Goal: Task Accomplishment & Management: Complete application form

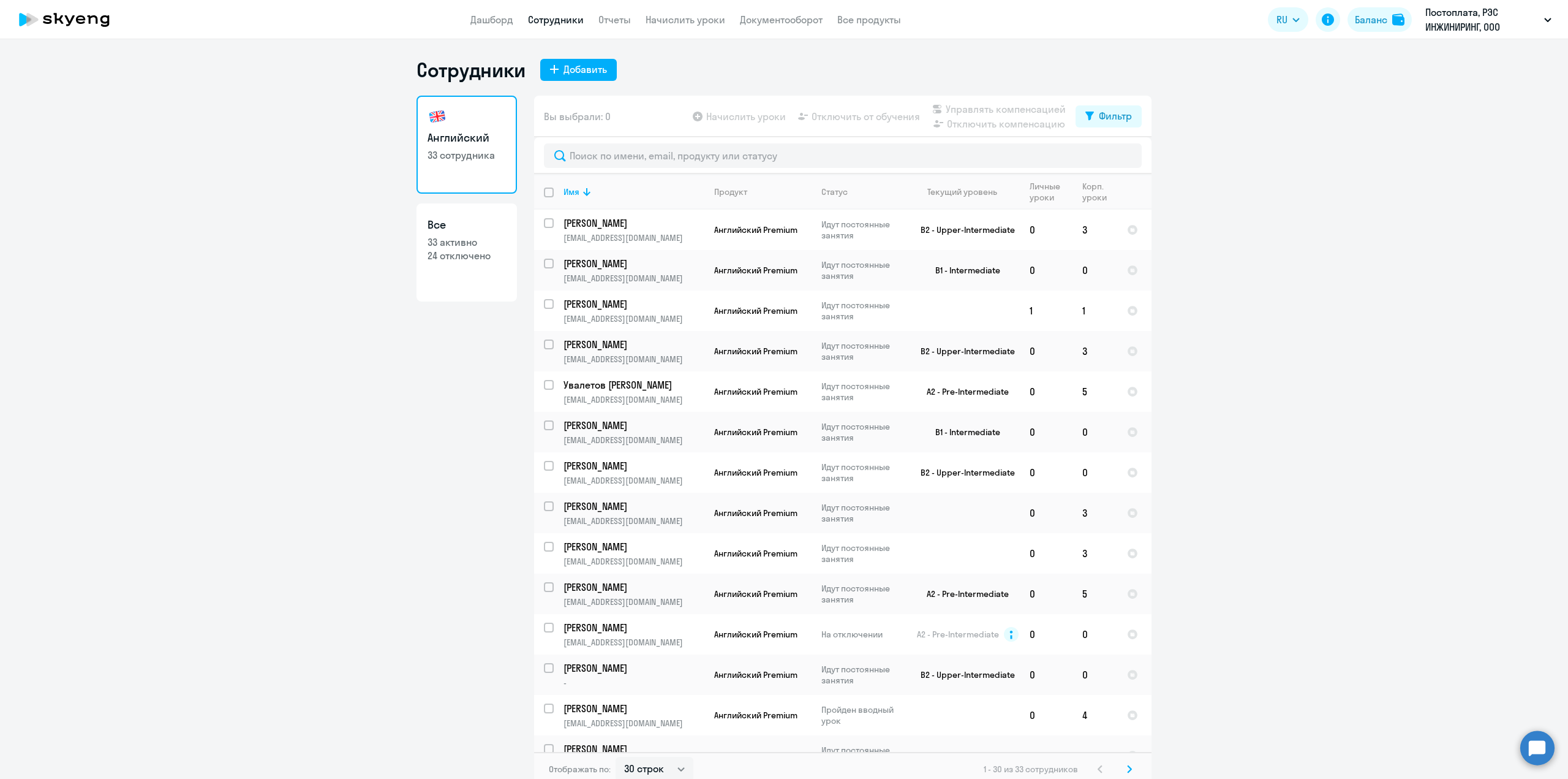
select select "30"
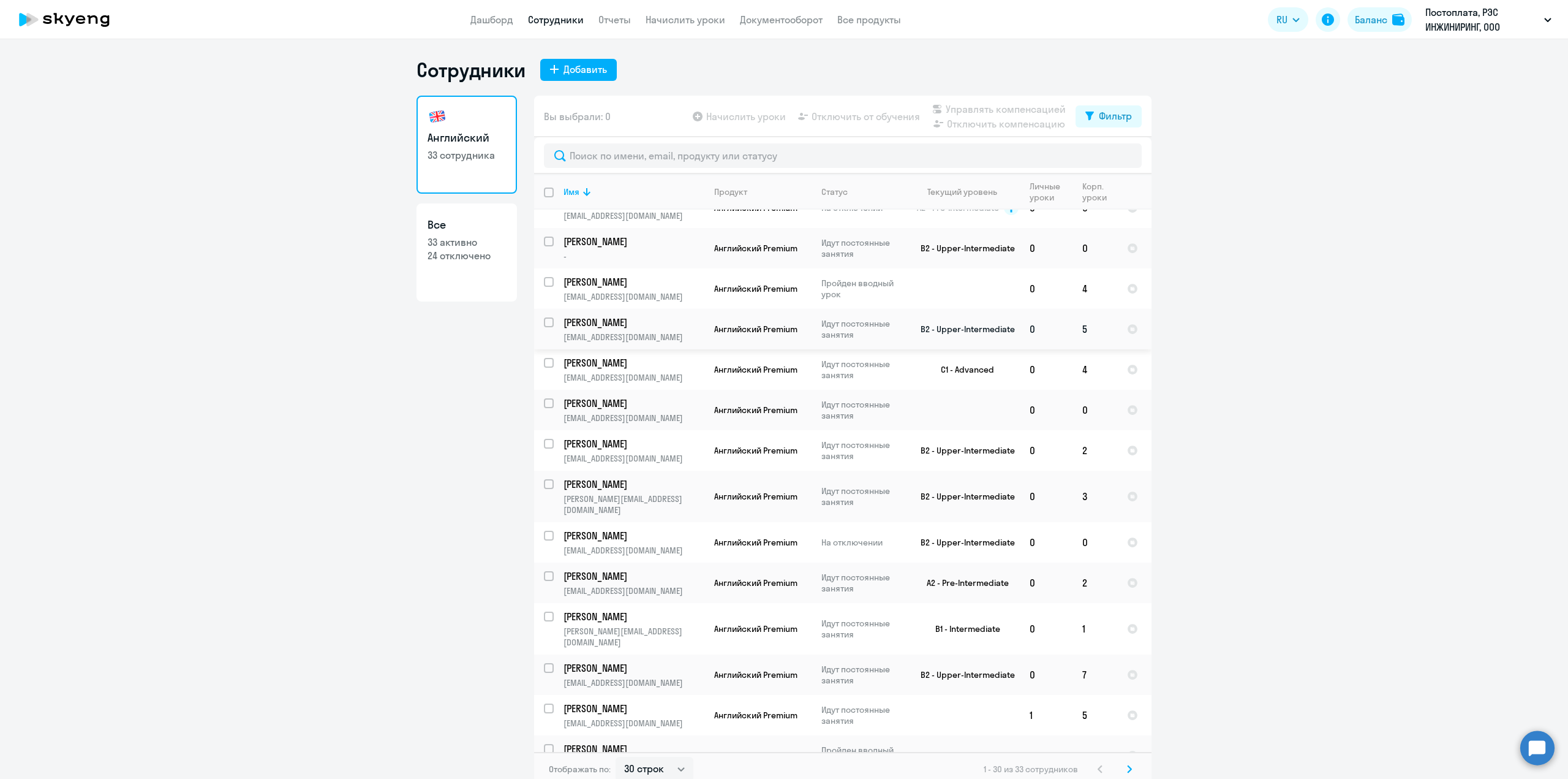
scroll to position [429, 0]
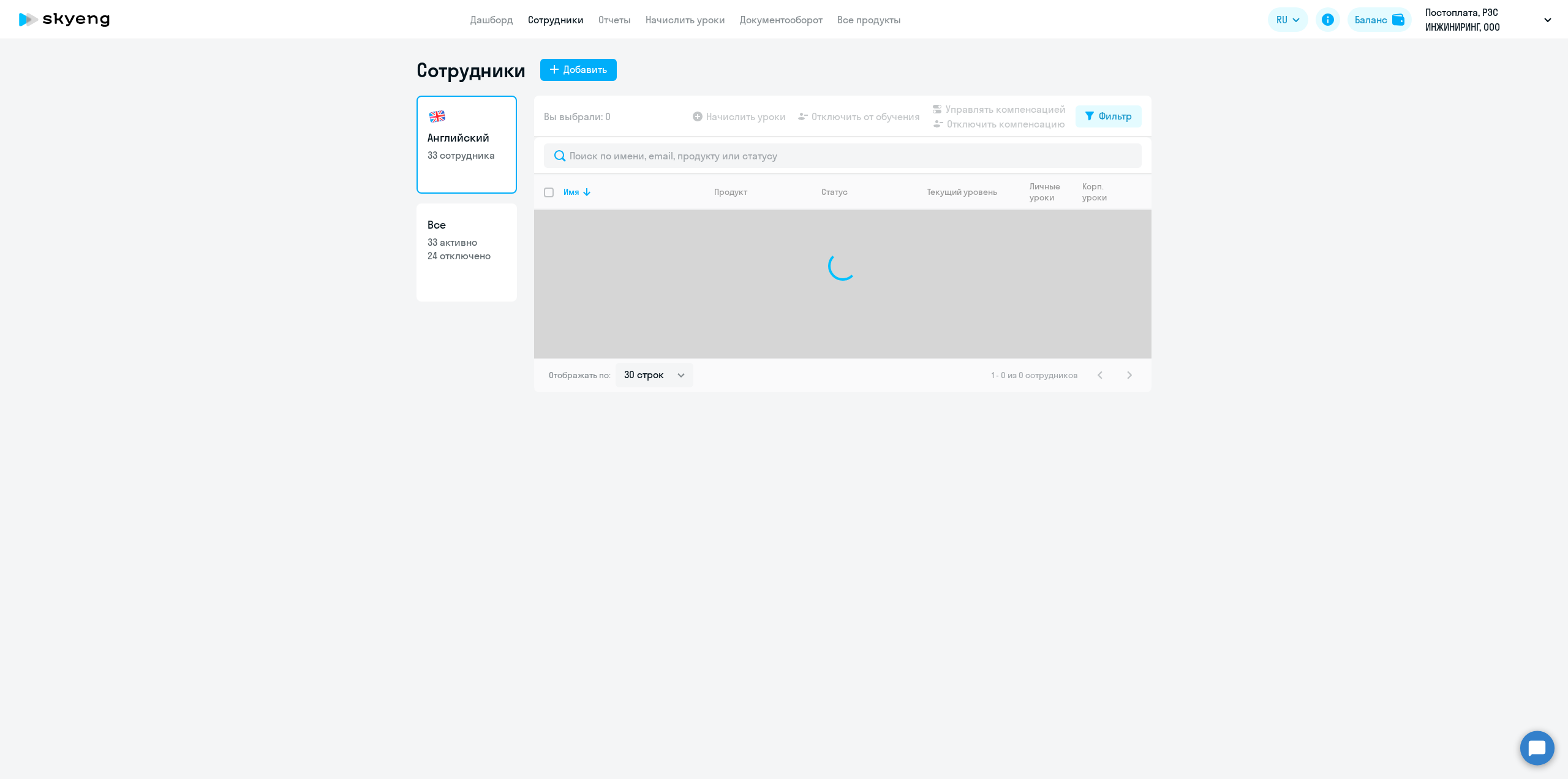
select select "30"
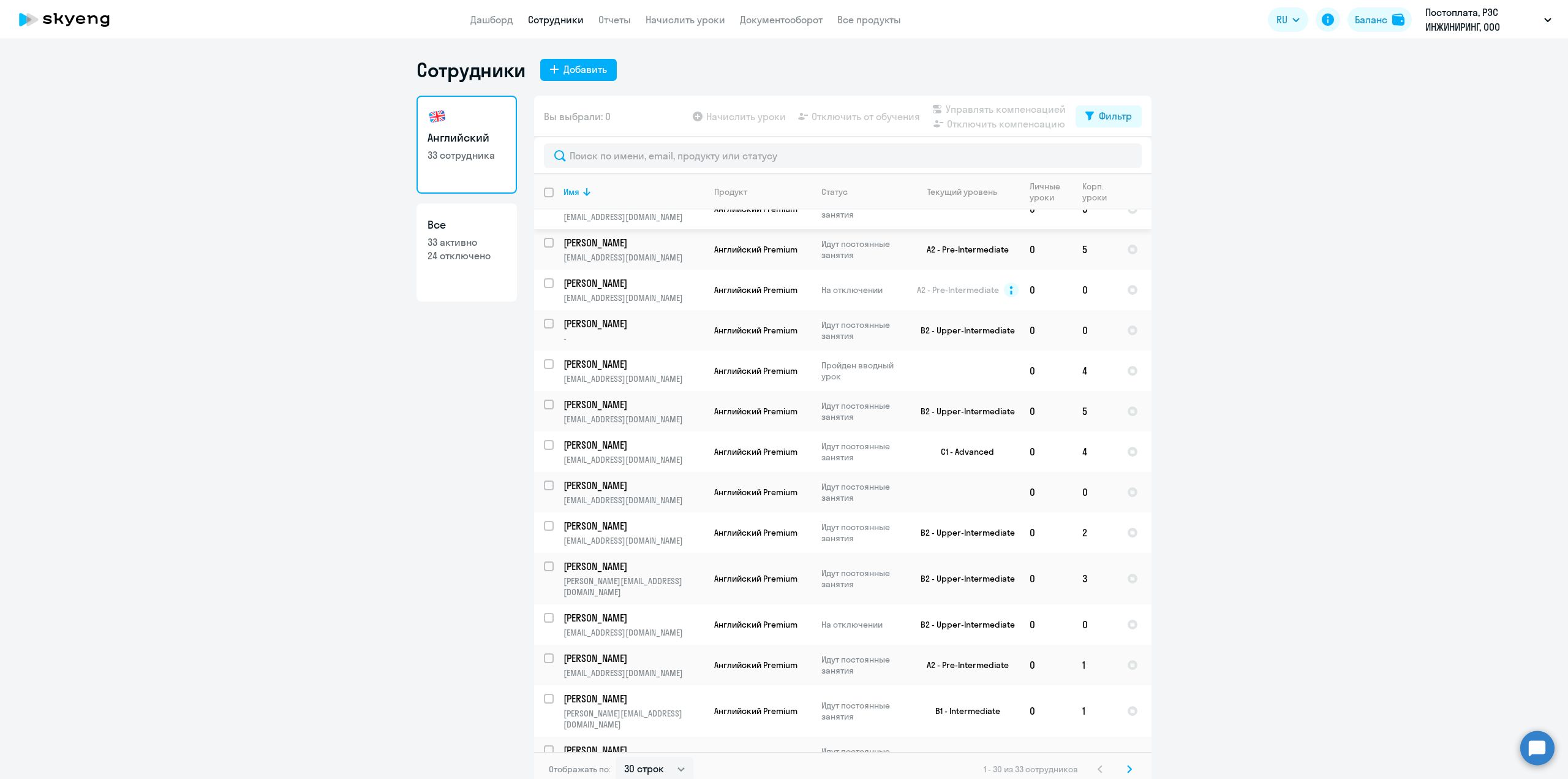
scroll to position [367, 0]
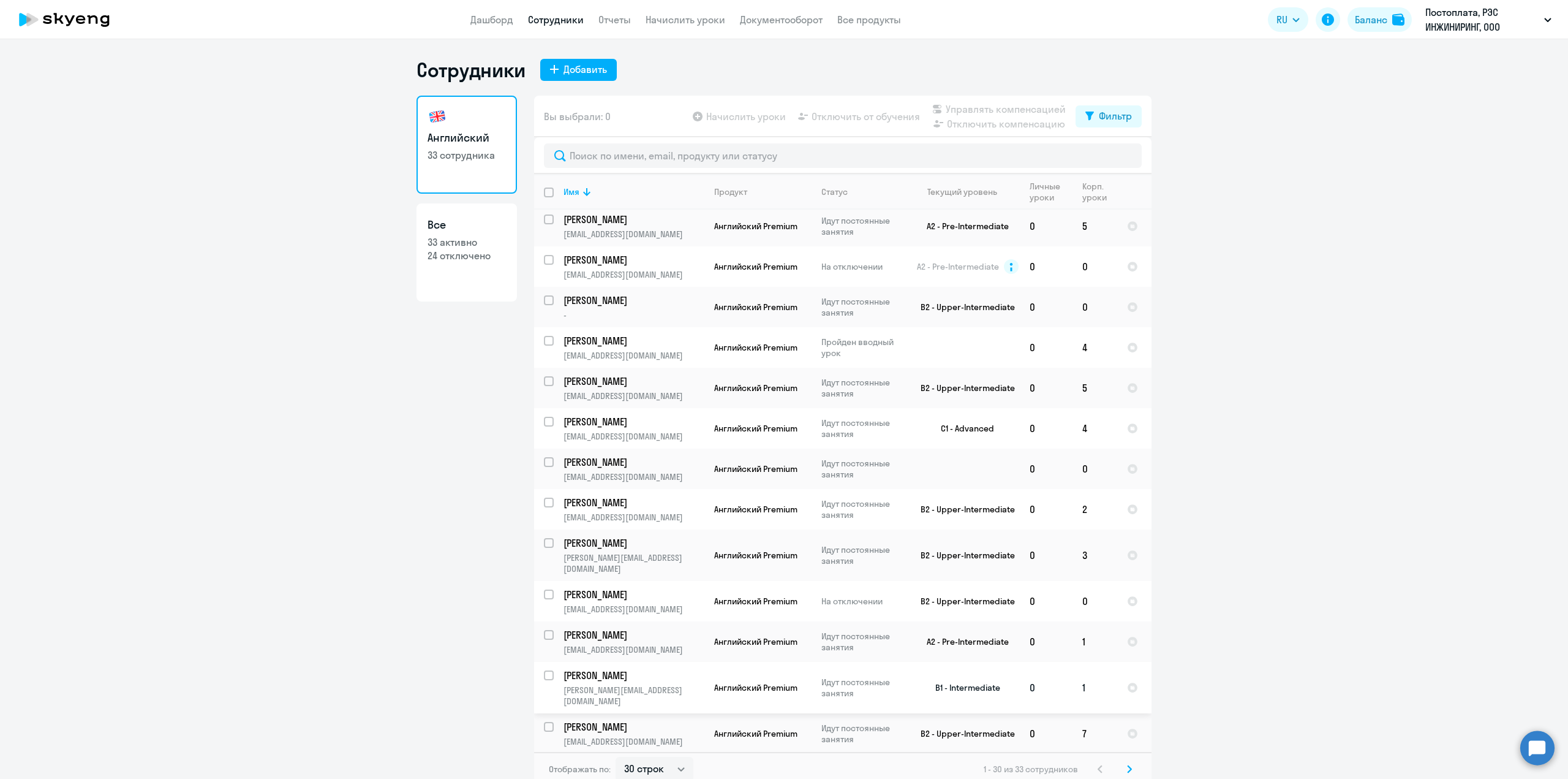
click at [546, 670] on input "select row 39975576" at bounding box center [557, 683] width 25 height 25
checkbox input "true"
click at [850, 115] on span "Отключить от обучения" at bounding box center [866, 116] width 109 height 15
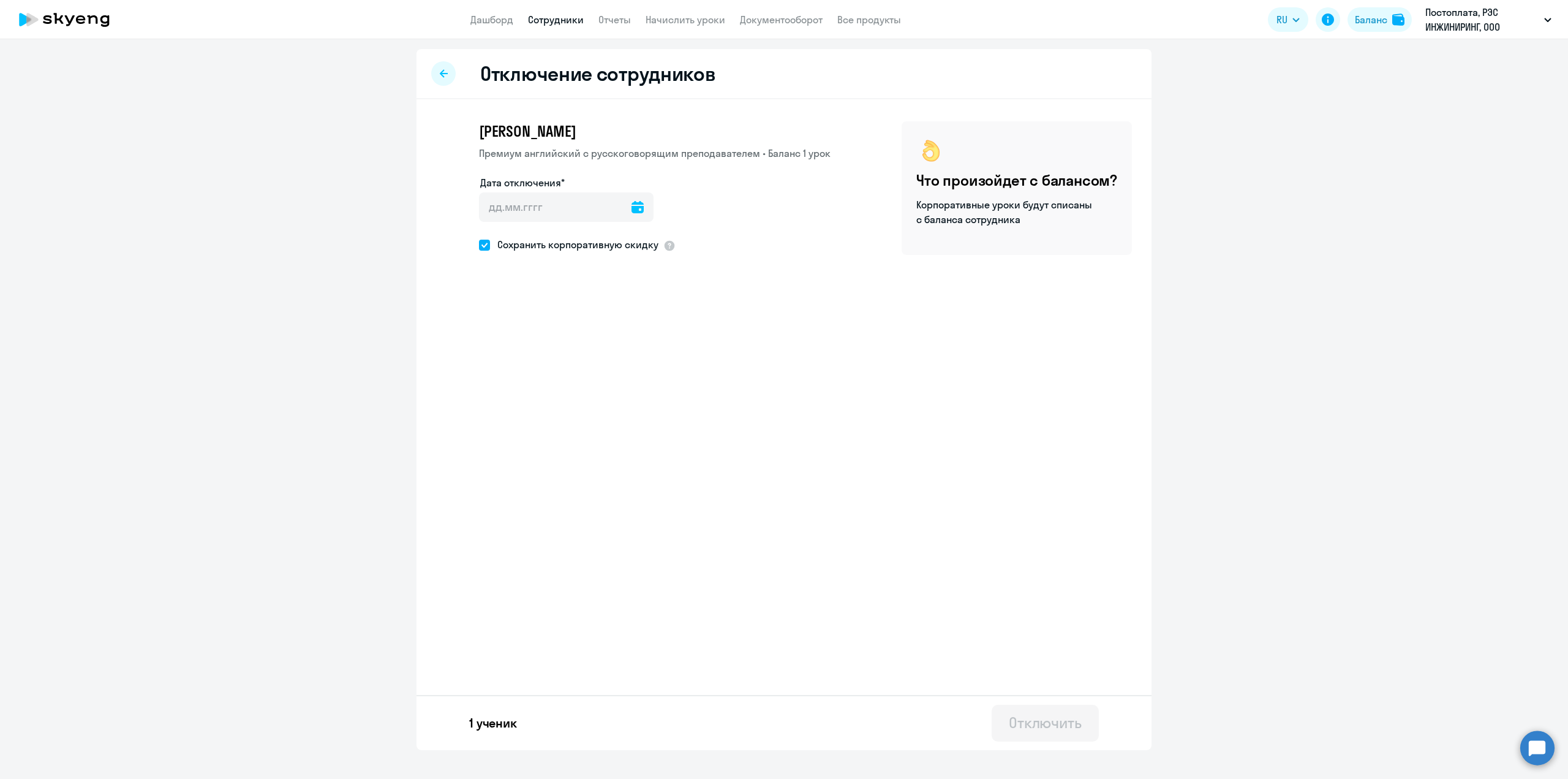
click at [437, 79] on div at bounding box center [444, 74] width 25 height 25
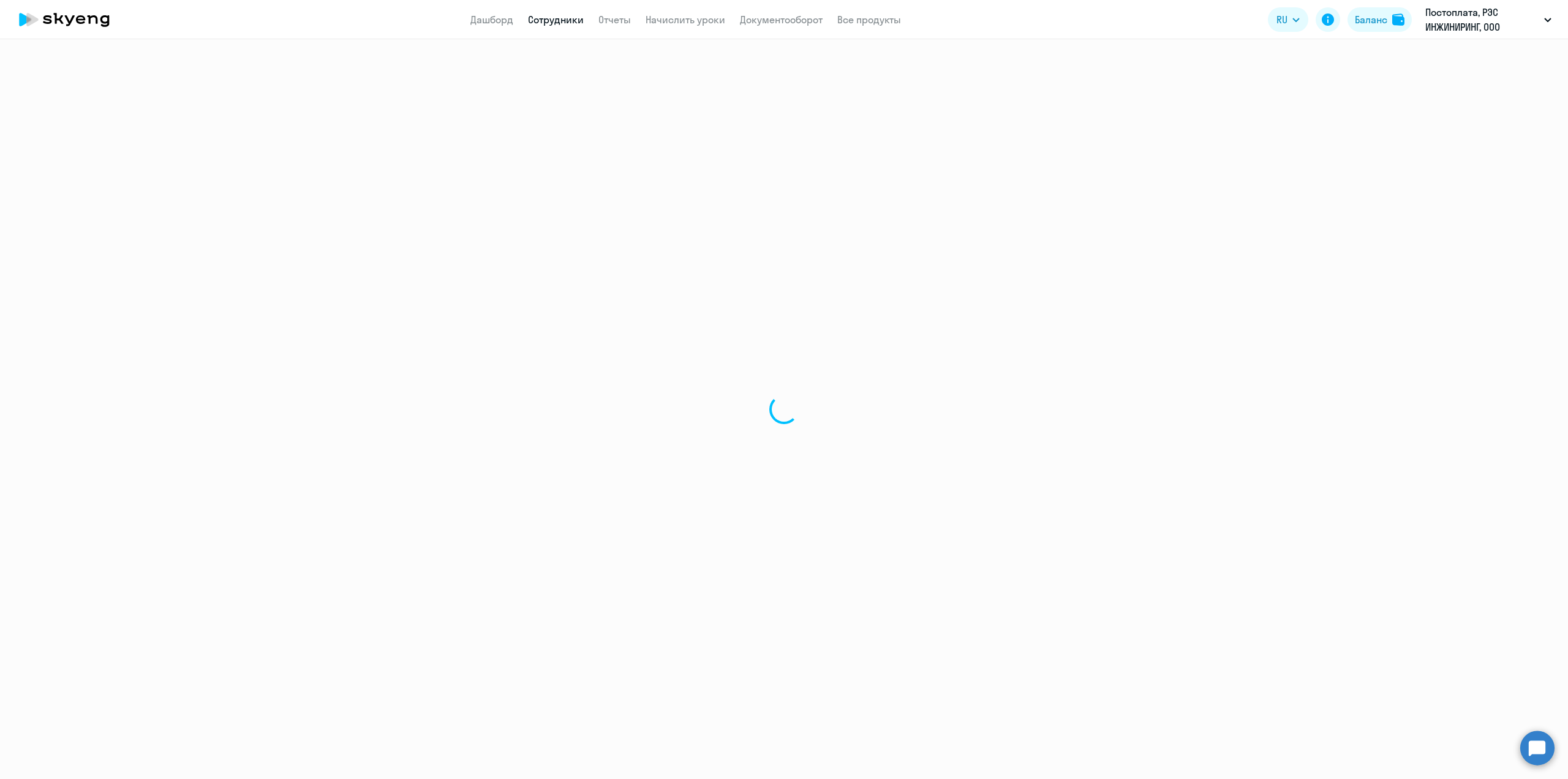
select select "30"
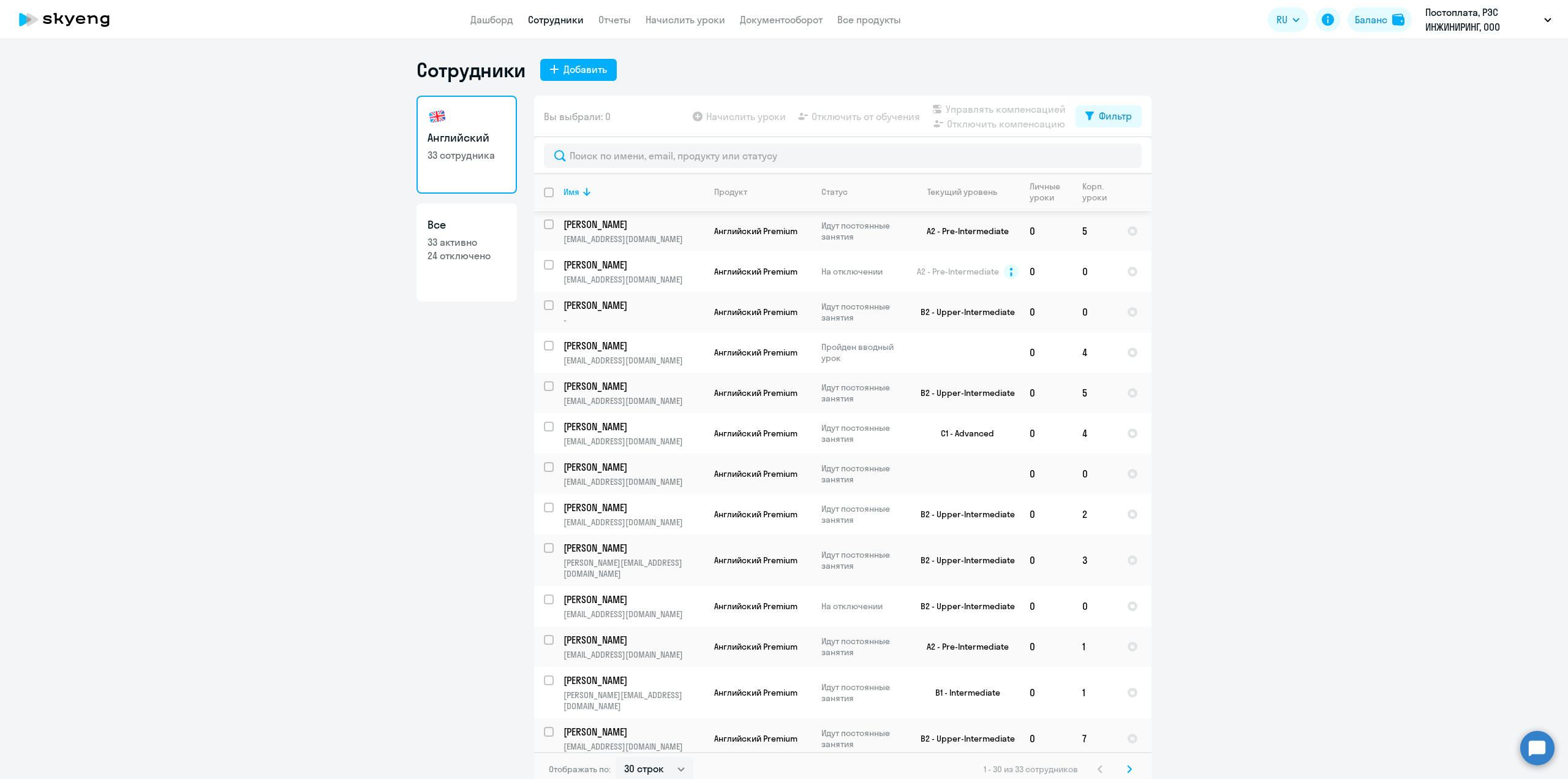
scroll to position [367, 0]
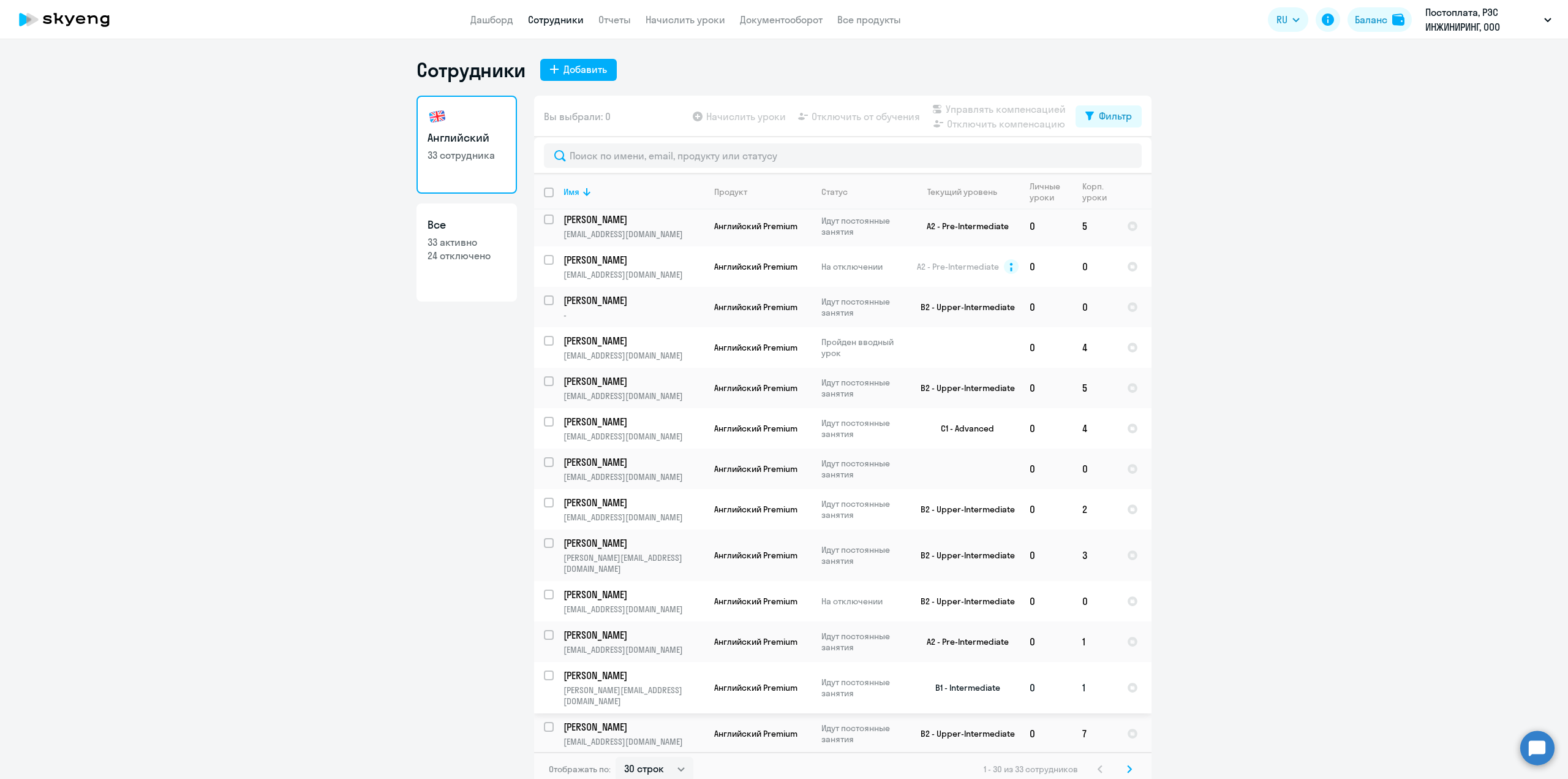
click at [544, 670] on input "select row 39975576" at bounding box center [557, 683] width 25 height 25
checkbox input "true"
click at [862, 122] on span "Отключить от обучения" at bounding box center [866, 116] width 109 height 15
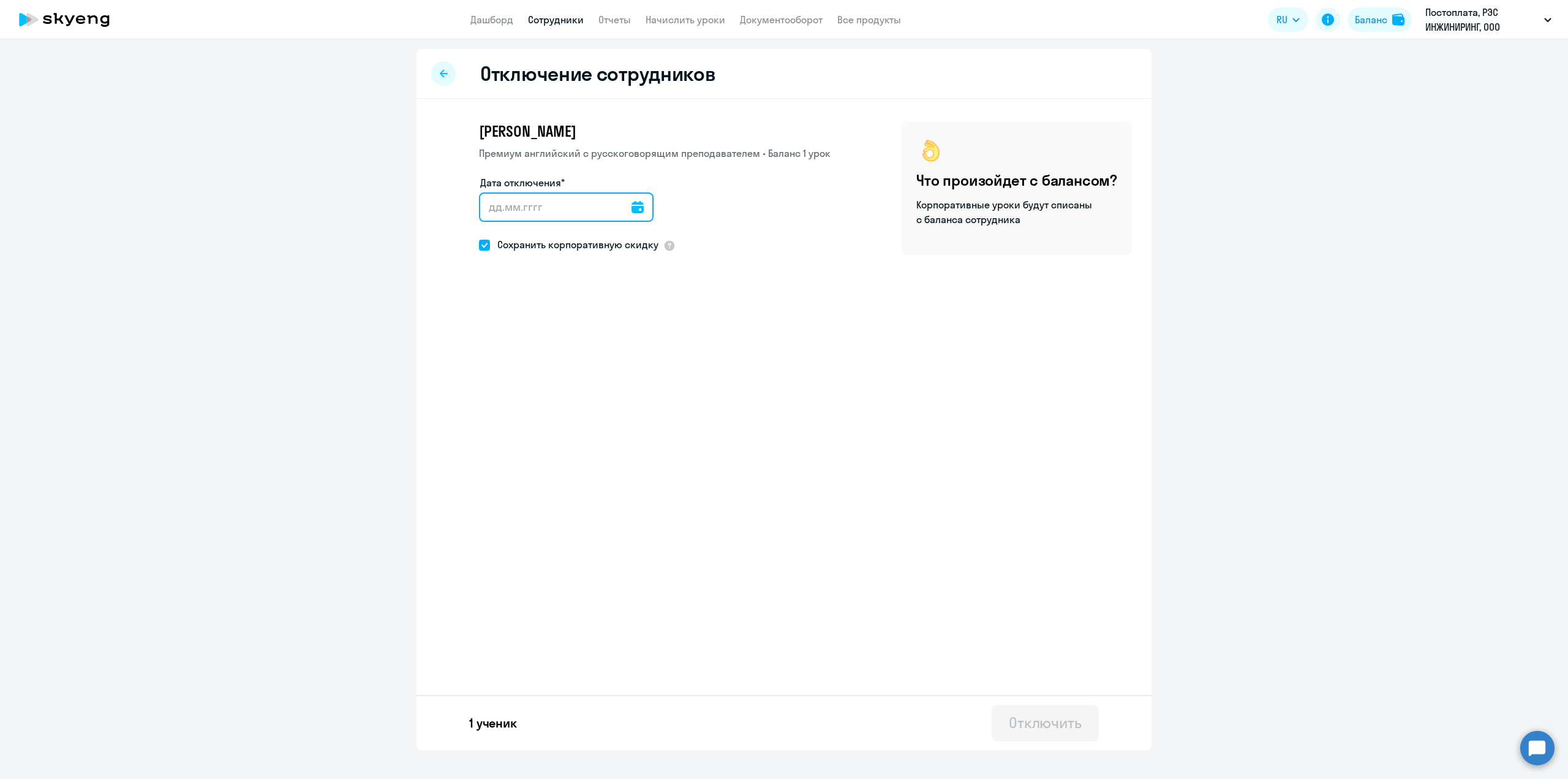
click at [494, 210] on input "Дата отключения*" at bounding box center [566, 207] width 175 height 30
click at [632, 210] on icon at bounding box center [638, 207] width 12 height 12
click at [623, 367] on span "20" at bounding box center [619, 371] width 22 height 22
type input "20.09.2025"
type input "20.9.2025"
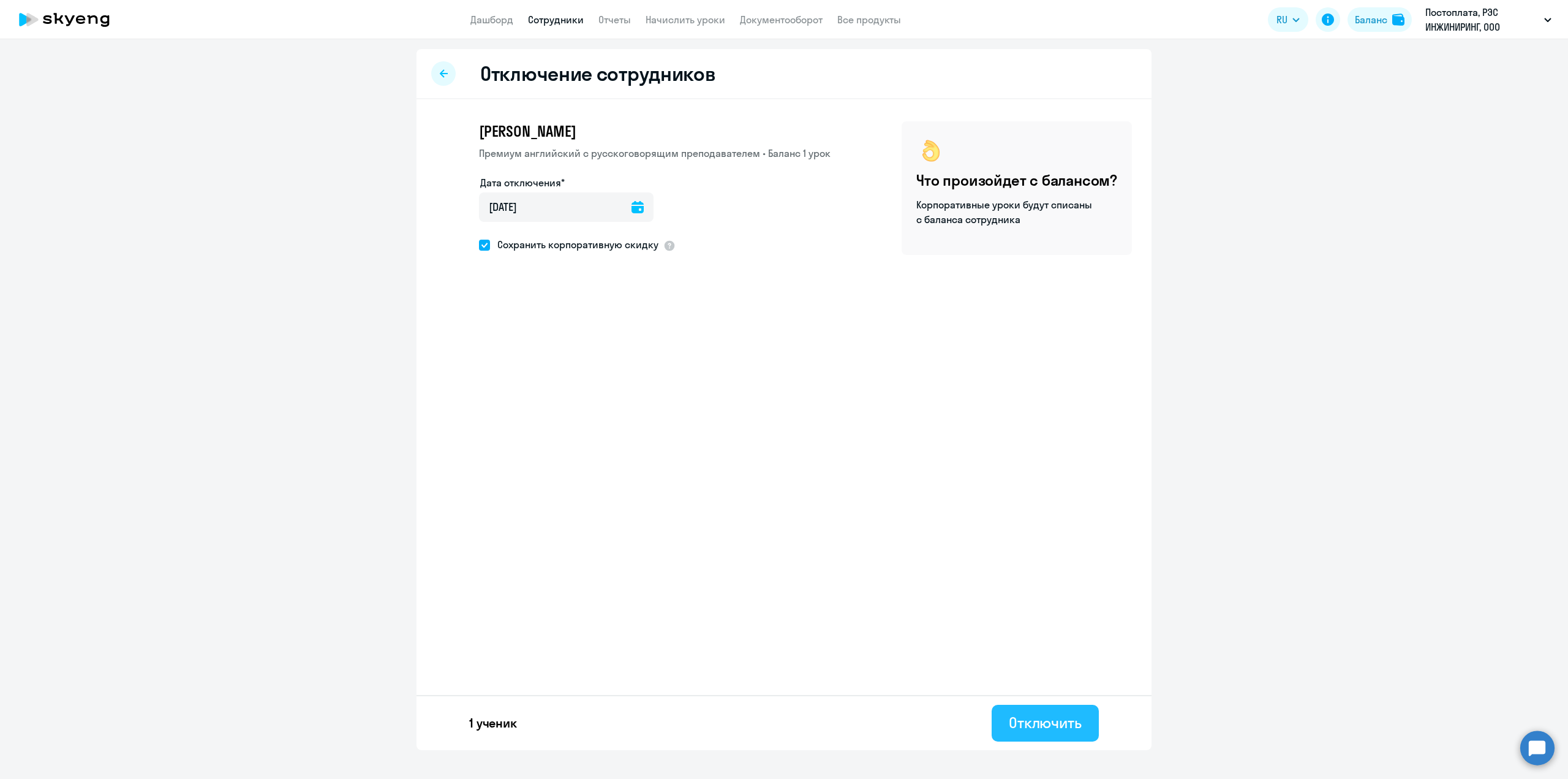
click at [1069, 722] on div "Отключить" at bounding box center [1046, 722] width 73 height 19
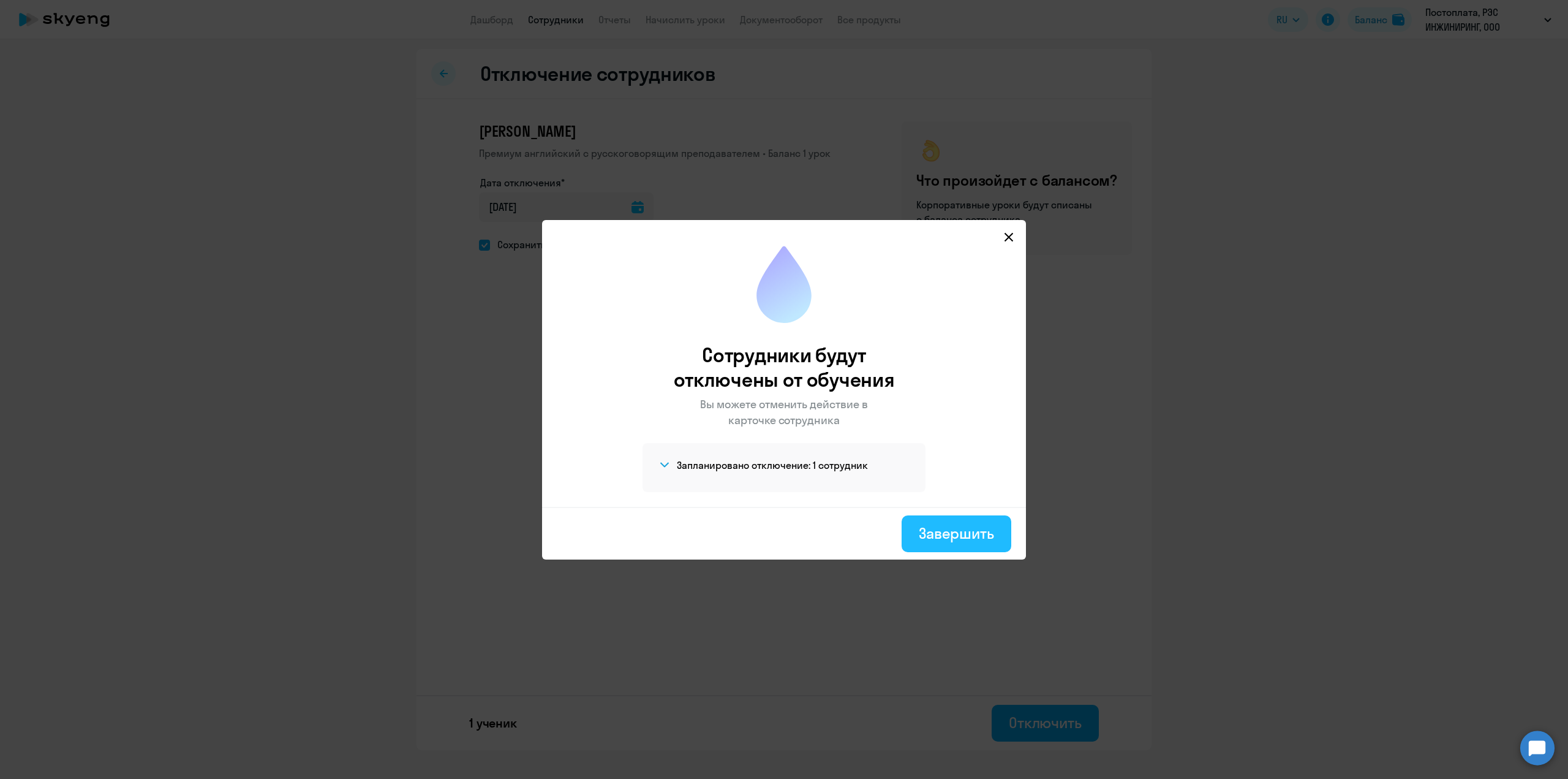
click at [951, 537] on div "Завершить" at bounding box center [956, 533] width 75 height 19
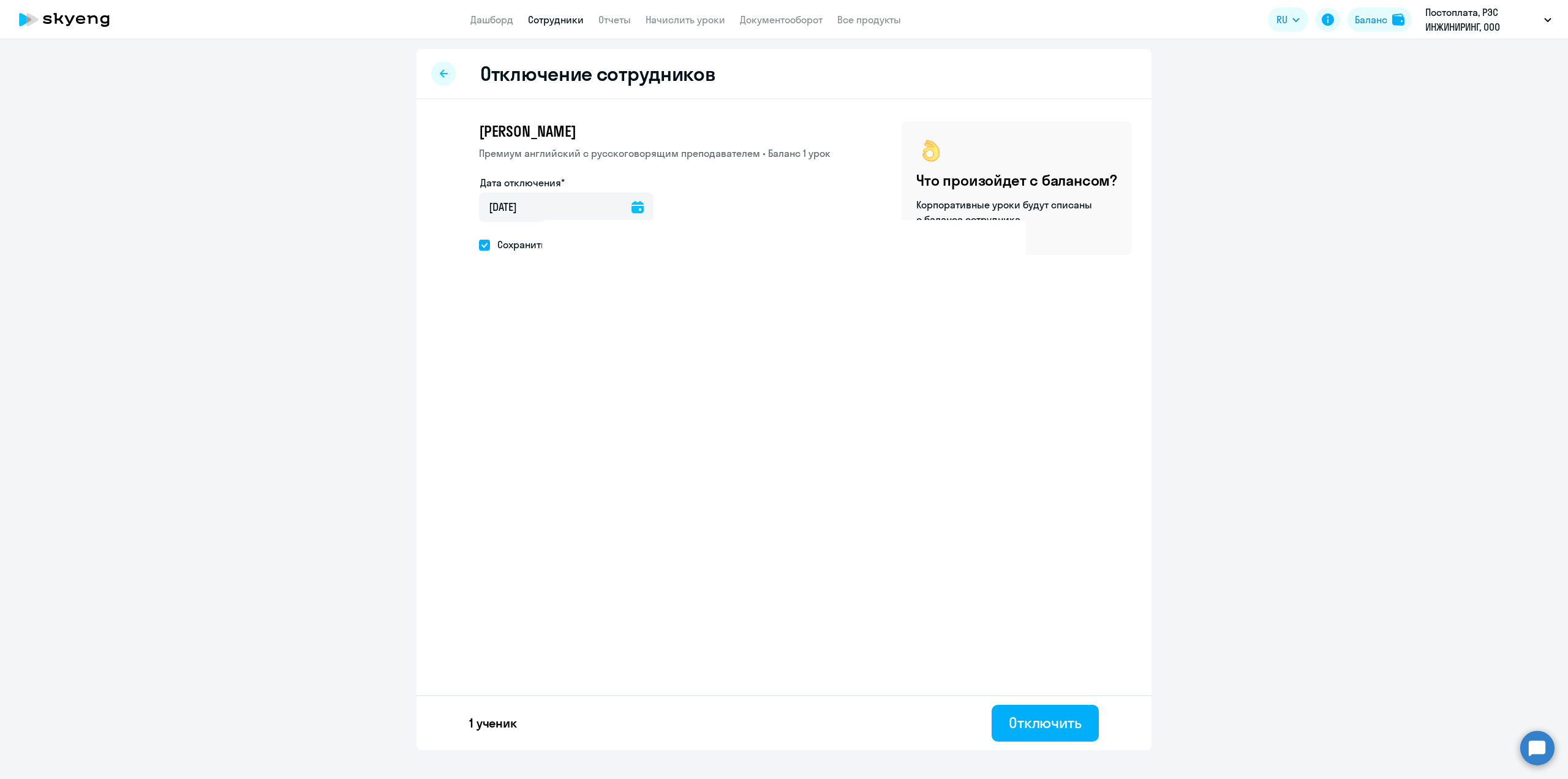
select select "30"
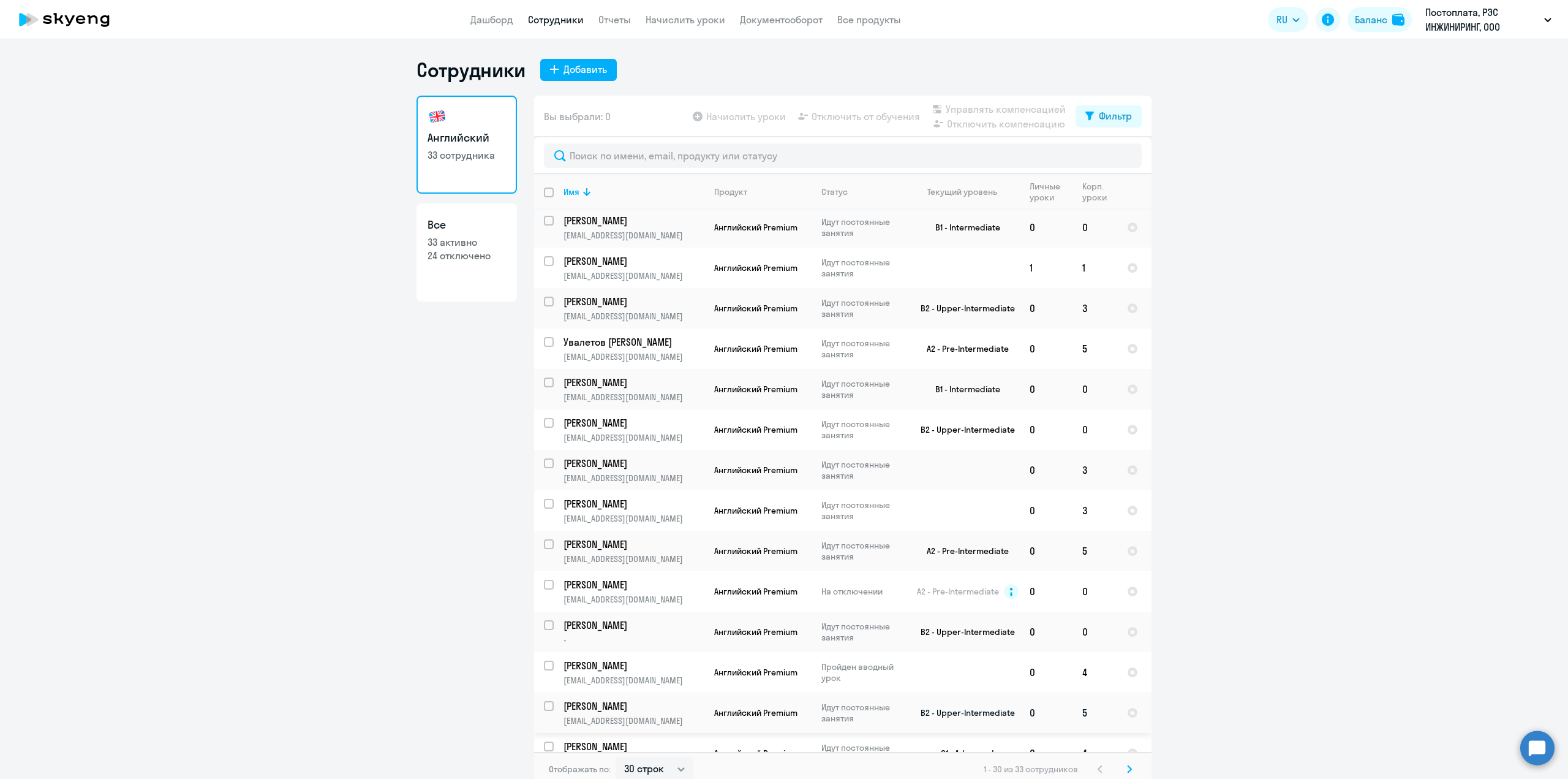
scroll to position [61, 0]
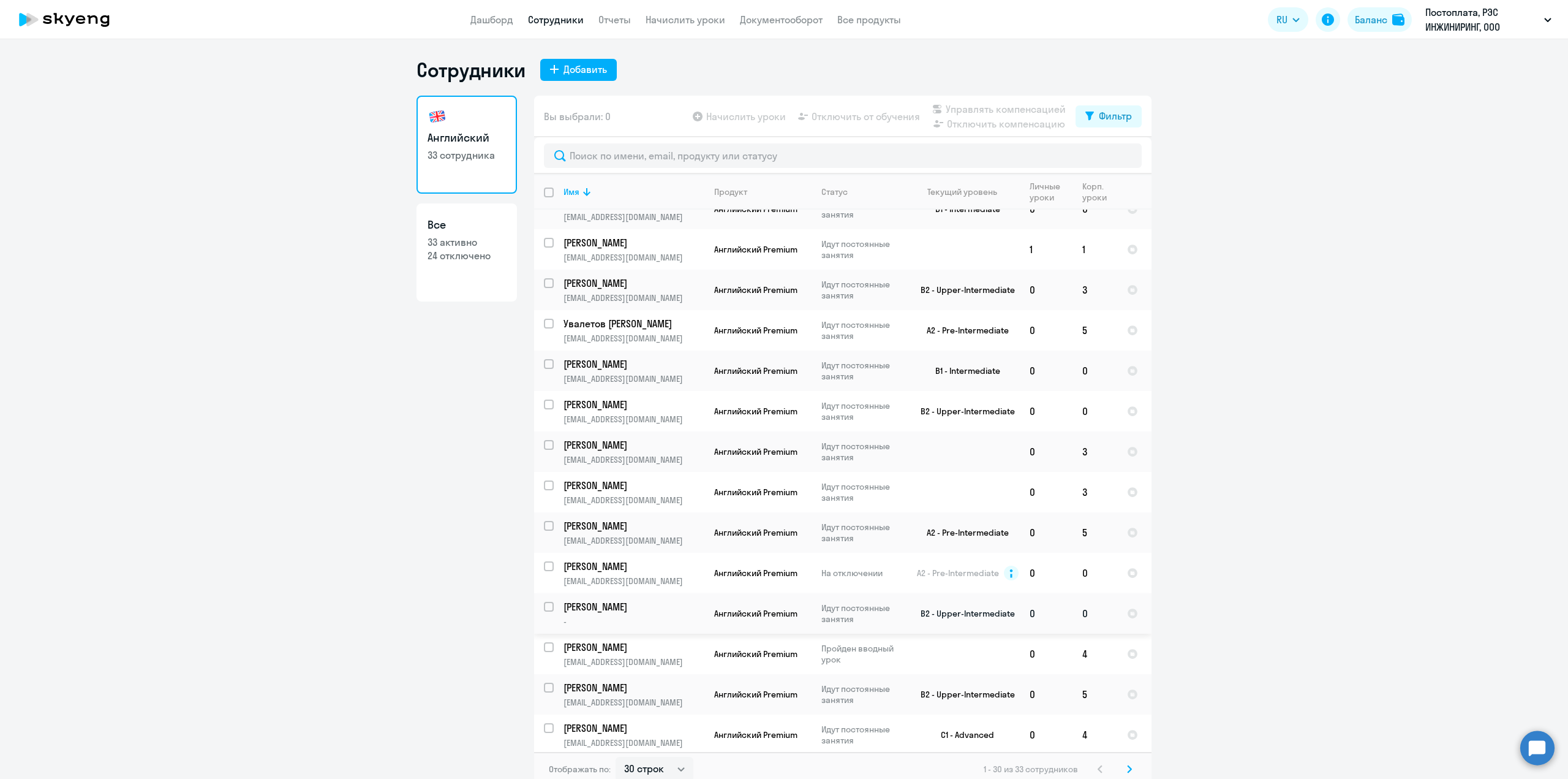
click at [545, 608] on input "select row 15183212" at bounding box center [557, 614] width 25 height 25
checkbox input "true"
click at [859, 114] on span "Отключить от обучения" at bounding box center [866, 116] width 109 height 15
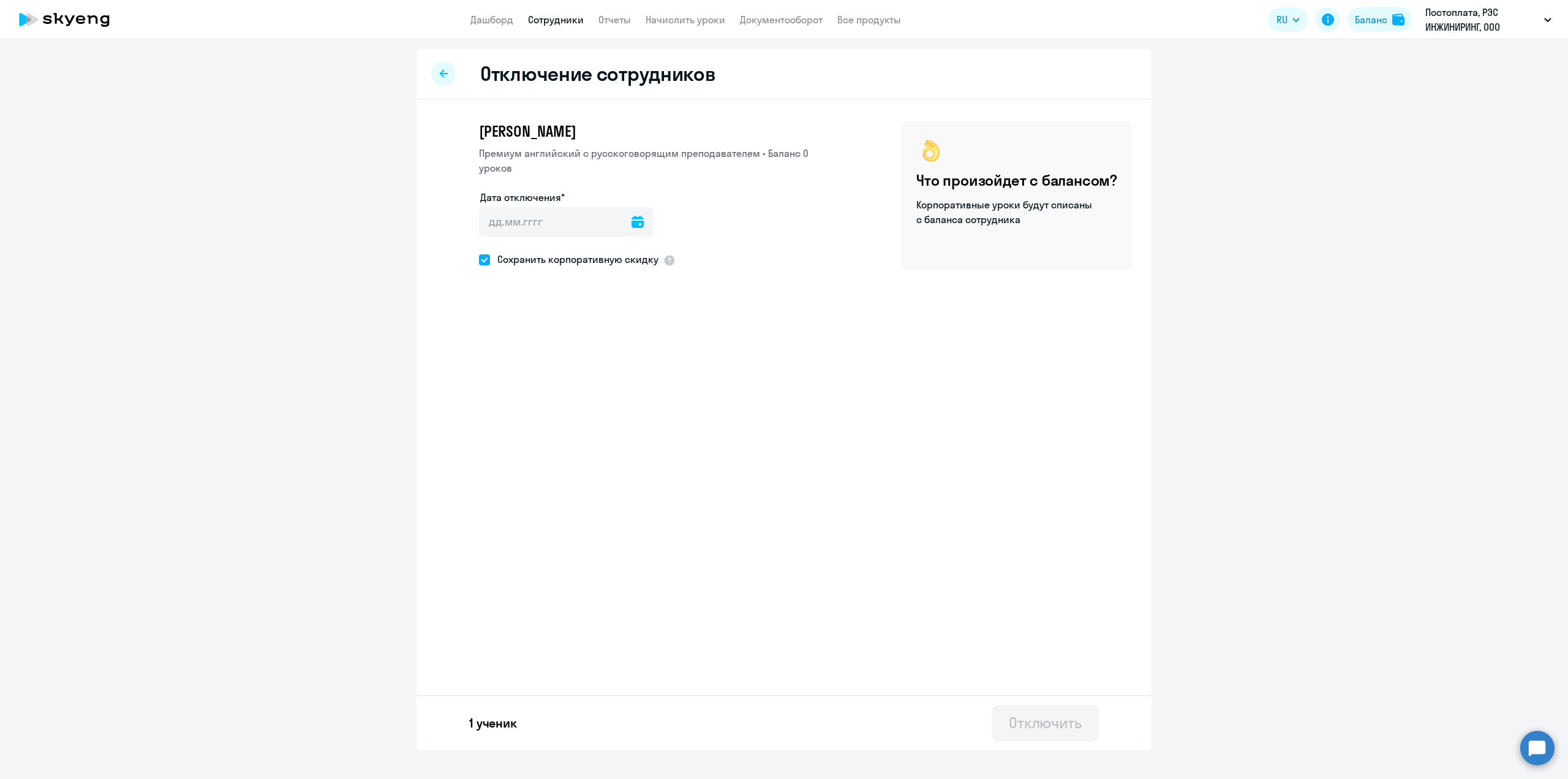
click at [97, 19] on icon at bounding box center [92, 19] width 10 height 9
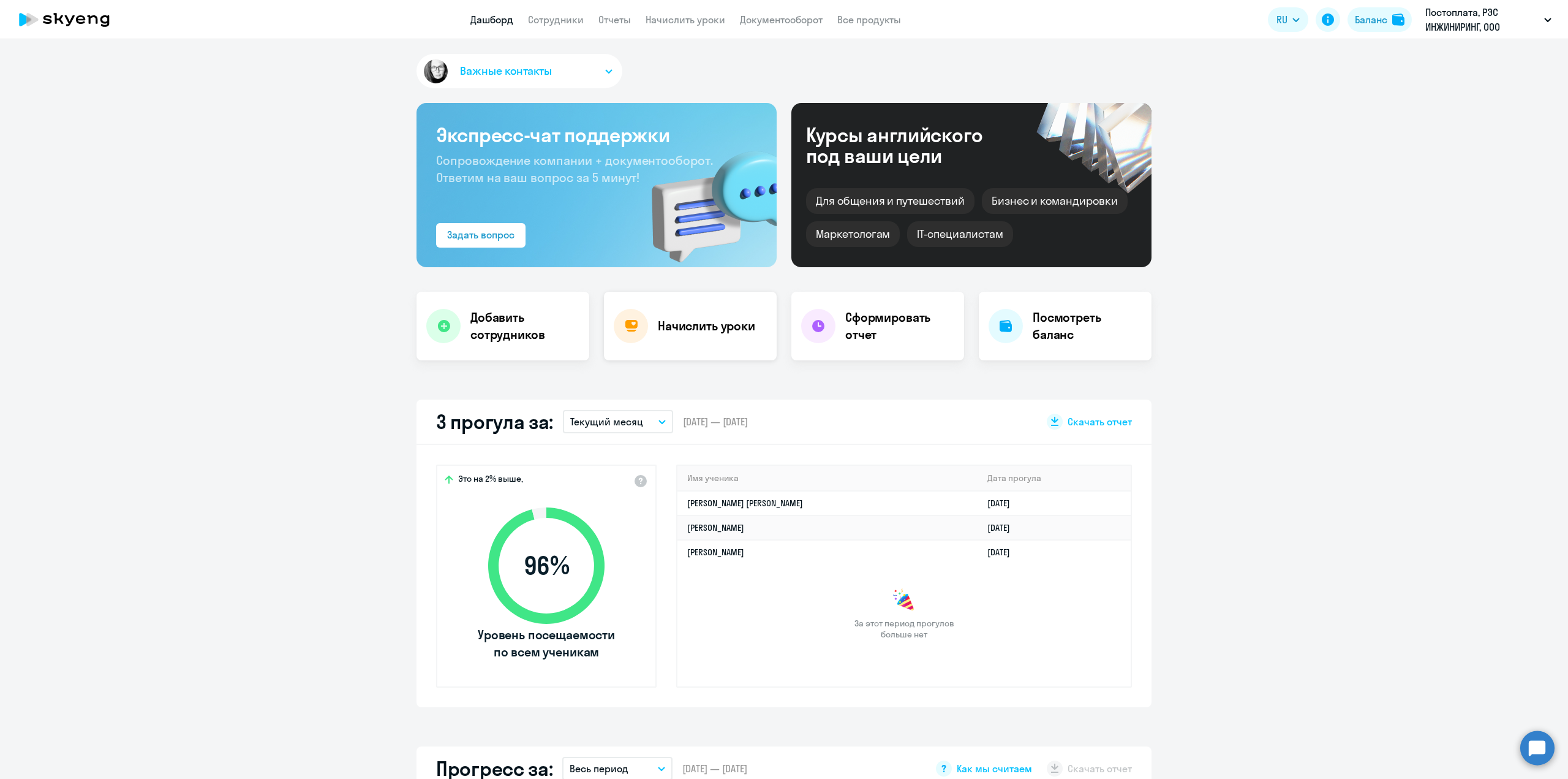
select select "30"
click at [566, 22] on link "Сотрудники" at bounding box center [556, 19] width 56 height 12
select select "30"
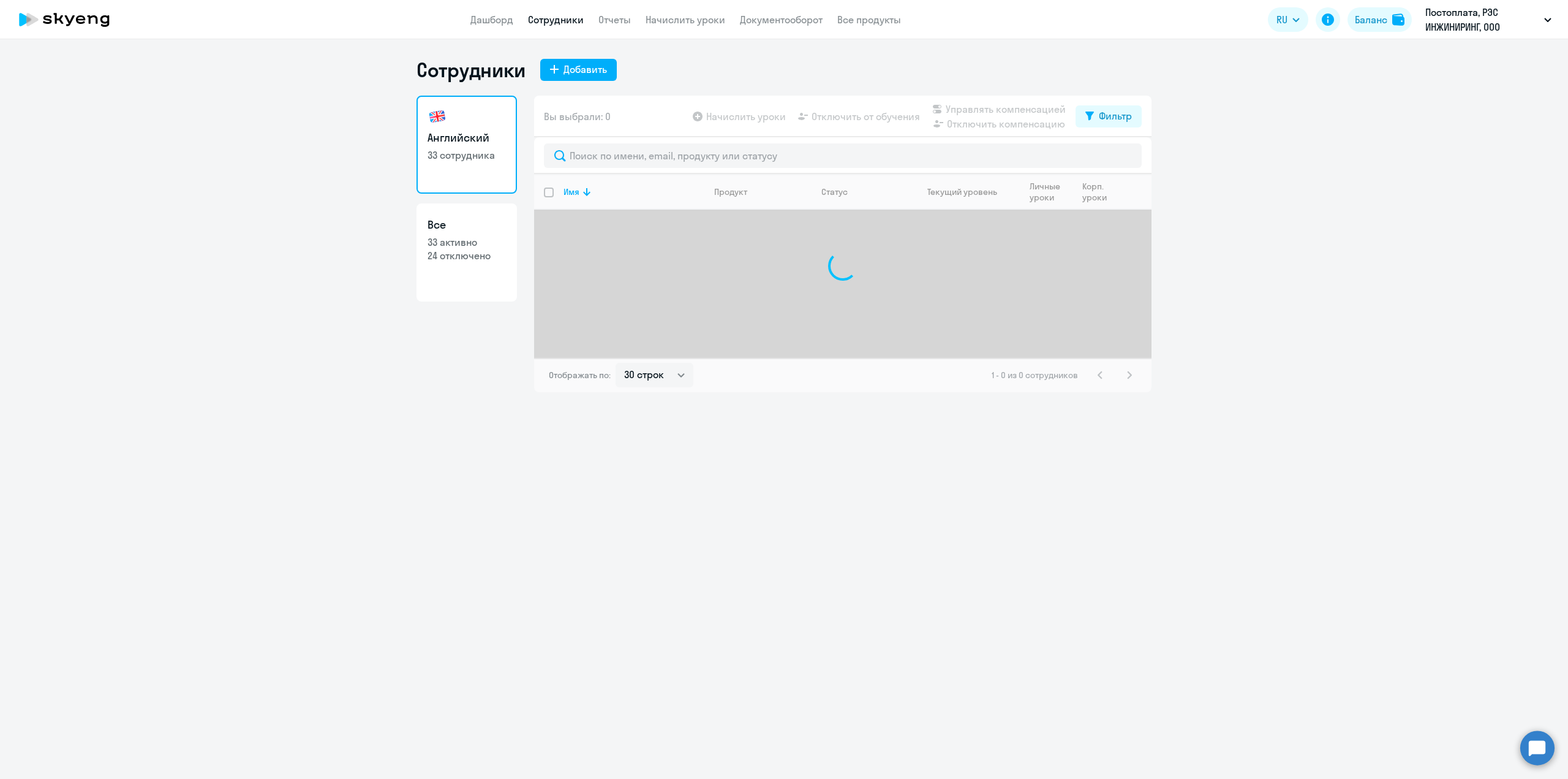
select select "30"
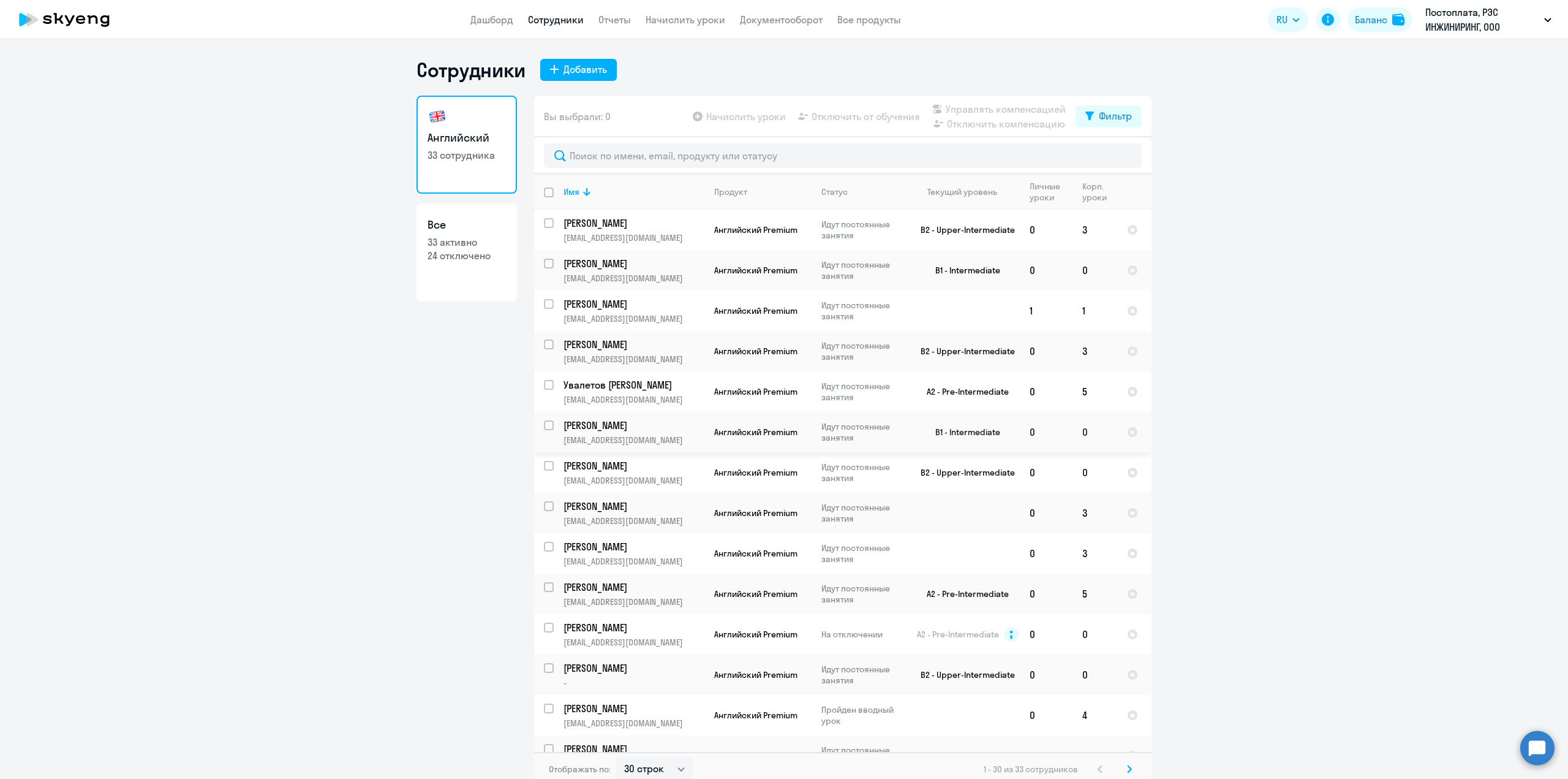
click at [545, 427] on input "select row 24228361" at bounding box center [557, 433] width 25 height 25
checkbox input "true"
click at [833, 118] on span "Отключить от обучения" at bounding box center [866, 116] width 109 height 15
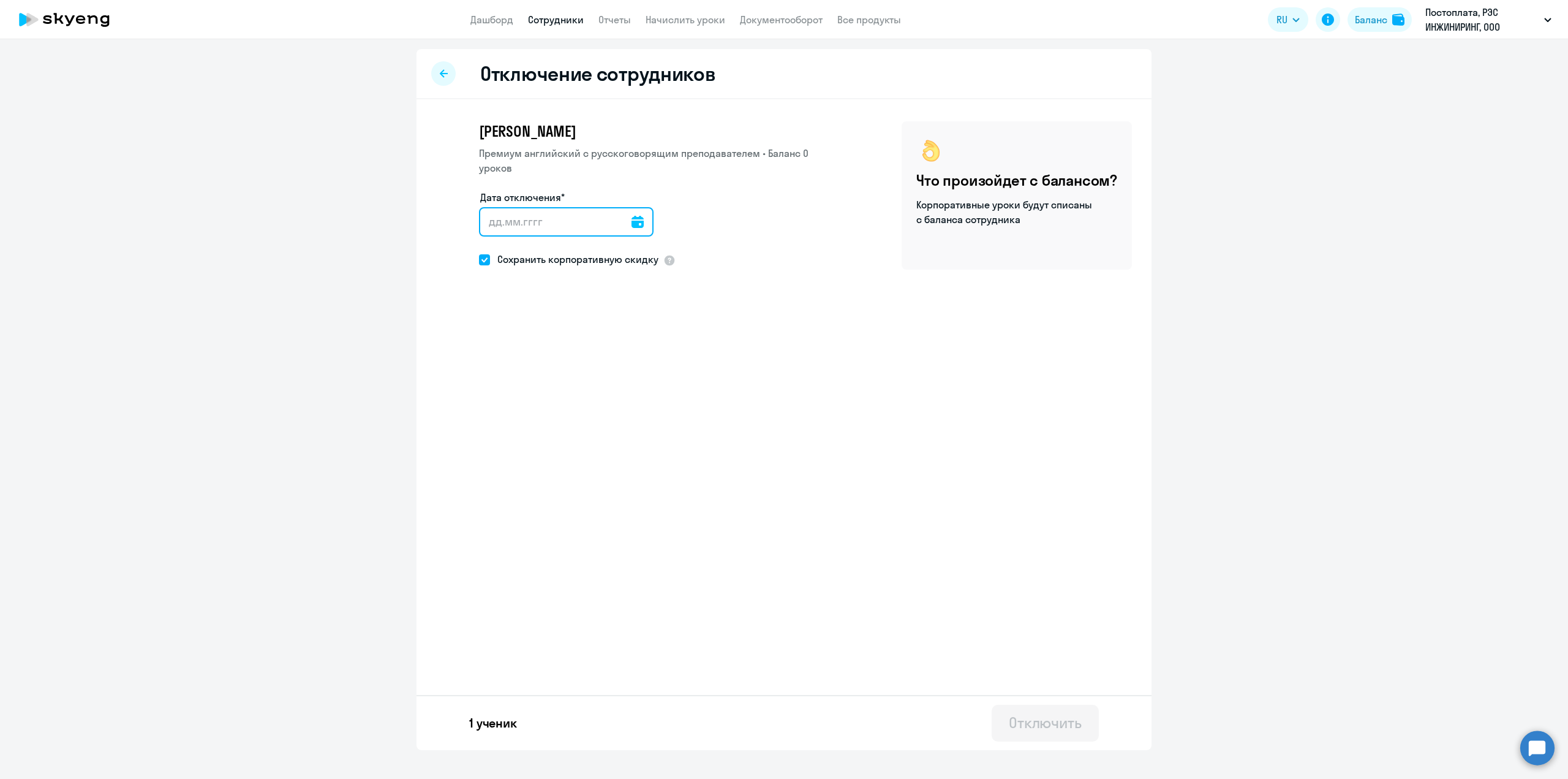
click at [553, 214] on input "Дата отключения*" at bounding box center [566, 222] width 175 height 30
click at [639, 221] on input "Дата отключения*" at bounding box center [566, 222] width 175 height 30
click at [632, 225] on icon at bounding box center [638, 222] width 12 height 12
click at [621, 383] on span "20" at bounding box center [619, 386] width 22 height 22
type input "20.09.2025"
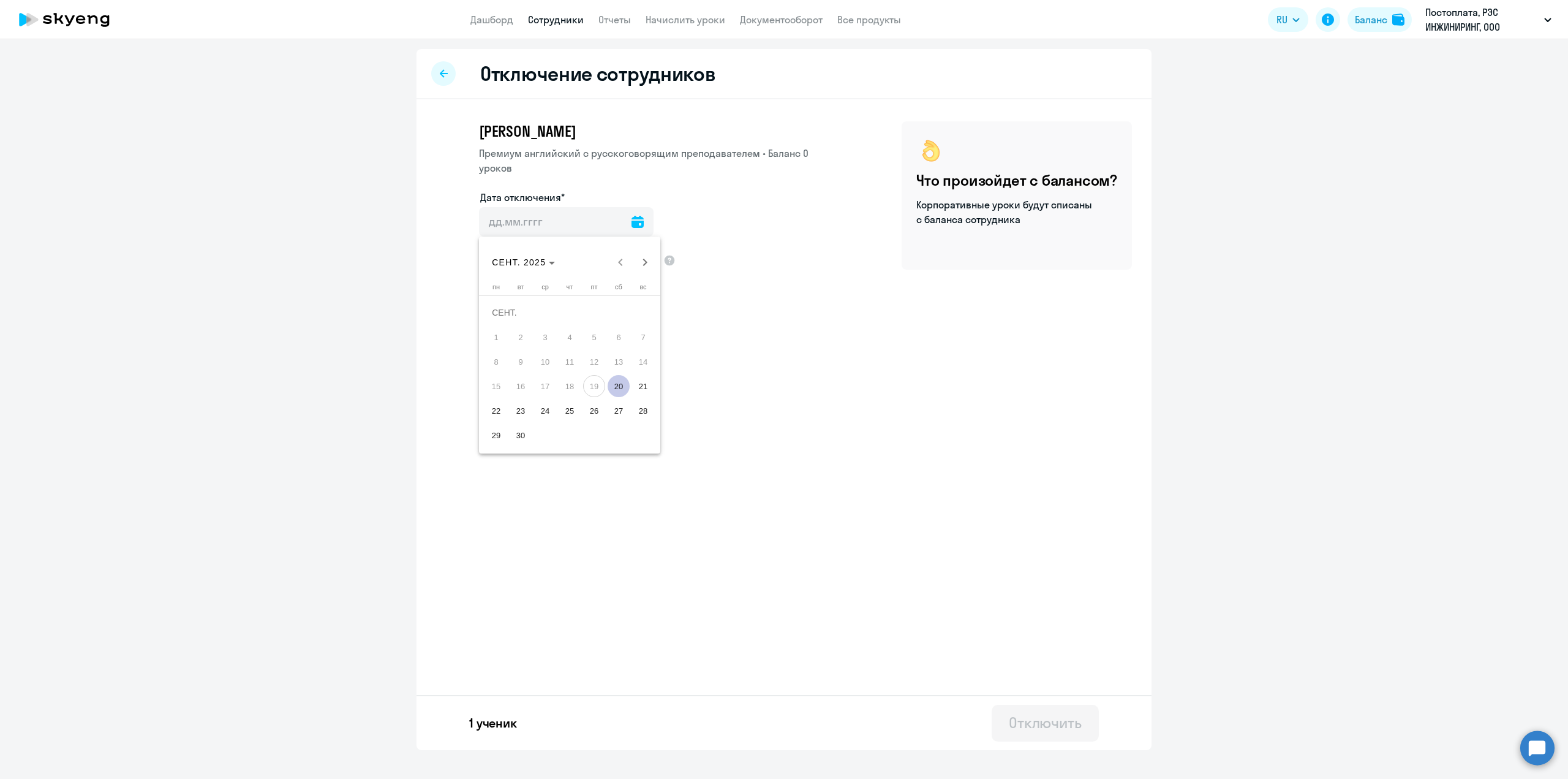
type input "20.9.2025"
click at [1037, 719] on div "Отключить" at bounding box center [1046, 722] width 73 height 19
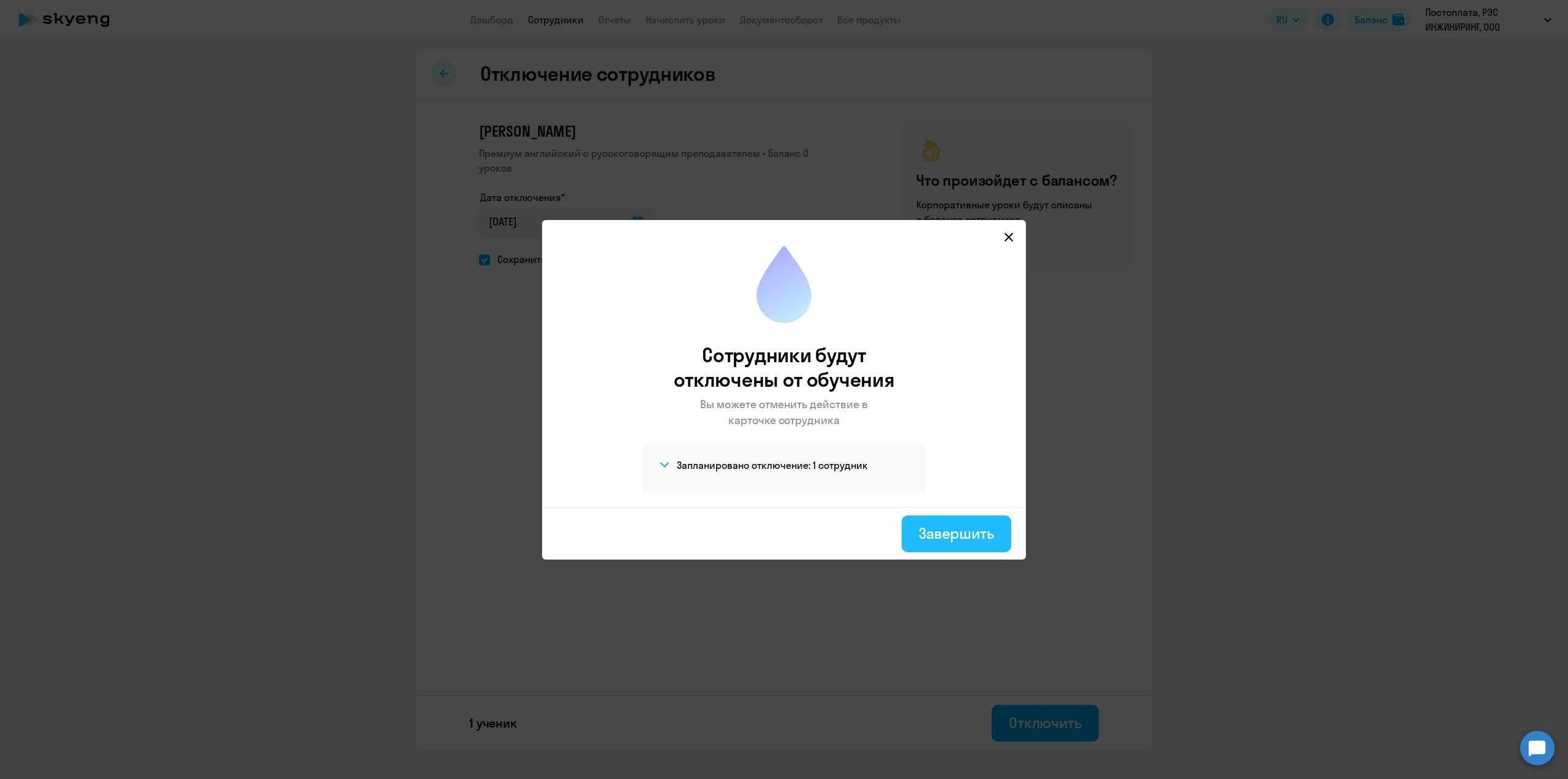
click at [935, 534] on div "Завершить" at bounding box center [956, 533] width 75 height 19
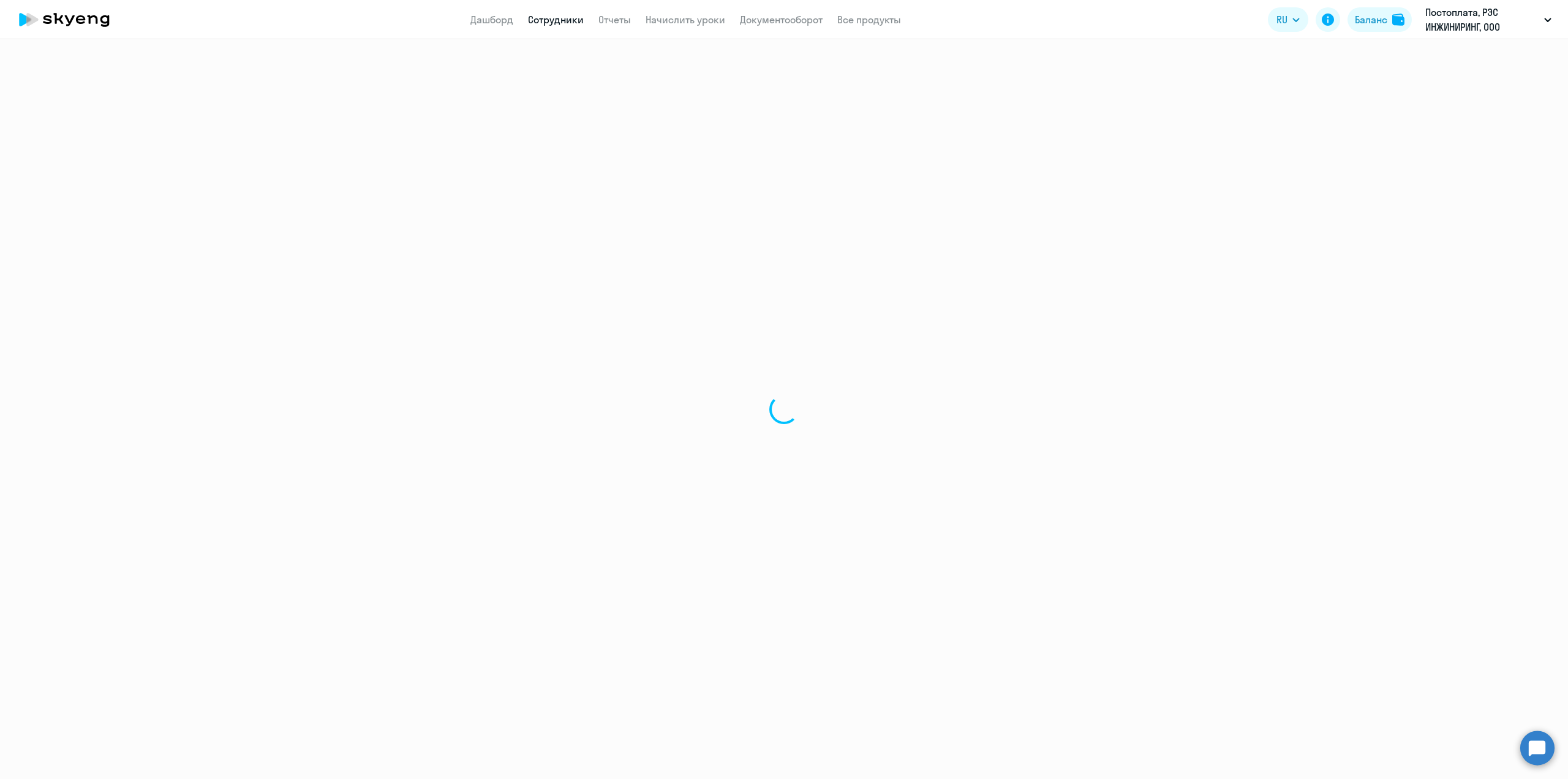
select select "30"
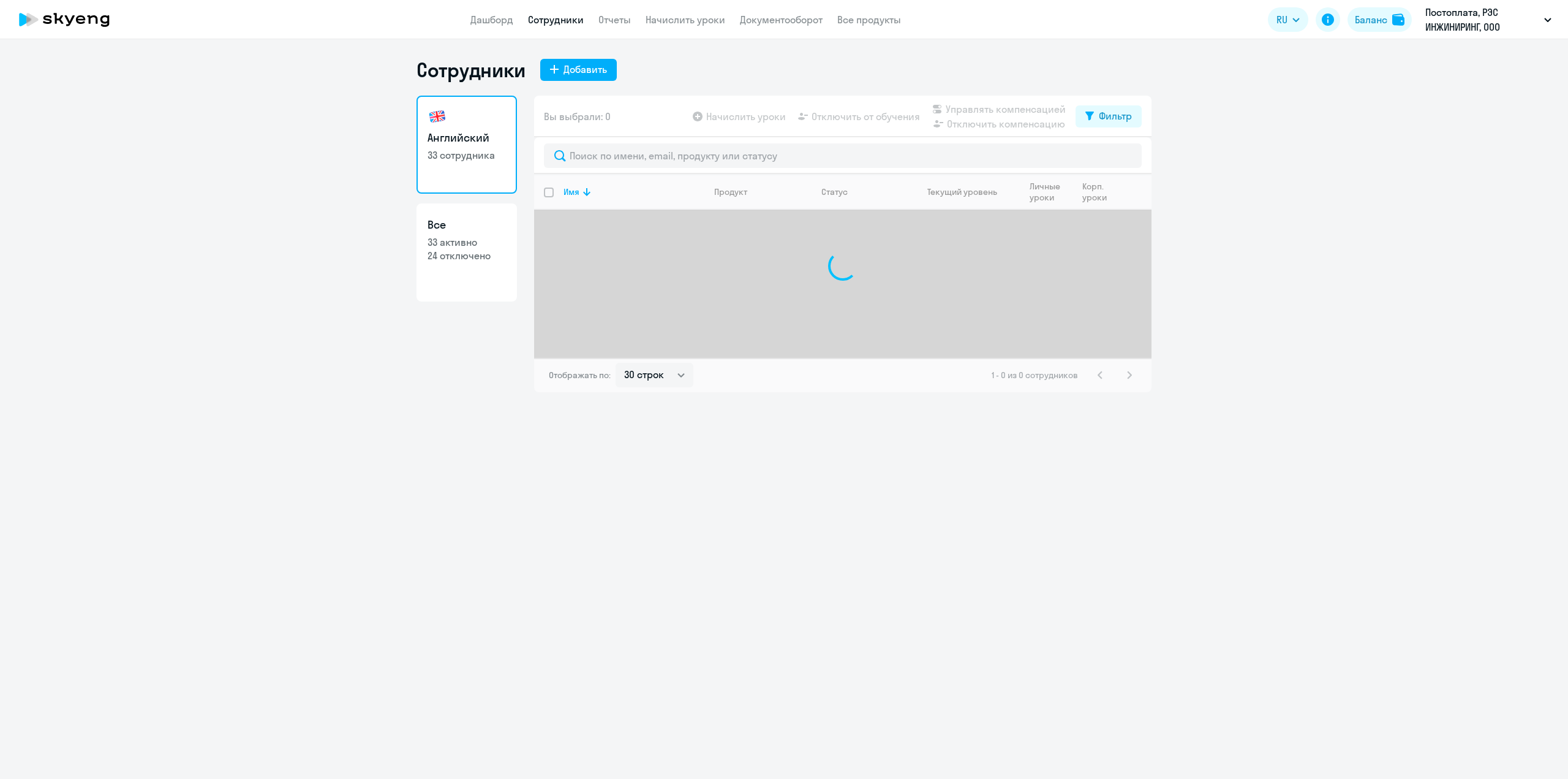
select select "30"
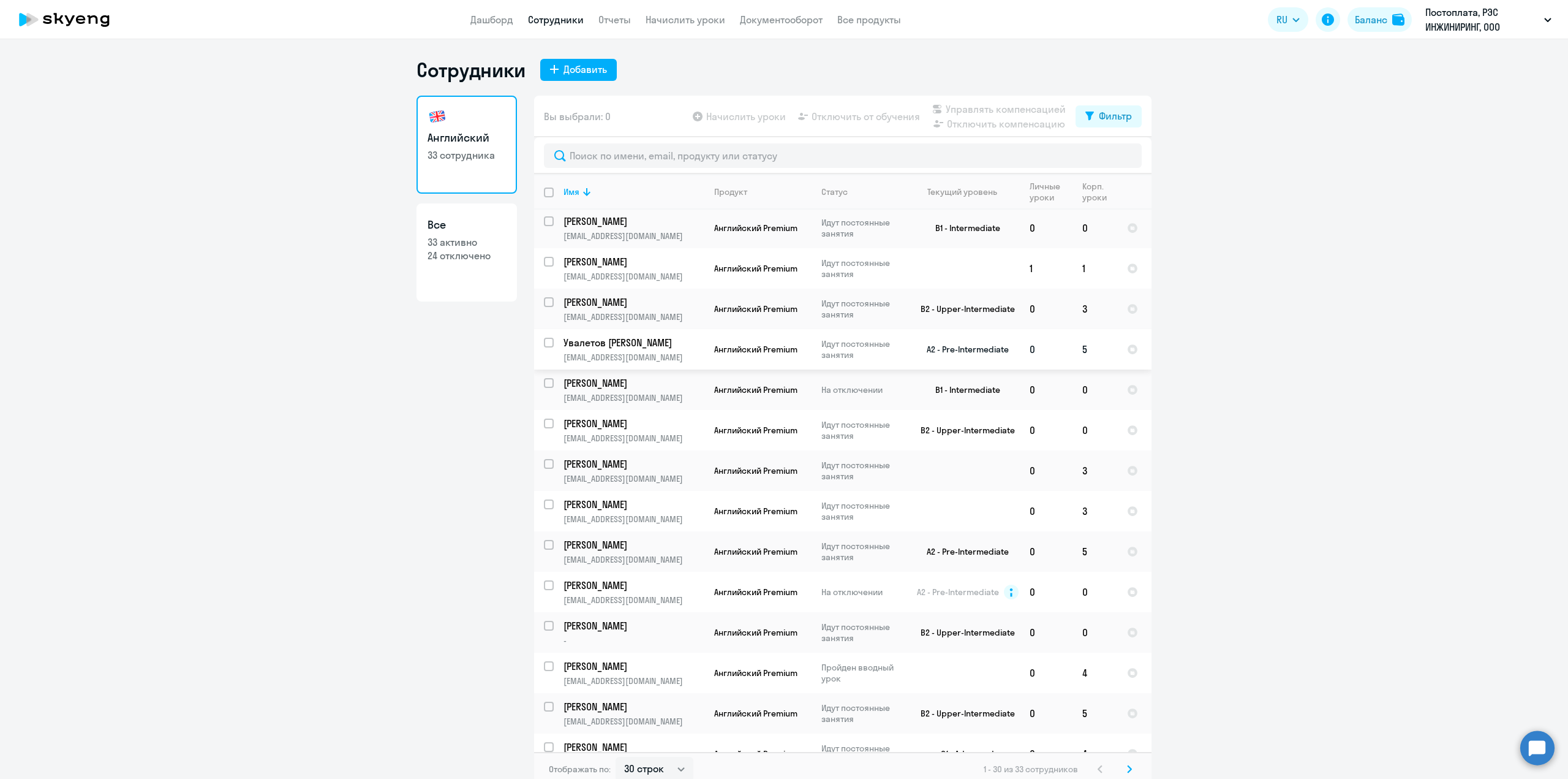
scroll to position [61, 0]
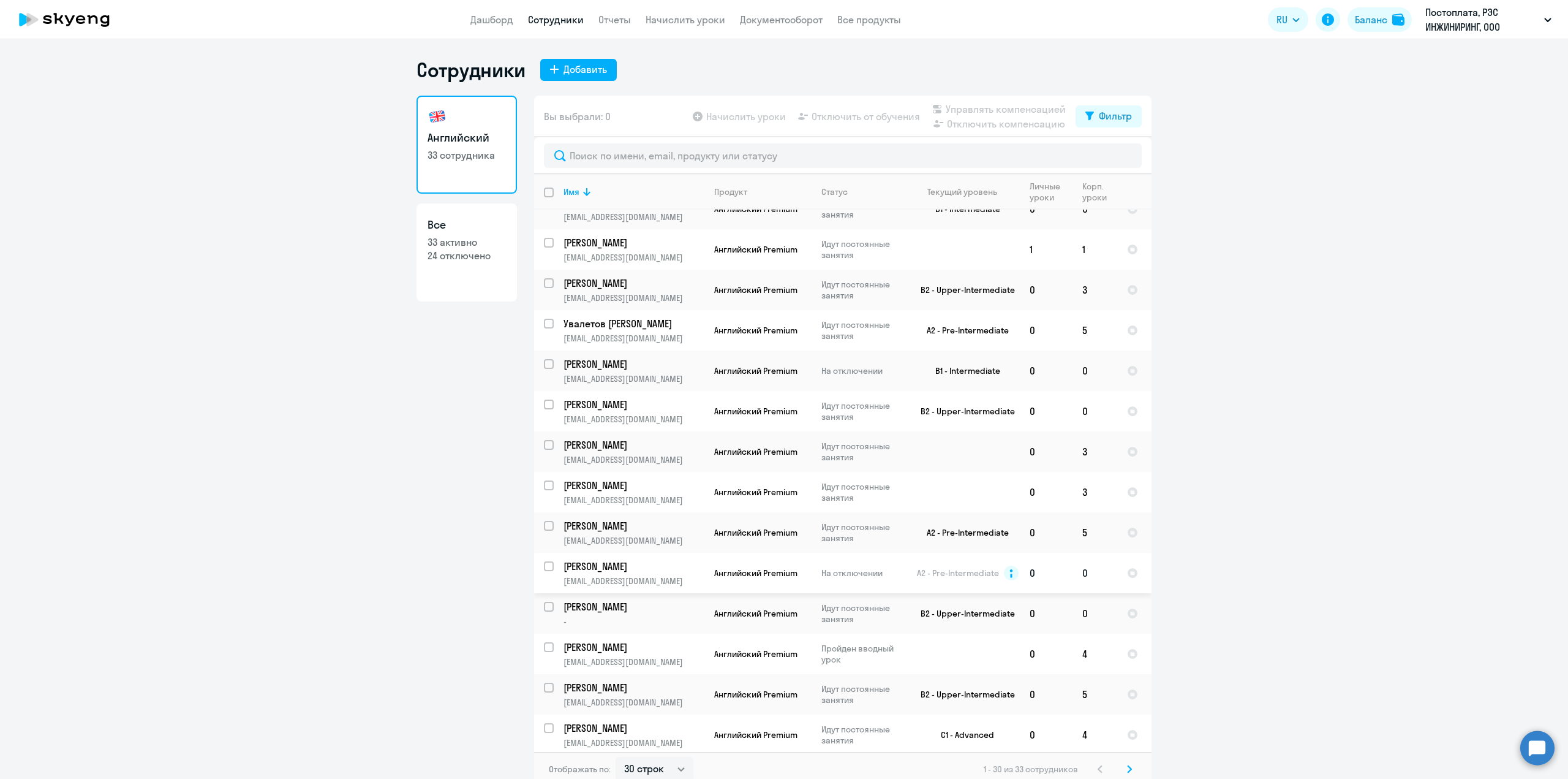
click at [631, 569] on p "[PERSON_NAME]" at bounding box center [633, 565] width 138 height 13
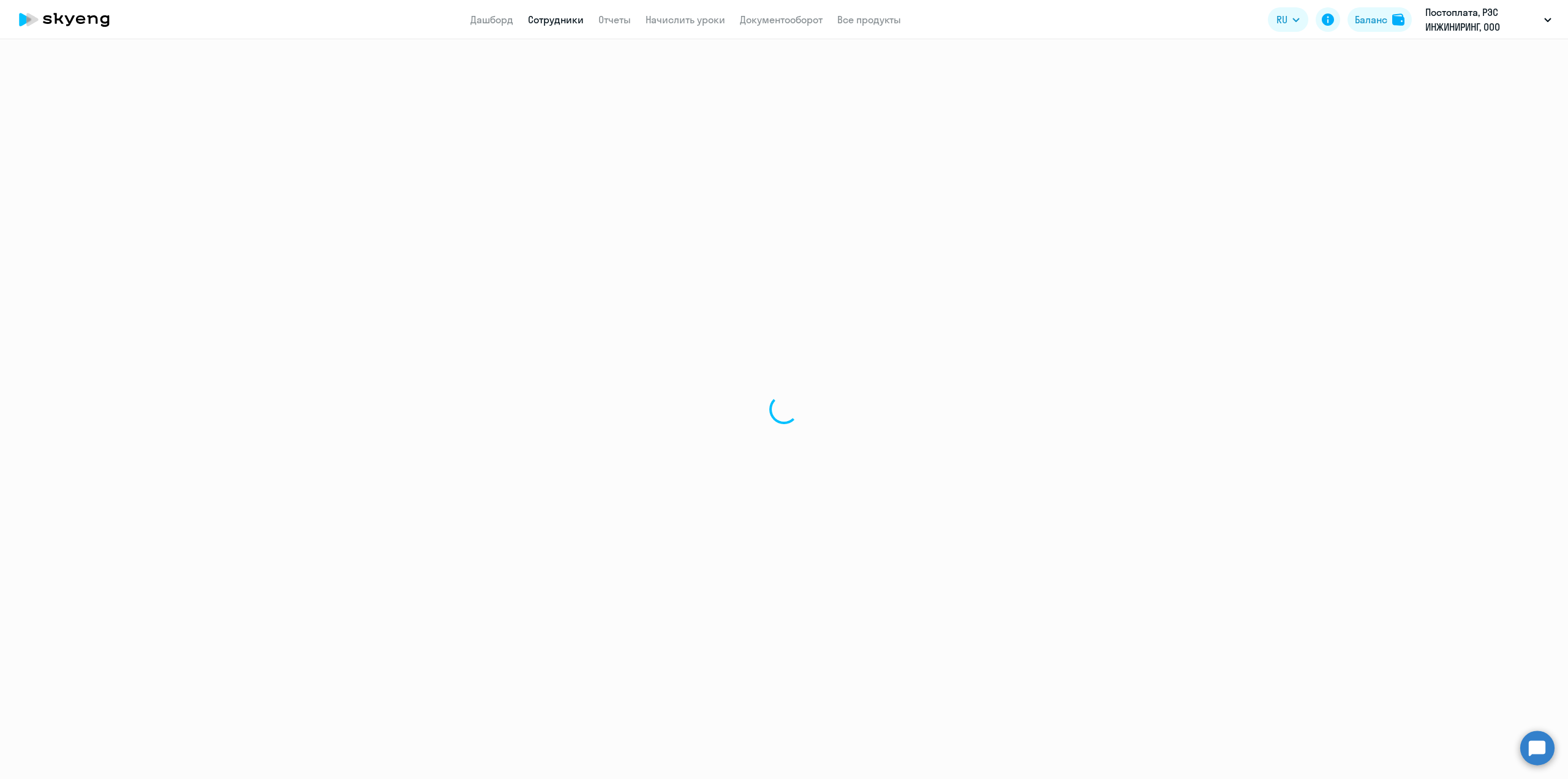
select select "english"
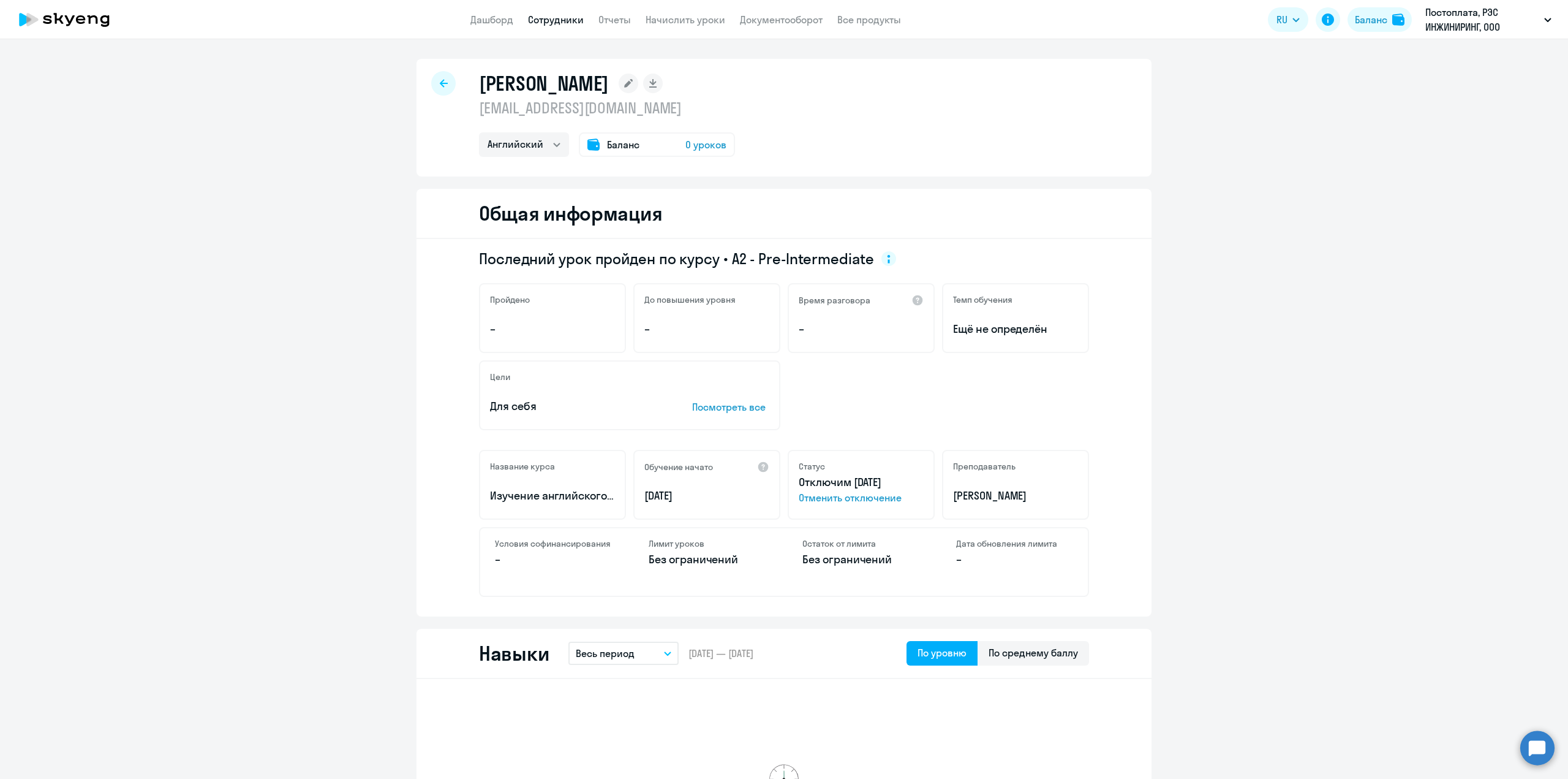
click at [557, 16] on link "Сотрудники" at bounding box center [556, 19] width 56 height 12
select select "30"
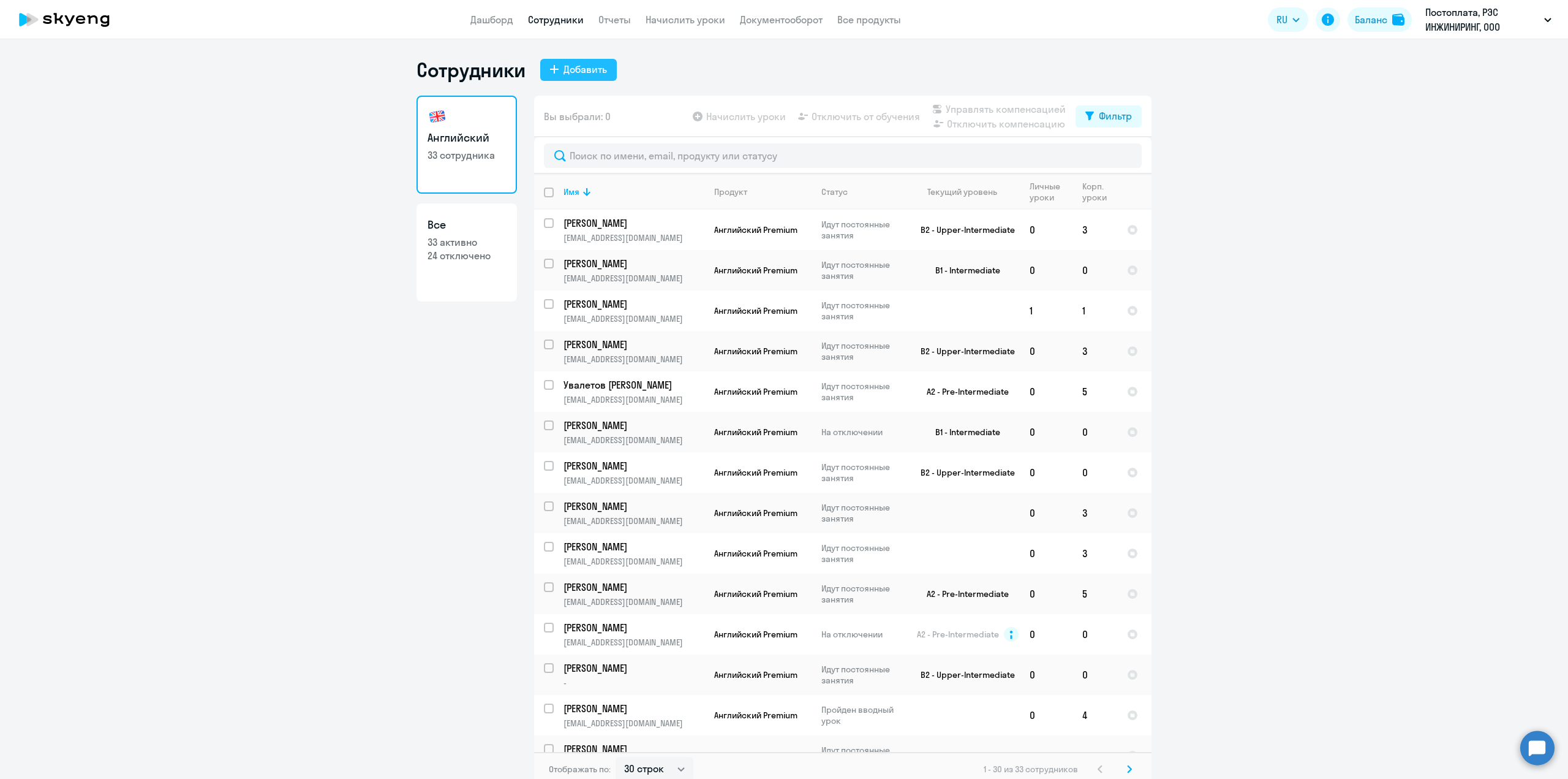
click at [576, 70] on div "Добавить" at bounding box center [585, 69] width 43 height 15
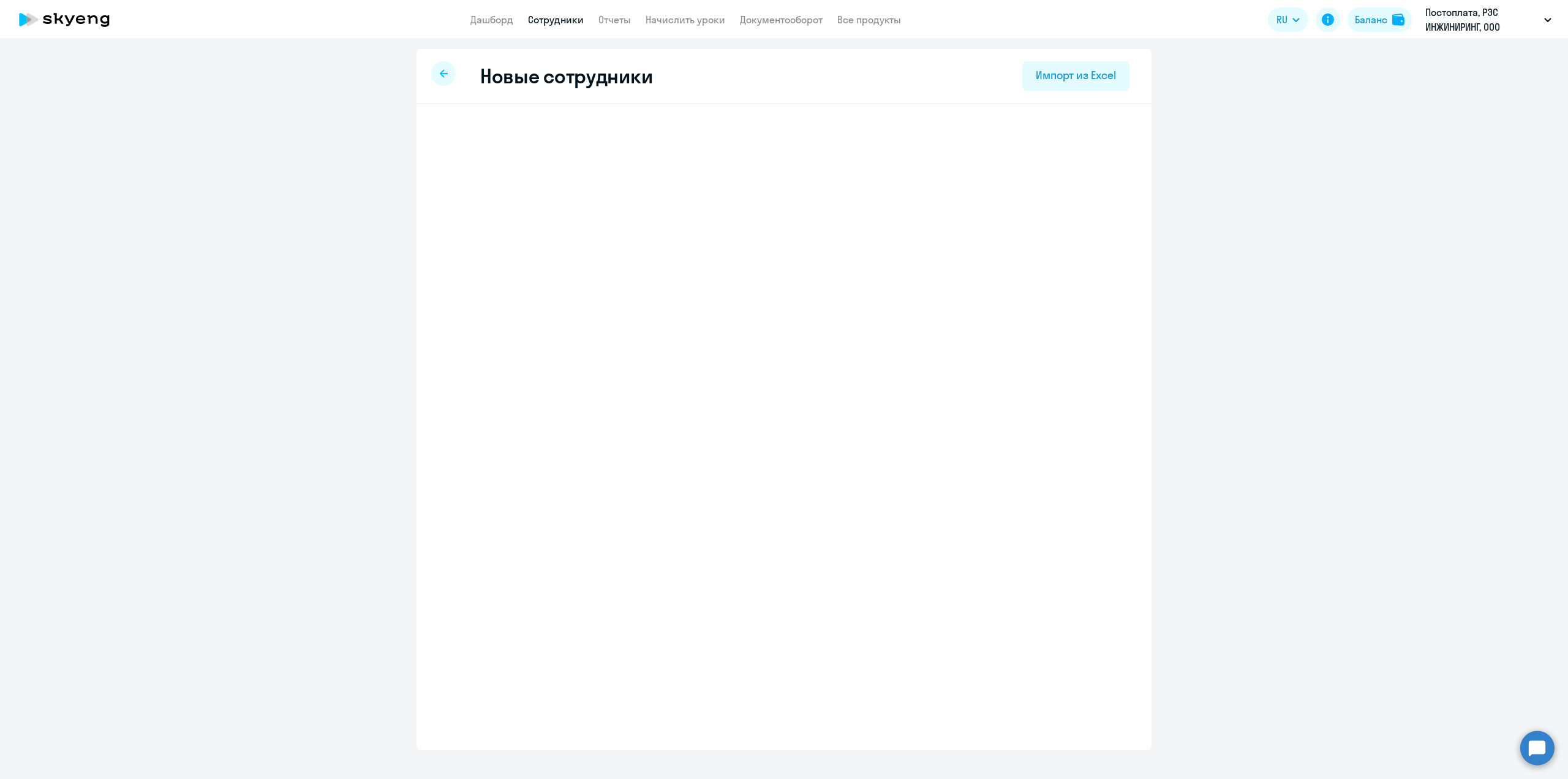
select select "spanish_adult_not_native_speaker_premium"
select select "3"
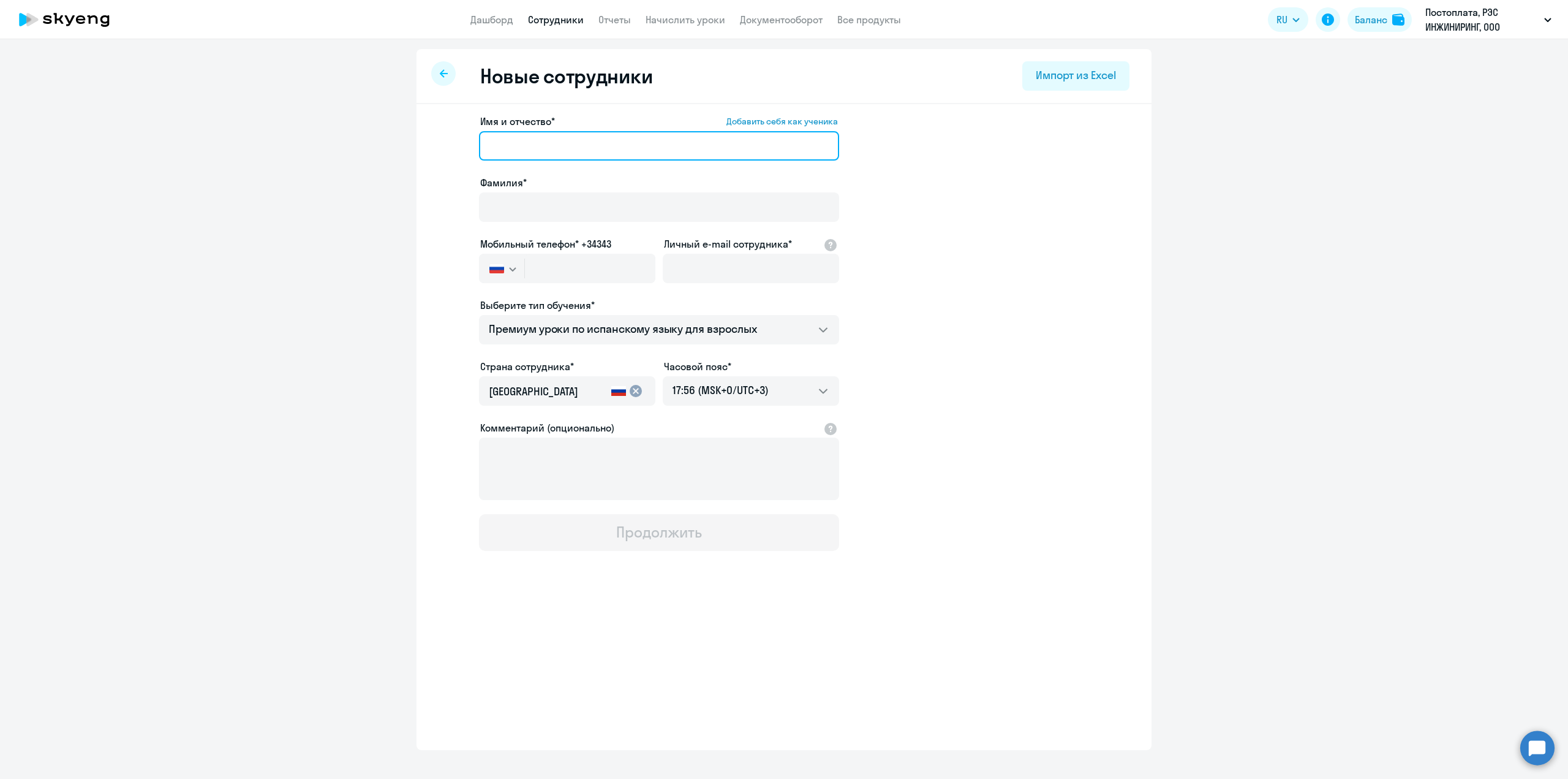
click at [525, 143] on input "Имя и отчество* Добавить себя как ученика" at bounding box center [659, 146] width 360 height 30
type input "Алёна"
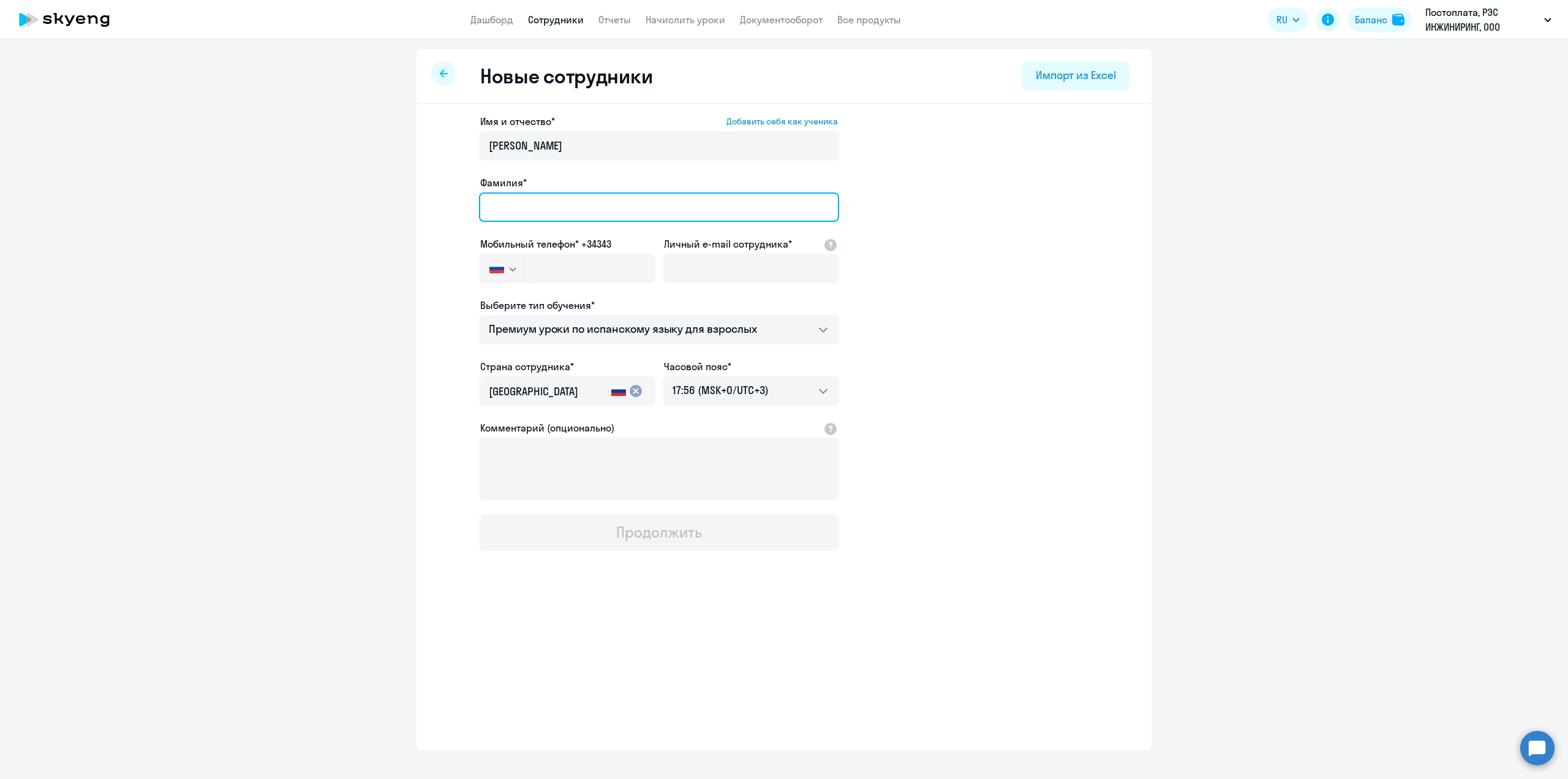
click at [515, 203] on input "Фамилия*" at bounding box center [659, 207] width 360 height 30
type input "Пархомчук"
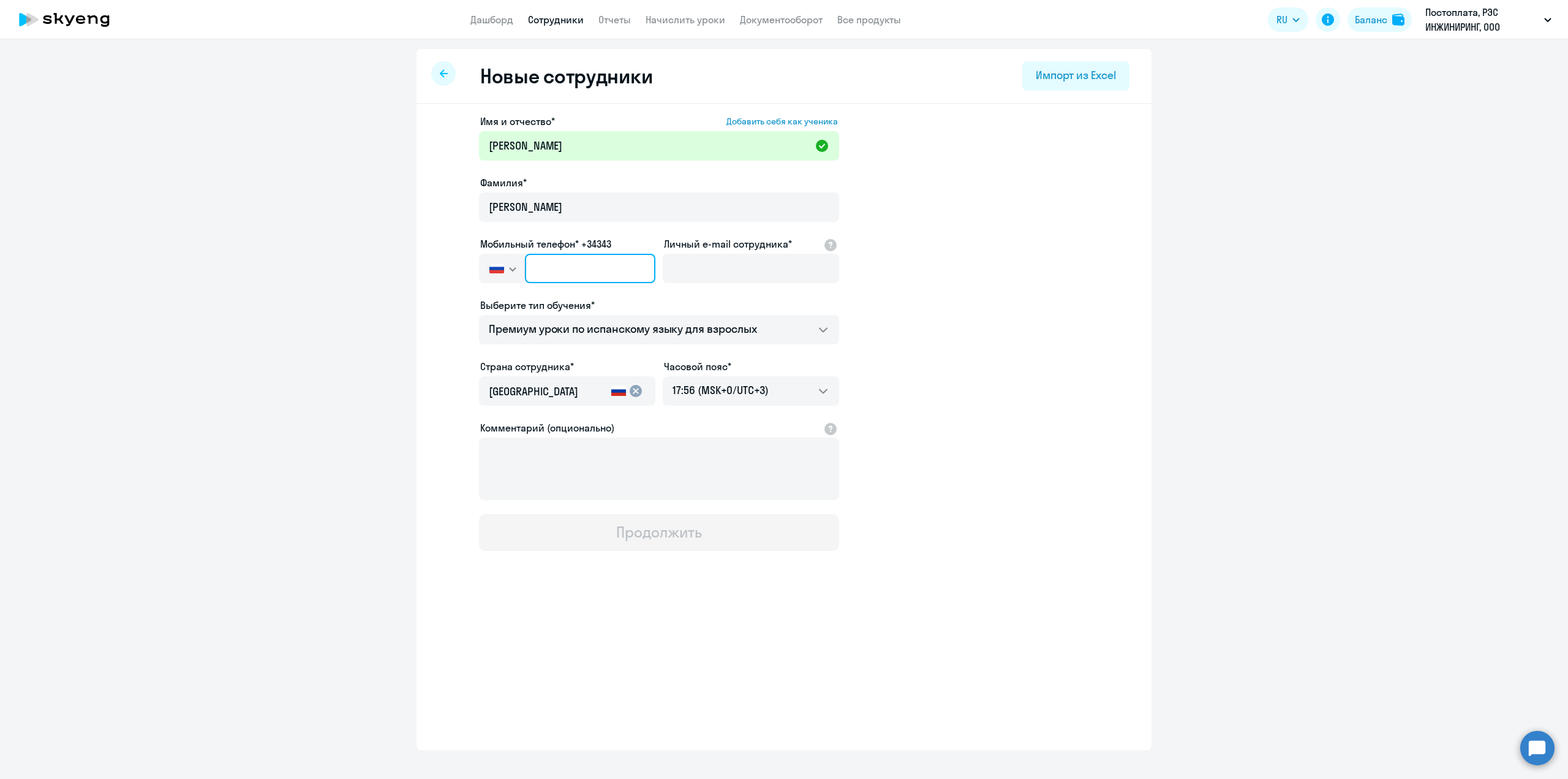
click at [558, 270] on input "text" at bounding box center [590, 269] width 130 height 30
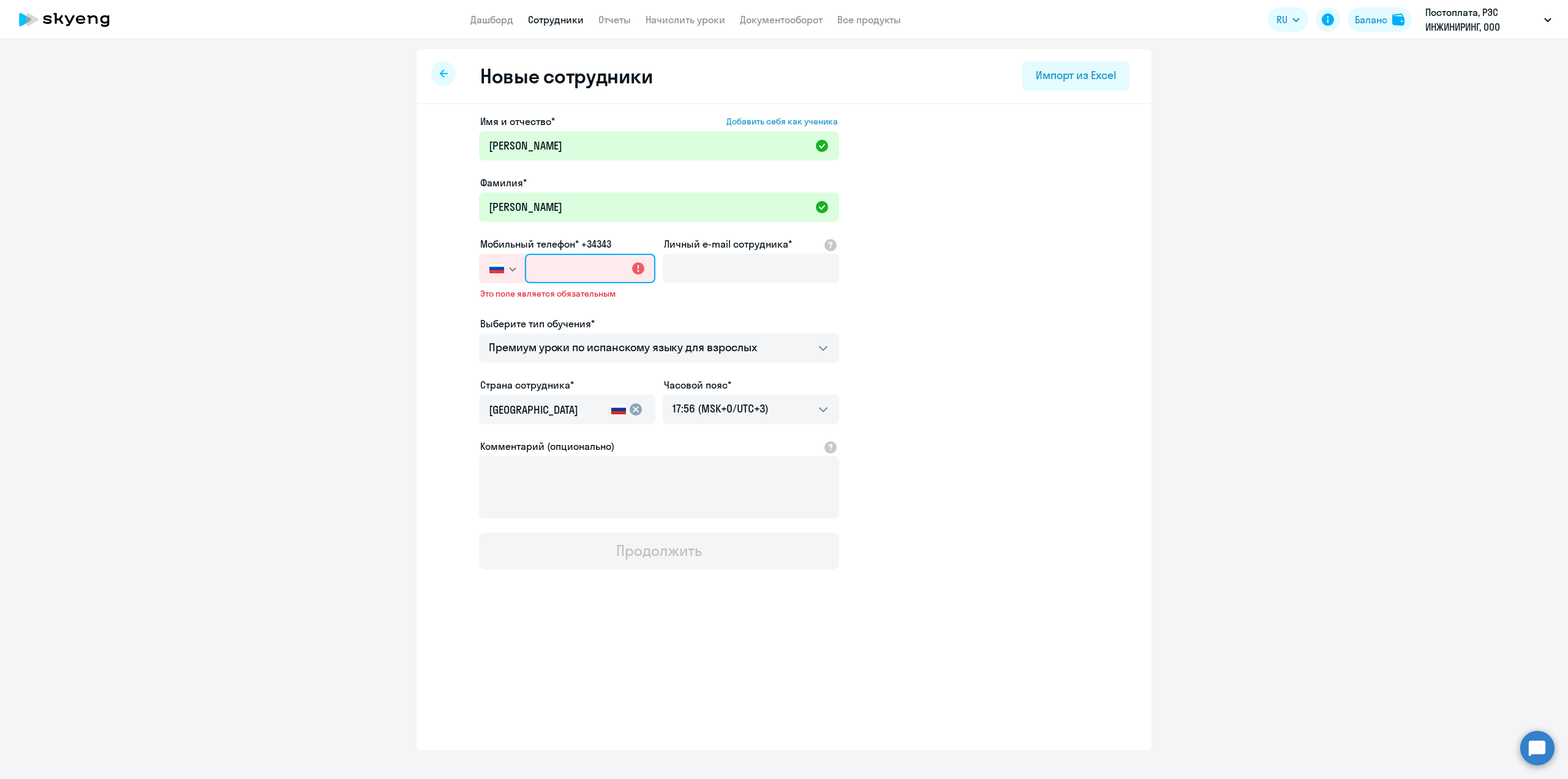
click at [537, 267] on input "text" at bounding box center [590, 269] width 130 height 30
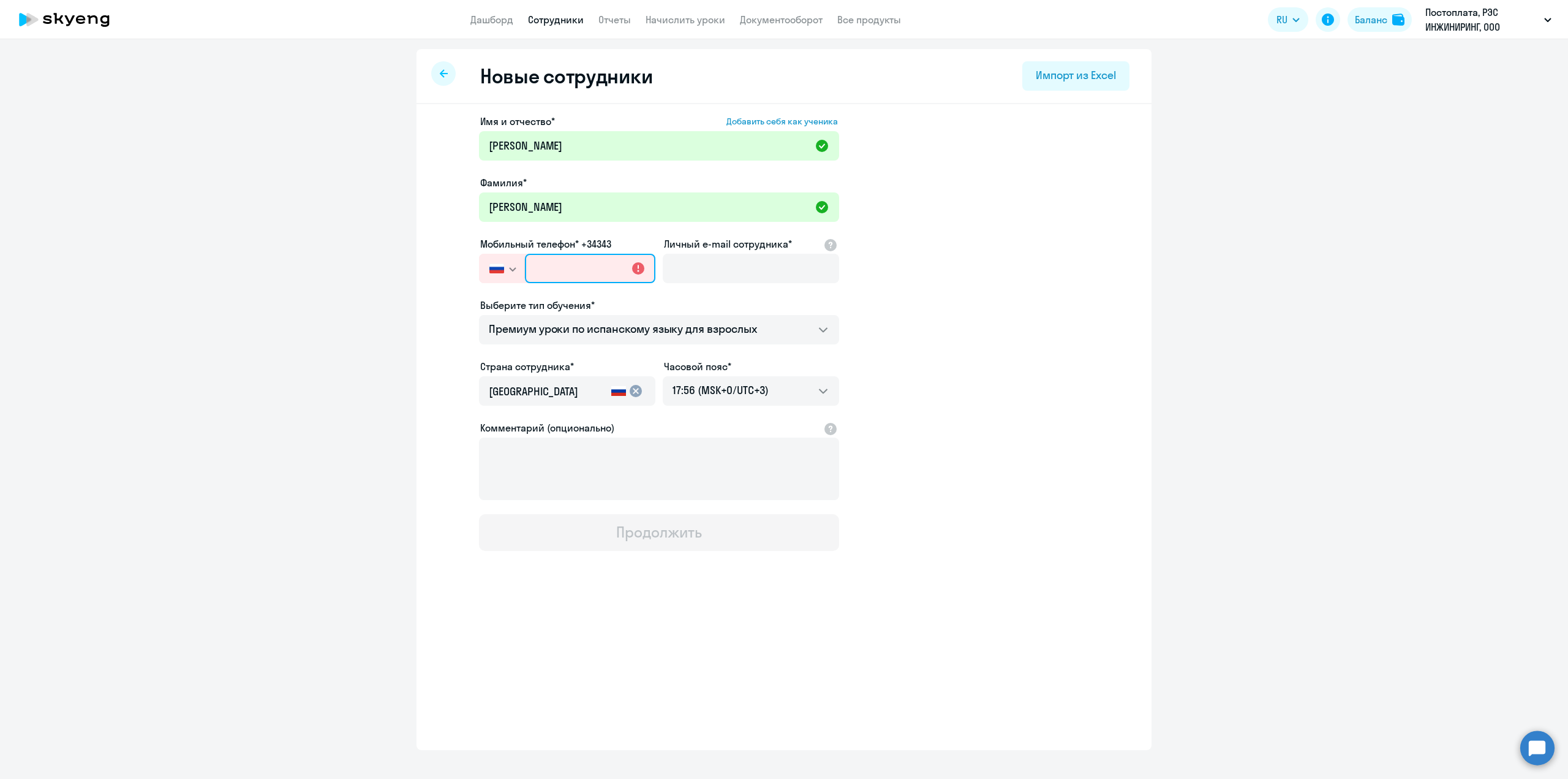
paste input "+7 911 603-78-98"
type input "+7 911 603-78-98"
click at [708, 263] on input "Личный e-mail сотрудника*" at bounding box center [751, 269] width 176 height 30
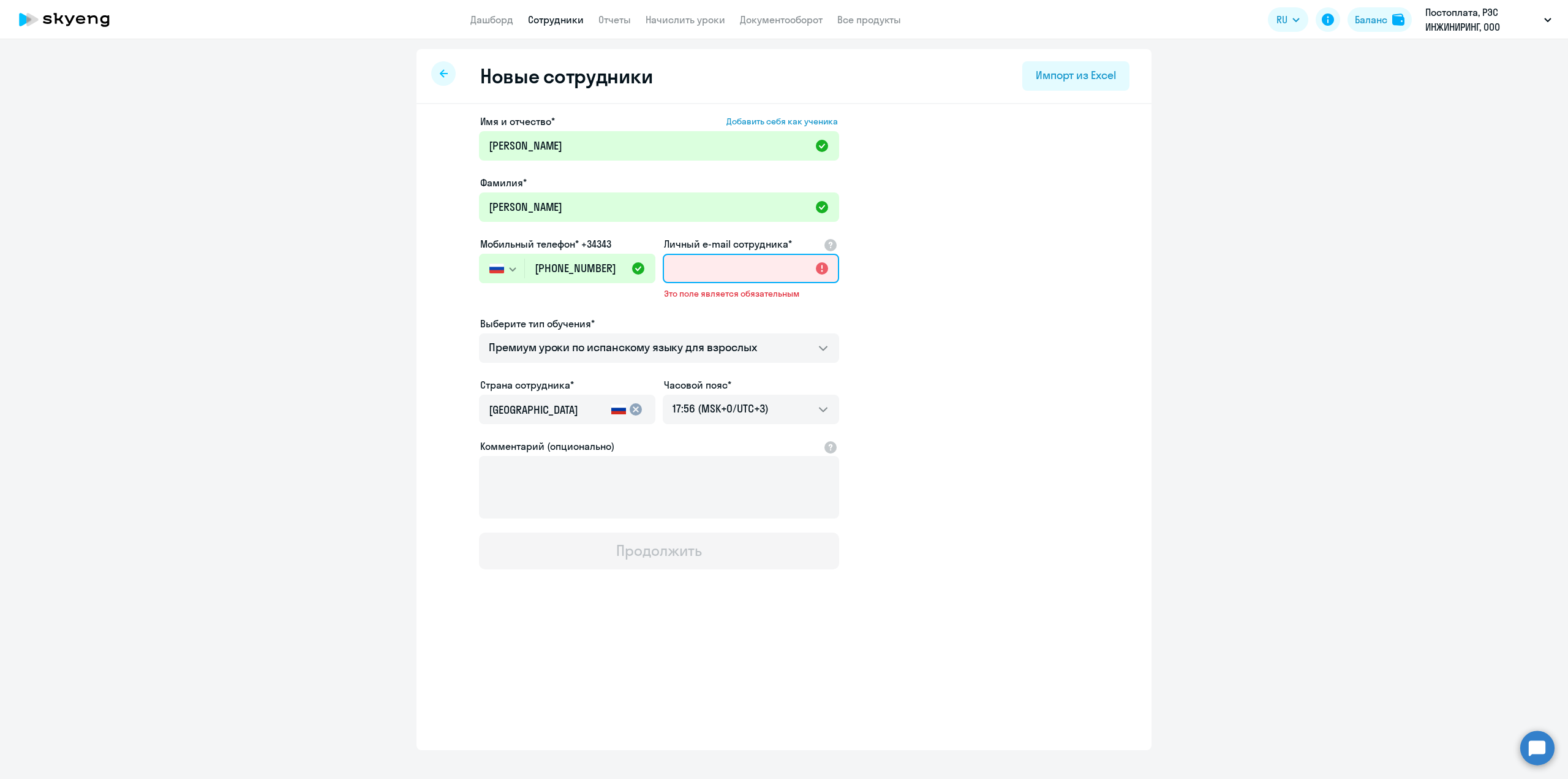
click at [675, 270] on input "Личный e-mail сотрудника*" at bounding box center [751, 269] width 176 height 30
paste input "[EMAIL_ADDRESS][DOMAIN_NAME]"
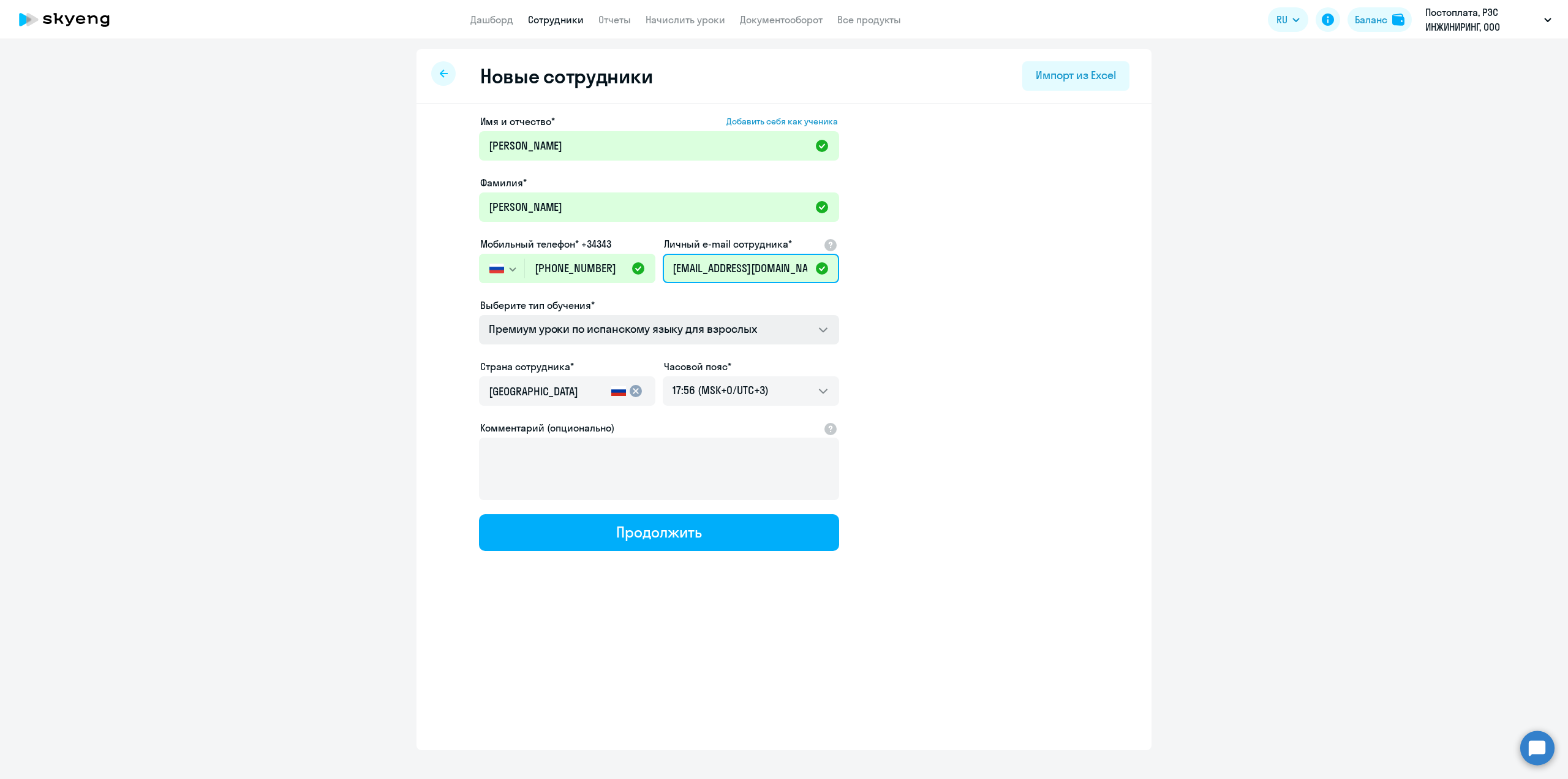
type input "[EMAIL_ADDRESS][DOMAIN_NAME]"
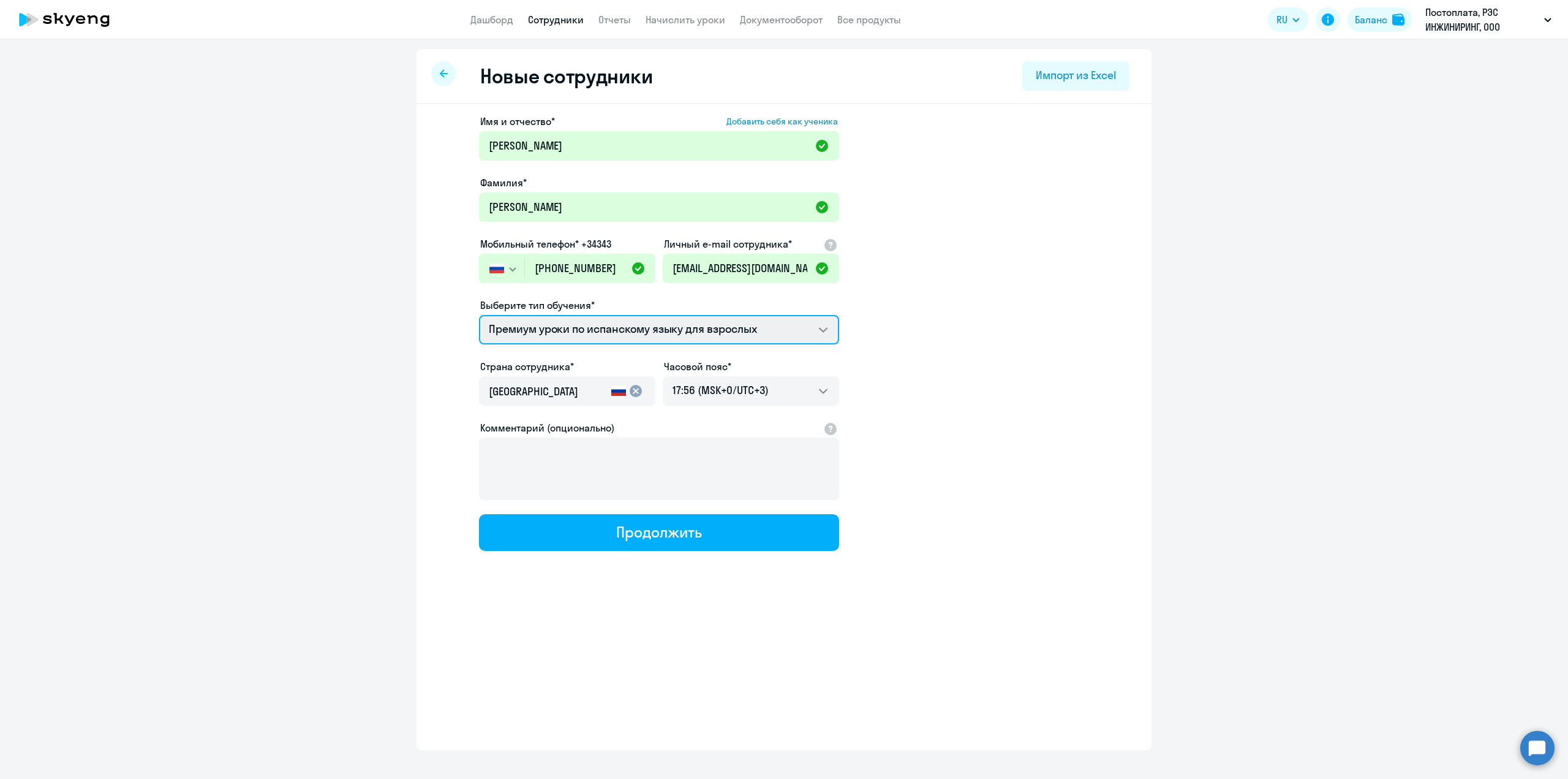
click at [820, 330] on select "Премиум уроки по испанскому языку для взрослых Премиум английский с русскоговор…" at bounding box center [659, 330] width 360 height 30
select select "english_adult_not_native_speaker_premium"
click at [479, 315] on select "Премиум уроки по испанскому языку для взрослых Премиум английский с русскоговор…" at bounding box center [659, 330] width 360 height 30
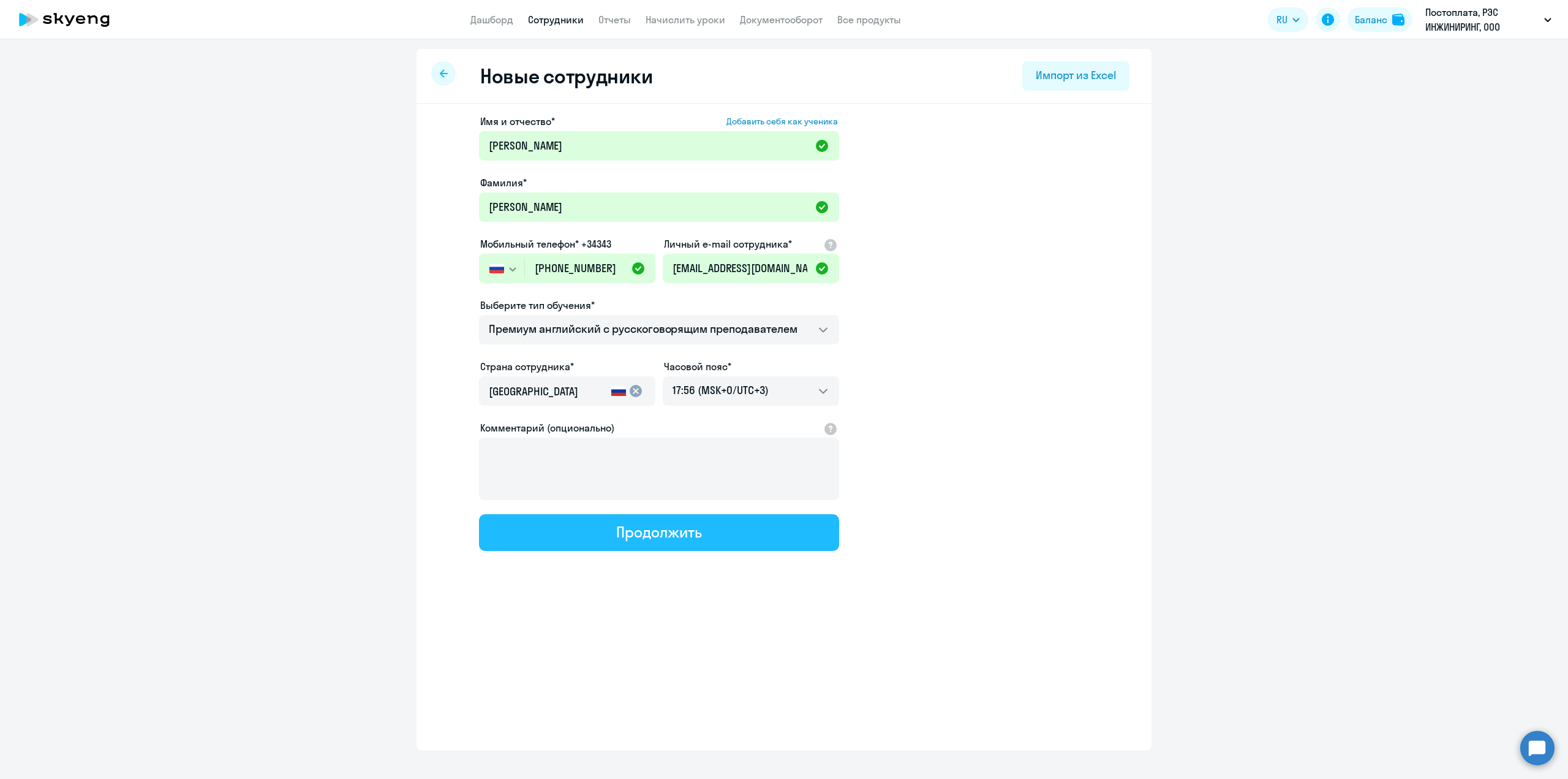
click at [649, 536] on div "Продолжить" at bounding box center [659, 531] width 85 height 19
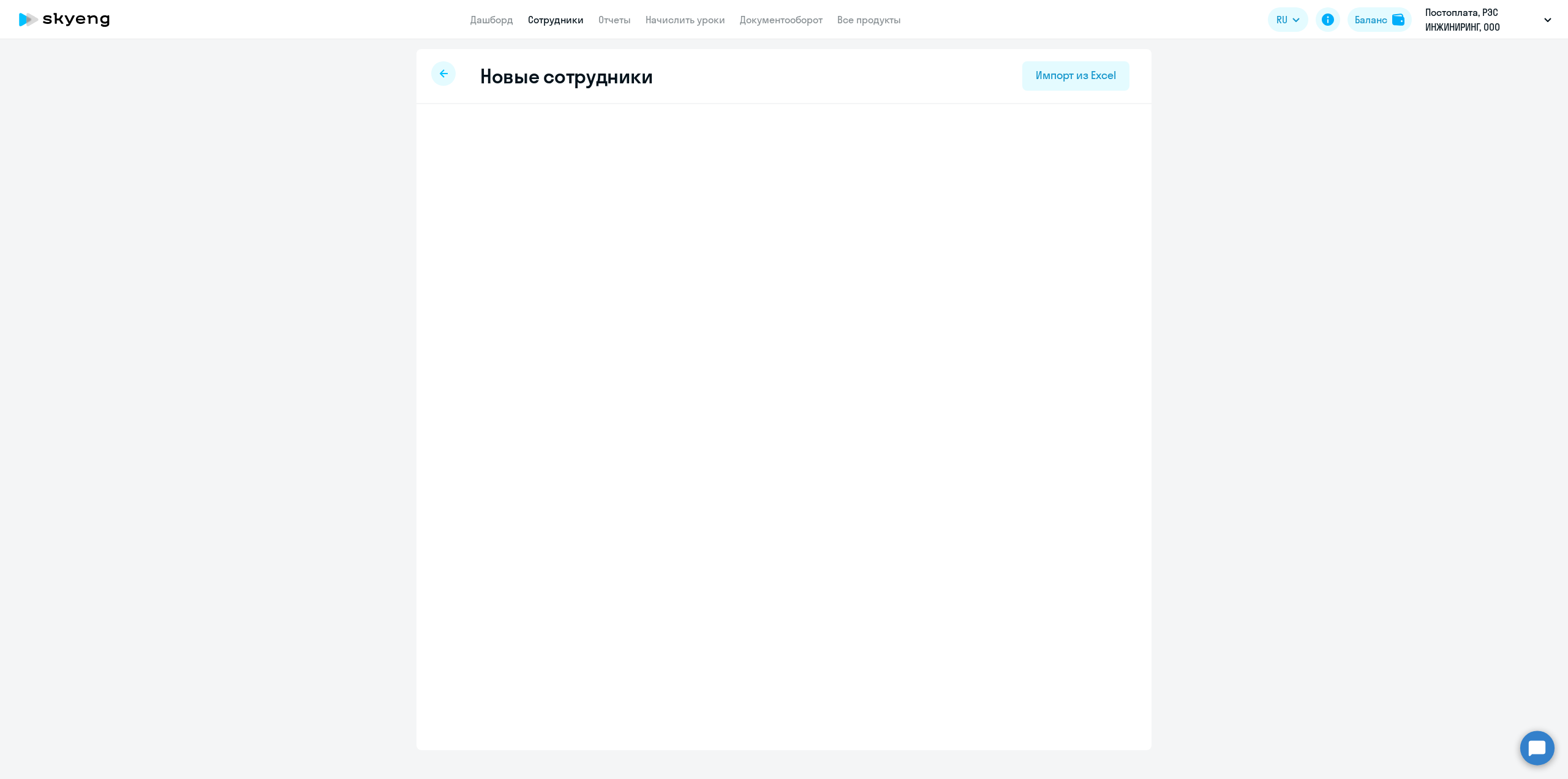
select select "english_adult_not_native_speaker_premium"
select select "3"
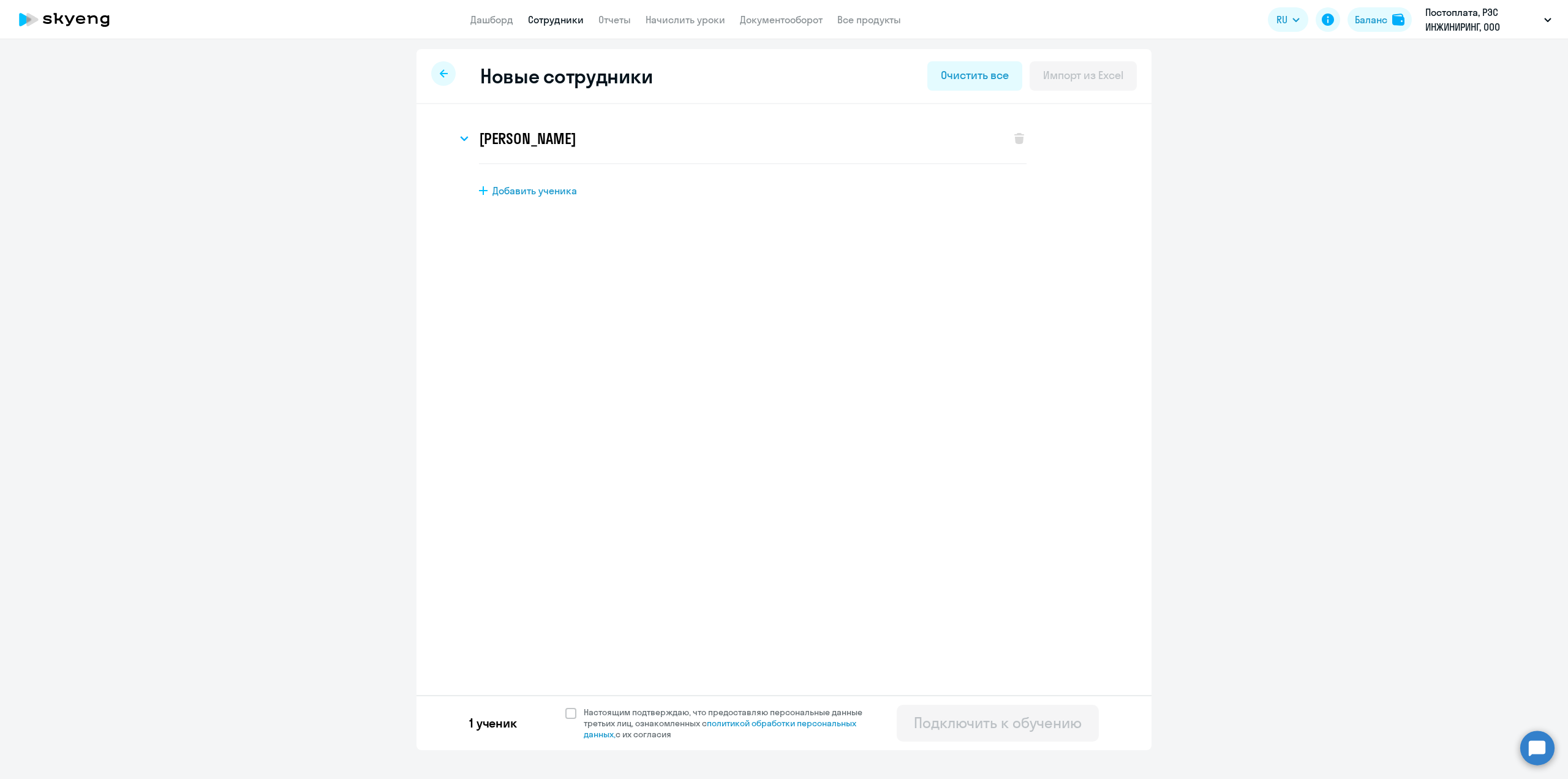
click at [532, 190] on span "Добавить ученика" at bounding box center [534, 190] width 85 height 13
select select "spanish_adult_not_native_speaker_premium"
select select "3"
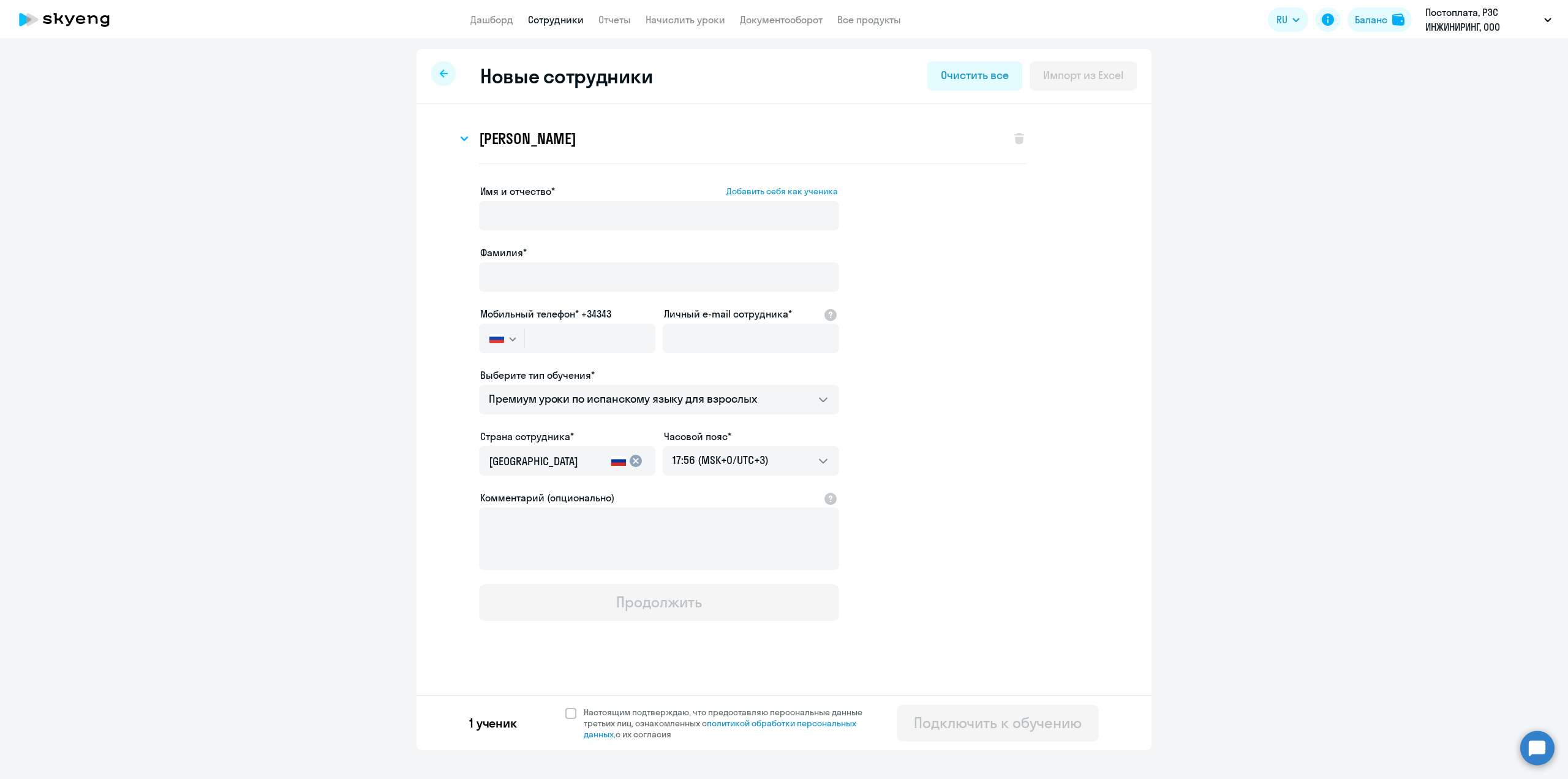
click at [899, 263] on app-new-student-form "Имя и отчество* Добавить себя как ученика Фамилия* Мобильный телефон* +34343 Ро…" at bounding box center [784, 402] width 696 height 437
click at [1071, 259] on app-new-student-form "Имя и отчество* Добавить себя как ученика Фамилия* Мобильный телефон* +34343 Ро…" at bounding box center [784, 402] width 696 height 437
click at [571, 141] on h3 "Алёна Пархомчук" at bounding box center [527, 138] width 97 height 19
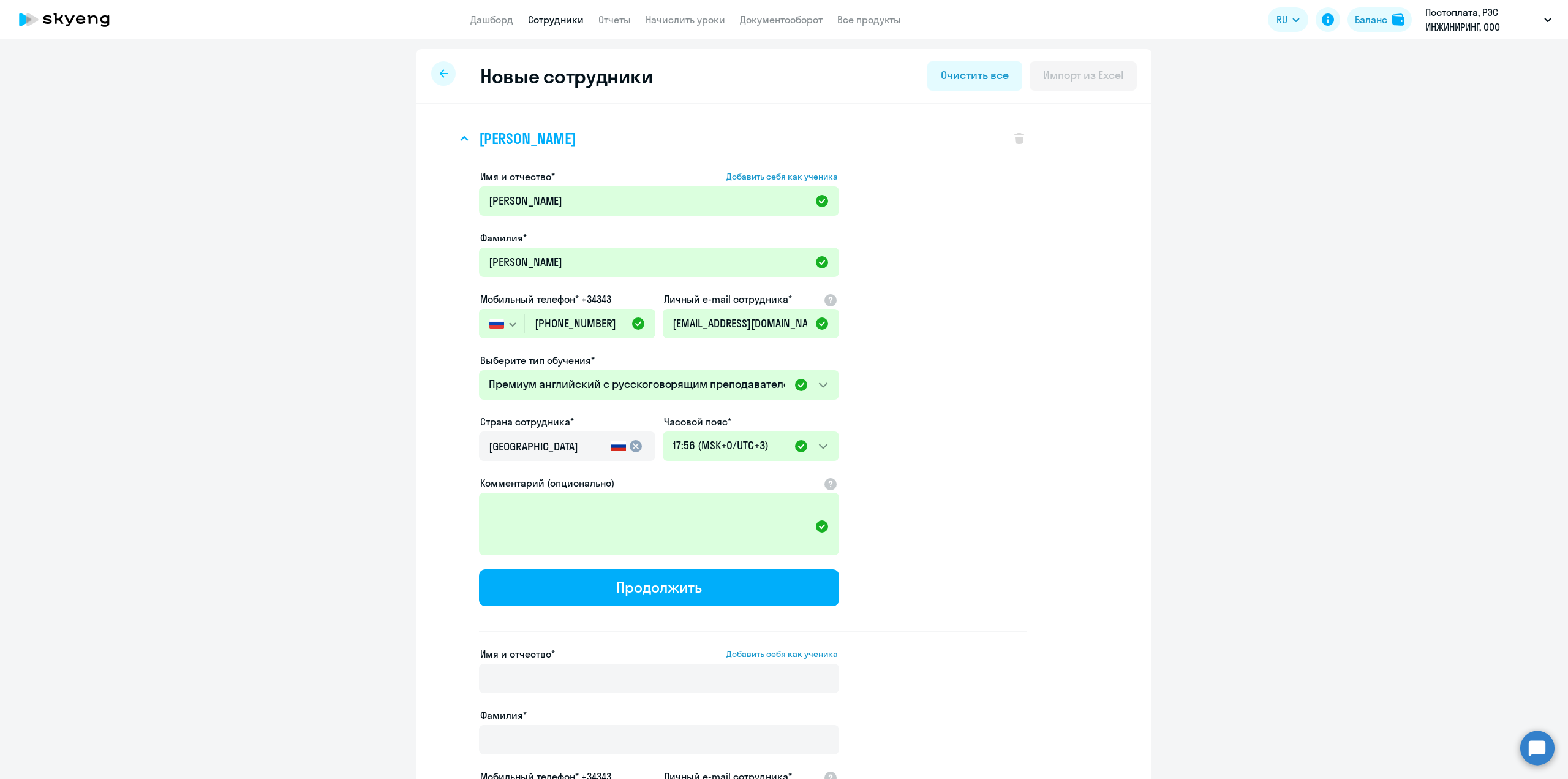
click at [457, 143] on svg-icon at bounding box center [464, 138] width 15 height 15
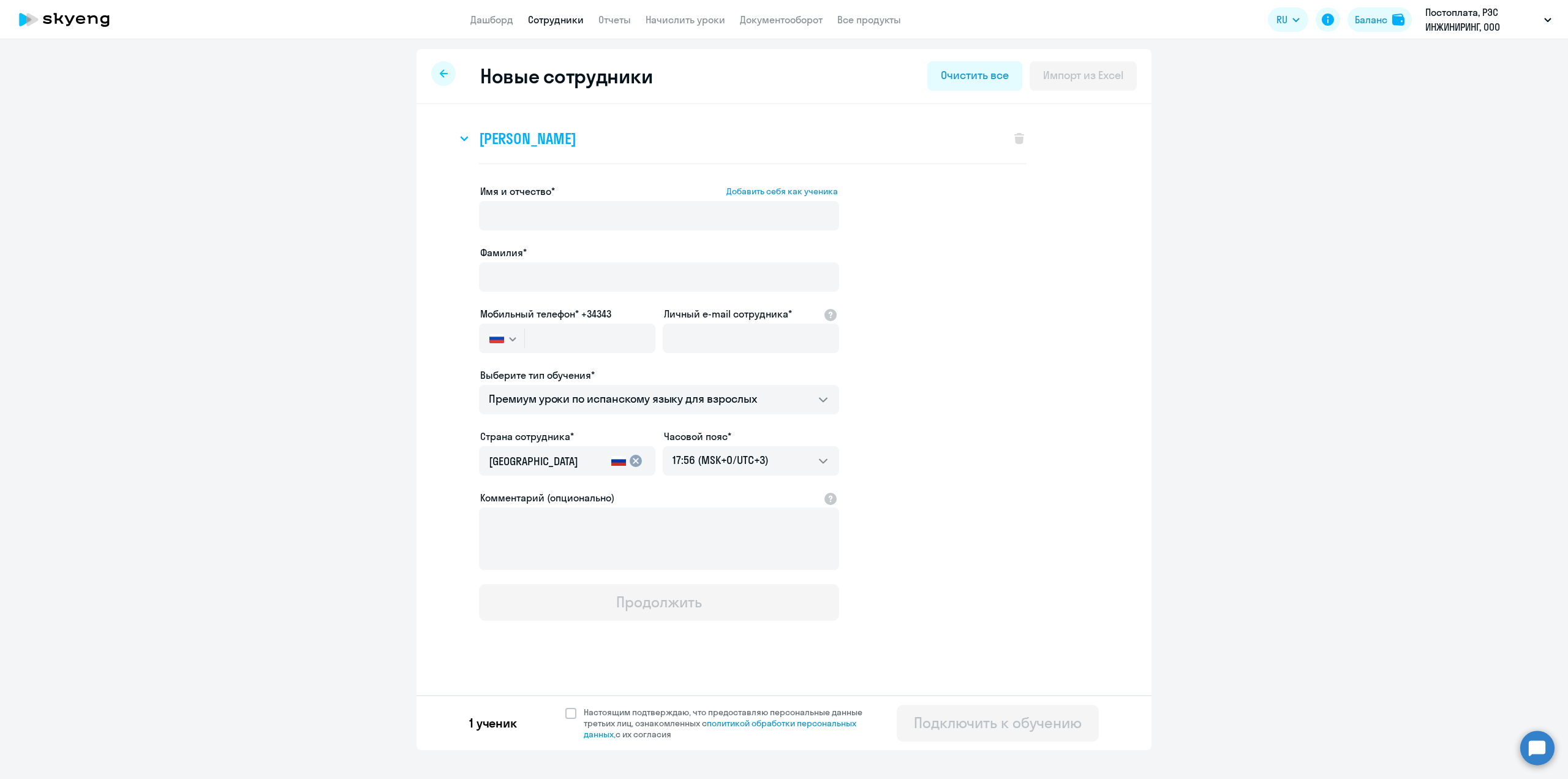
click at [574, 139] on h3 "Алёна Пархомчук" at bounding box center [527, 138] width 97 height 19
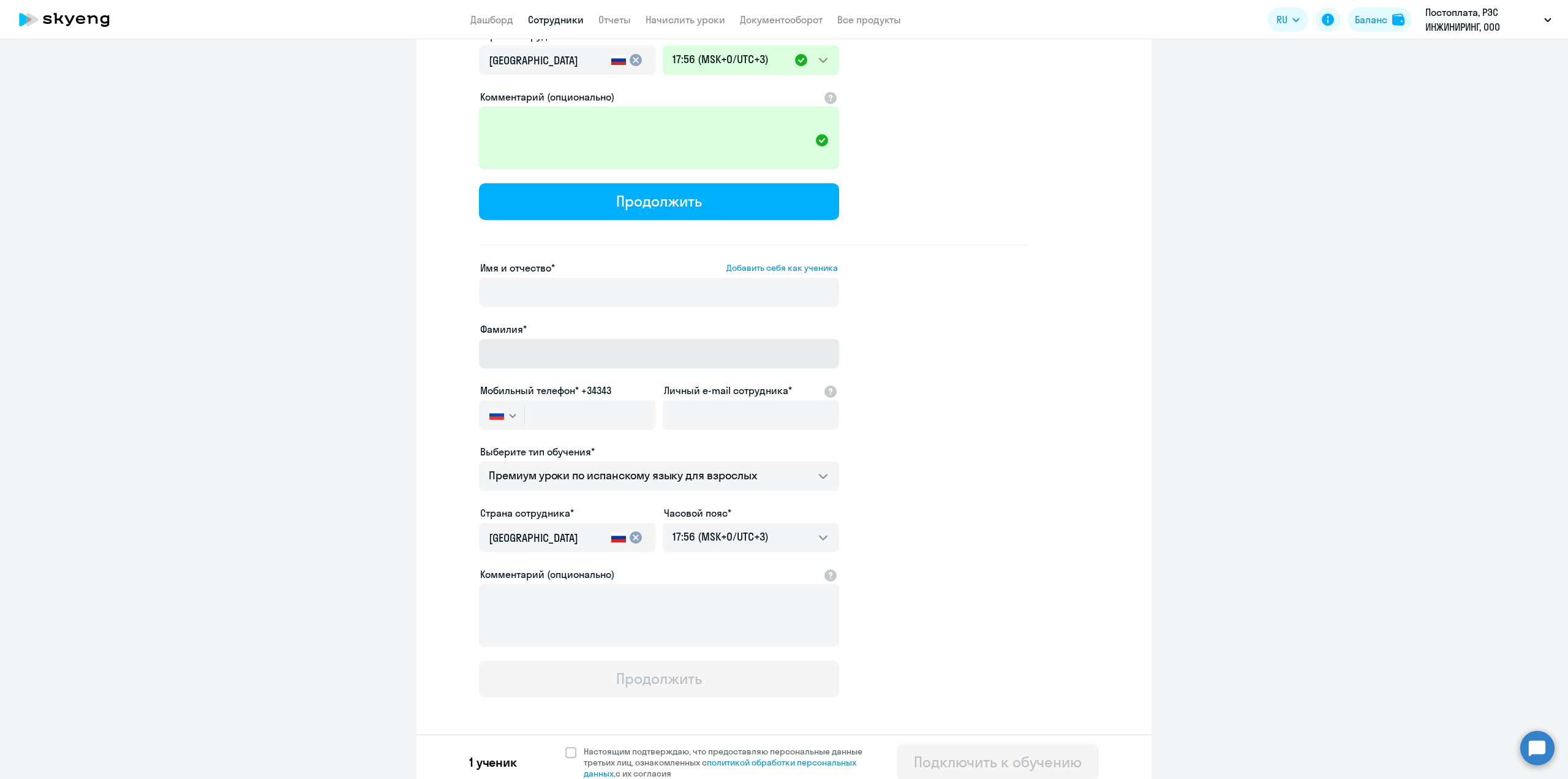
scroll to position [395, 0]
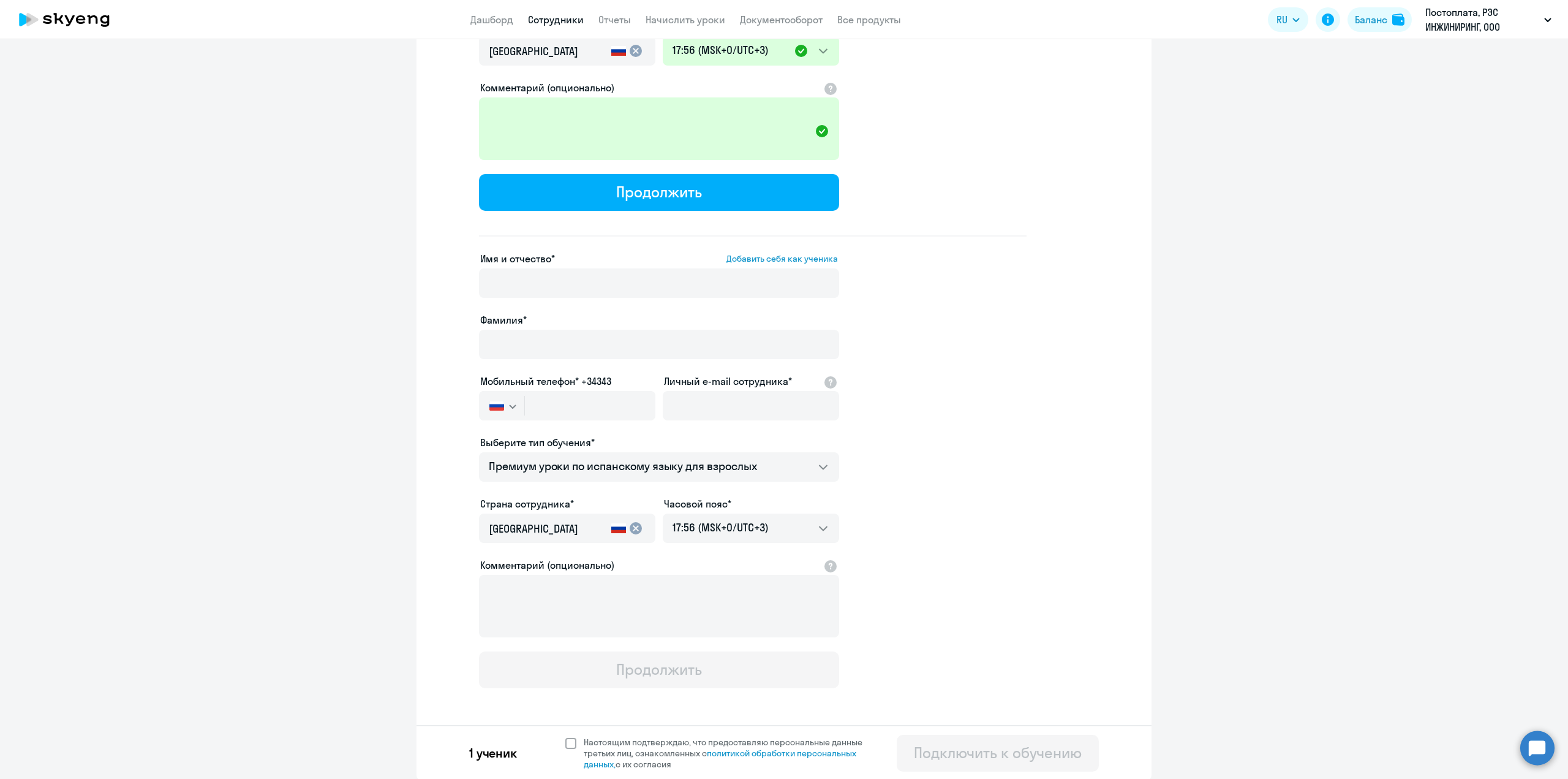
click at [570, 744] on span at bounding box center [571, 743] width 11 height 11
click at [565, 737] on input "Настоящим подтверждаю, что предоставляю персональные данные третьих лиц, ознако…" at bounding box center [565, 736] width 1 height 1
checkbox input "true"
click at [992, 754] on div "Подключить к обучению" at bounding box center [997, 752] width 168 height 19
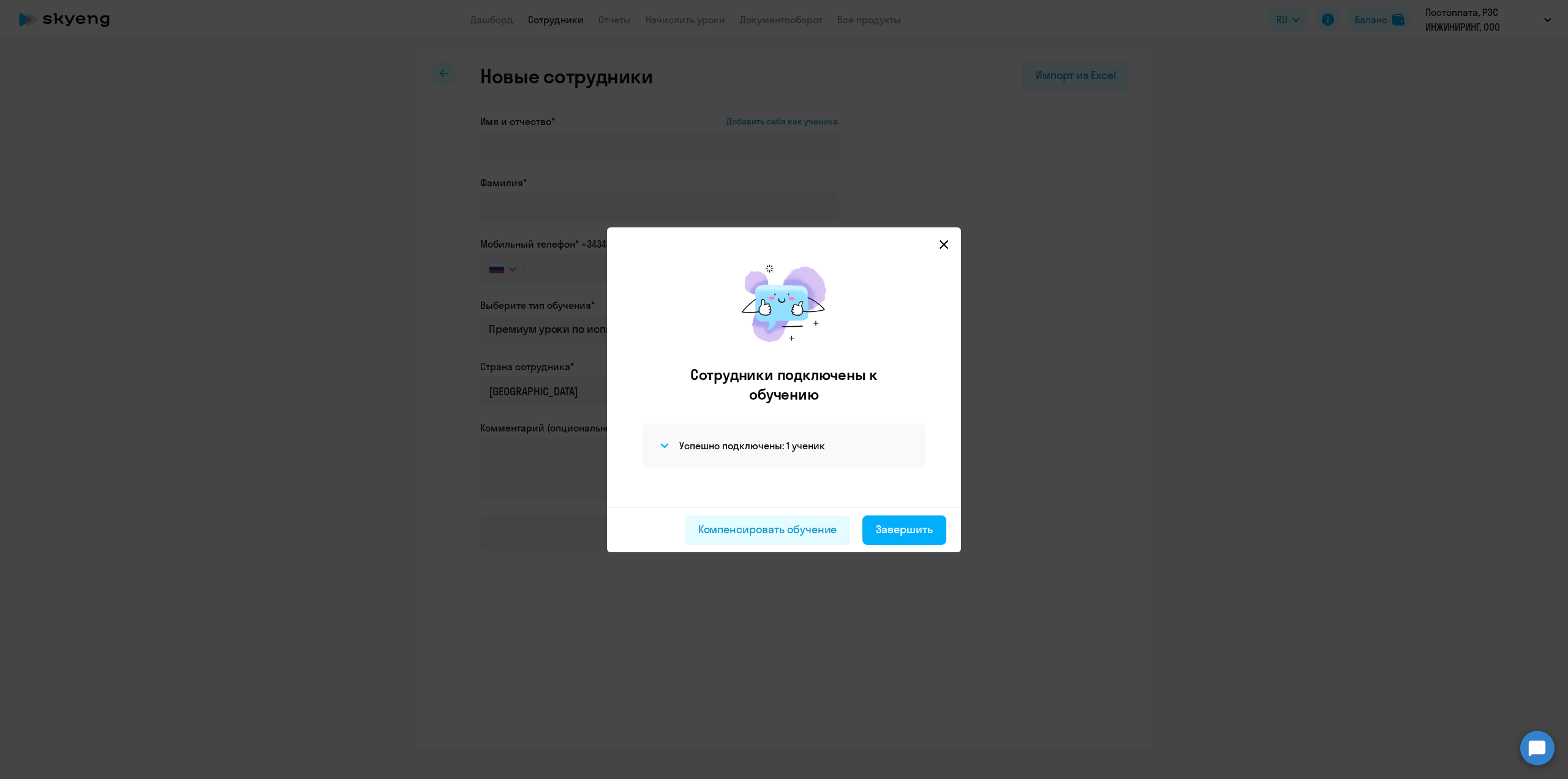
scroll to position [0, 0]
click at [896, 529] on div "Завершить" at bounding box center [904, 530] width 57 height 16
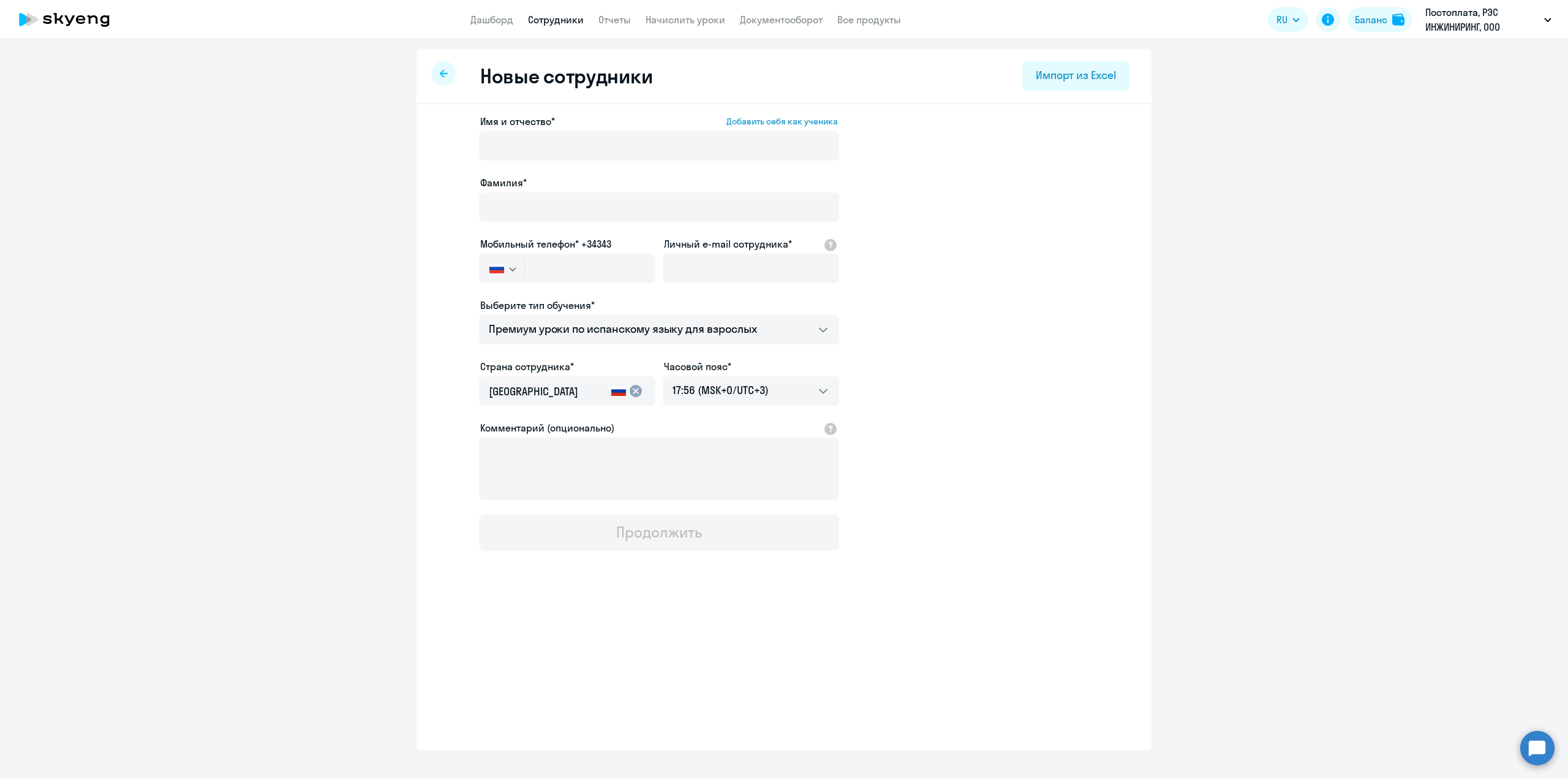
select select "30"
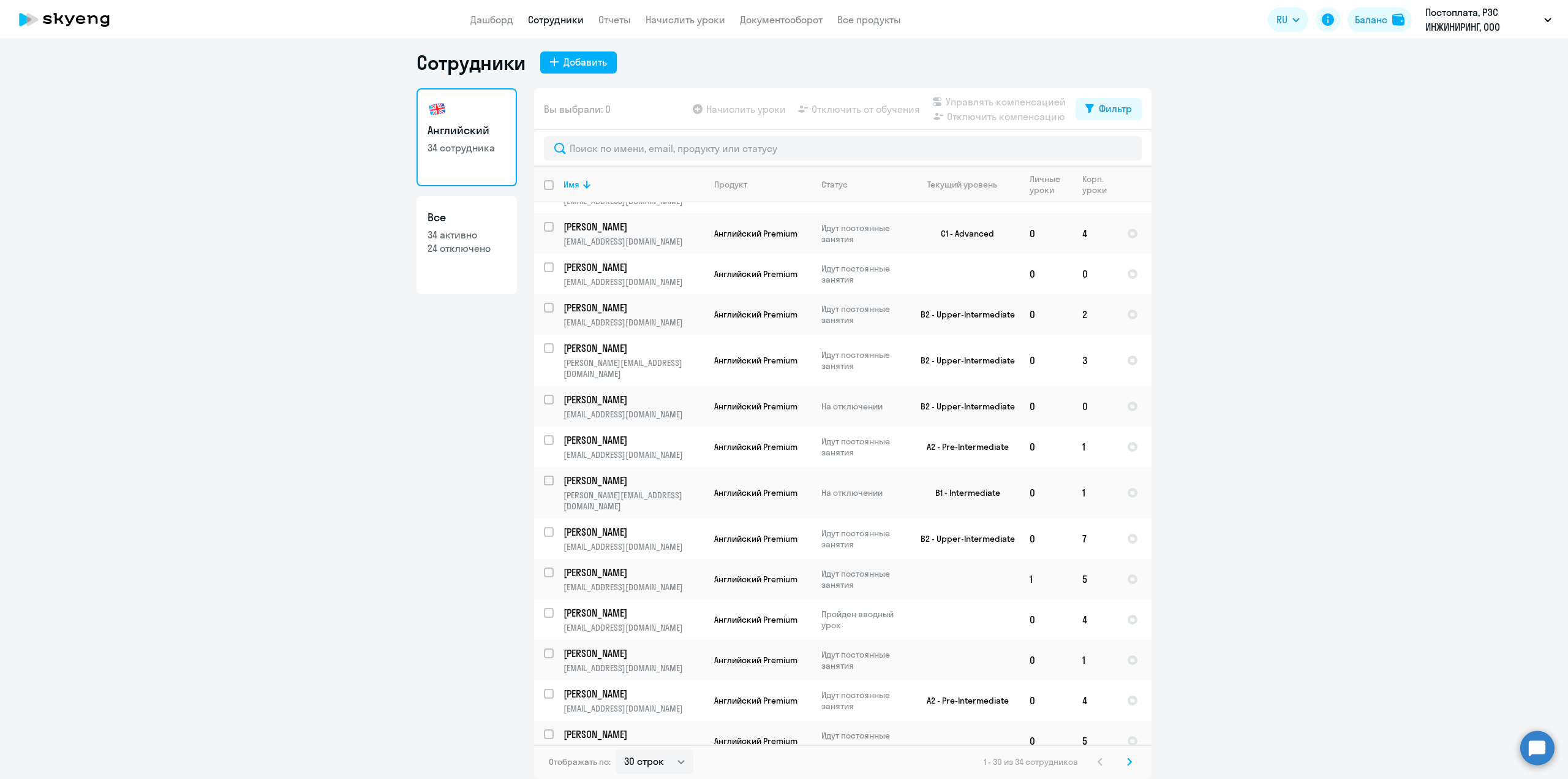
scroll to position [671, 0]
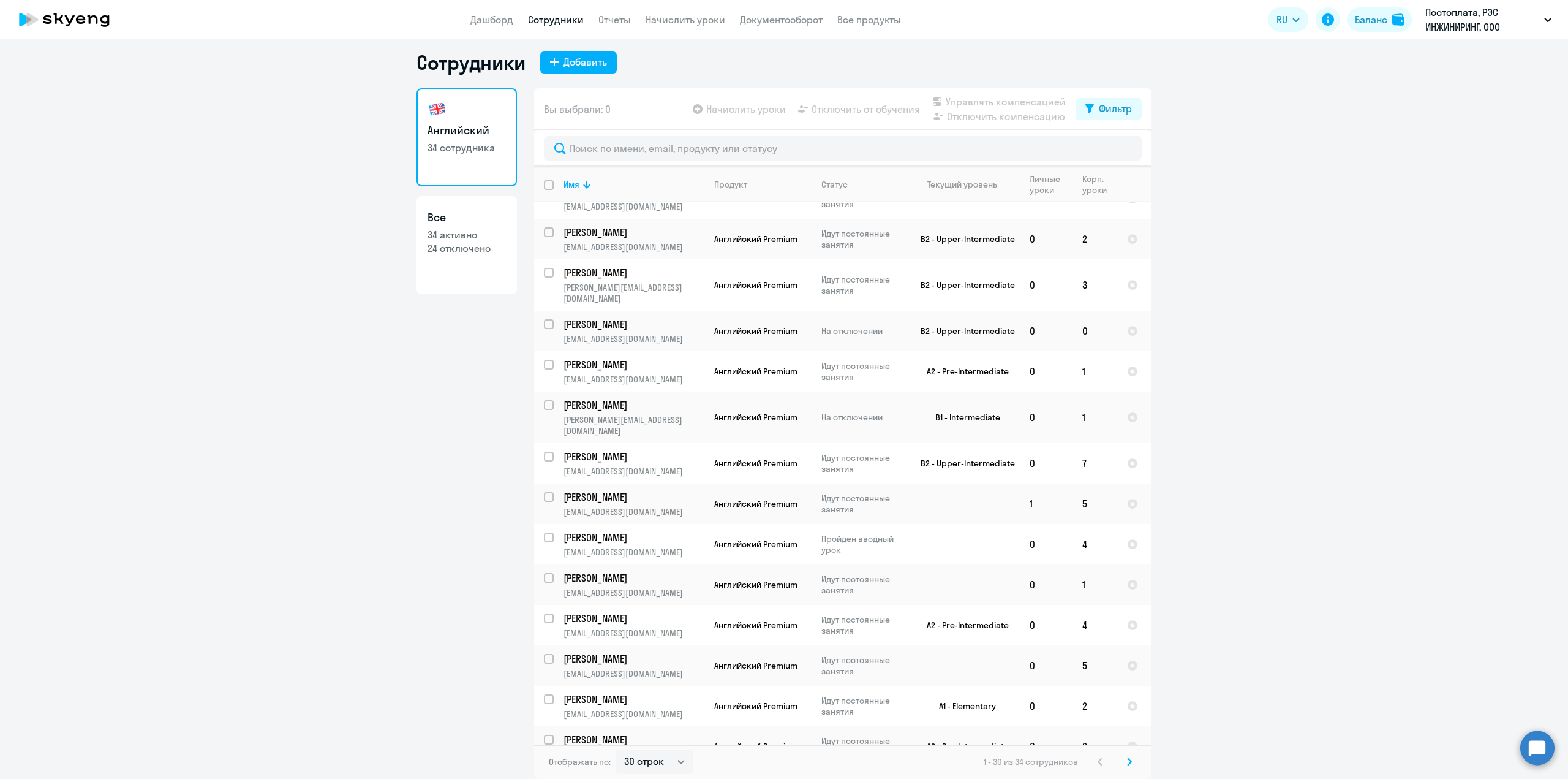
click at [1128, 760] on svg-icon at bounding box center [1129, 761] width 15 height 15
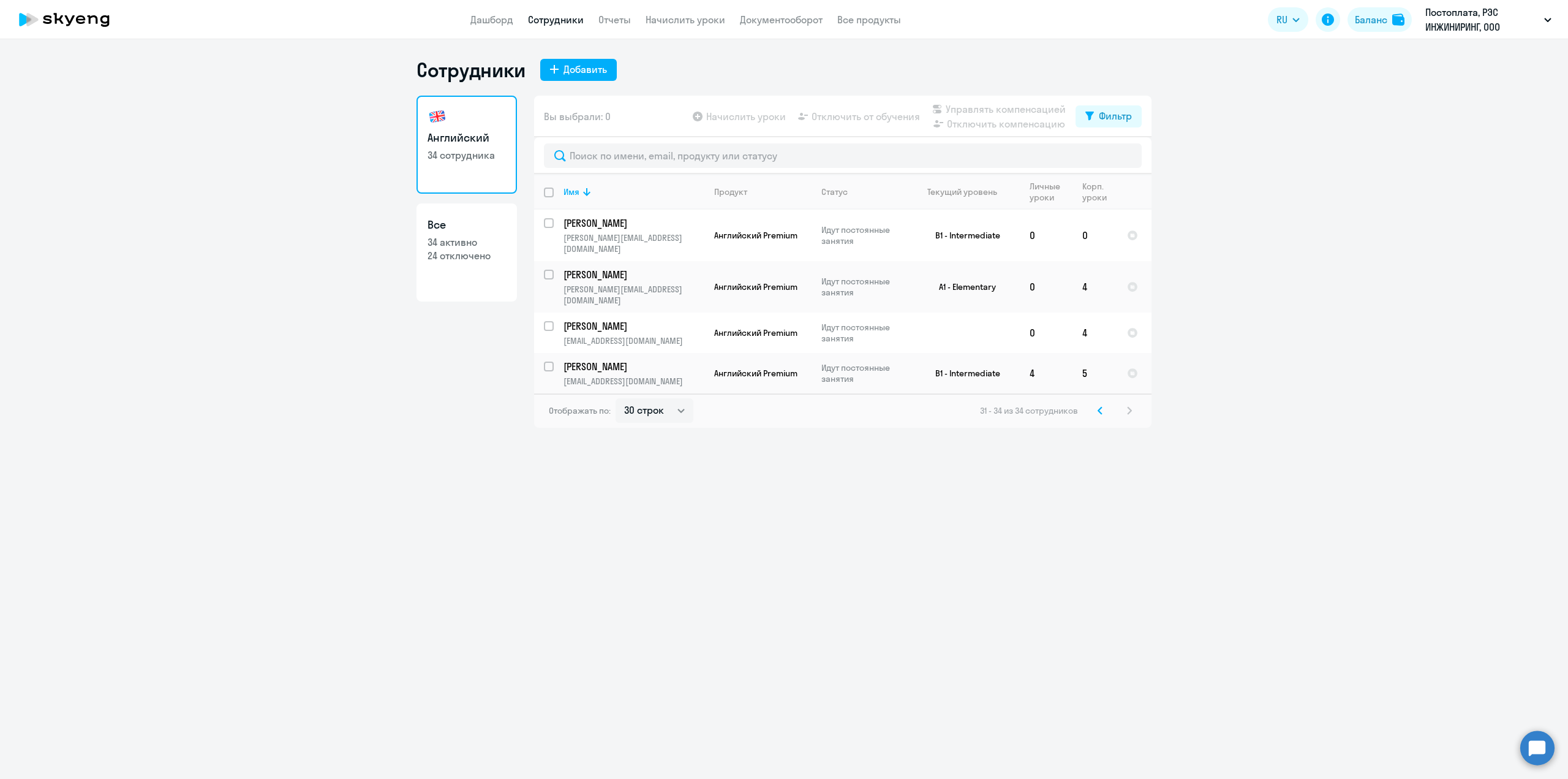
scroll to position [0, 0]
click at [1098, 406] on icon at bounding box center [1100, 410] width 5 height 9
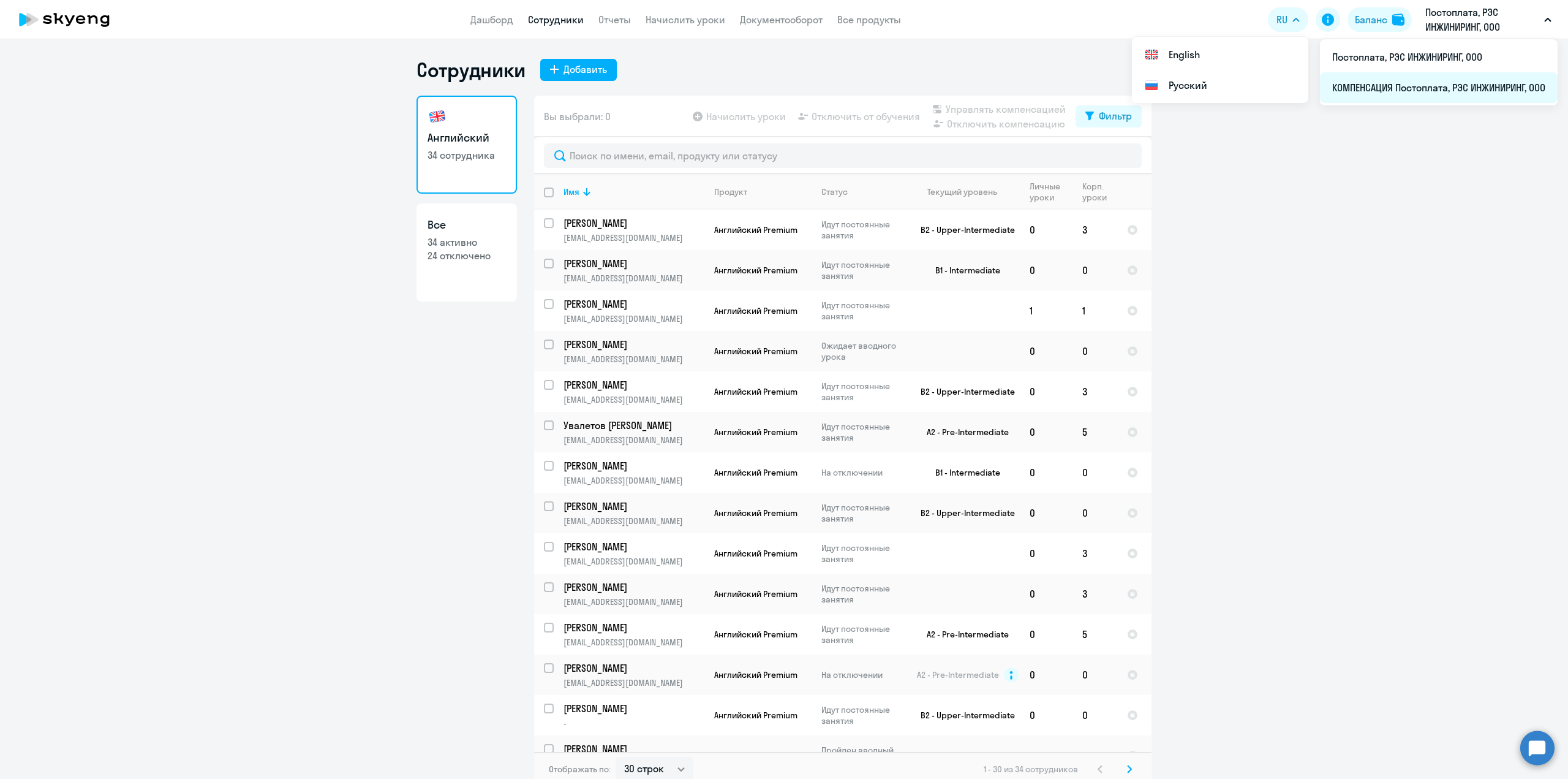
click at [1395, 93] on li "КОМПЕНСАЦИЯ Постоплата, РЭС ИНЖИНИРИНГ, ООО" at bounding box center [1439, 87] width 238 height 30
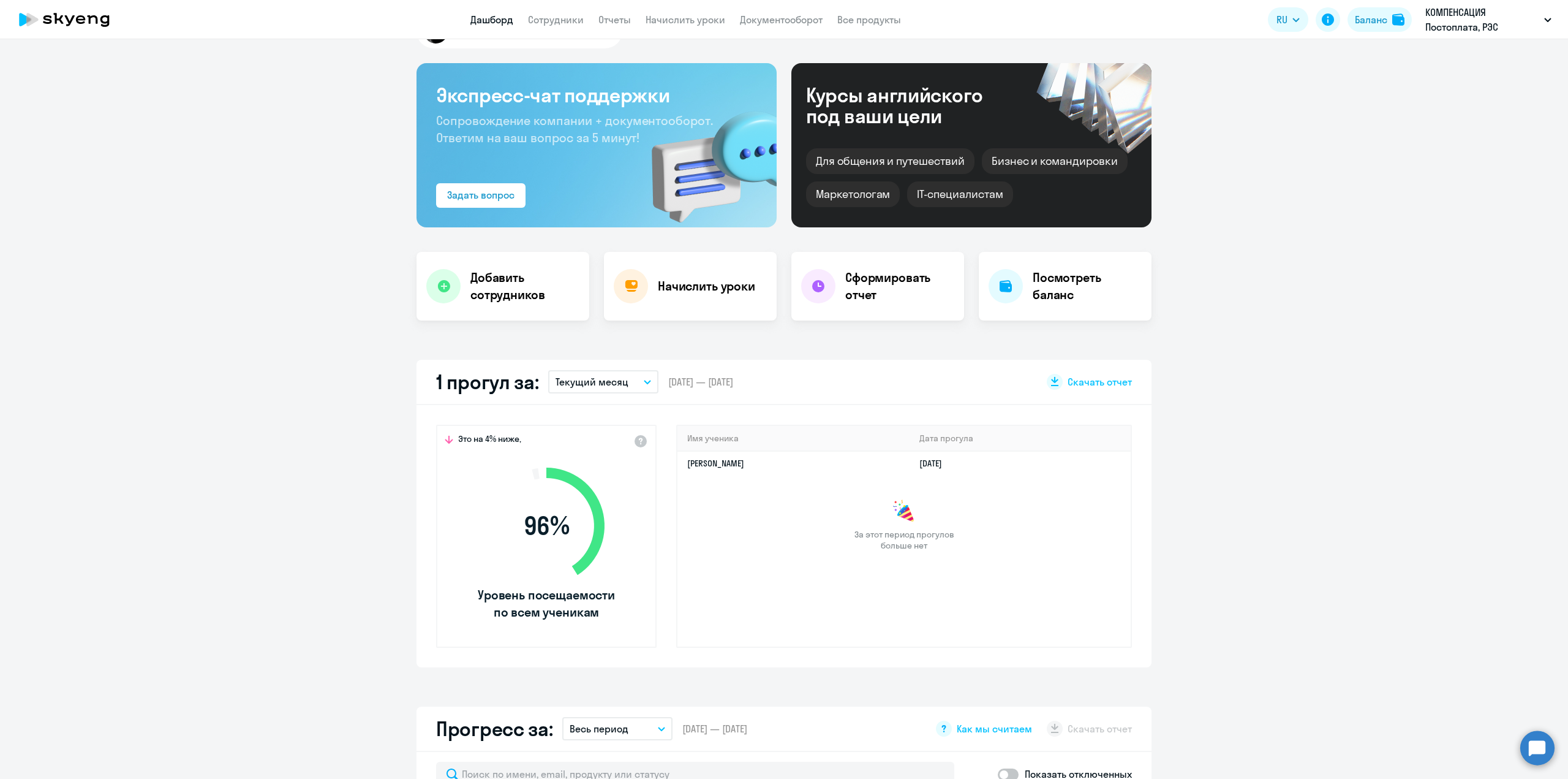
select select "30"
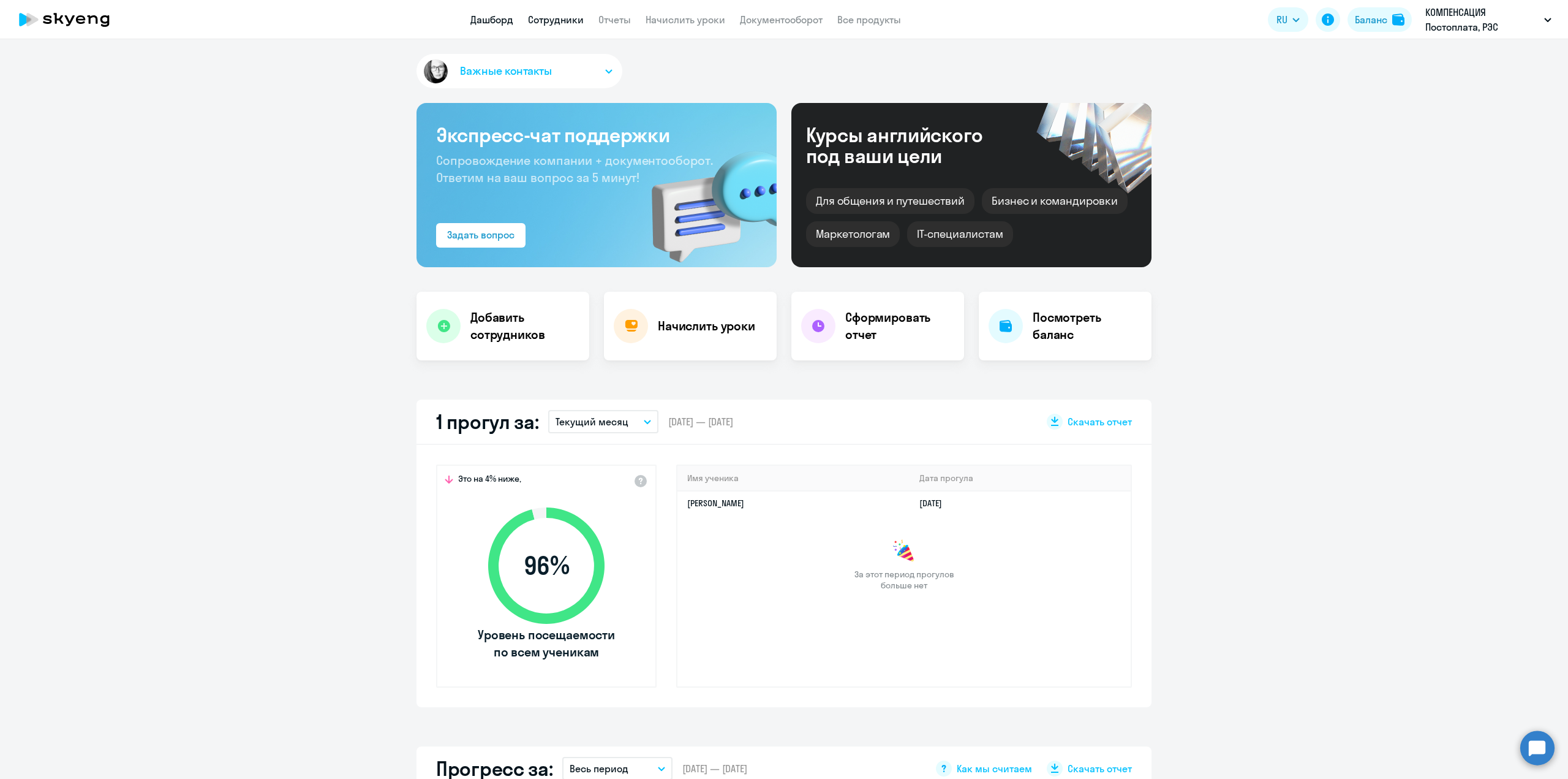
click at [558, 25] on link "Сотрудники" at bounding box center [556, 19] width 56 height 12
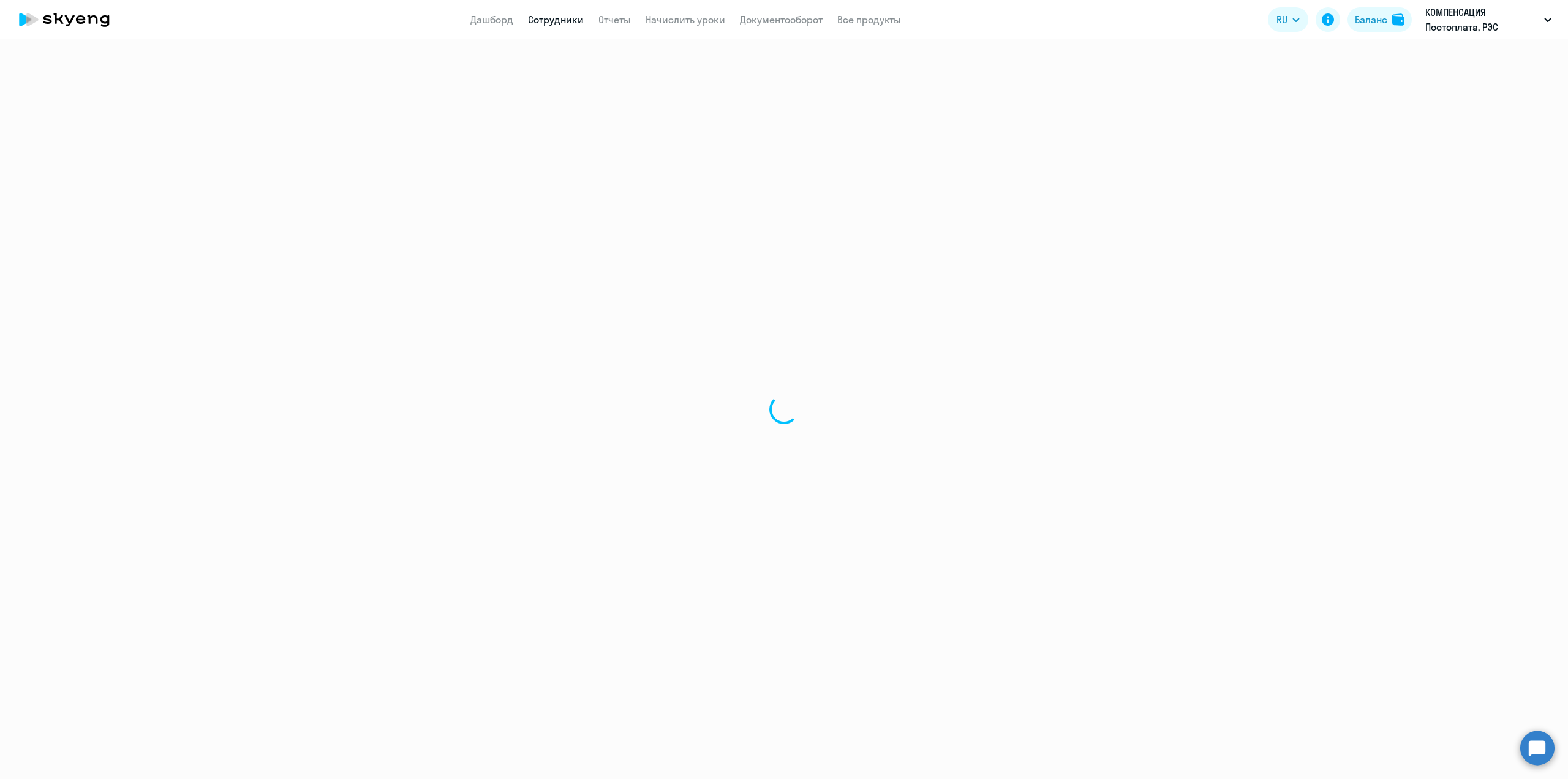
select select "30"
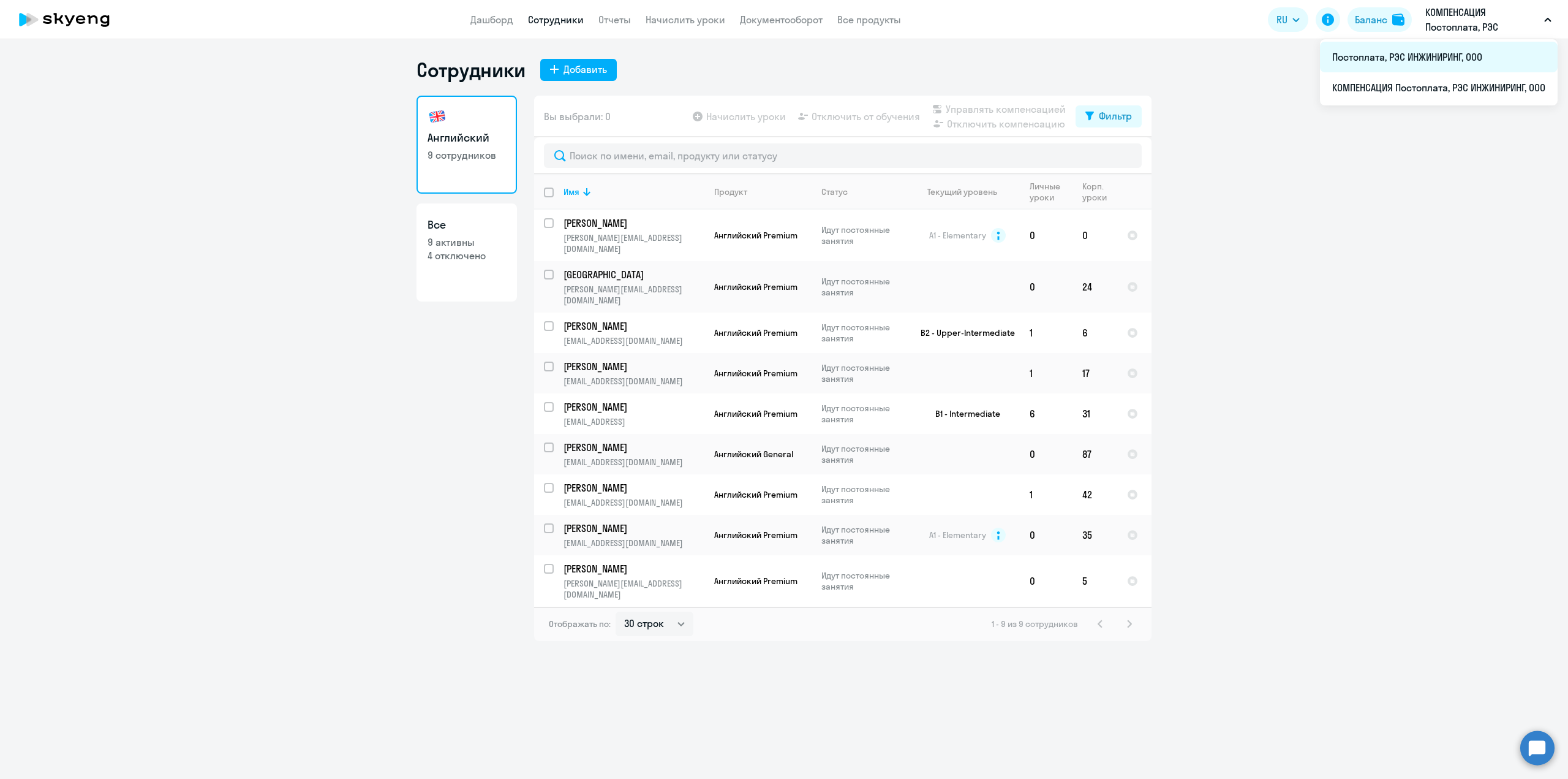
click at [1434, 61] on li "Постоплата, РЭС ИНЖИНИРИНГ, ООО" at bounding box center [1439, 57] width 238 height 30
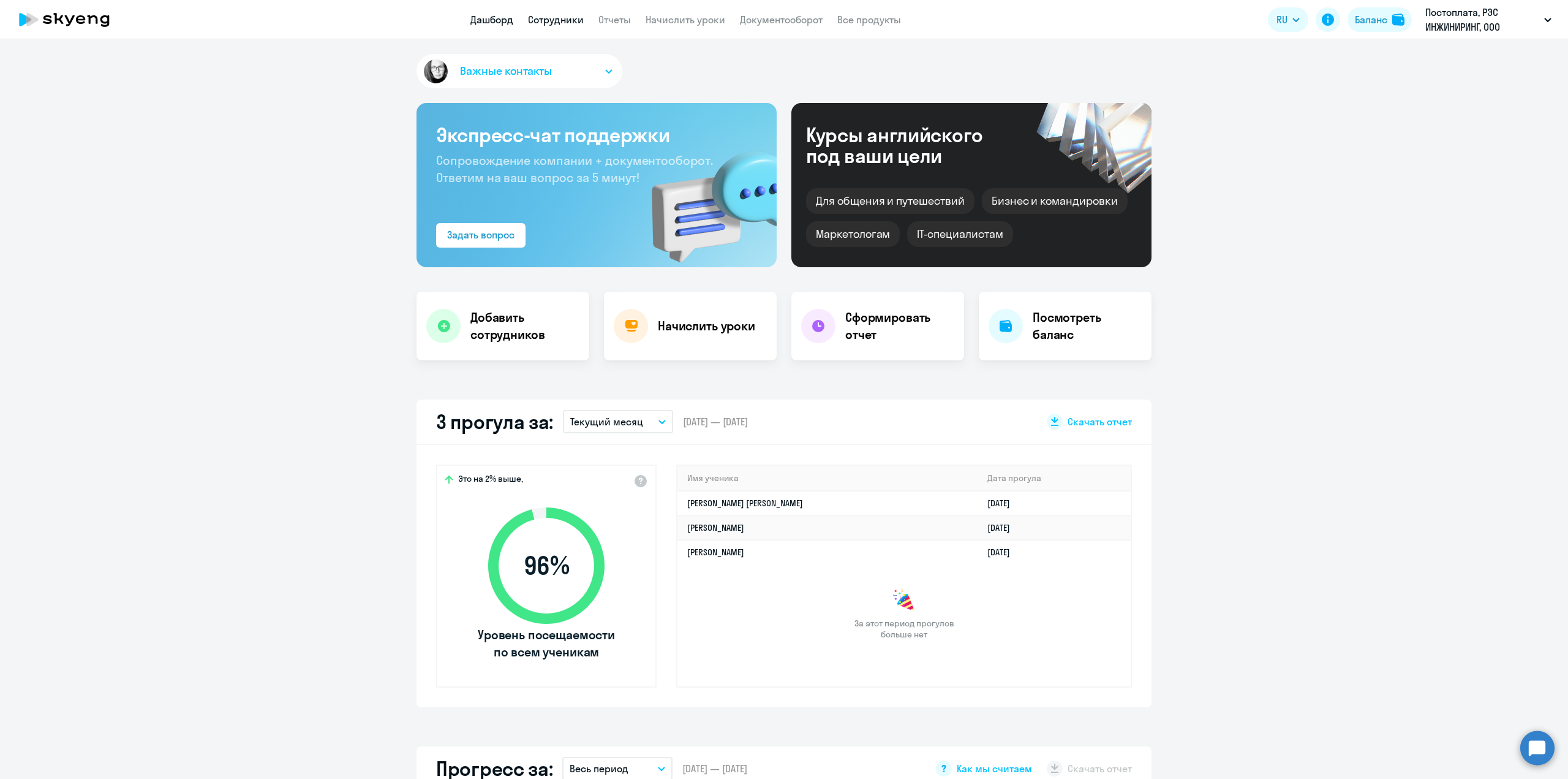
click at [553, 16] on link "Сотрудники" at bounding box center [556, 19] width 56 height 12
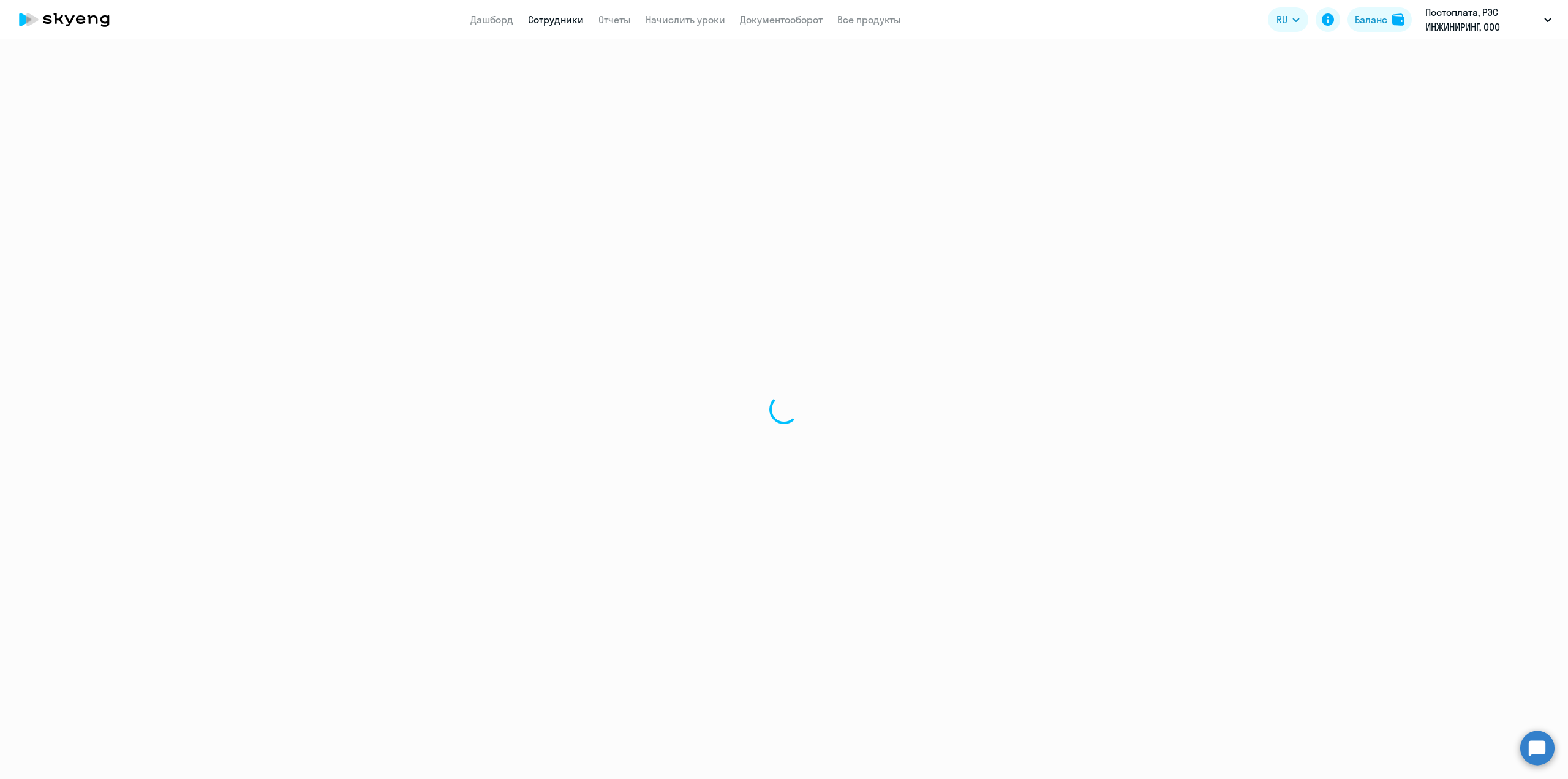
select select "30"
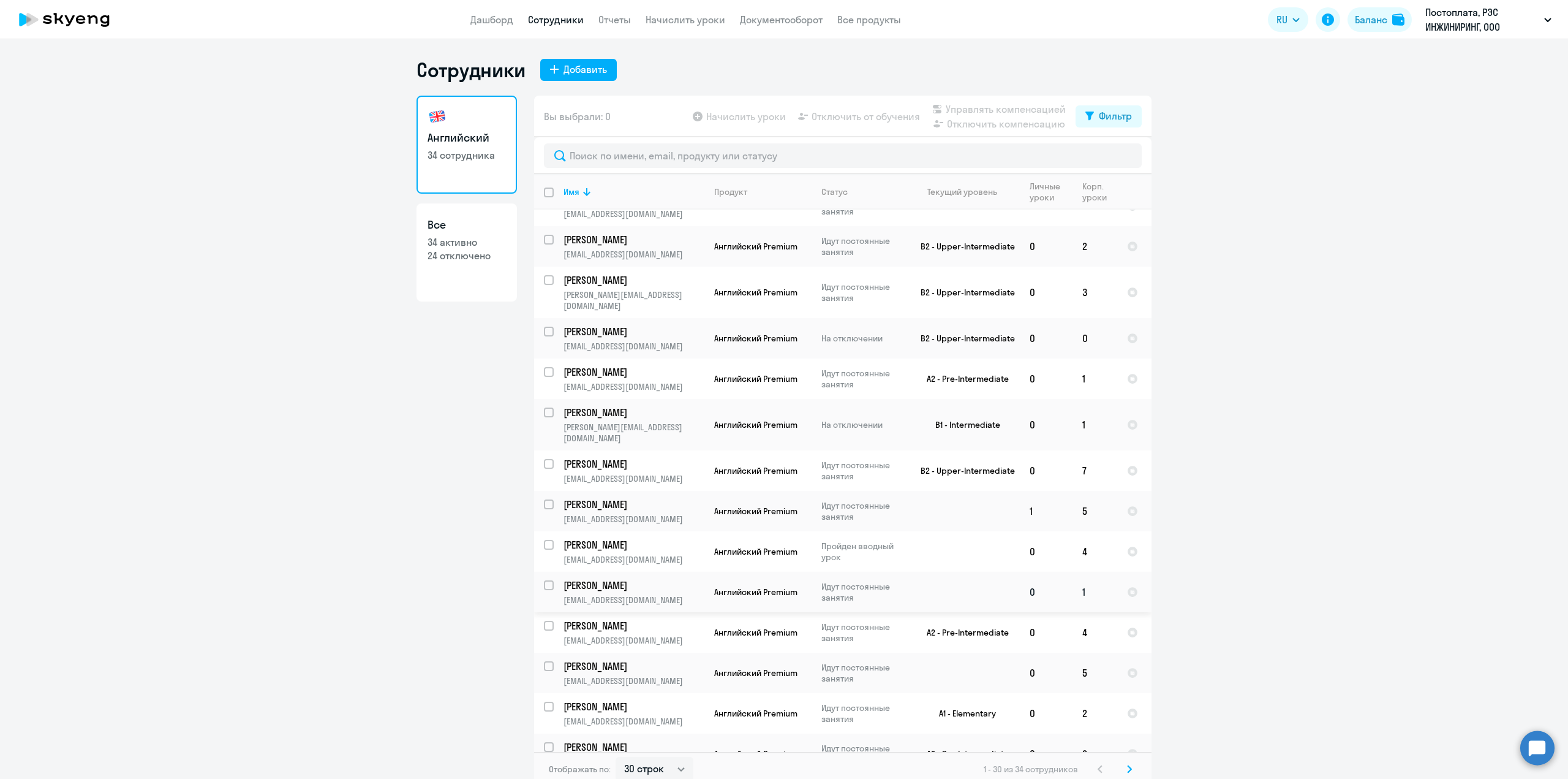
scroll to position [7, 0]
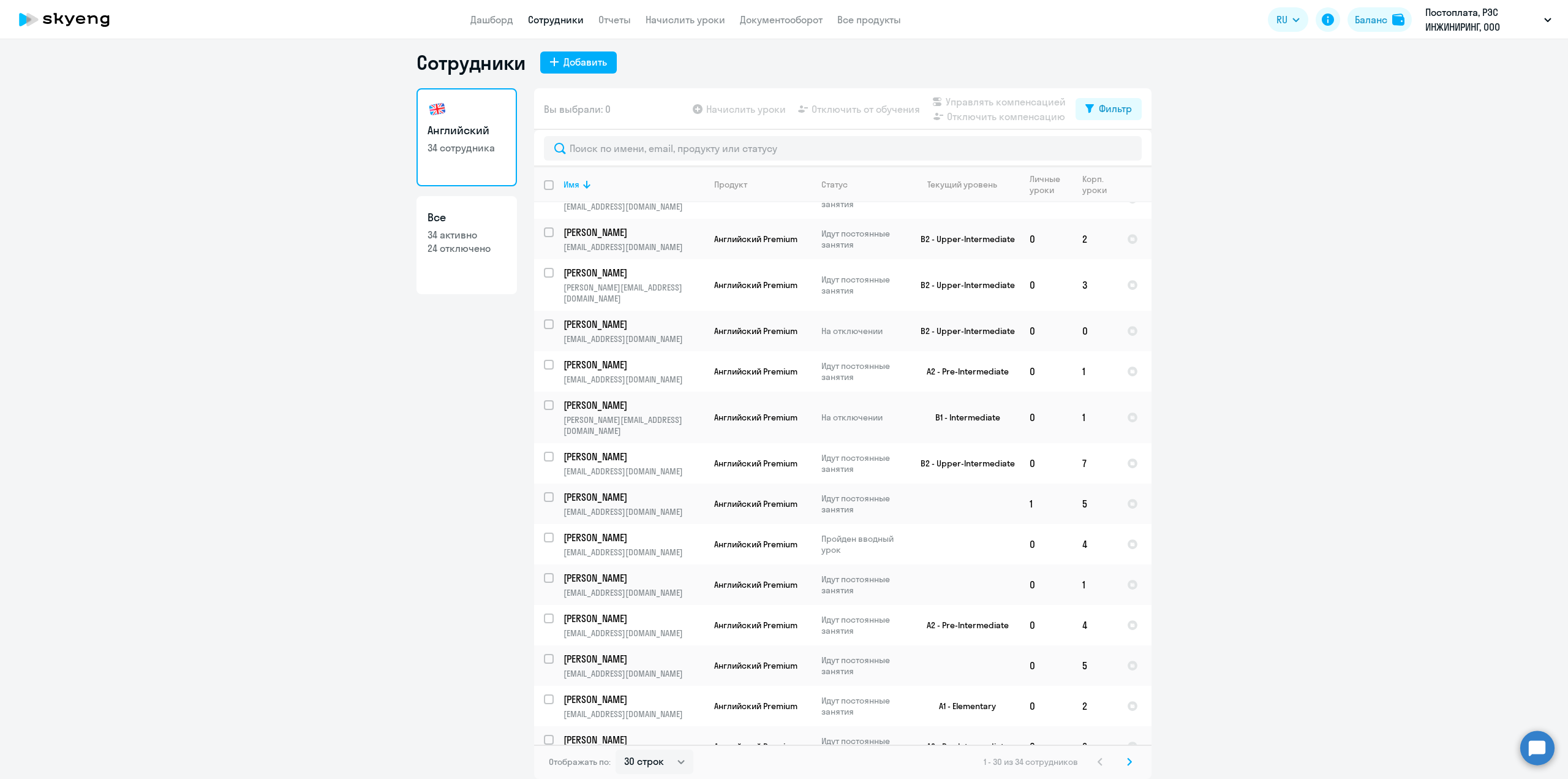
click at [1128, 763] on svg-icon at bounding box center [1129, 761] width 15 height 15
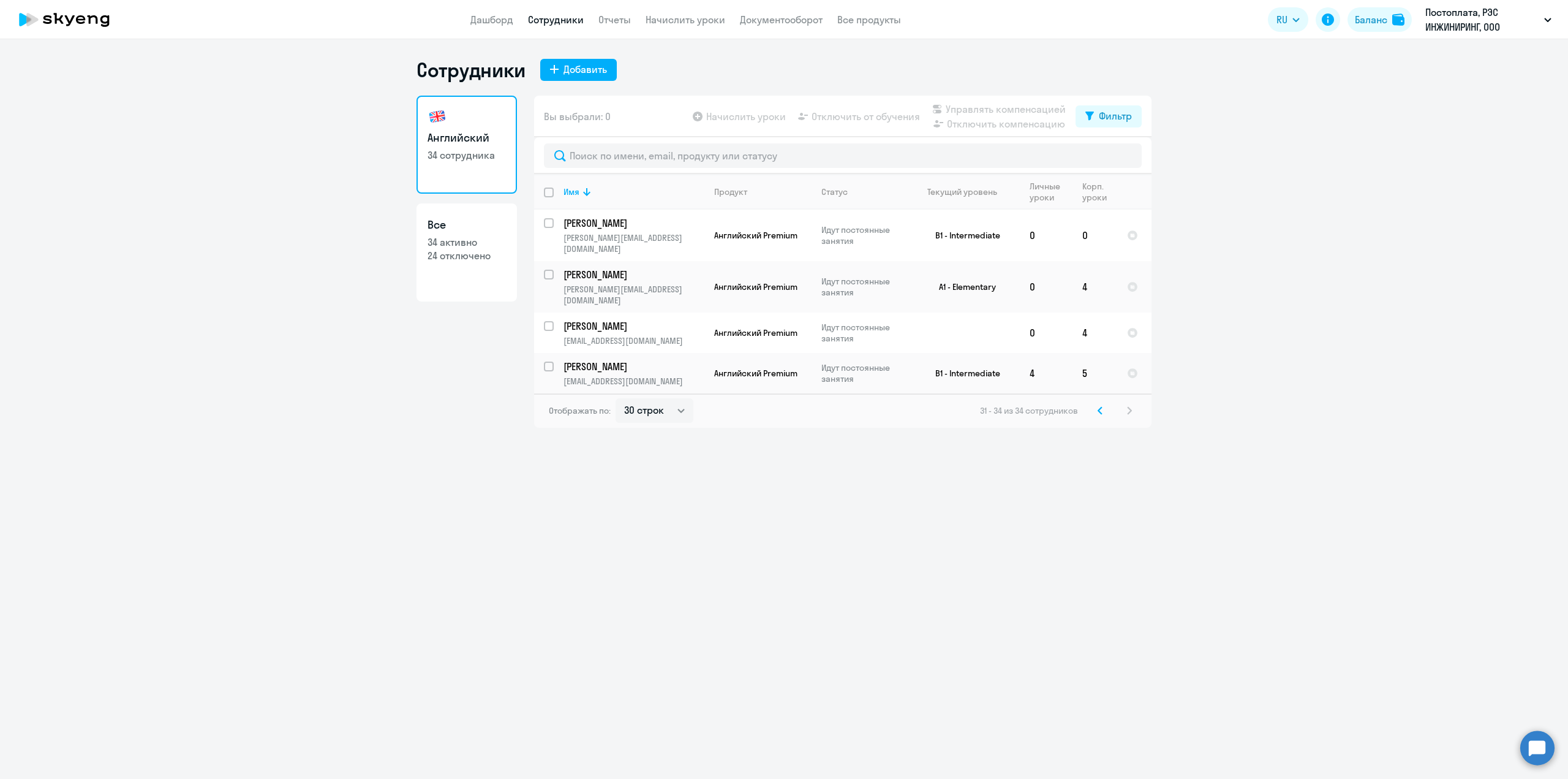
scroll to position [0, 0]
click at [1101, 407] on icon at bounding box center [1100, 410] width 4 height 7
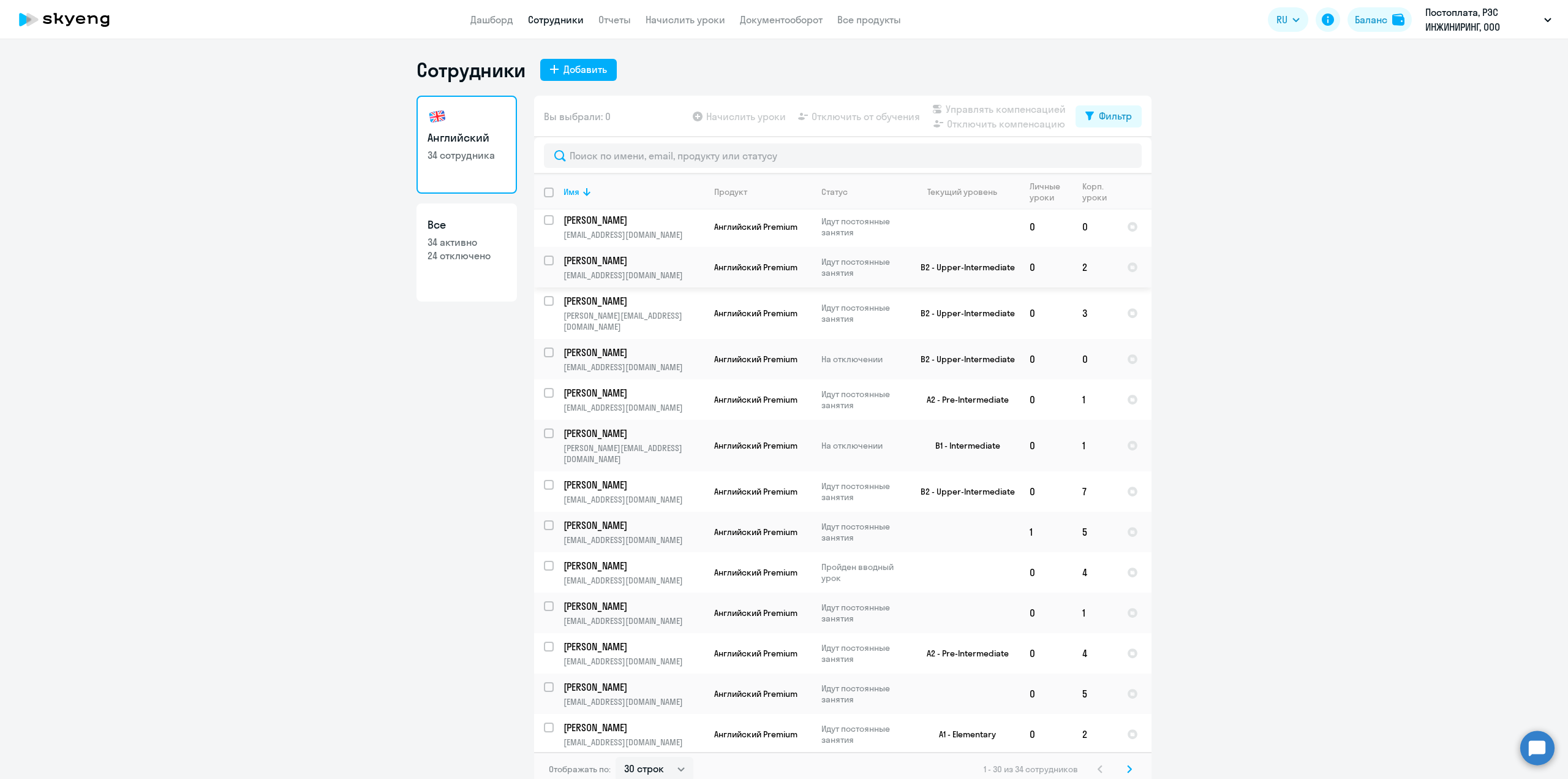
scroll to position [671, 0]
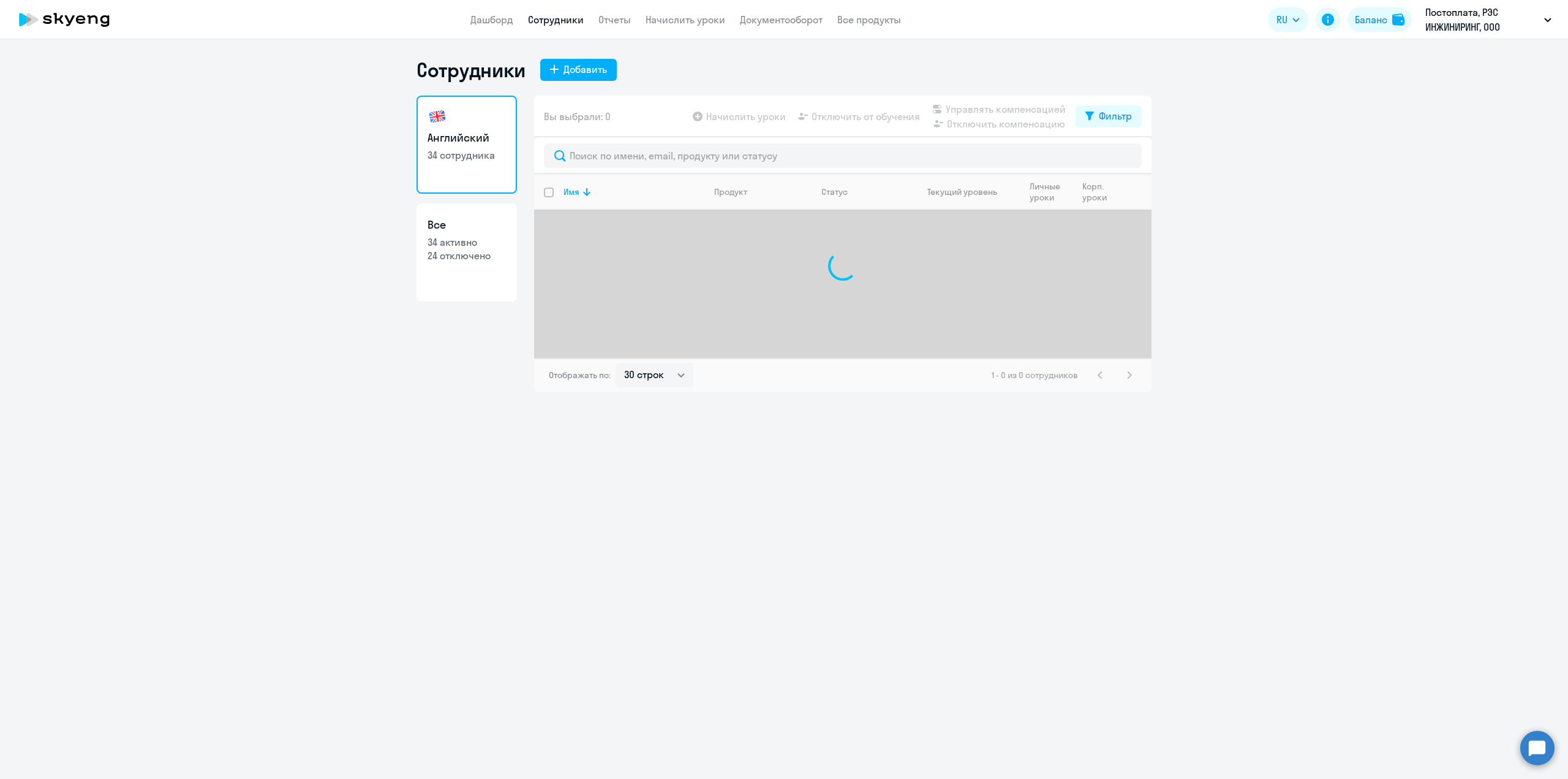
select select "30"
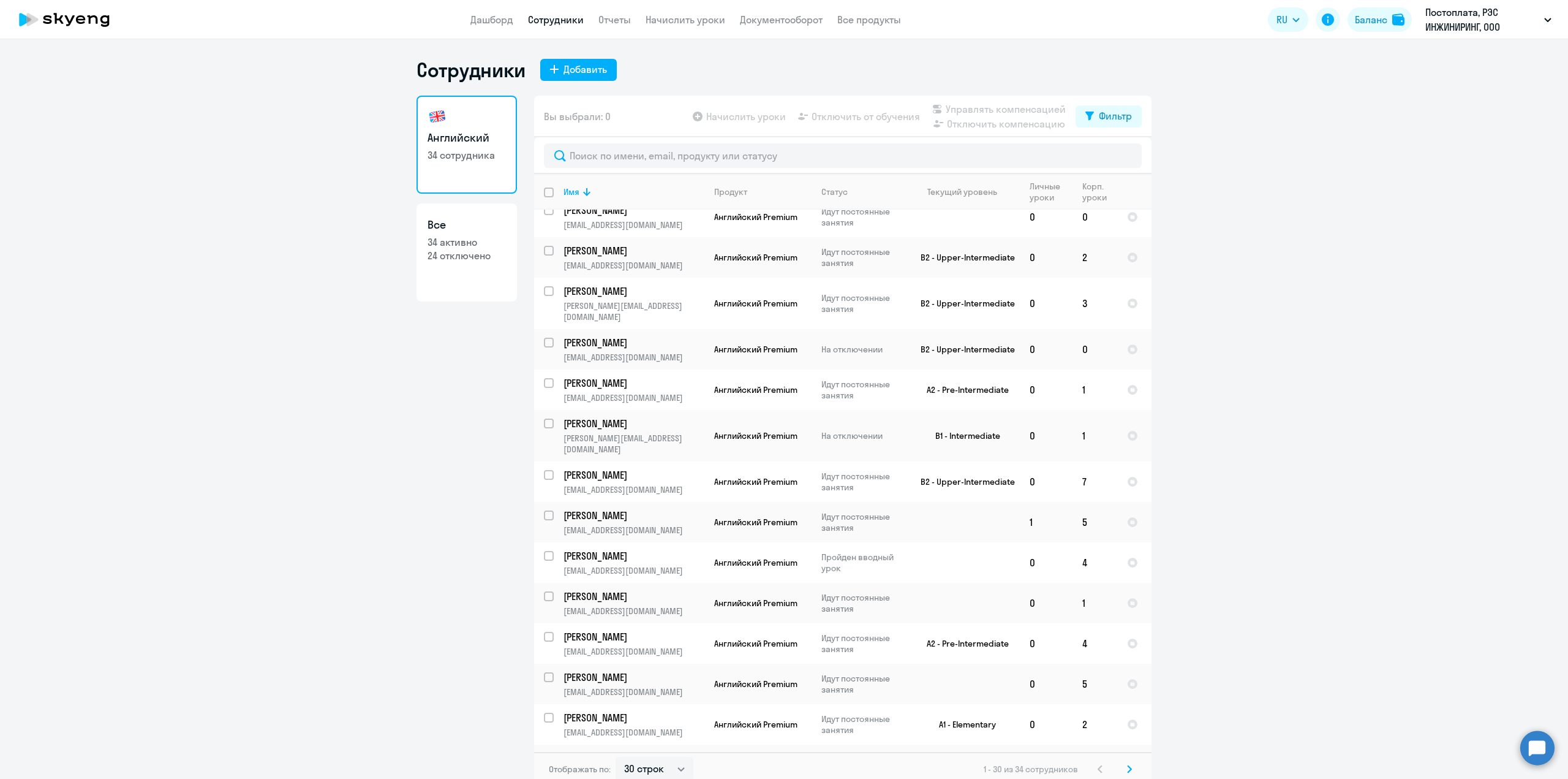
scroll to position [671, 0]
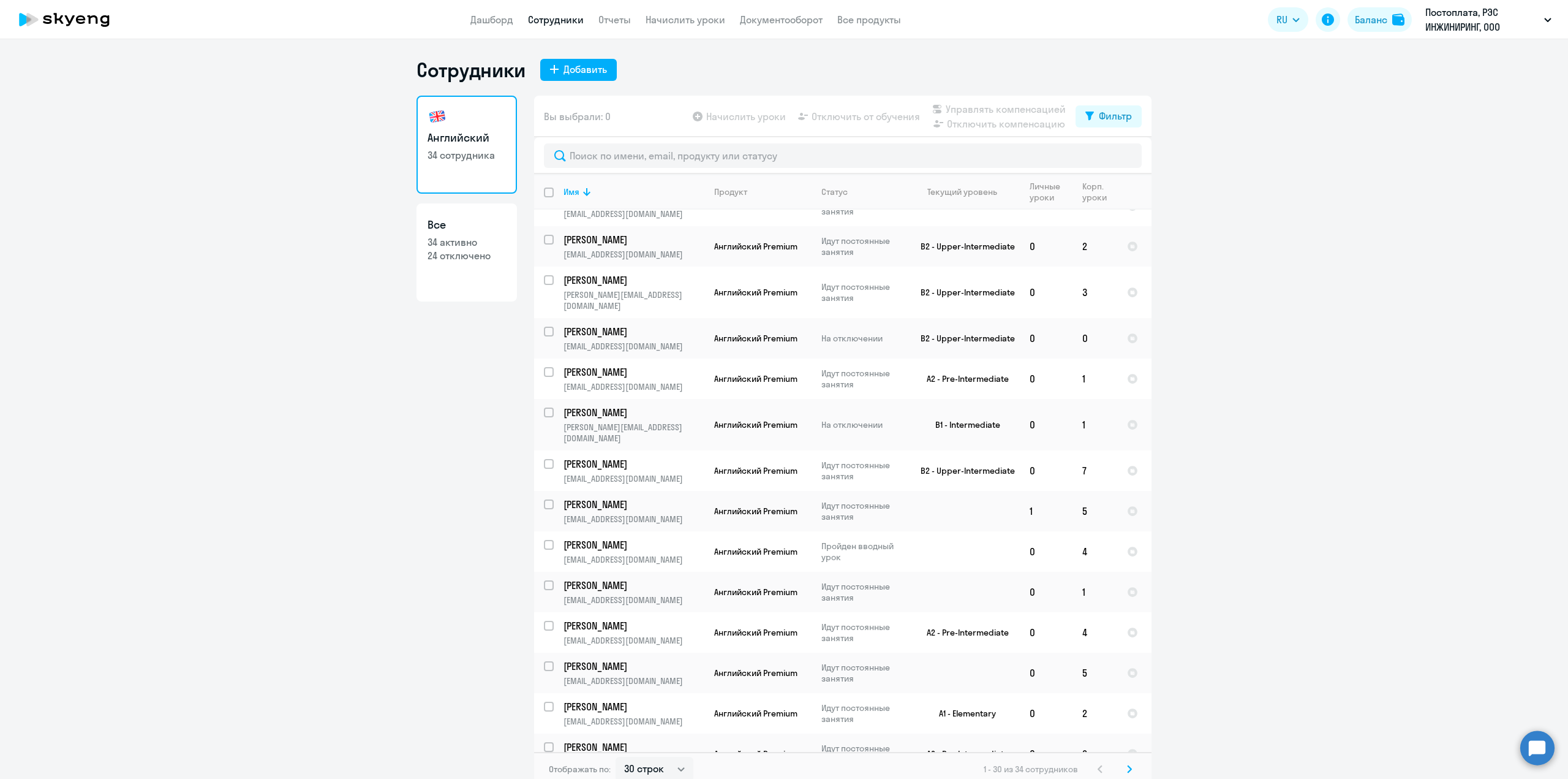
click at [1131, 770] on svg-icon at bounding box center [1129, 769] width 15 height 15
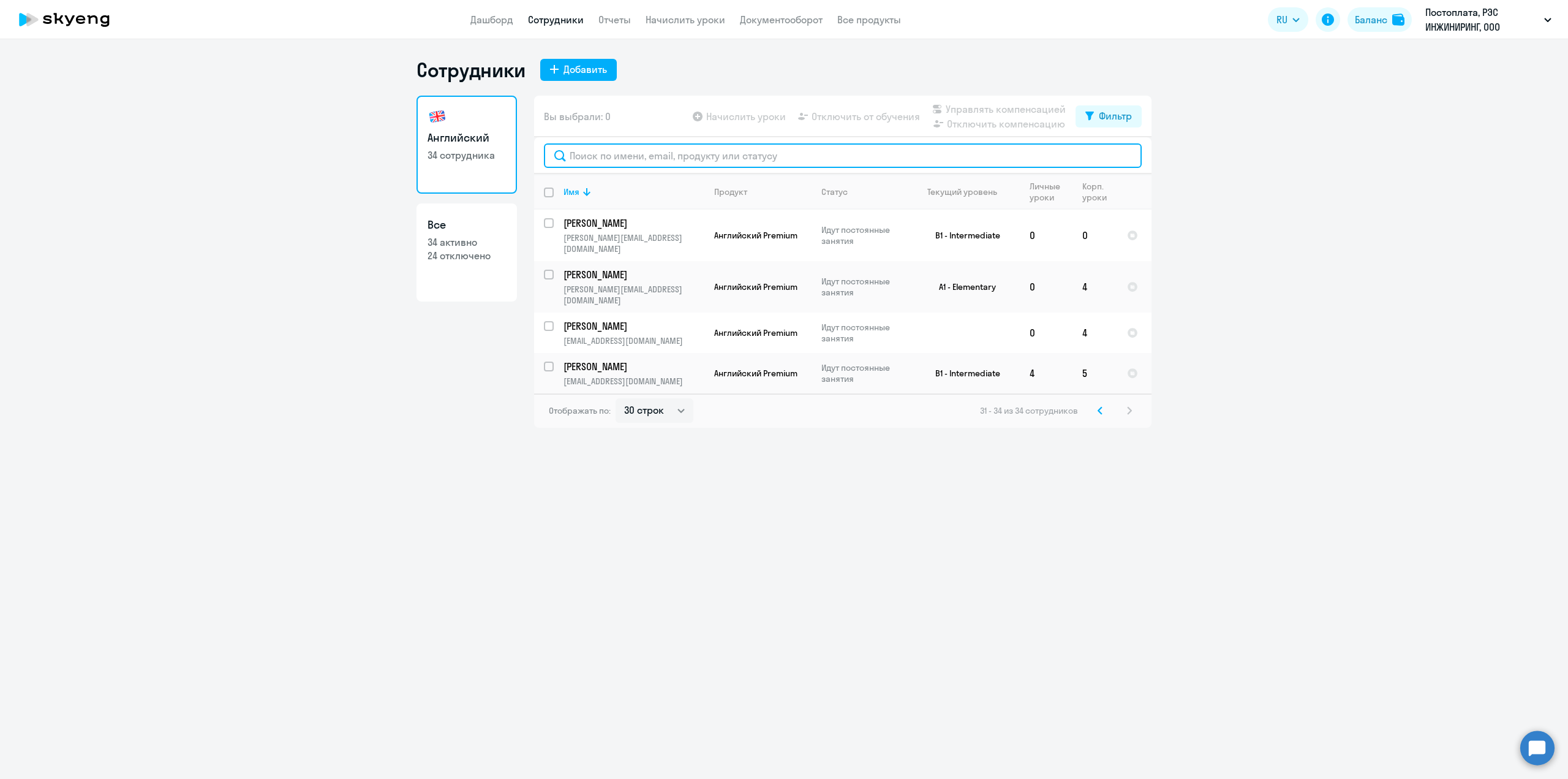
click at [598, 152] on input "text" at bounding box center [843, 156] width 598 height 25
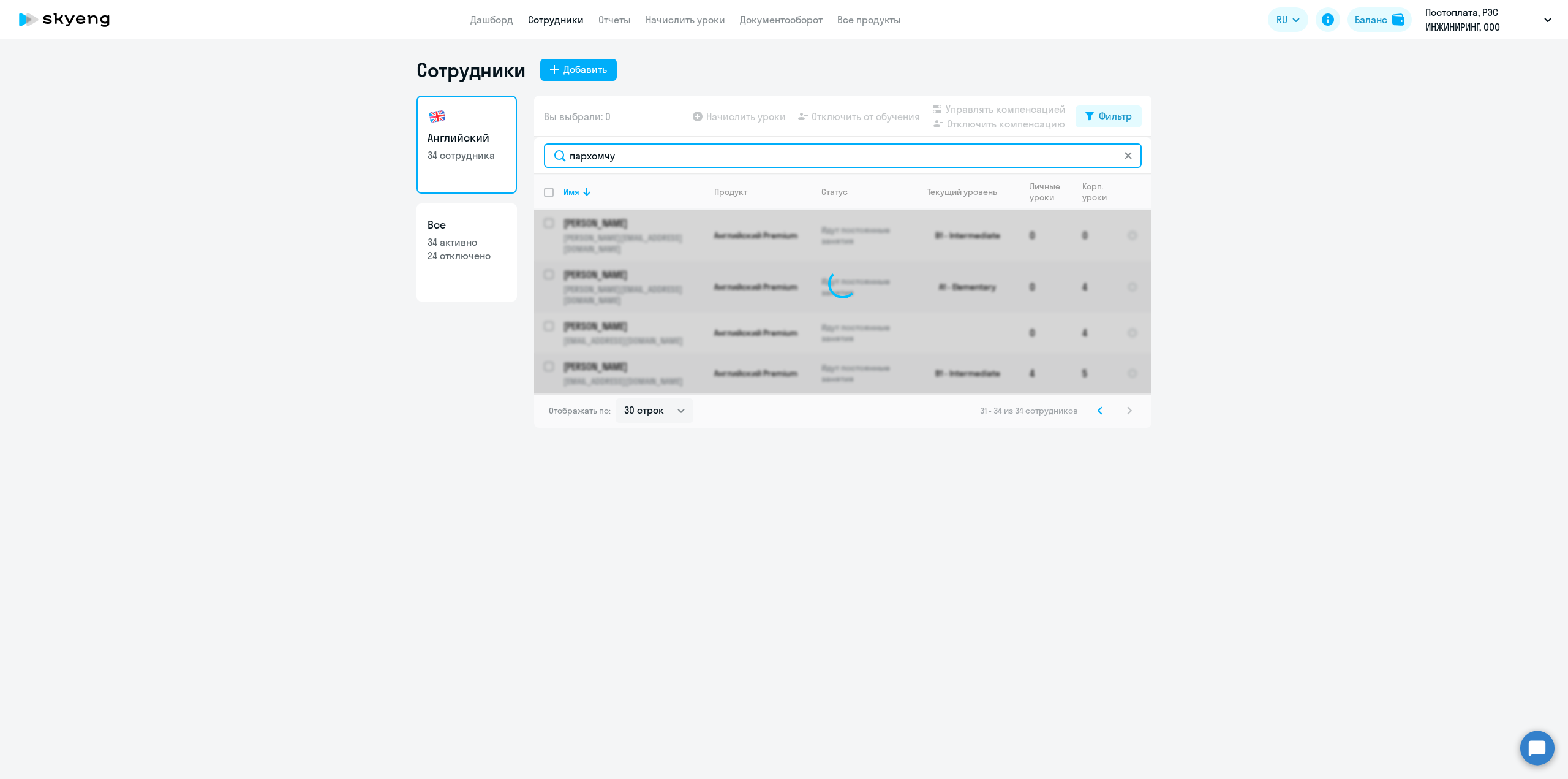
type input "[PERSON_NAME]"
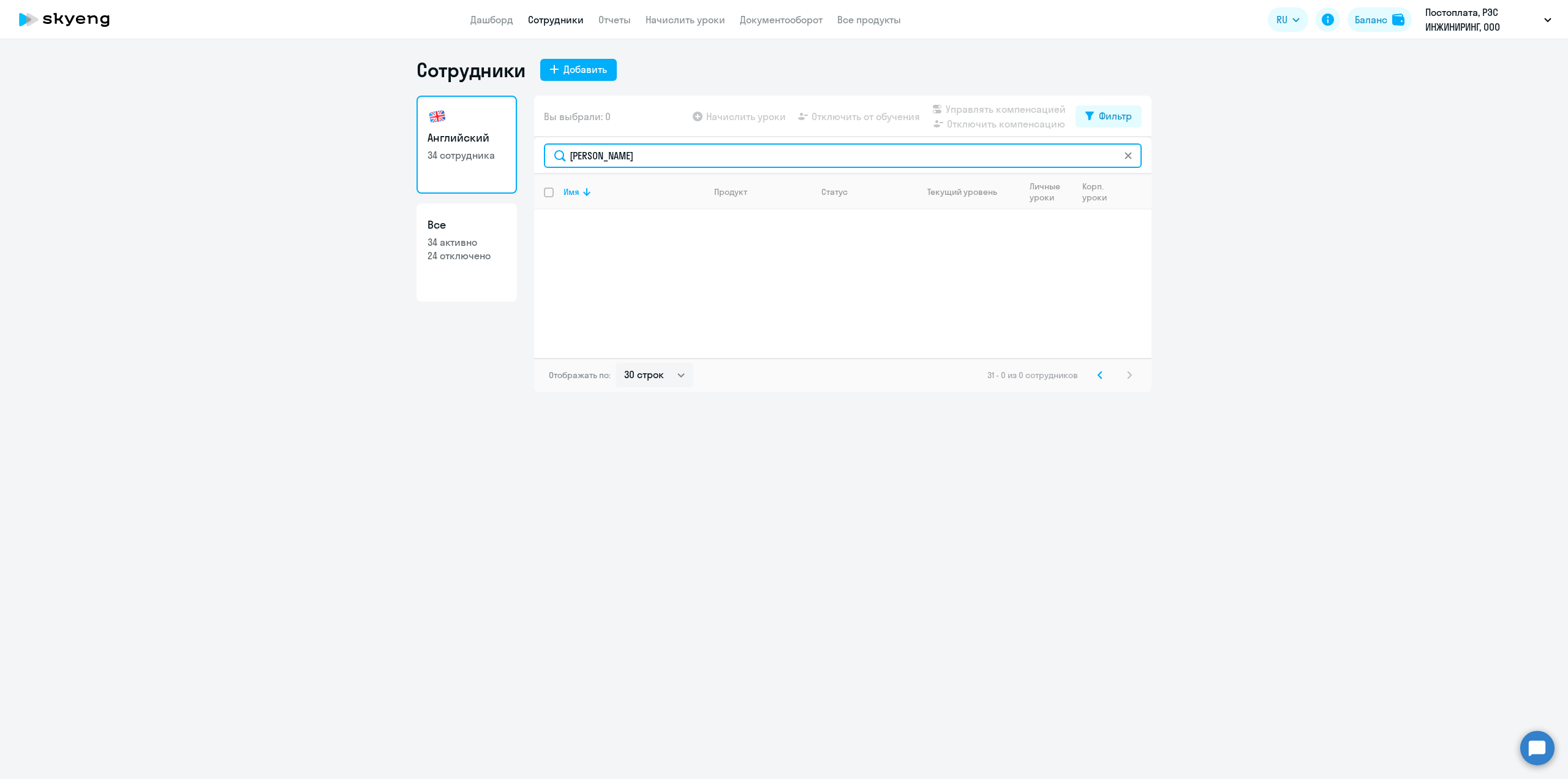
drag, startPoint x: 628, startPoint y: 158, endPoint x: 515, endPoint y: 175, distance: 114.3
click at [516, 175] on div "Английский 34 сотрудника Все 34 активно 24 отключено Вы выбрали: 0 Начислить ур…" at bounding box center [784, 244] width 735 height 297
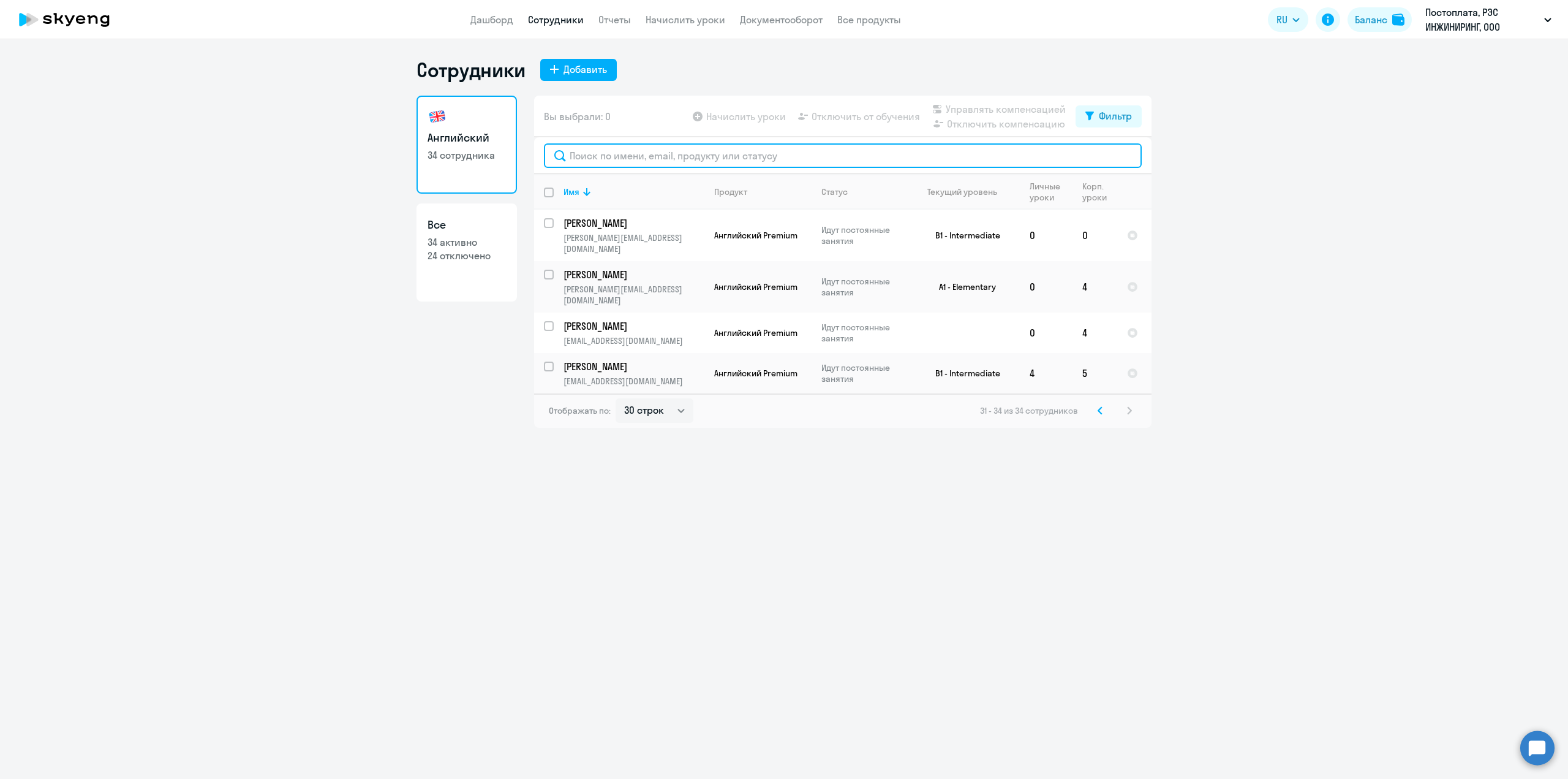
click at [619, 147] on input "text" at bounding box center [843, 156] width 598 height 25
paste input "[EMAIL_ADDRESS][DOMAIN_NAME]"
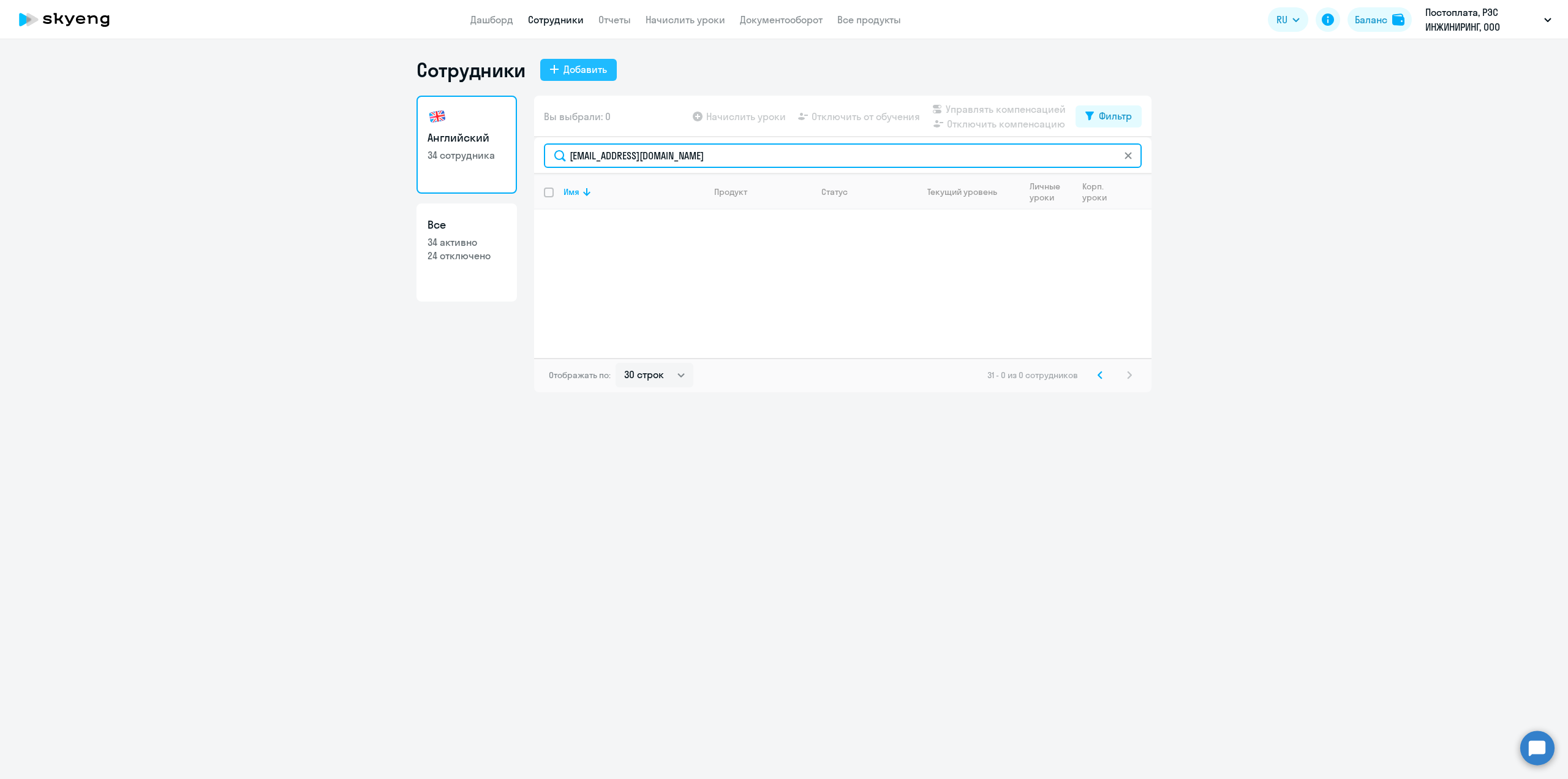
type input "[EMAIL_ADDRESS][DOMAIN_NAME]"
click at [594, 72] on div "Добавить" at bounding box center [585, 69] width 43 height 15
select select "spanish_adult_not_native_speaker_premium"
select select "3"
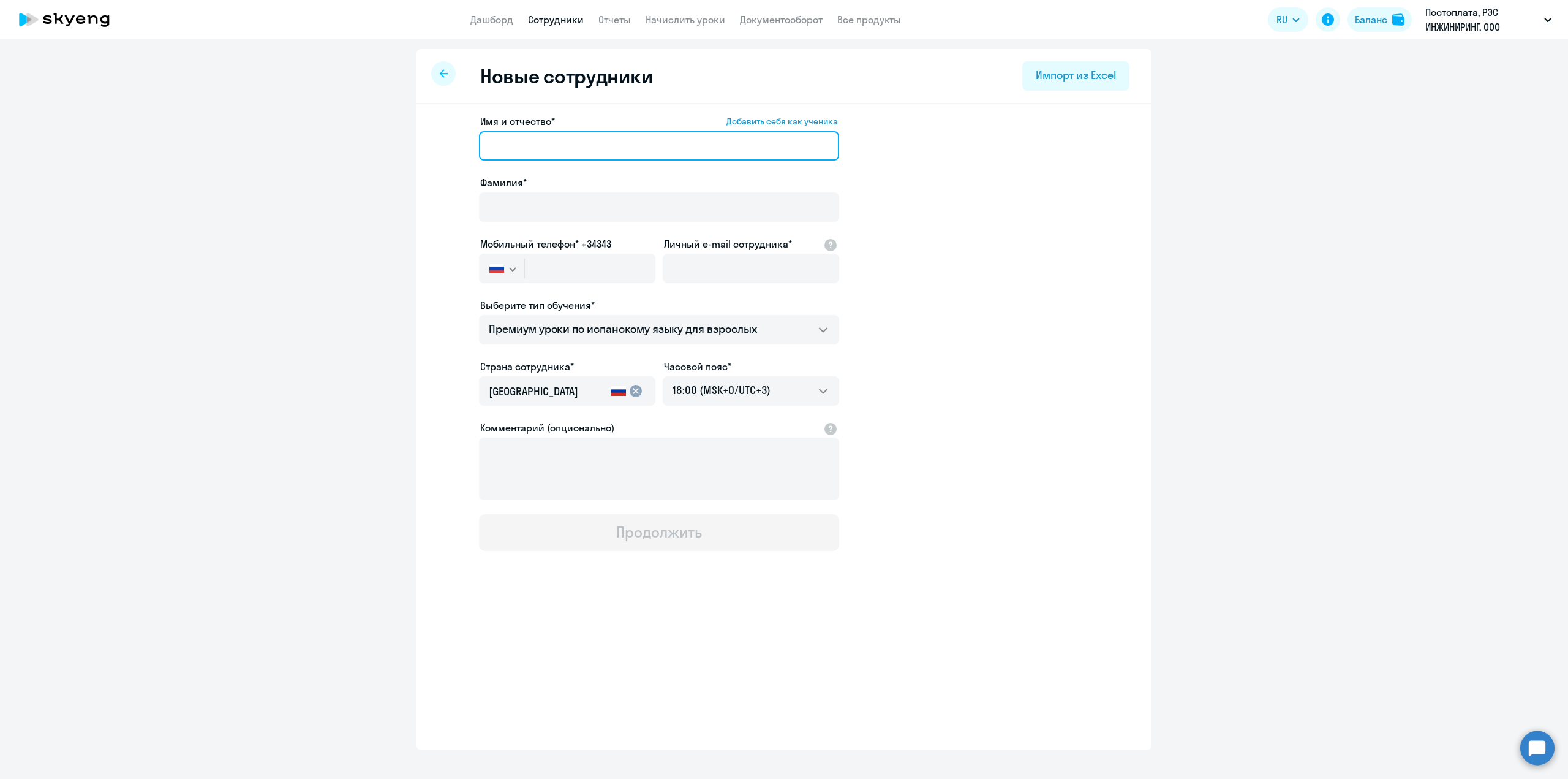
click at [519, 146] on input "Имя и отчество* Добавить себя как ученика" at bounding box center [659, 146] width 360 height 30
type input "[PERSON_NAME]"
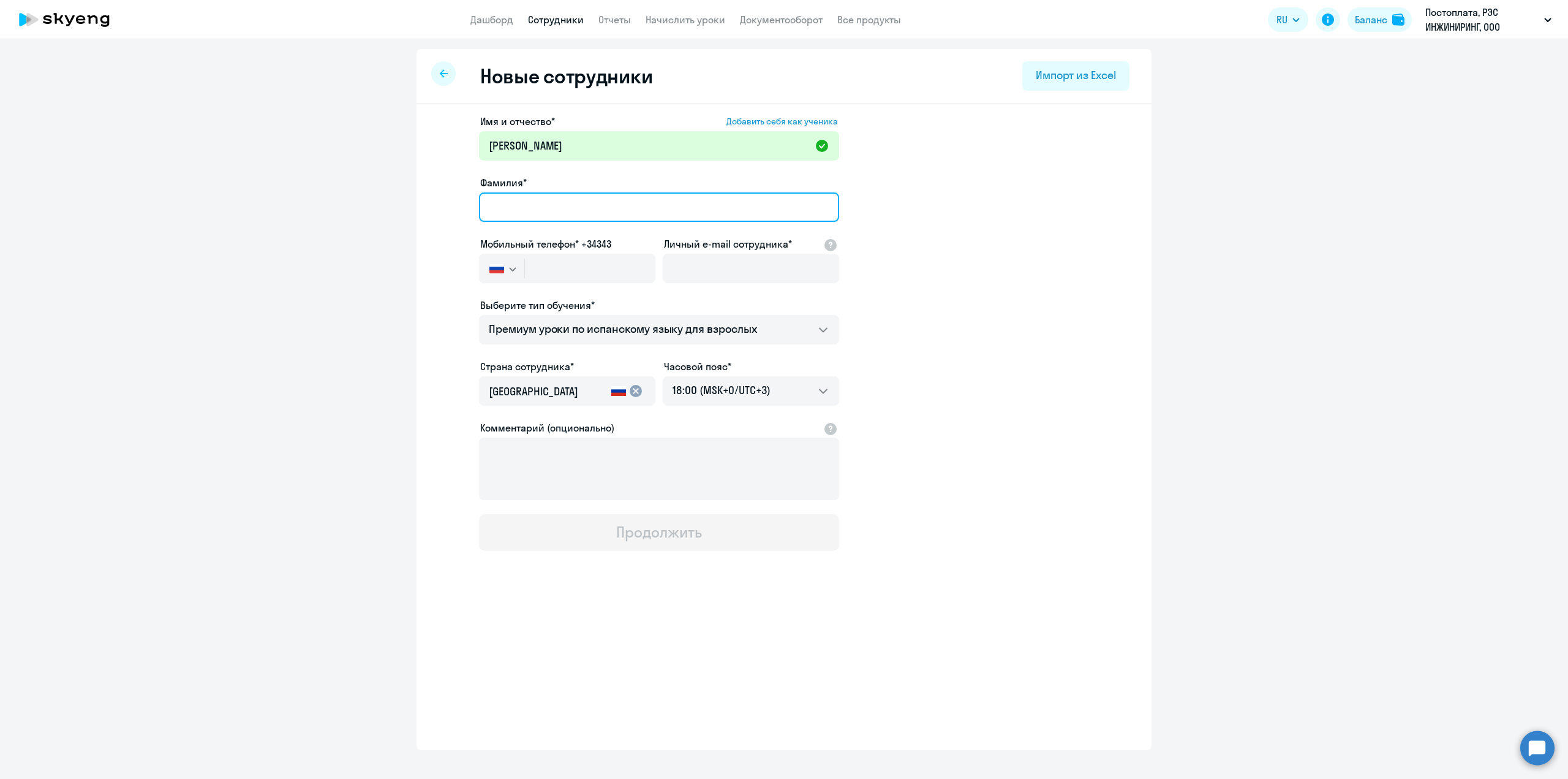
click at [515, 203] on input "Фамилия*" at bounding box center [659, 207] width 360 height 30
type input "[PERSON_NAME]"
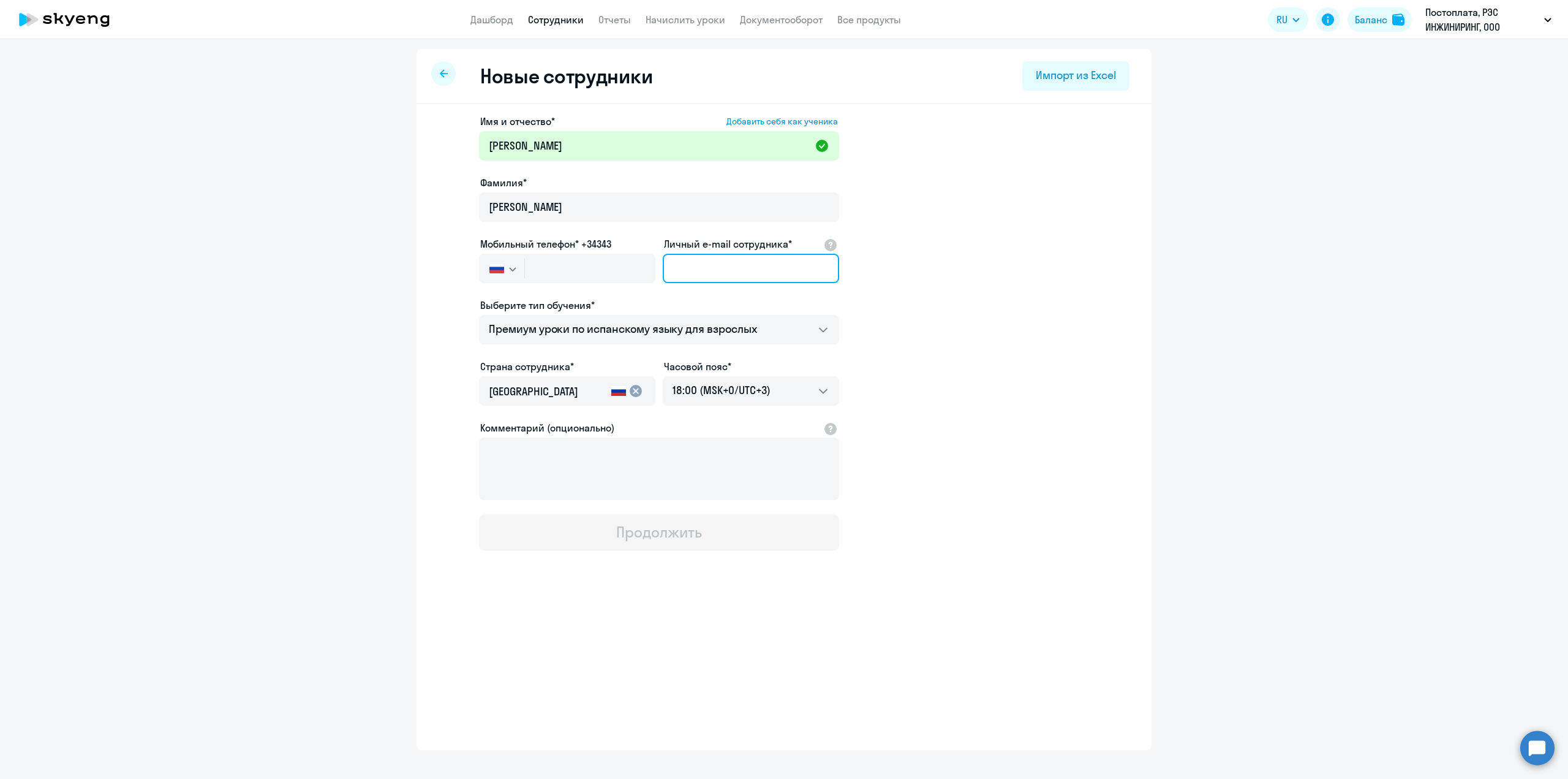
click at [702, 272] on input "Личный e-mail сотрудника*" at bounding box center [751, 269] width 176 height 30
paste input "[EMAIL_ADDRESS][DOMAIN_NAME]"
type input "[EMAIL_ADDRESS][DOMAIN_NAME]"
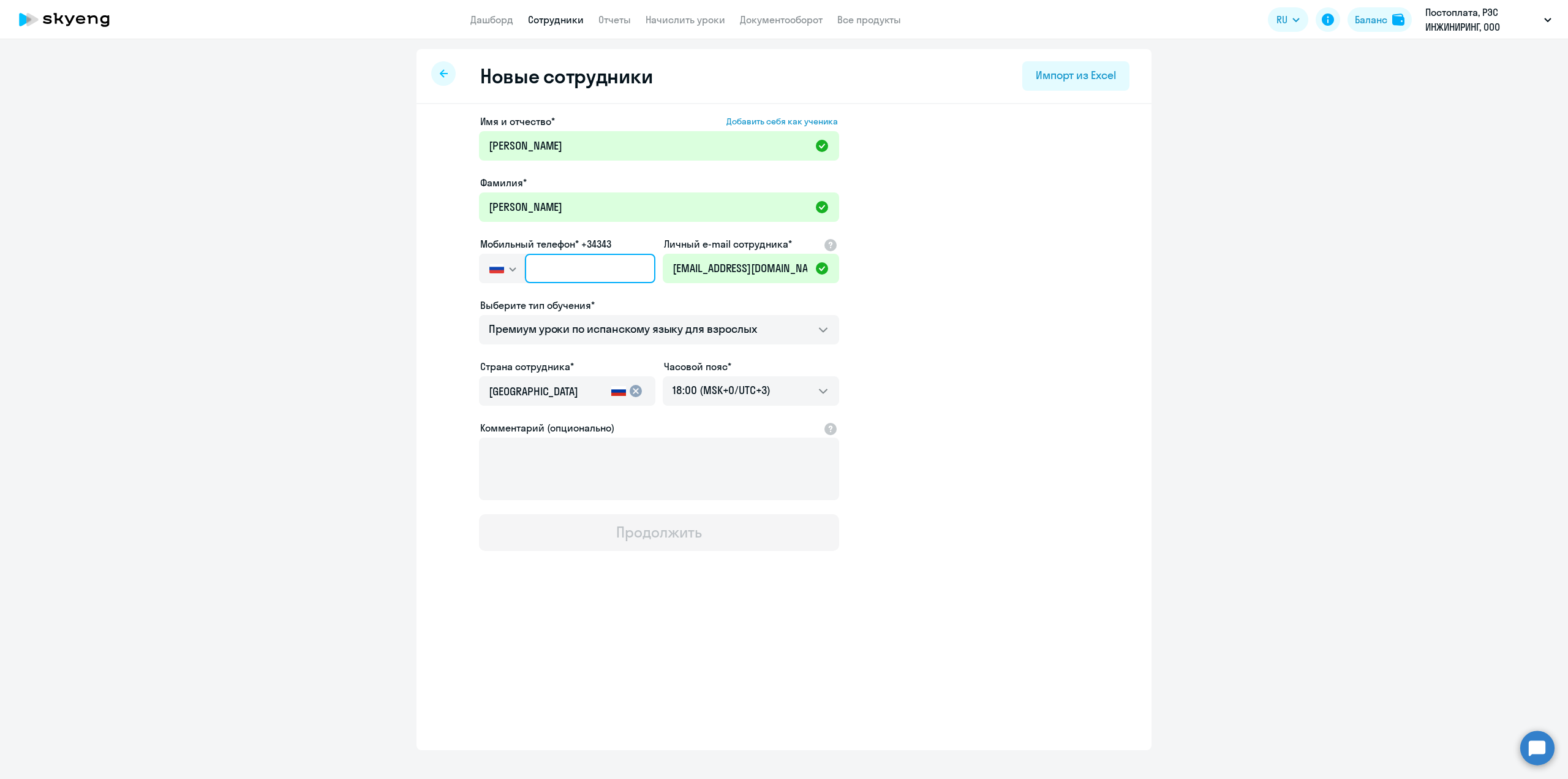
click at [585, 268] on input "text" at bounding box center [590, 269] width 130 height 30
paste input "[PHONE_NUMBER]"
type input "[PHONE_NUMBER]"
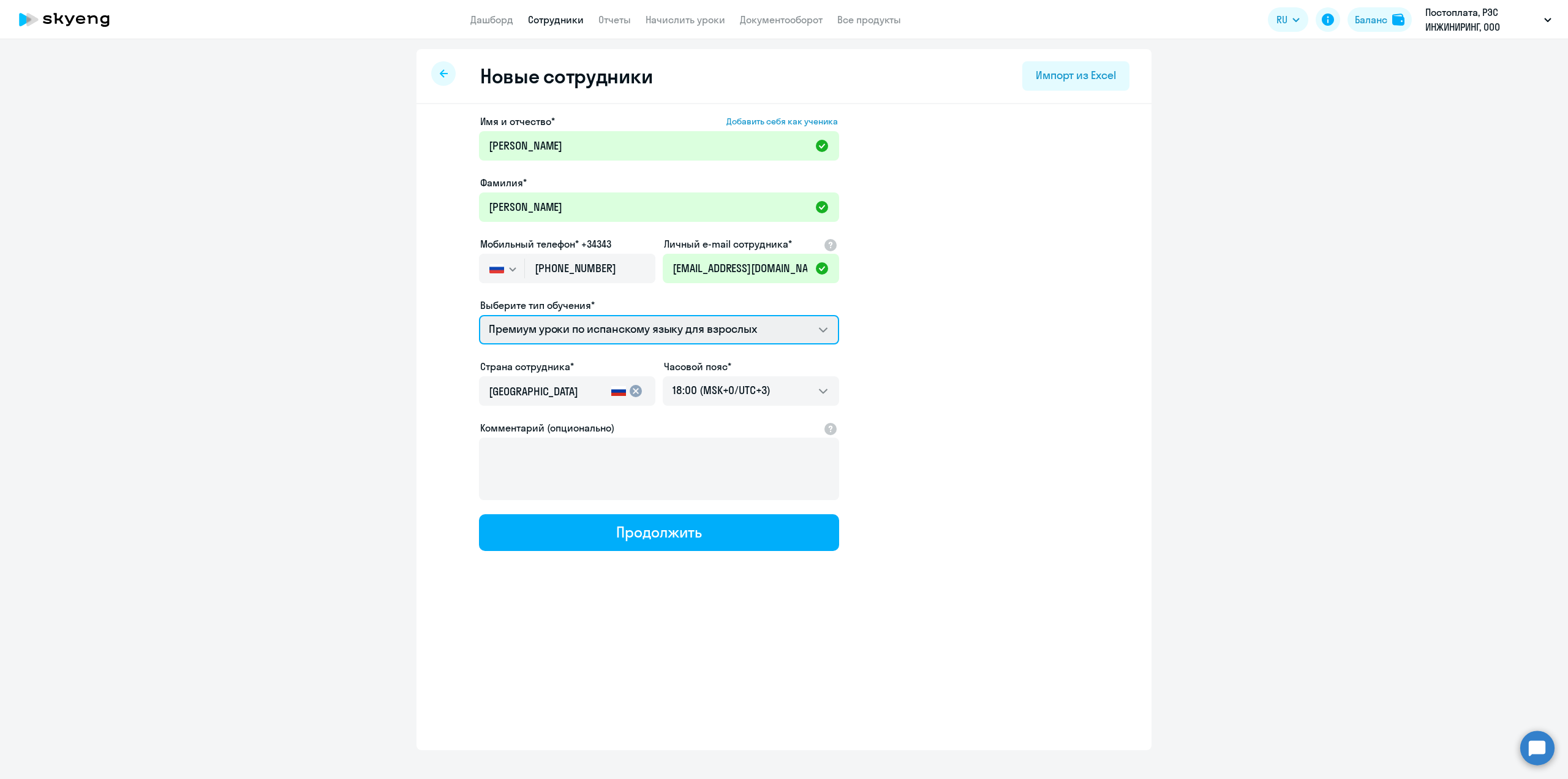
click at [827, 329] on select "Премиум уроки по испанскому языку для взрослых Премиум английский с русскоговор…" at bounding box center [659, 330] width 360 height 30
select select "english_adult_not_native_speaker_premium"
click at [479, 315] on select "Премиум уроки по испанскому языку для взрослых Премиум английский с русскоговор…" at bounding box center [659, 330] width 360 height 30
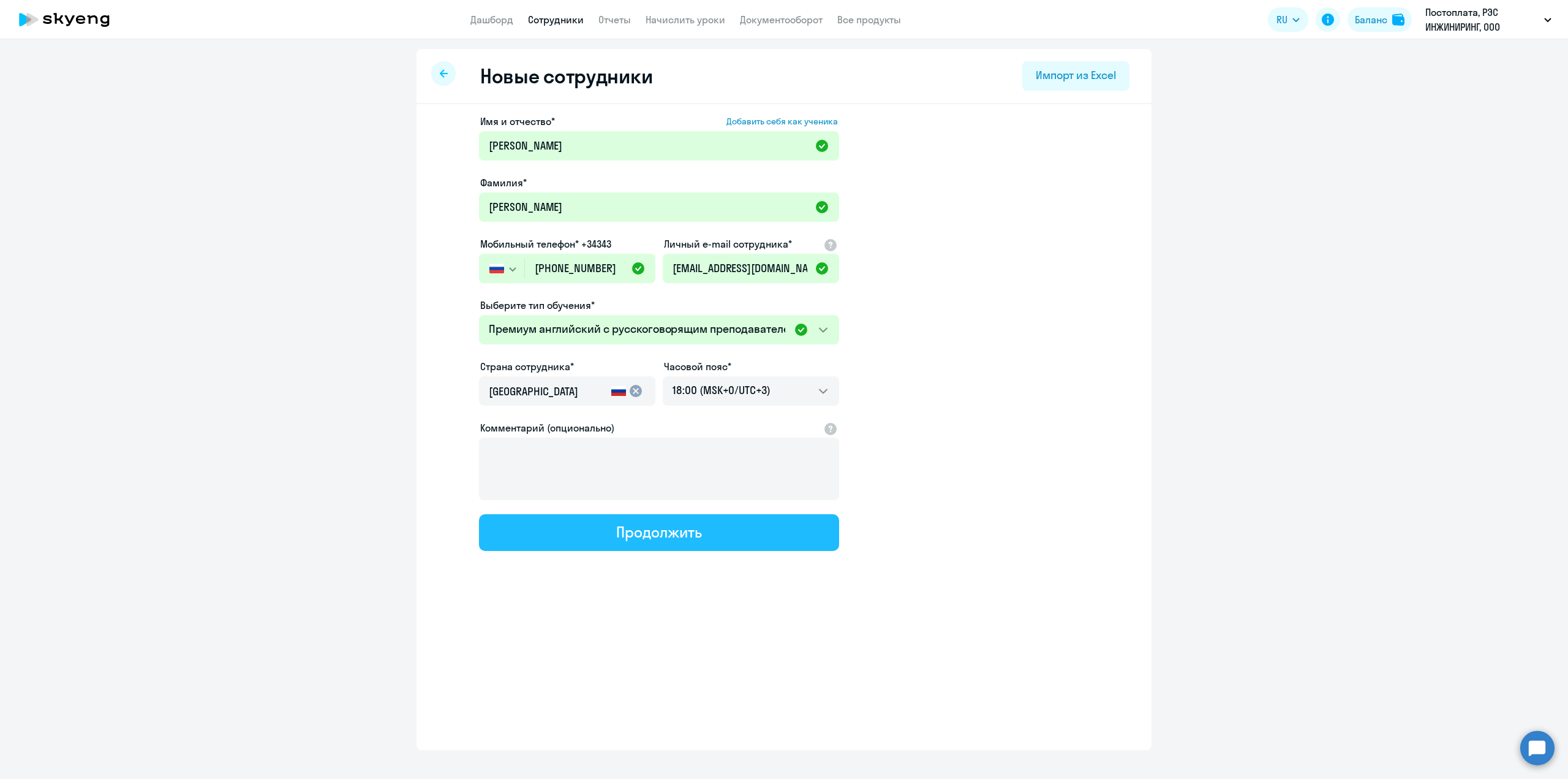
click at [678, 535] on div "Продолжить" at bounding box center [659, 531] width 85 height 19
select select "english_adult_not_native_speaker_premium"
select select "3"
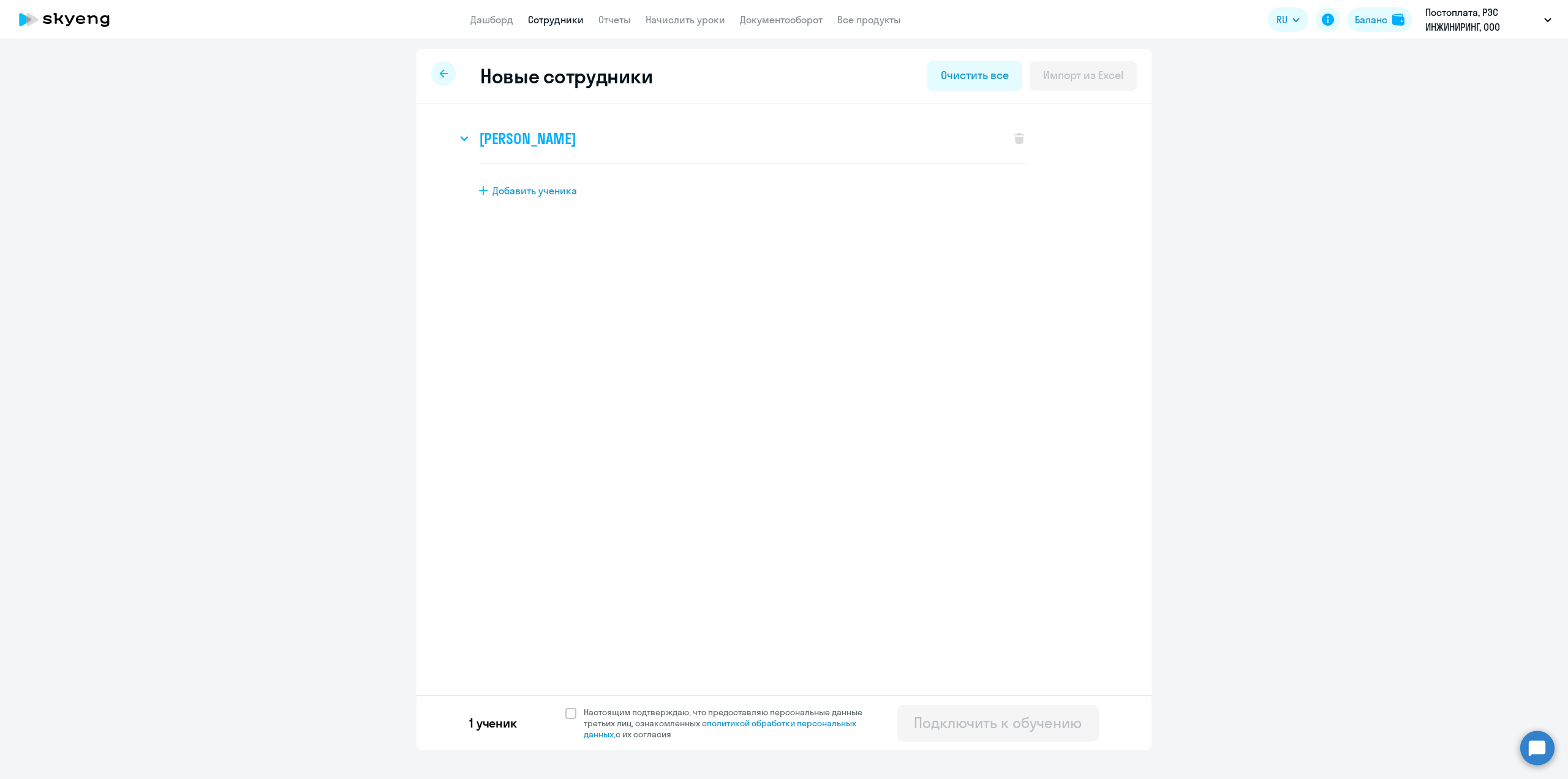
click at [469, 138] on svg-icon at bounding box center [464, 138] width 15 height 15
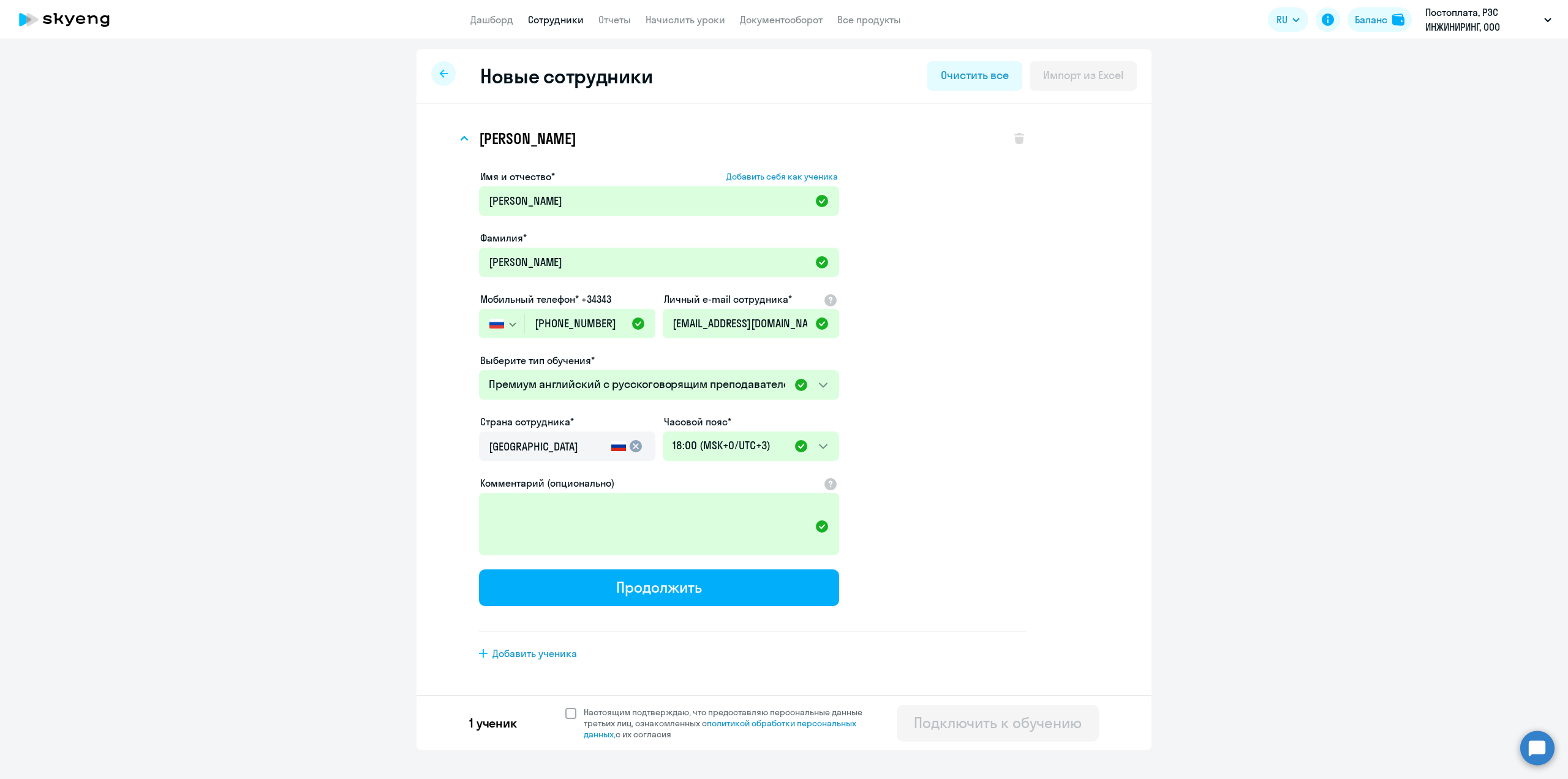
click at [569, 714] on span at bounding box center [571, 713] width 11 height 11
click at [565, 707] on input "Настоящим подтверждаю, что предоставляю персональные данные третьих лиц, ознако…" at bounding box center [565, 706] width 1 height 1
checkbox input "true"
click at [975, 725] on div "Подключить к обучению" at bounding box center [997, 722] width 168 height 19
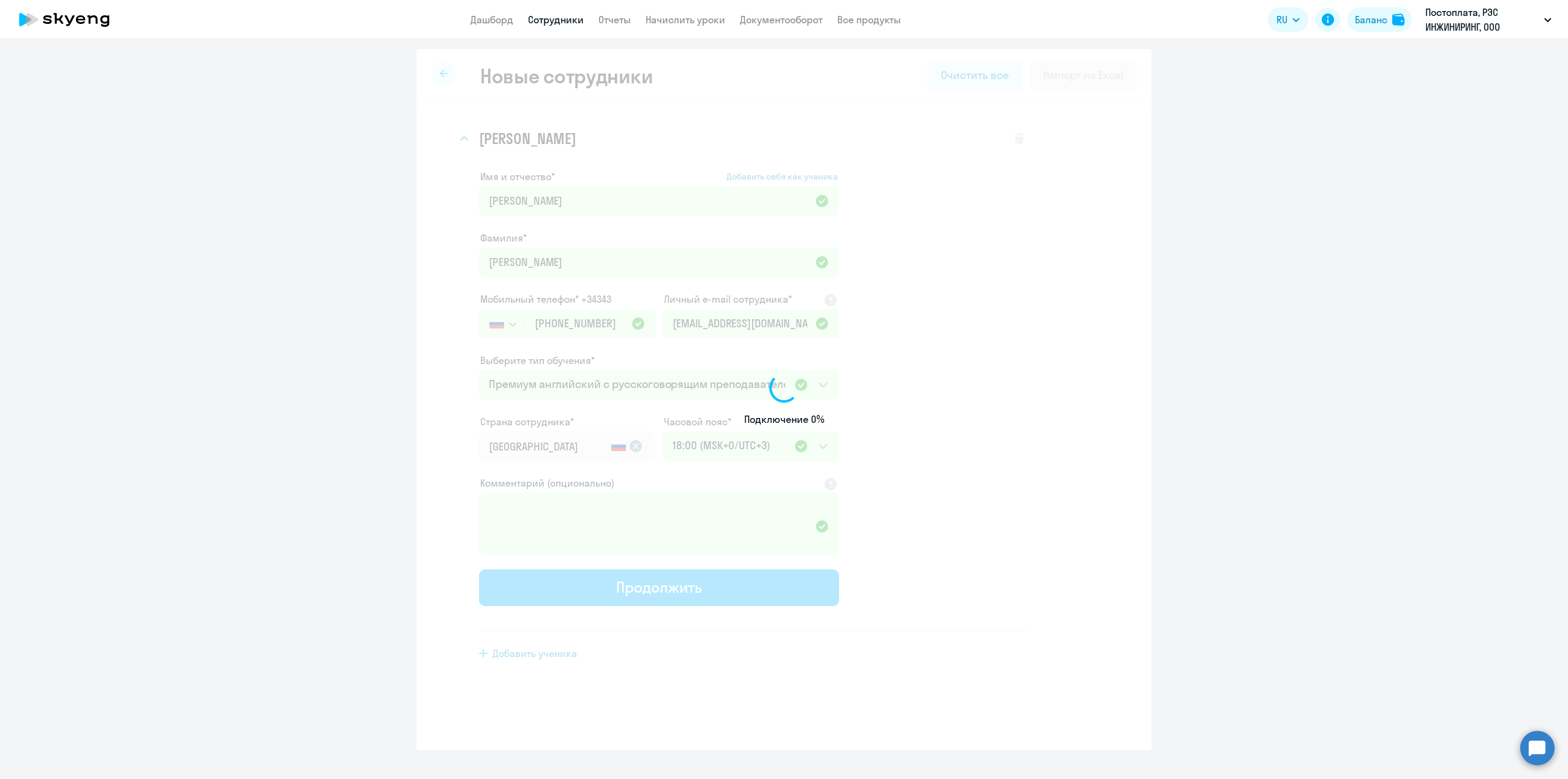
select select "spanish_adult_not_native_speaker_premium"
select select "3"
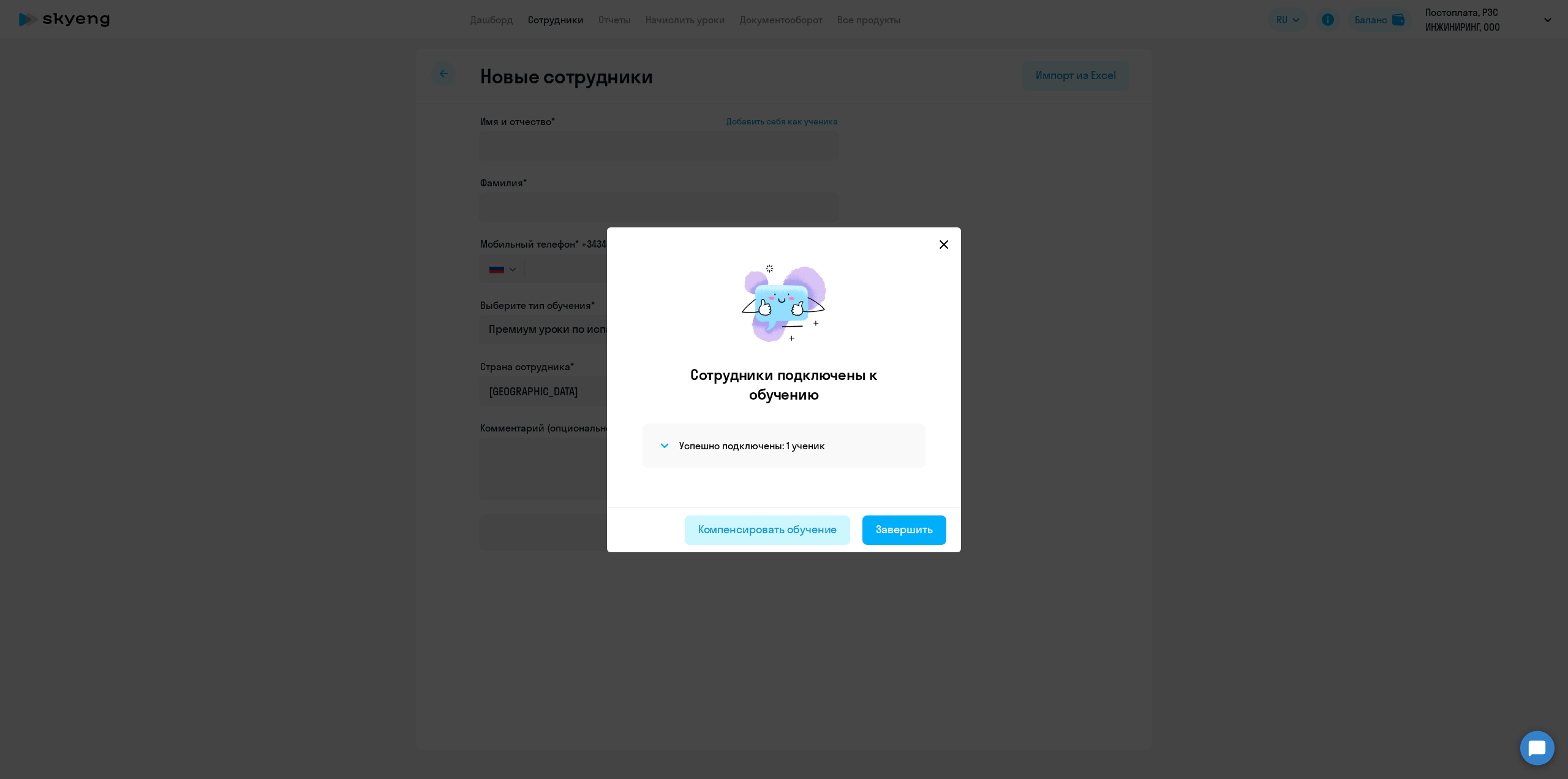
click at [781, 535] on div "Компенсировать обучение" at bounding box center [768, 530] width 139 height 16
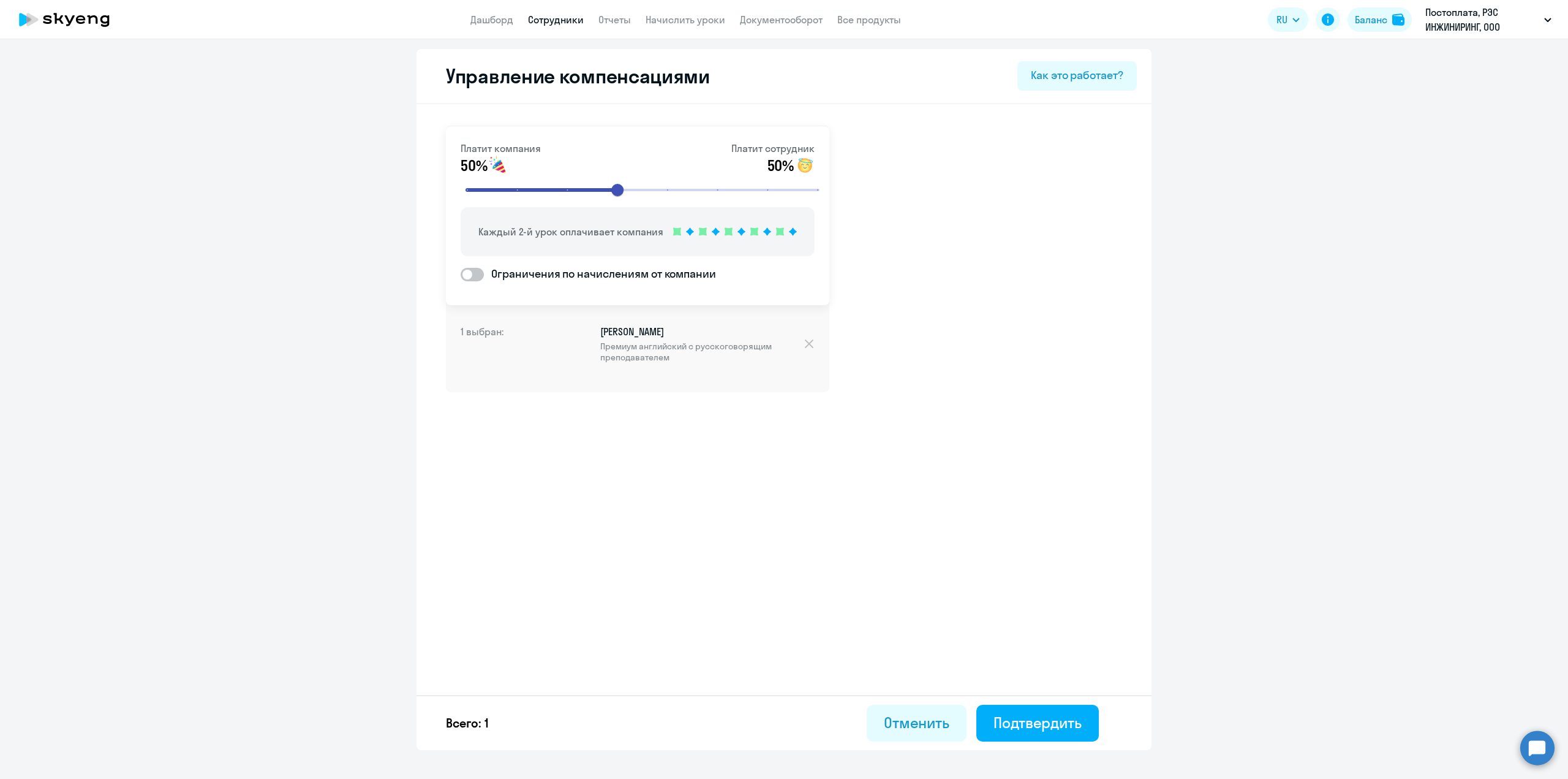
click at [554, 19] on link "Сотрудники" at bounding box center [556, 19] width 56 height 12
select select "30"
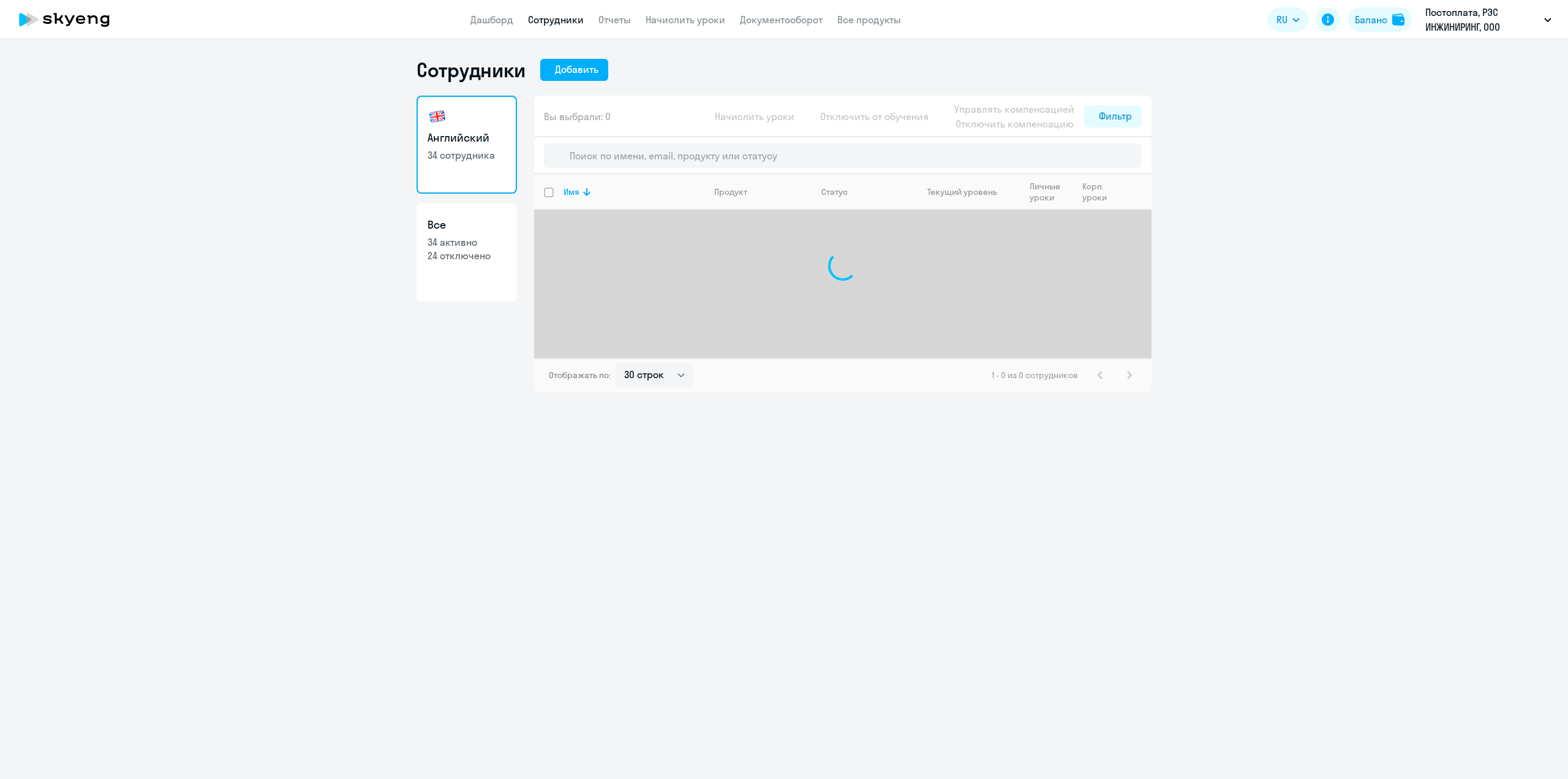
select select "30"
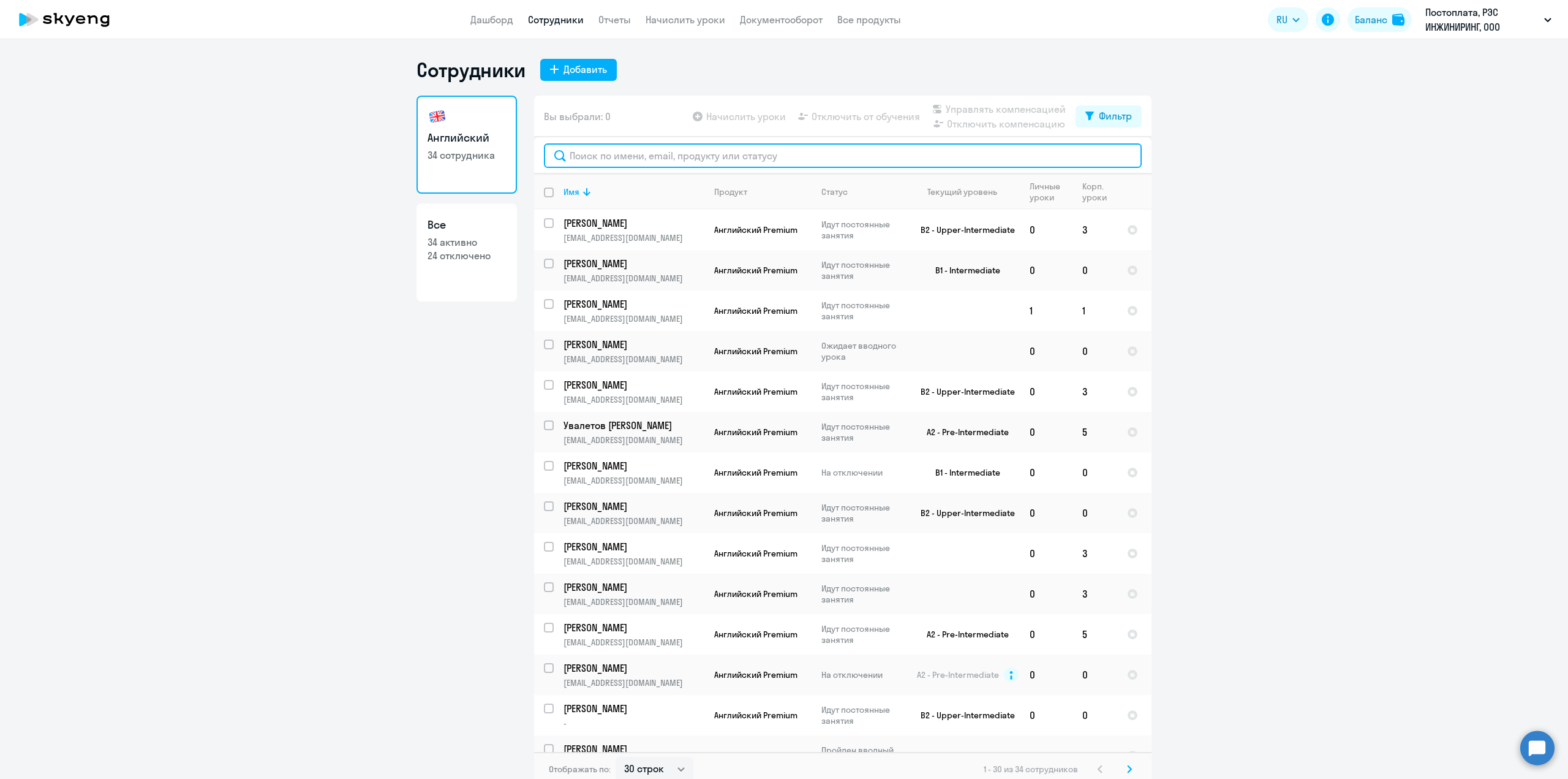
click at [595, 158] on input "text" at bounding box center [843, 156] width 598 height 25
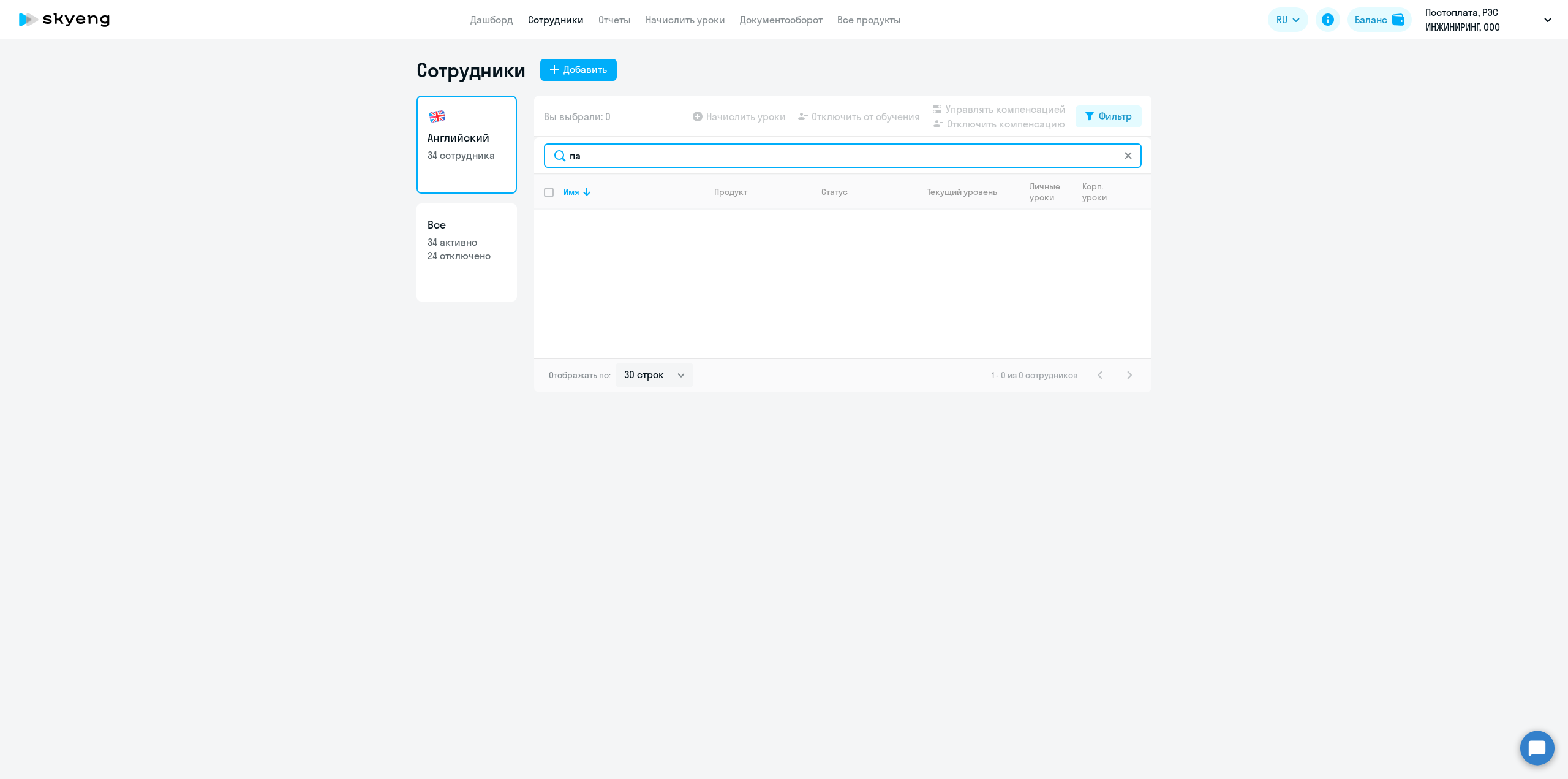
type input "п"
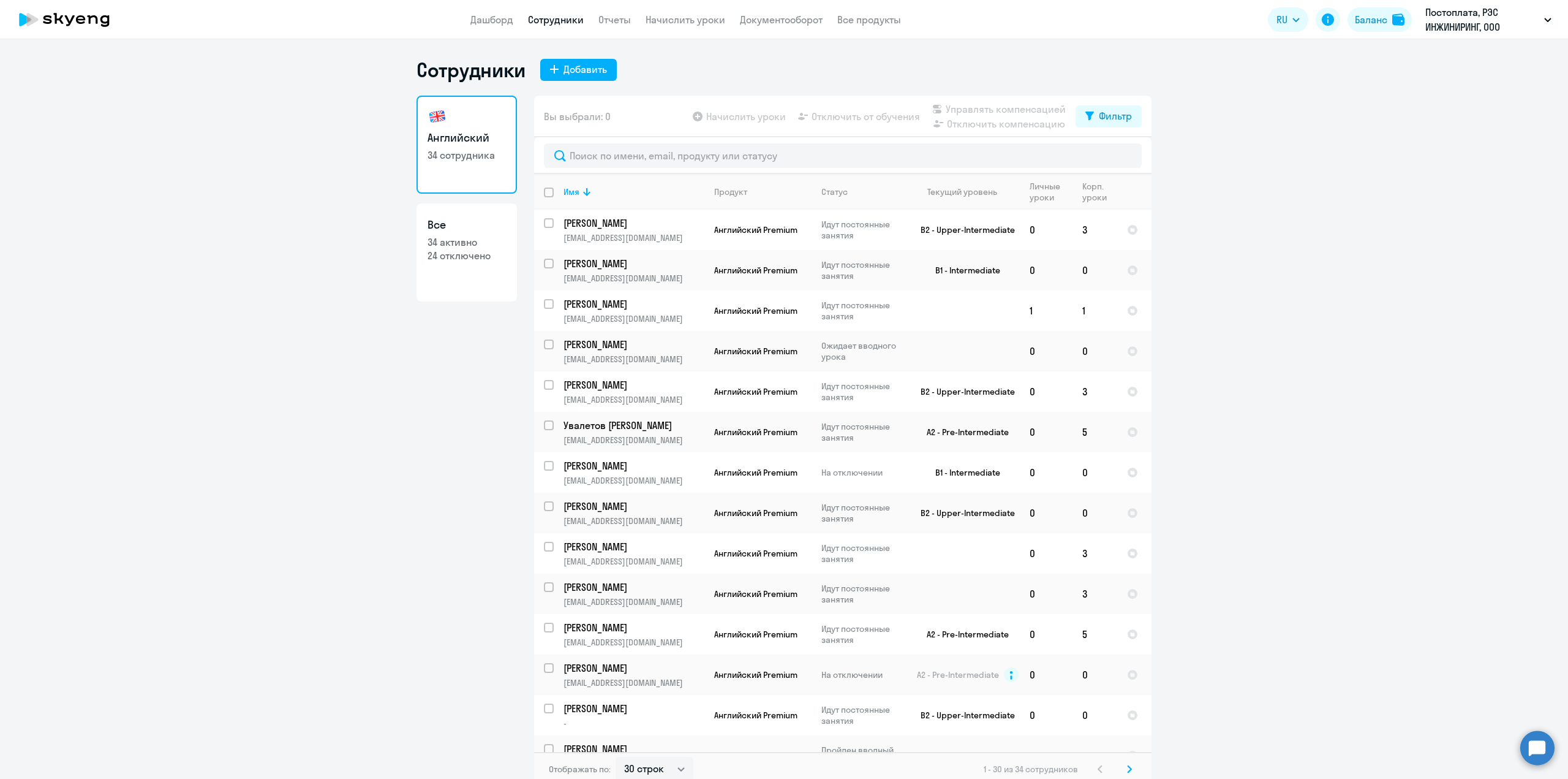
click at [544, 18] on link "Сотрудники" at bounding box center [556, 19] width 56 height 12
click at [635, 20] on nav "Дашборд Сотрудники Отчеты Начислить уроки Документооборот Все продукты" at bounding box center [685, 20] width 431 height 16
click at [612, 19] on link "Отчеты" at bounding box center [615, 19] width 33 height 12
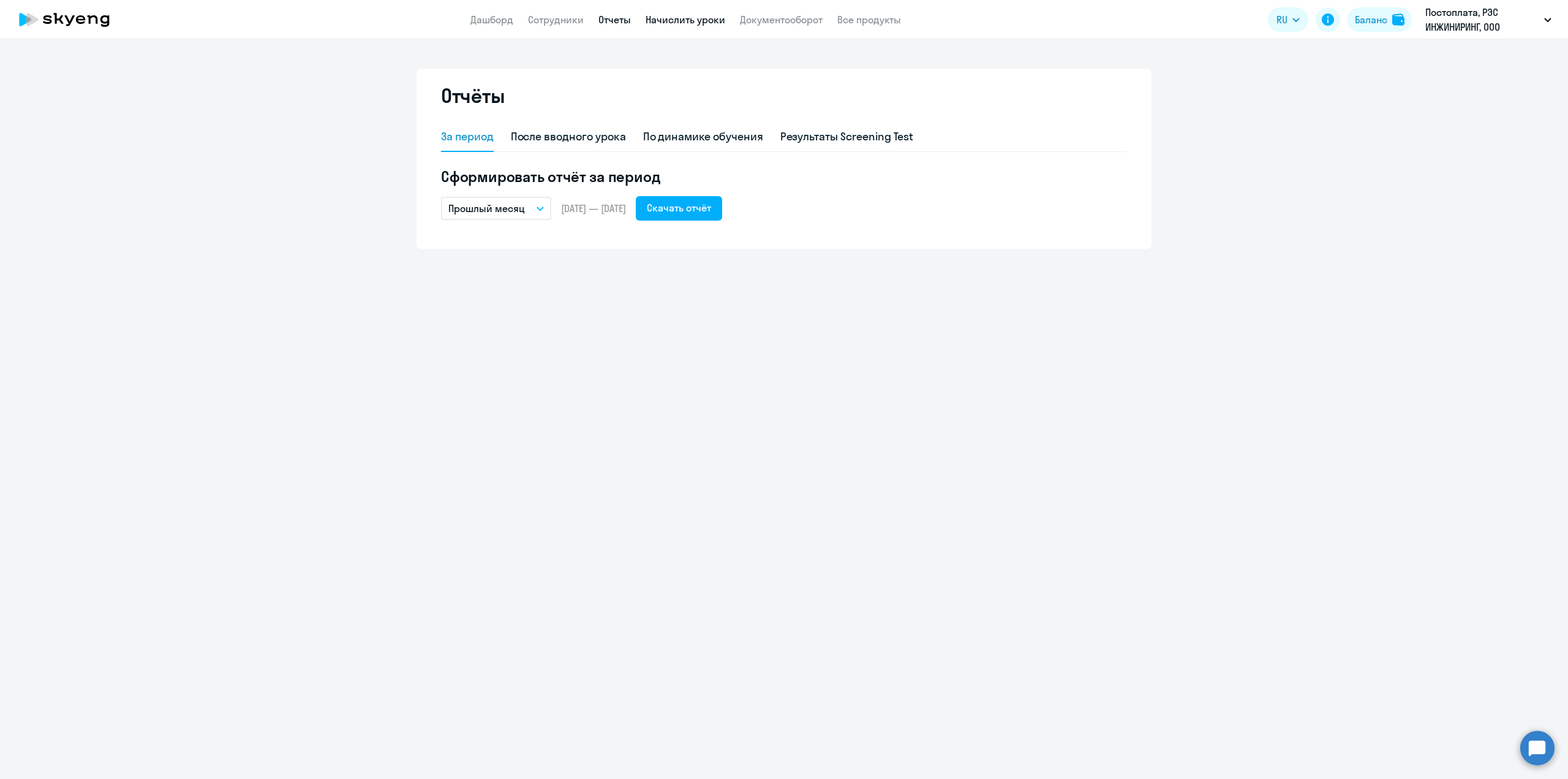
click at [669, 19] on link "Начислить уроки" at bounding box center [685, 19] width 80 height 12
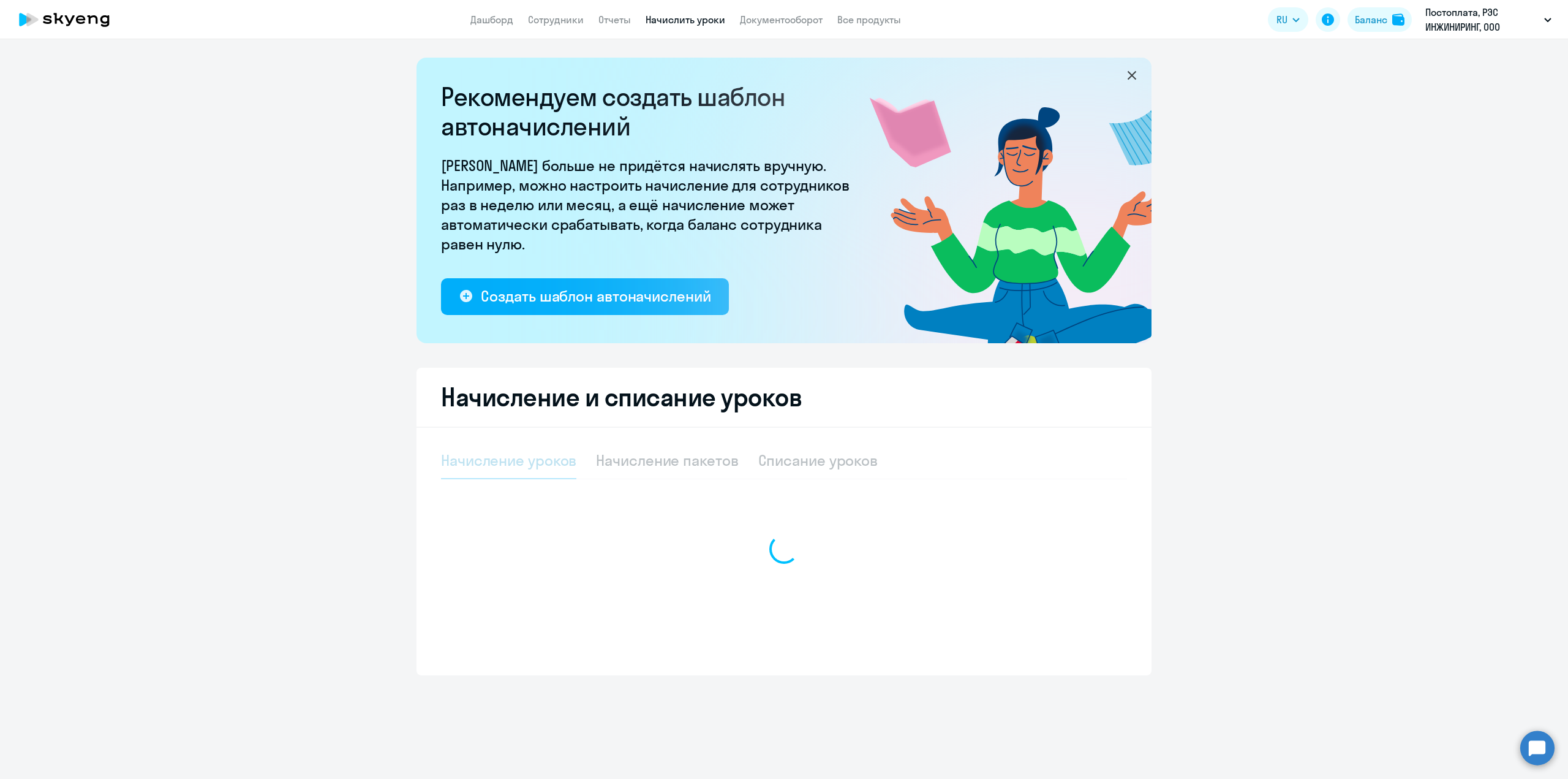
select select "10"
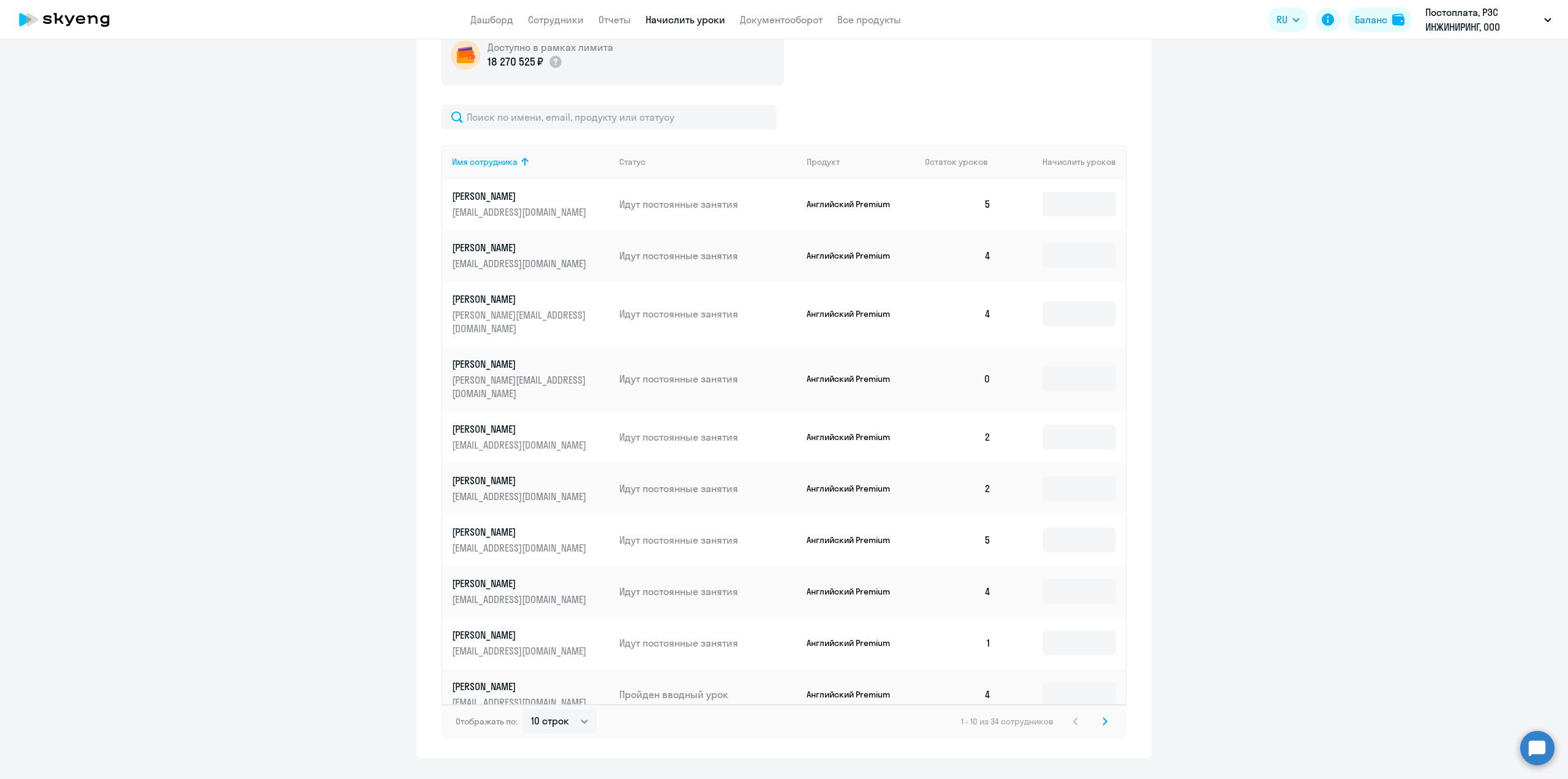
scroll to position [486, 0]
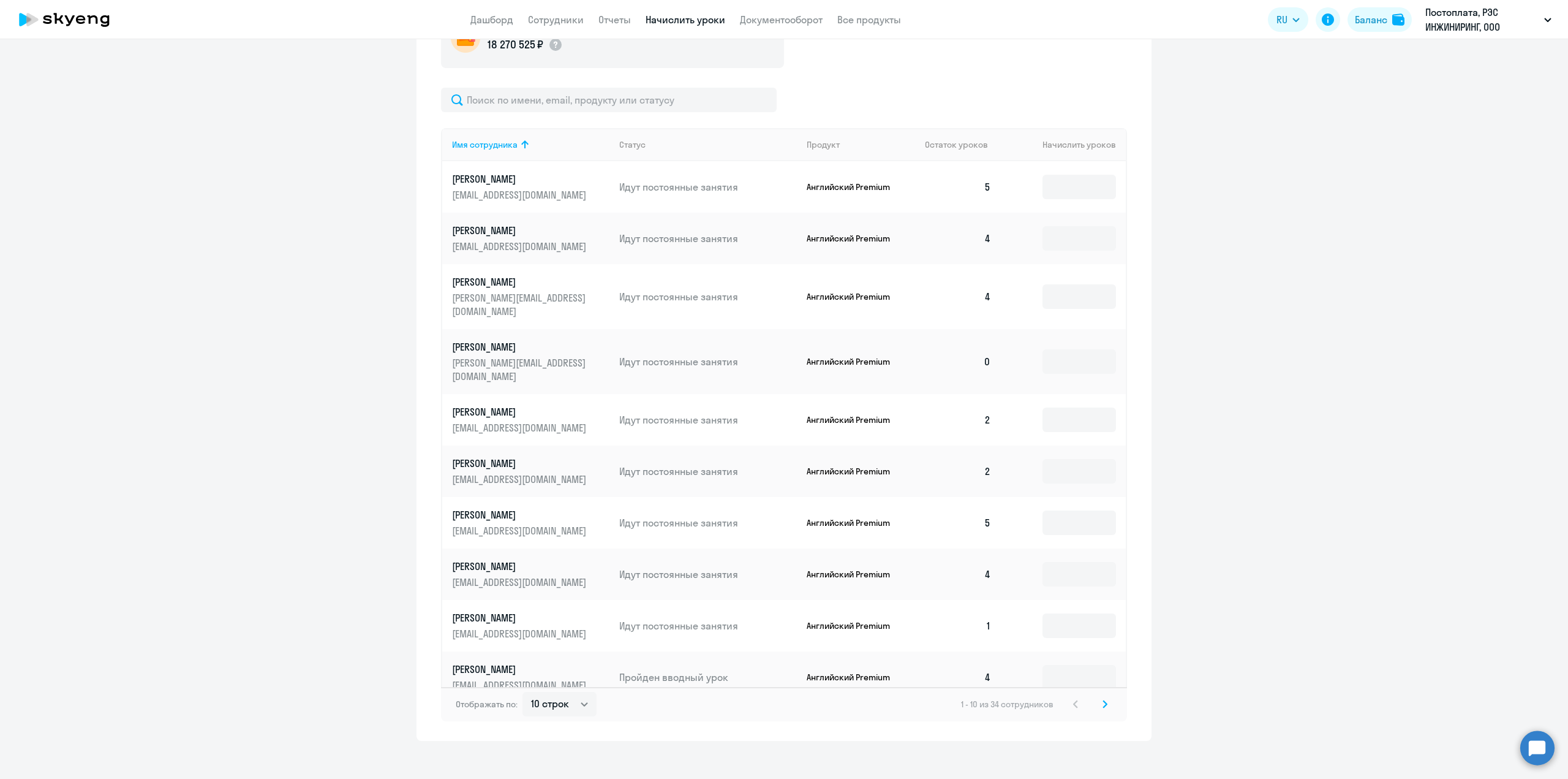
click at [1102, 700] on icon at bounding box center [1105, 704] width 5 height 9
click at [1098, 697] on svg-icon at bounding box center [1105, 704] width 15 height 15
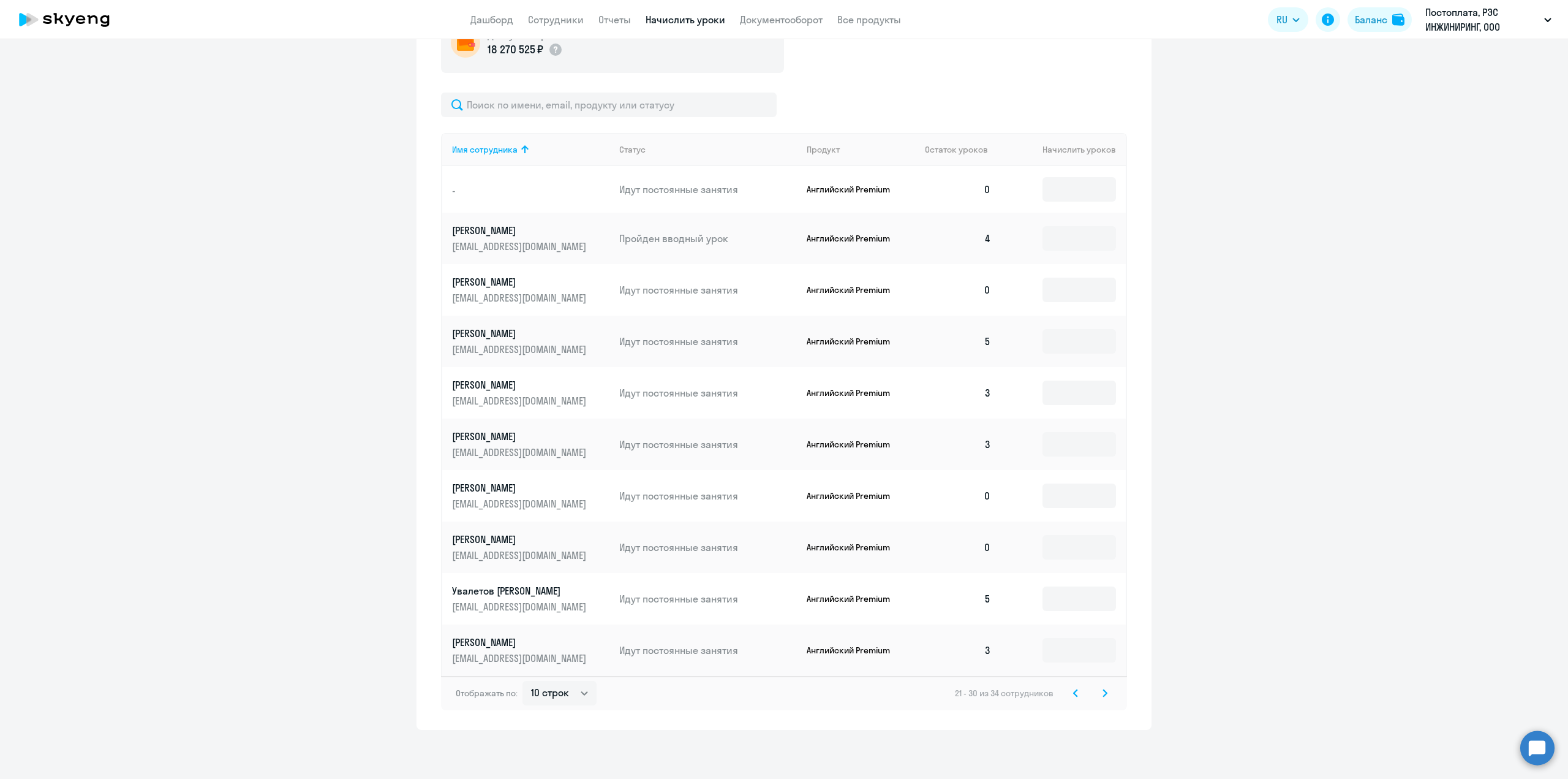
scroll to position [481, 0]
click at [1098, 690] on svg-icon at bounding box center [1105, 693] width 15 height 15
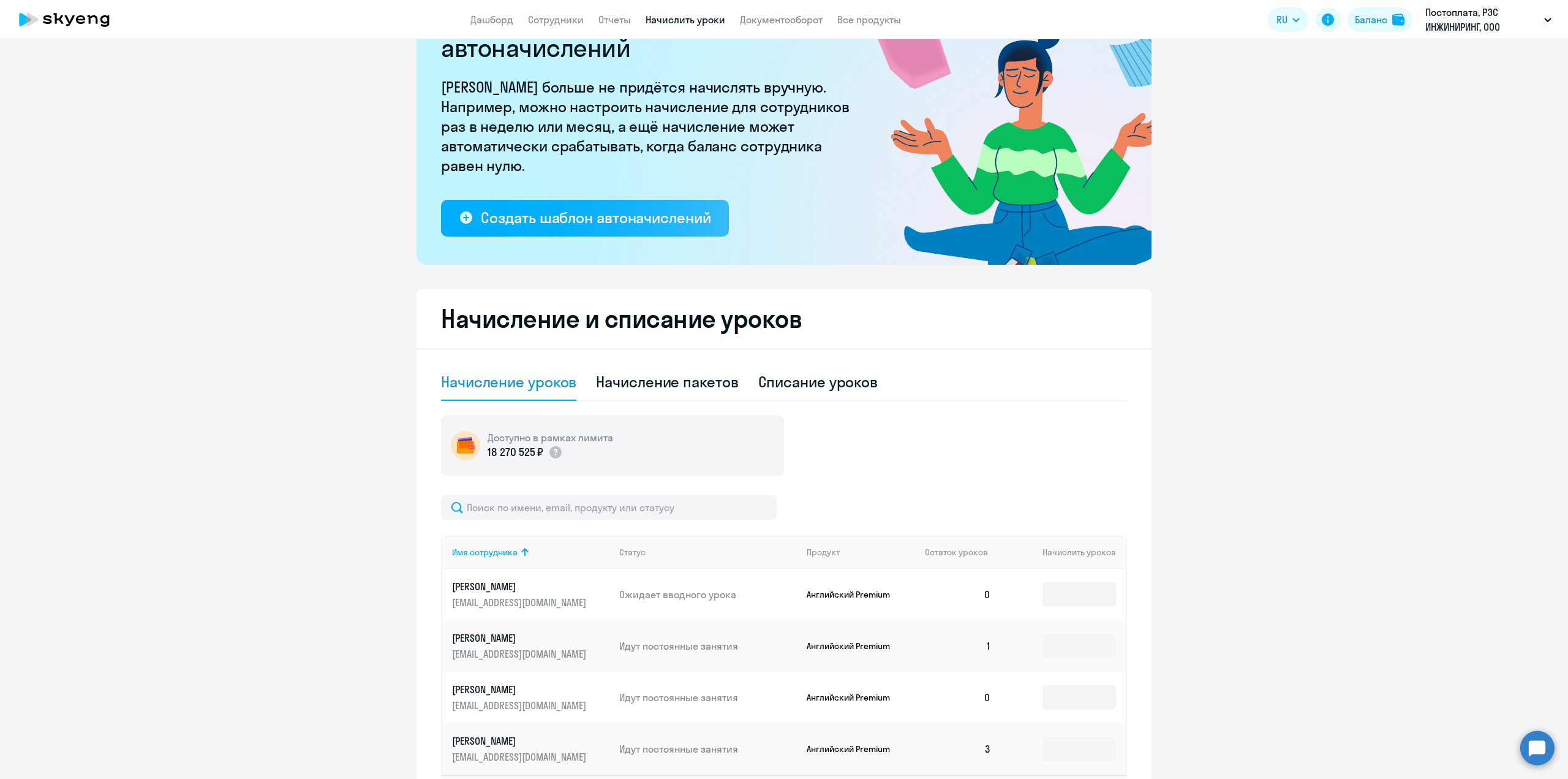
scroll to position [0, 0]
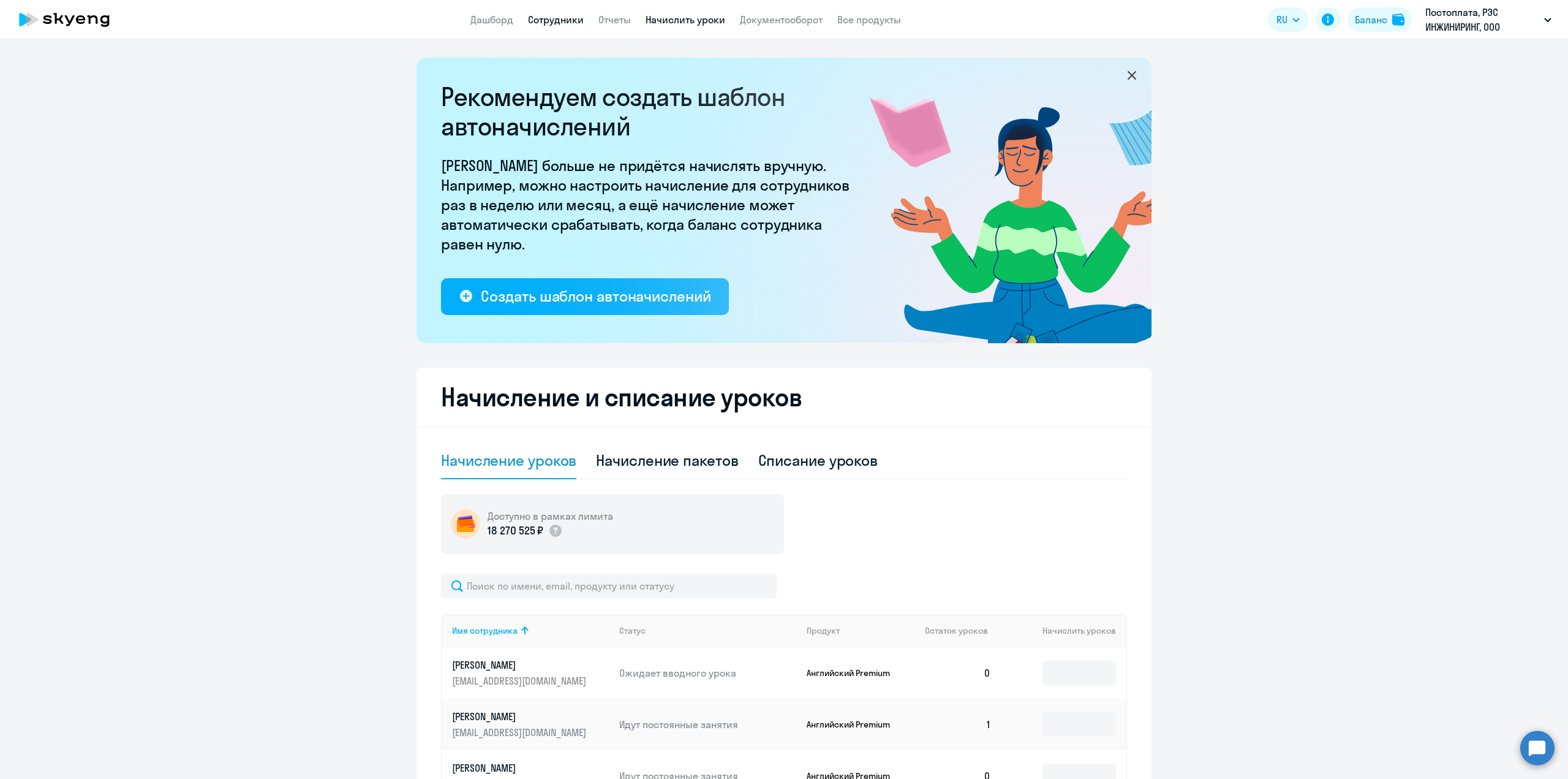
click at [539, 22] on link "Сотрудники" at bounding box center [556, 19] width 56 height 12
select select "30"
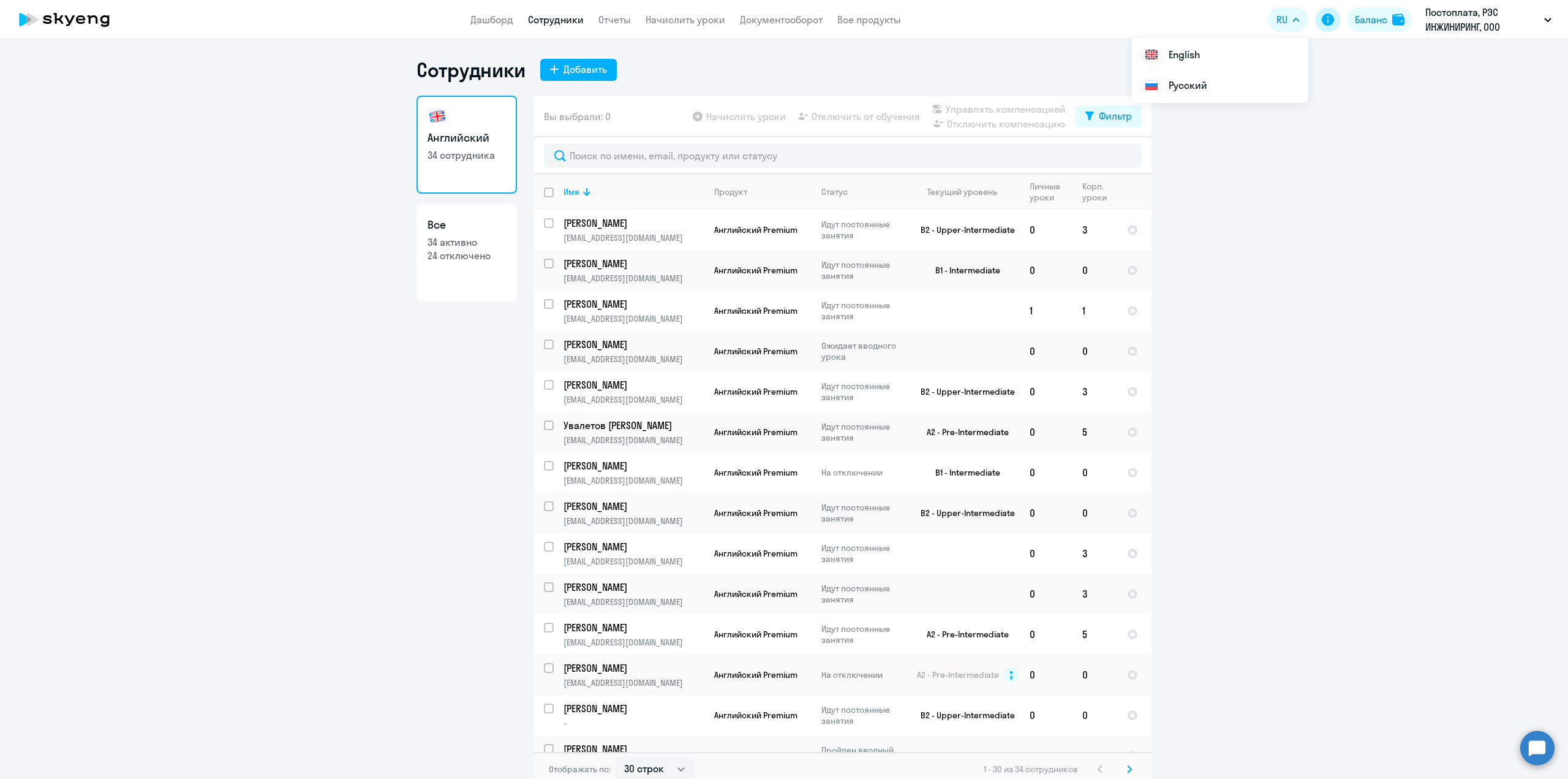
click at [1323, 19] on icon at bounding box center [1328, 19] width 12 height 12
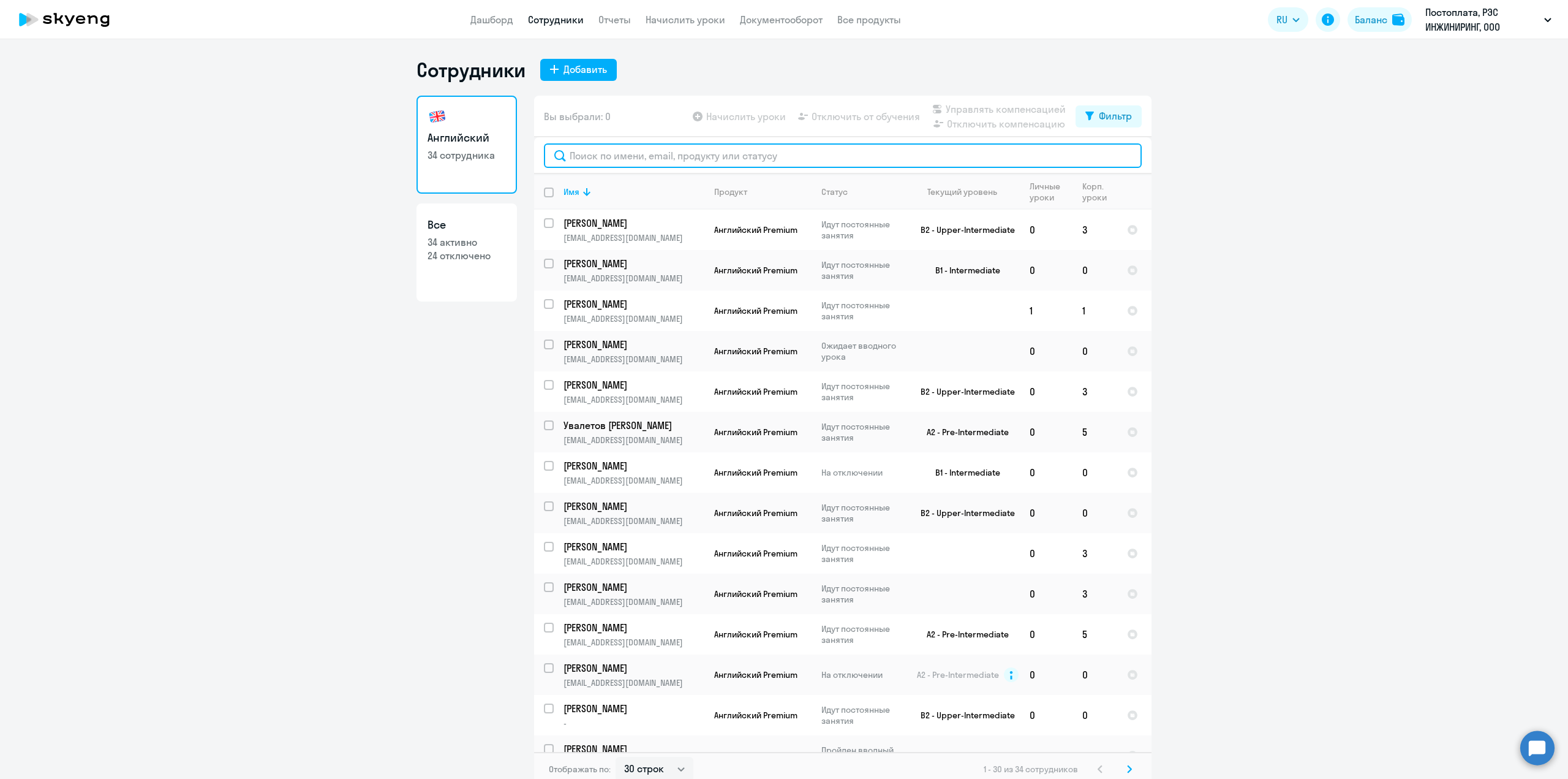
click at [615, 153] on input "text" at bounding box center [843, 156] width 598 height 25
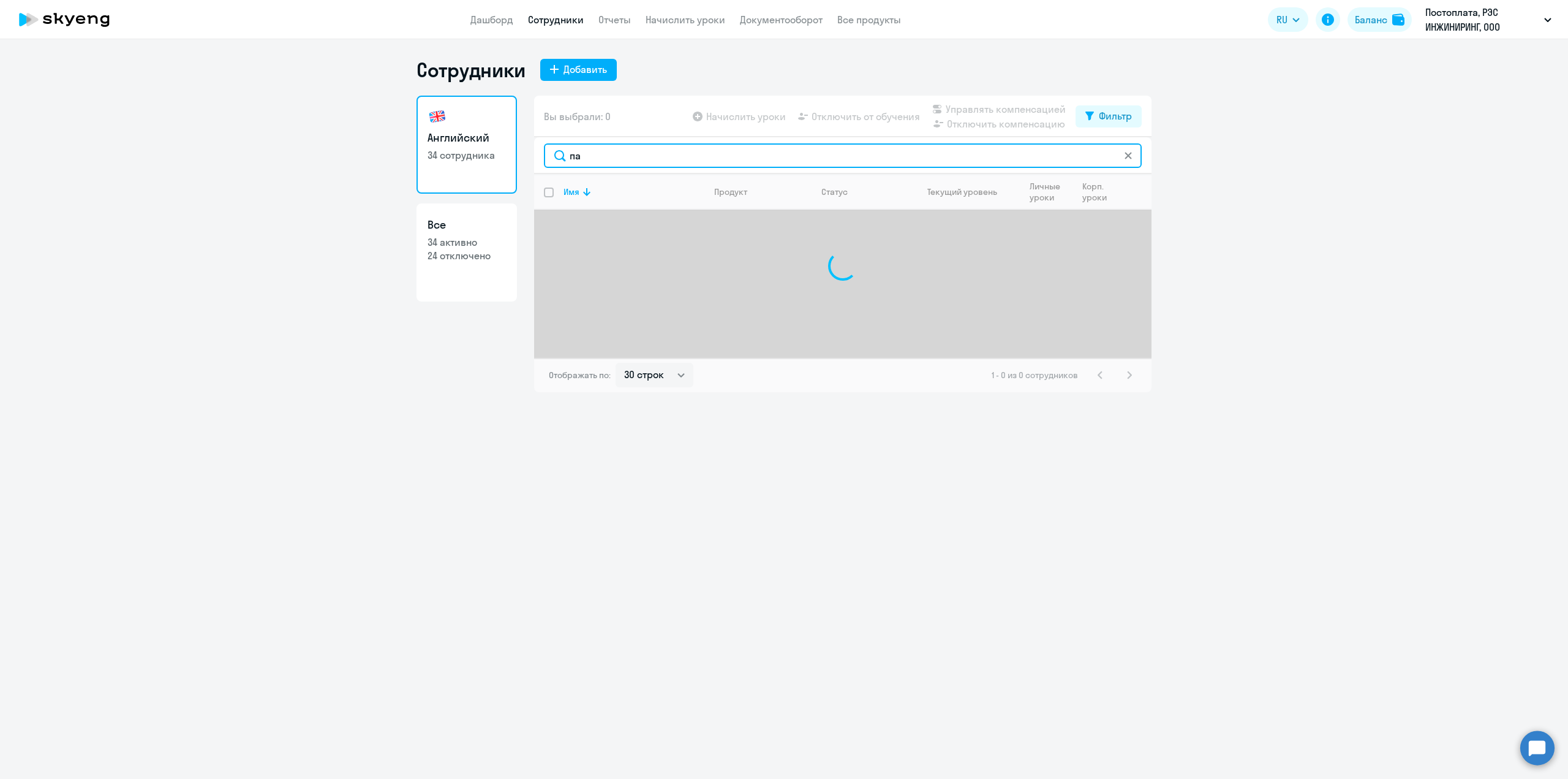
type input "п"
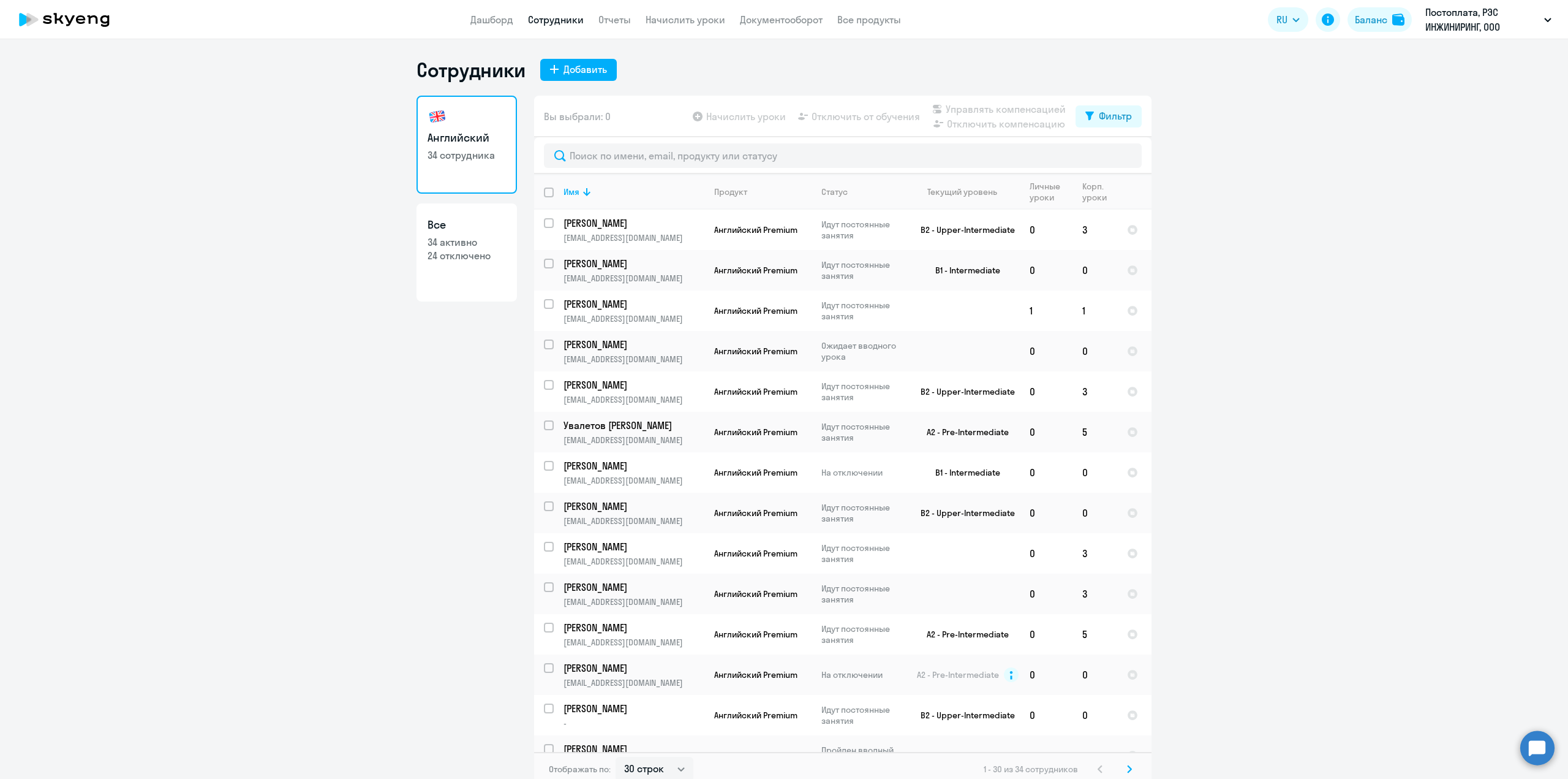
click at [491, 240] on p "34 активно" at bounding box center [467, 242] width 78 height 13
select select "30"
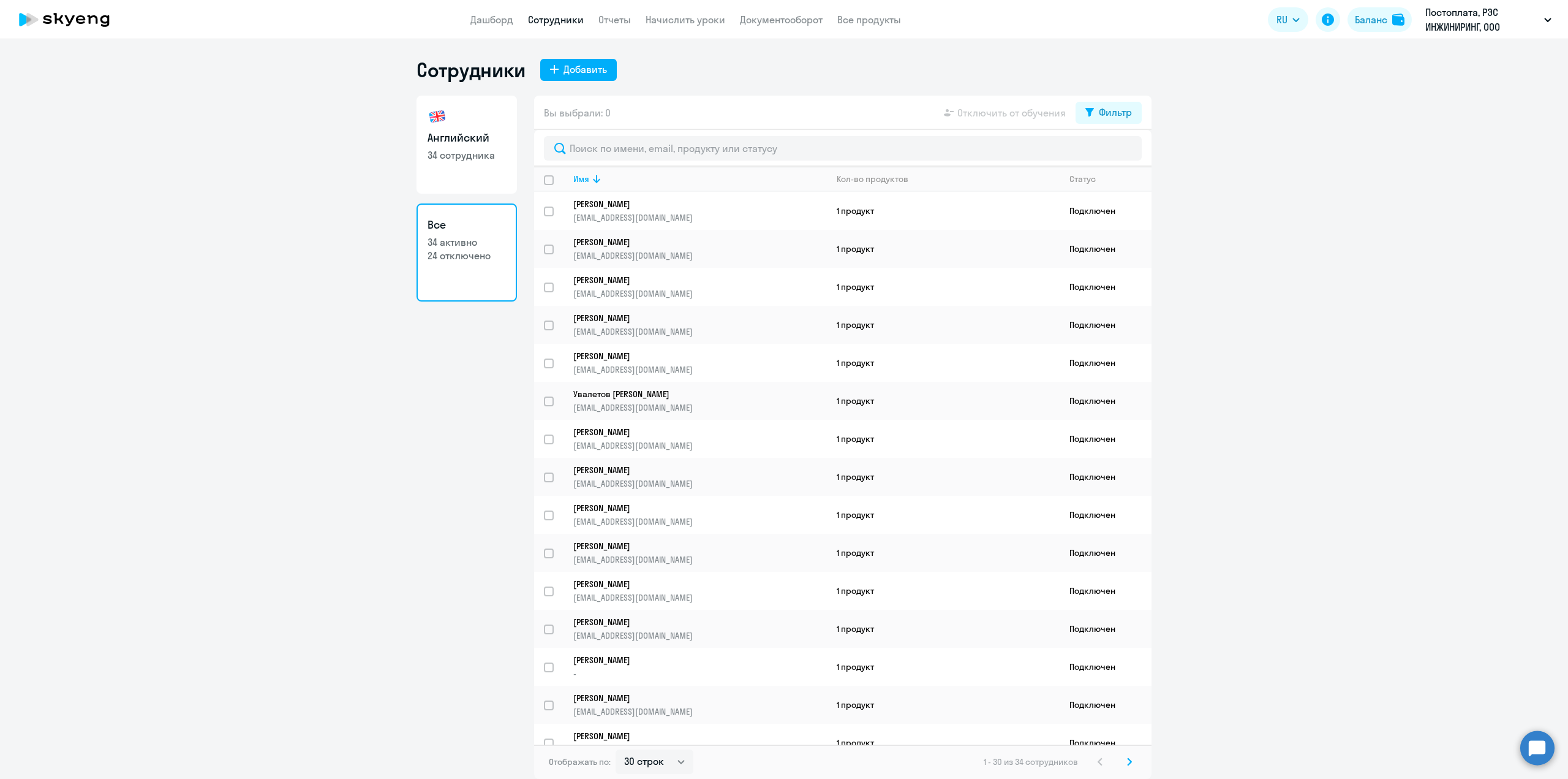
click at [558, 19] on link "Сотрудники" at bounding box center [556, 19] width 56 height 12
select select "30"
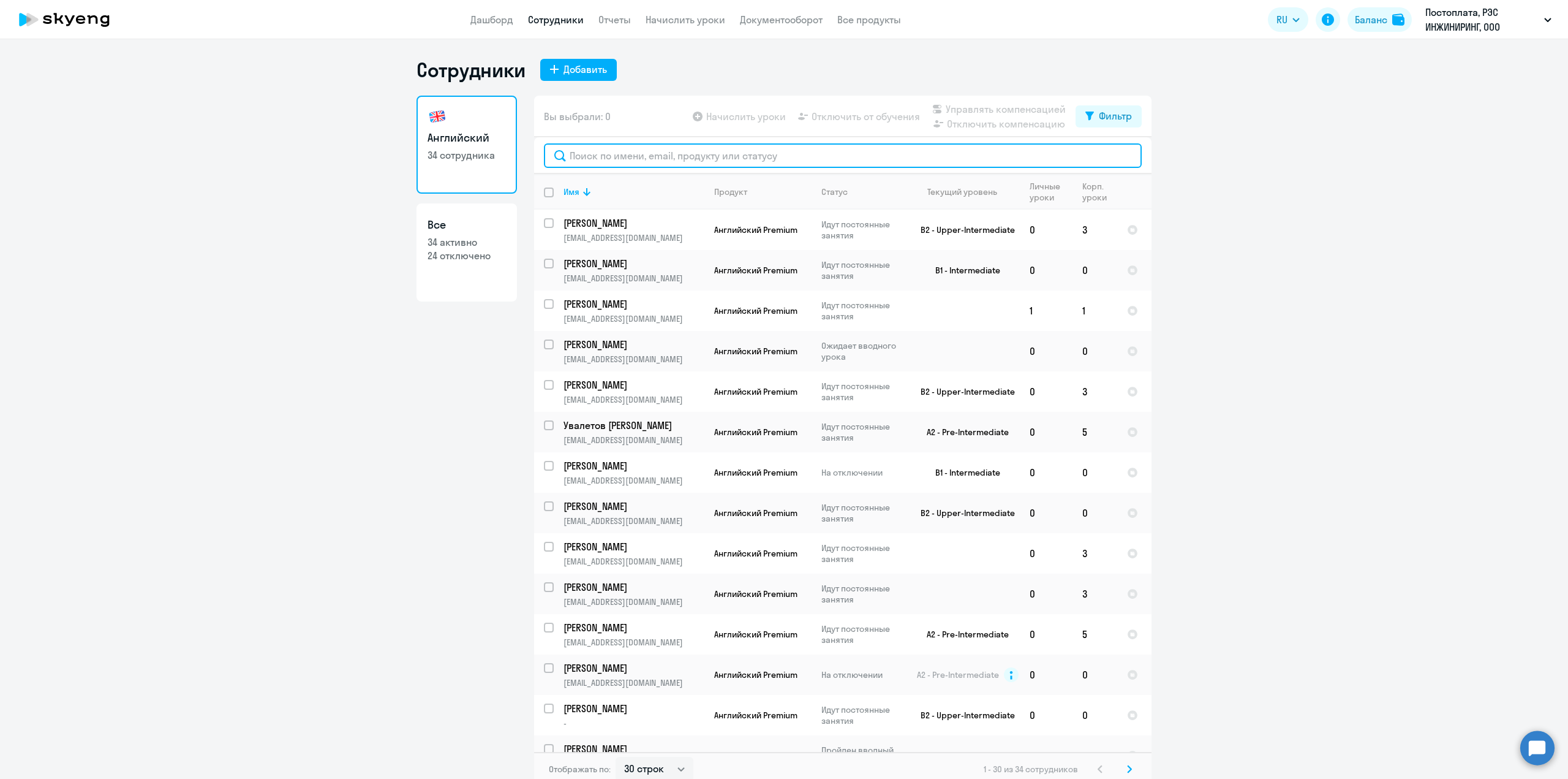
click at [593, 161] on input "text" at bounding box center [843, 156] width 598 height 25
type input "пар"
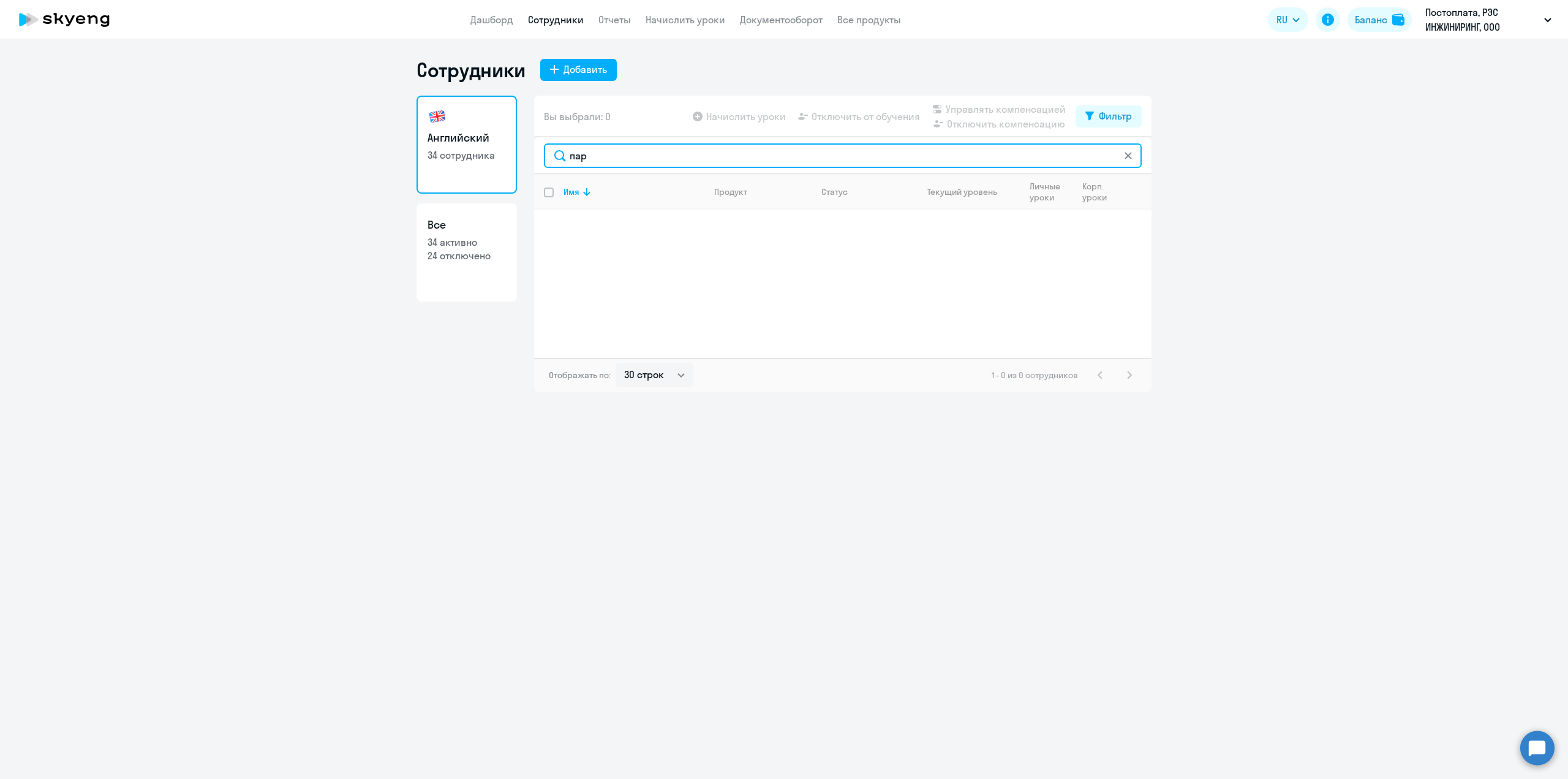
drag, startPoint x: 593, startPoint y: 162, endPoint x: 550, endPoint y: 159, distance: 43.1
click at [550, 159] on input "пар" at bounding box center [843, 156] width 598 height 25
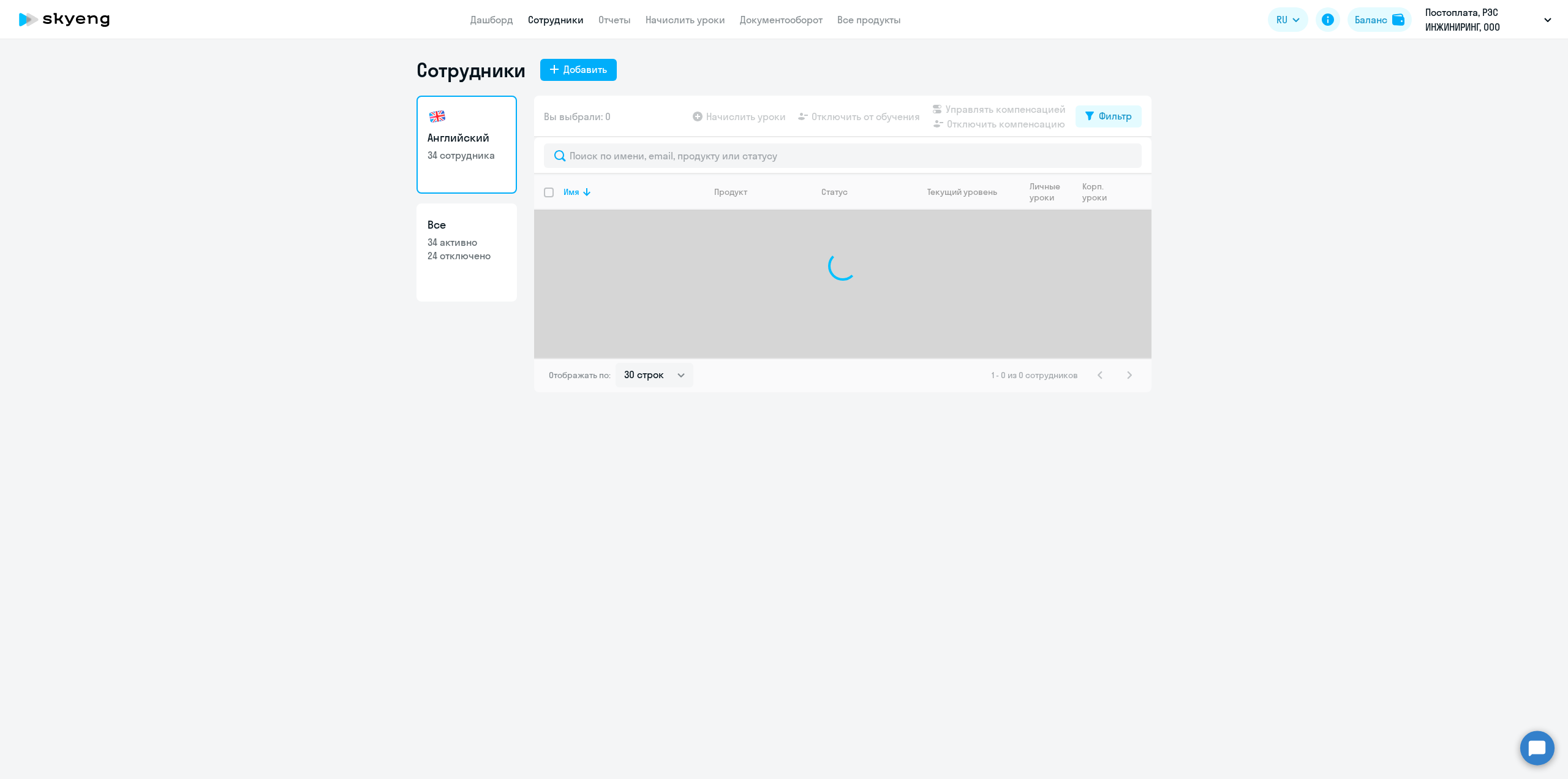
select select "30"
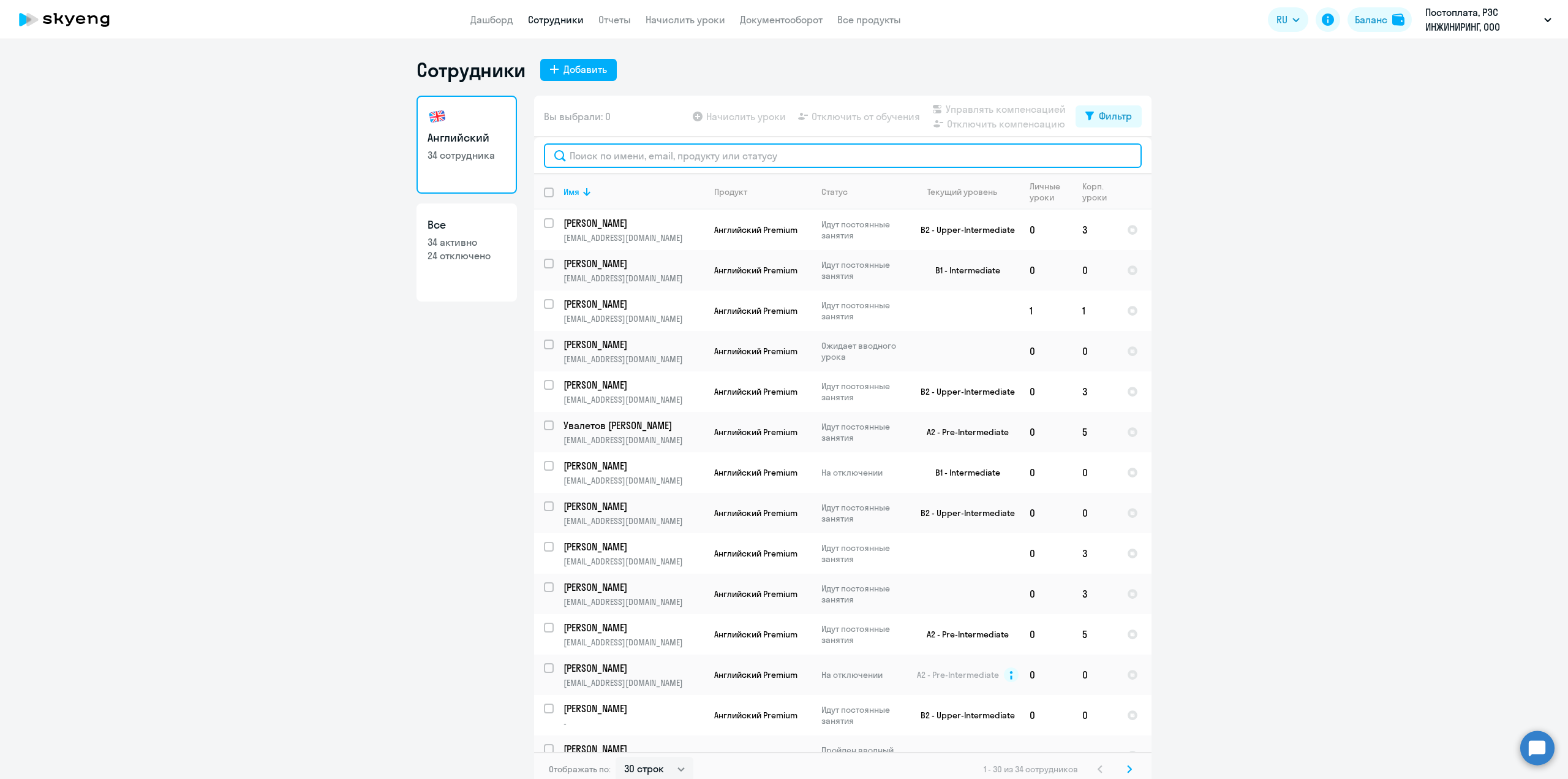
click at [587, 153] on input "text" at bounding box center [843, 156] width 598 height 25
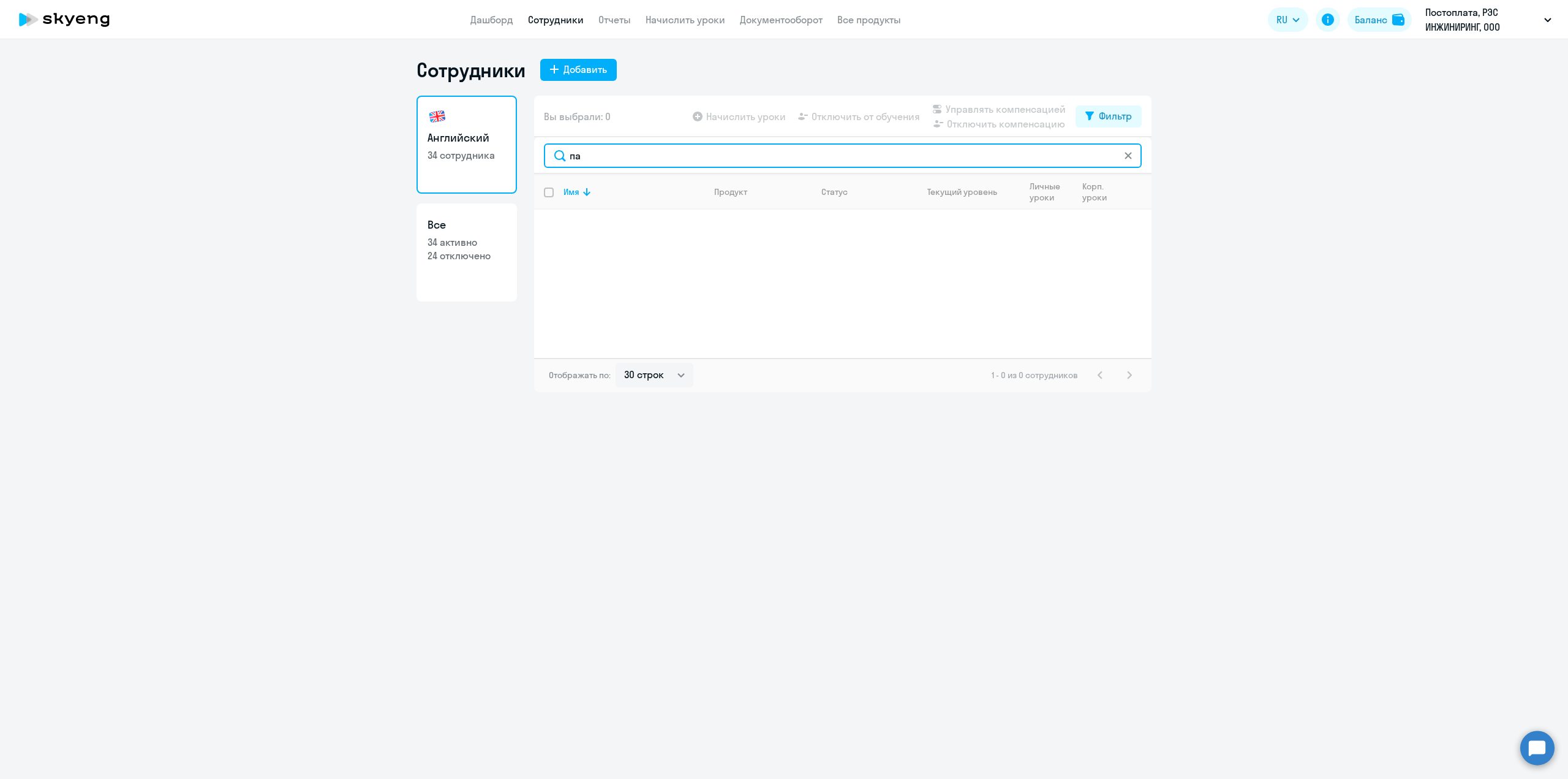
type input "п"
type input "б"
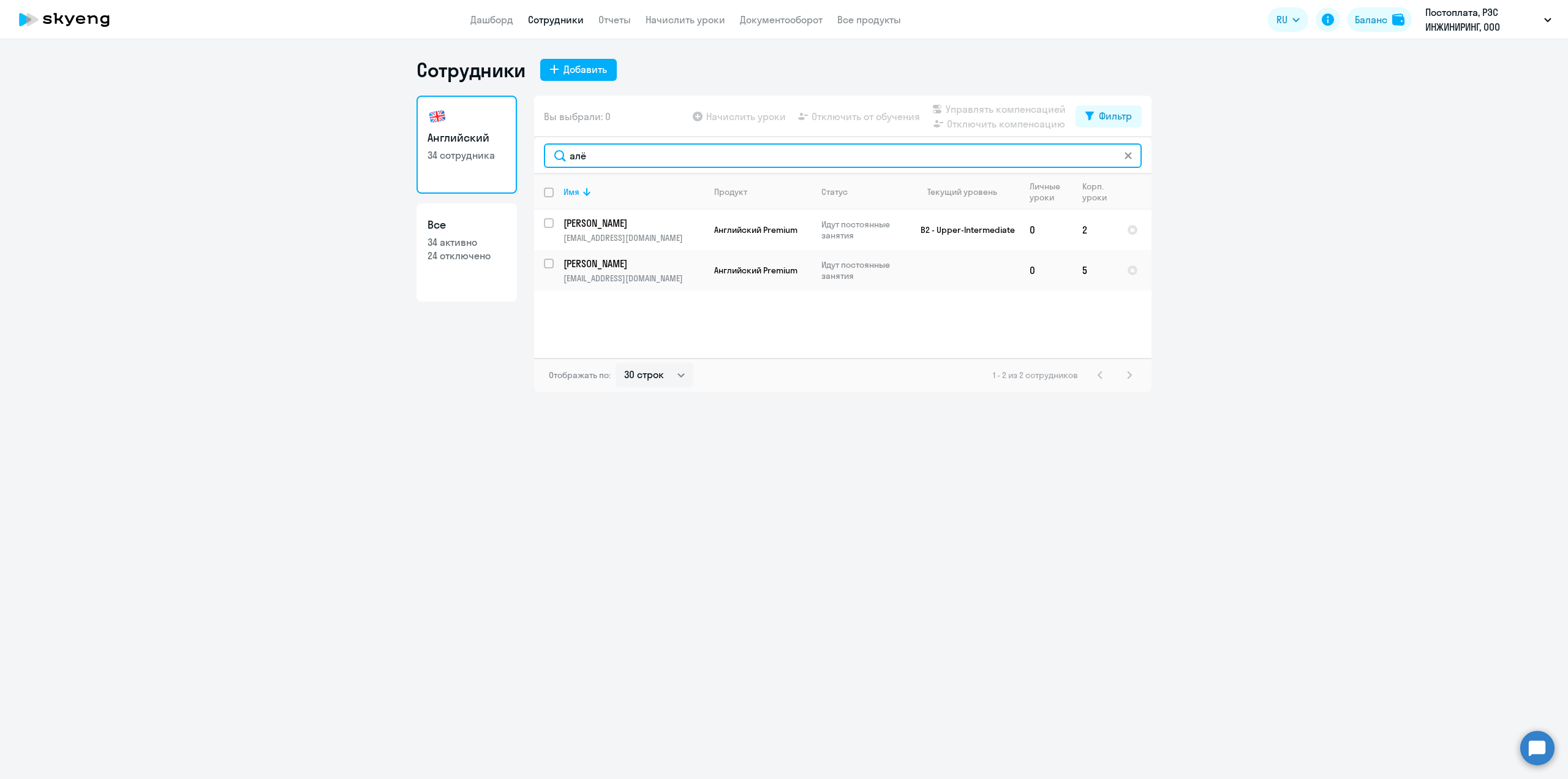
type input "алё"
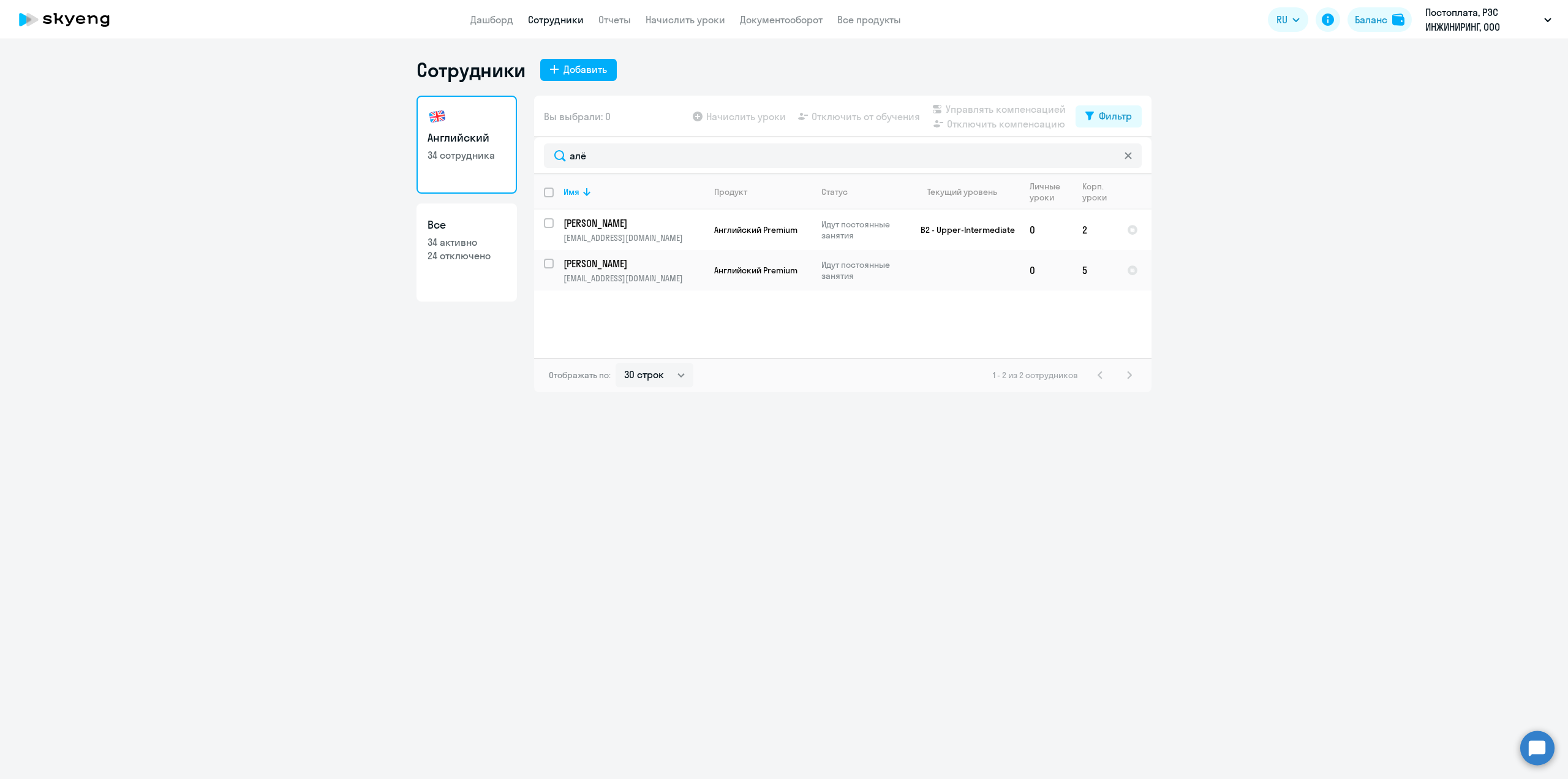
click at [555, 20] on link "Сотрудники" at bounding box center [556, 19] width 56 height 12
click at [487, 27] on app-header "Дашборд Сотрудники Отчеты Начислить уроки Документооборот Все продукты Дашборд …" at bounding box center [784, 19] width 1568 height 40
click at [483, 20] on link "Дашборд" at bounding box center [491, 19] width 43 height 12
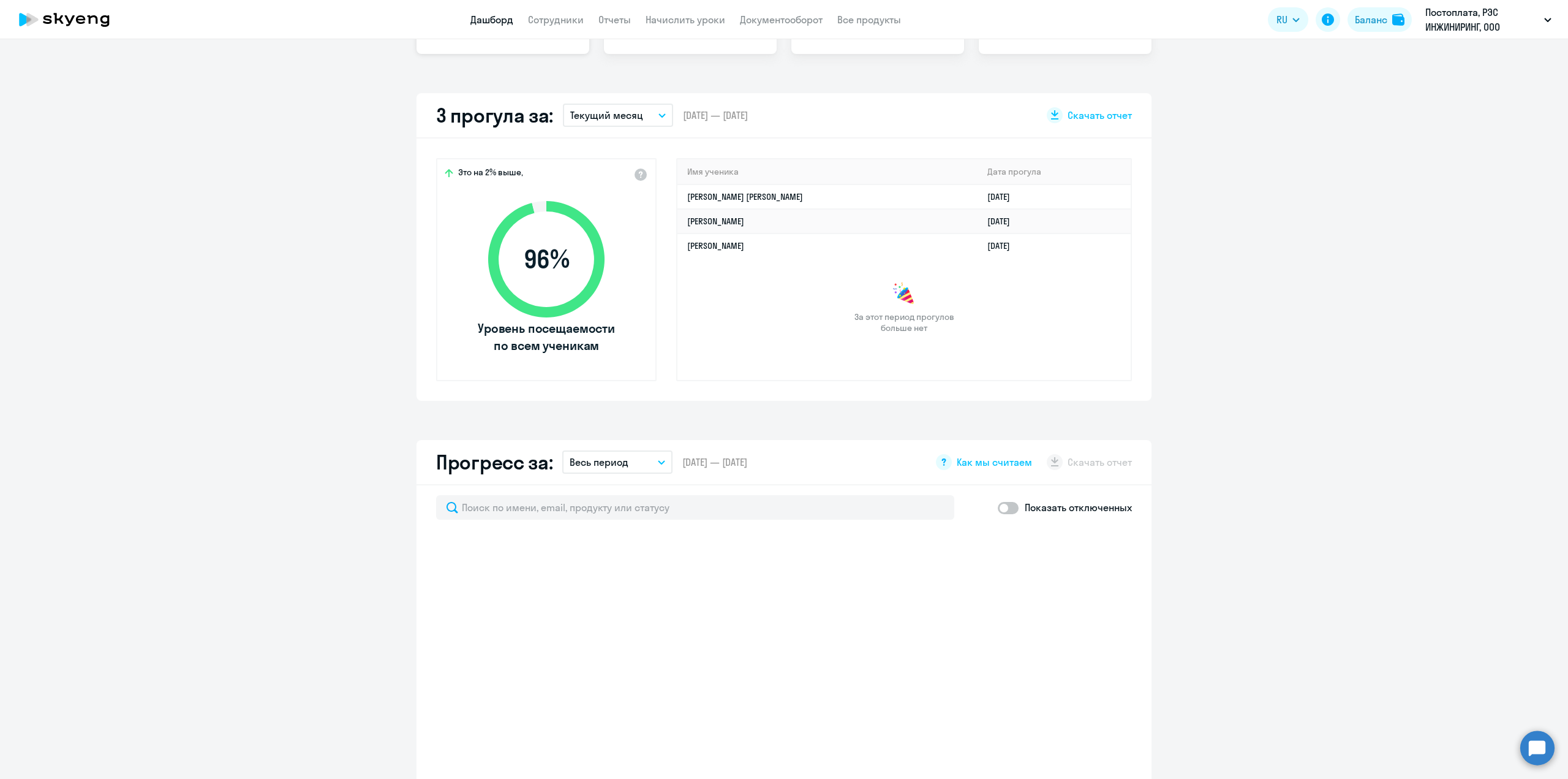
select select "30"
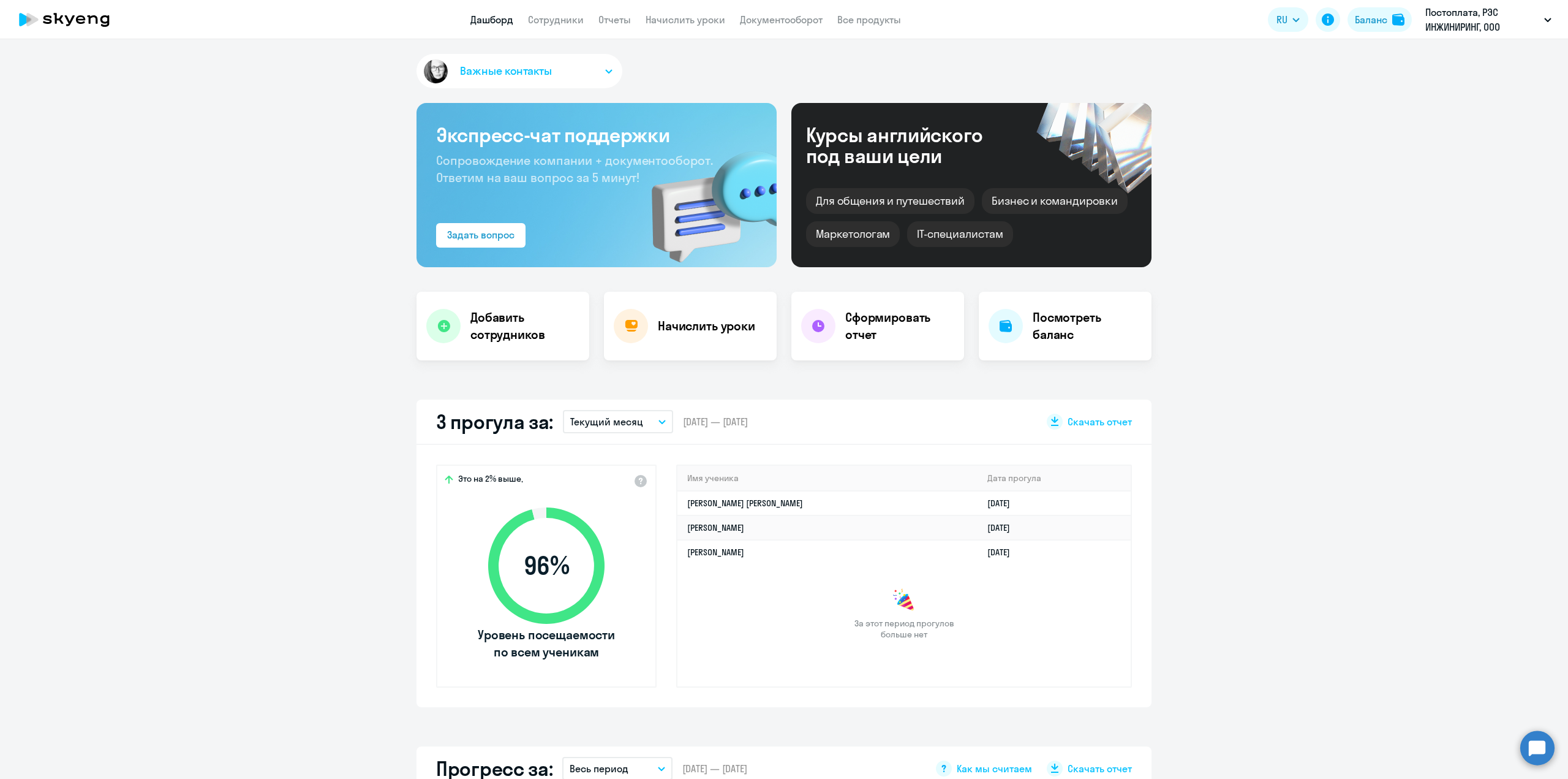
click at [609, 68] on button "Важные контакты" at bounding box center [519, 71] width 206 height 34
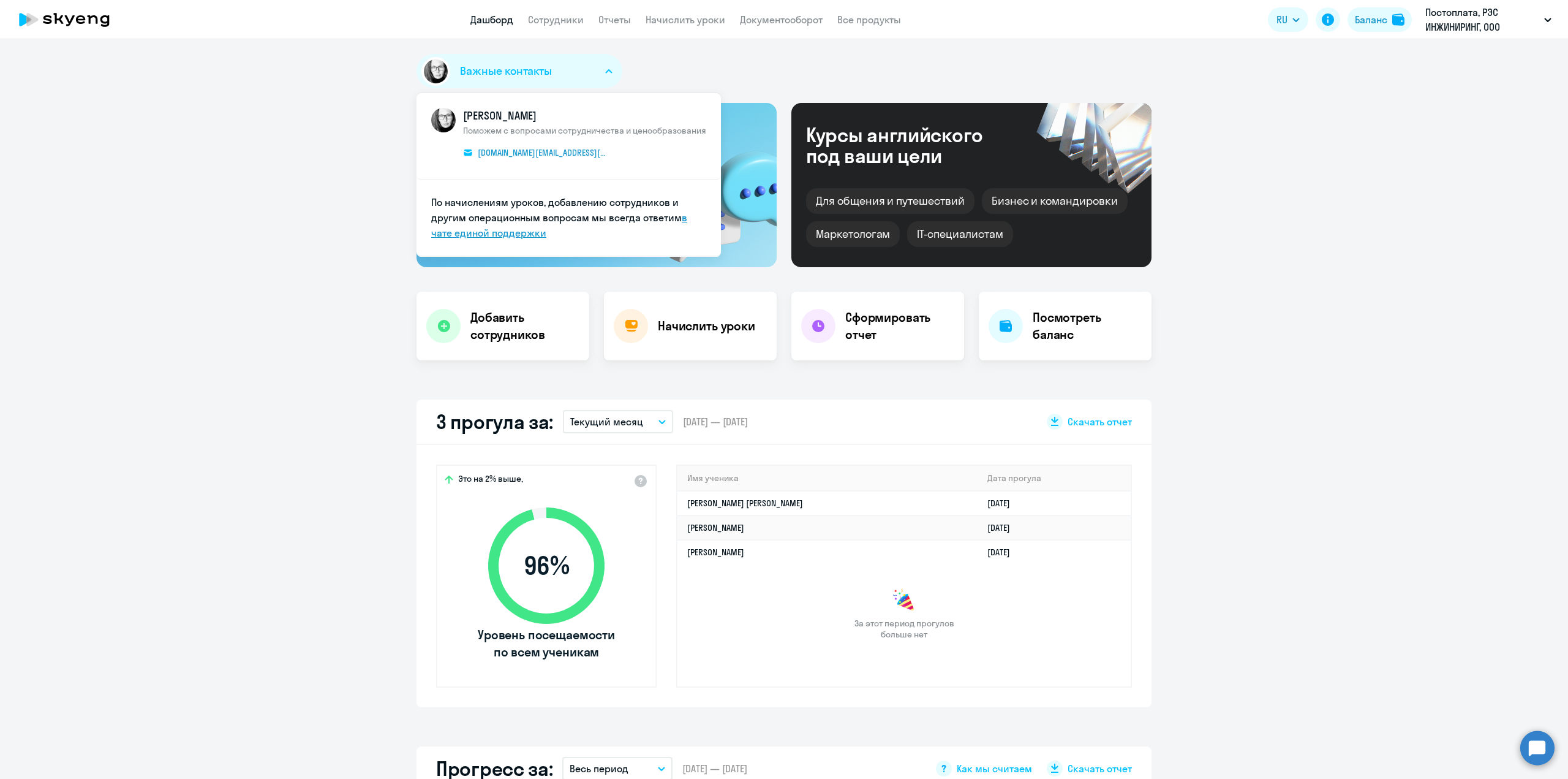
click at [497, 235] on link "в чате единой поддержки" at bounding box center [560, 225] width 256 height 28
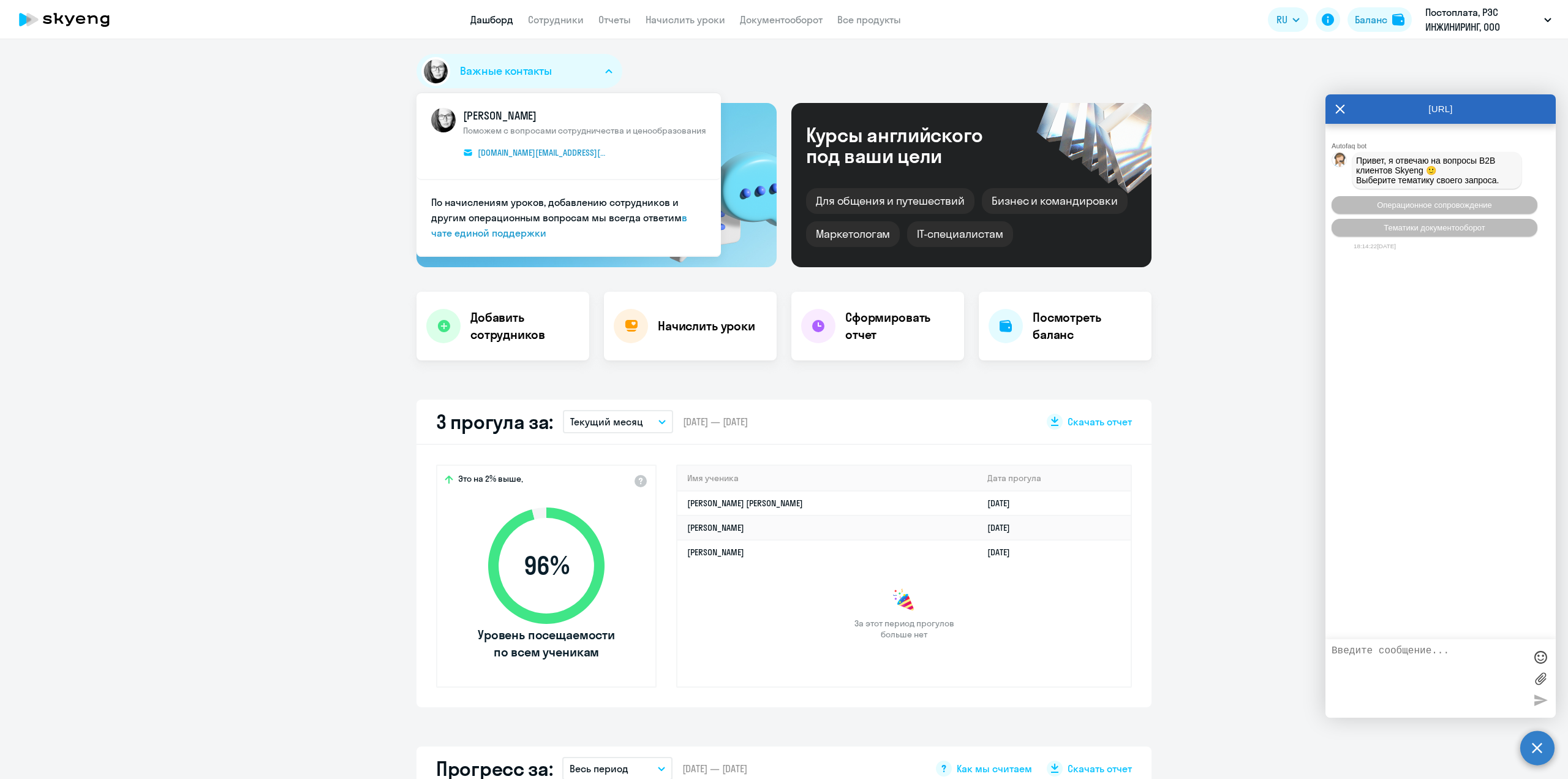
click at [1364, 658] on textarea at bounding box center [1428, 678] width 193 height 66
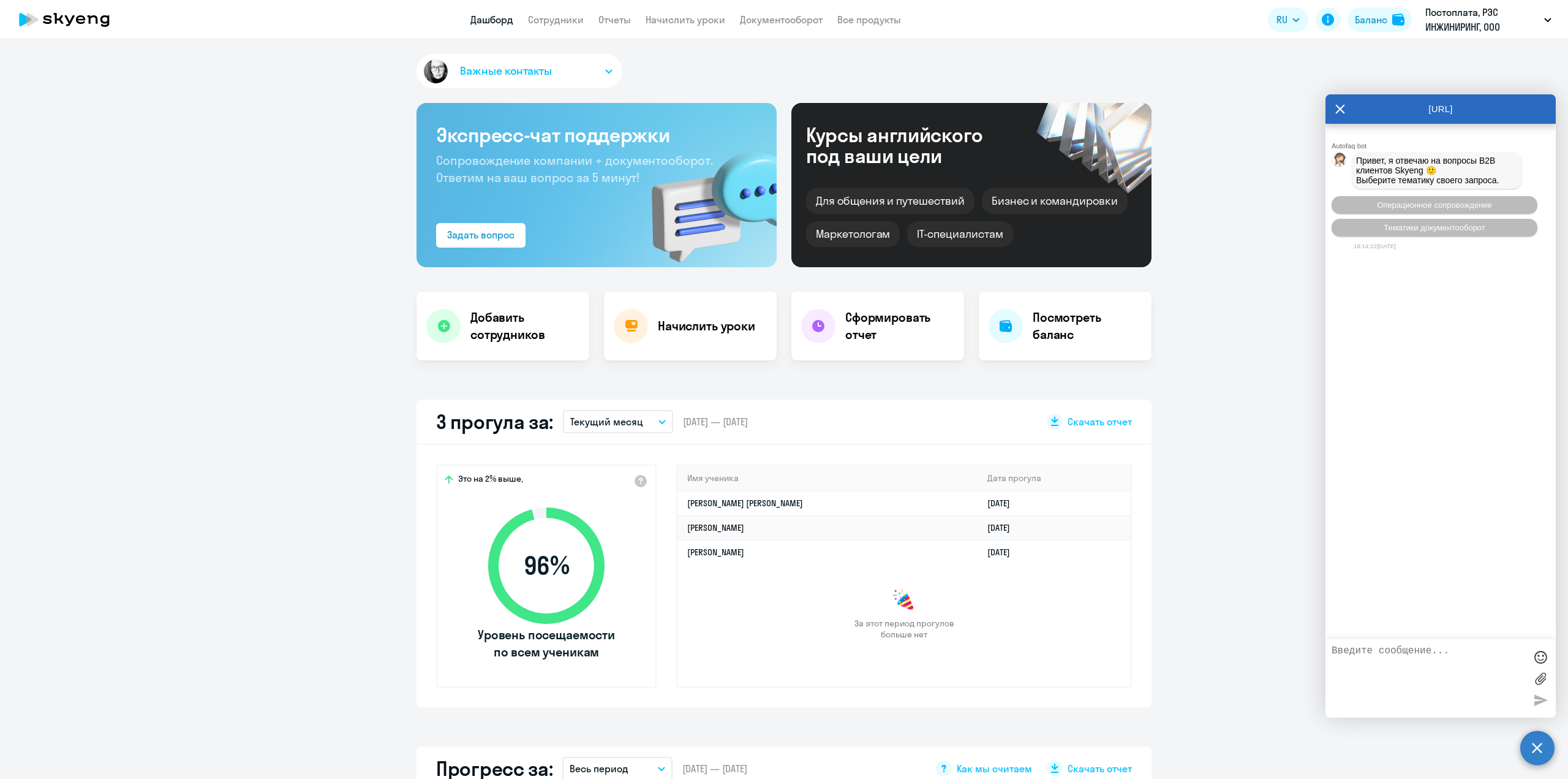
paste textarea "Добавляю нового сотрудника в кабинет "постоплата", но он не появляется в раздел…"
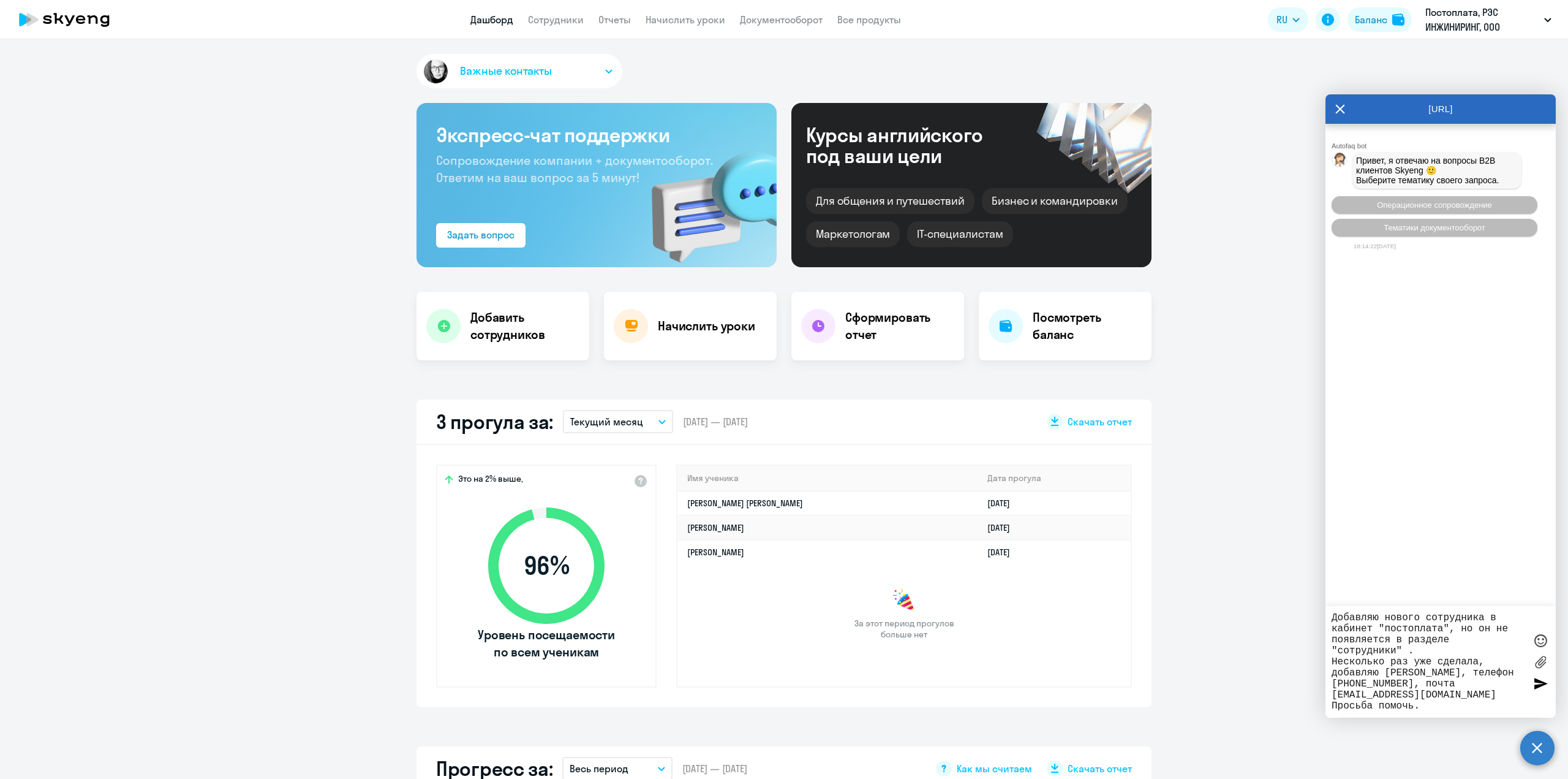
click at [1333, 615] on textarea "Добавляю нового сотрудника в кабинет "постоплата", но он не появляется в раздел…" at bounding box center [1428, 662] width 193 height 99
type textarea "Добрый день! Добавляю нового сотрудника в кабинет "постоплата", но он не появля…"
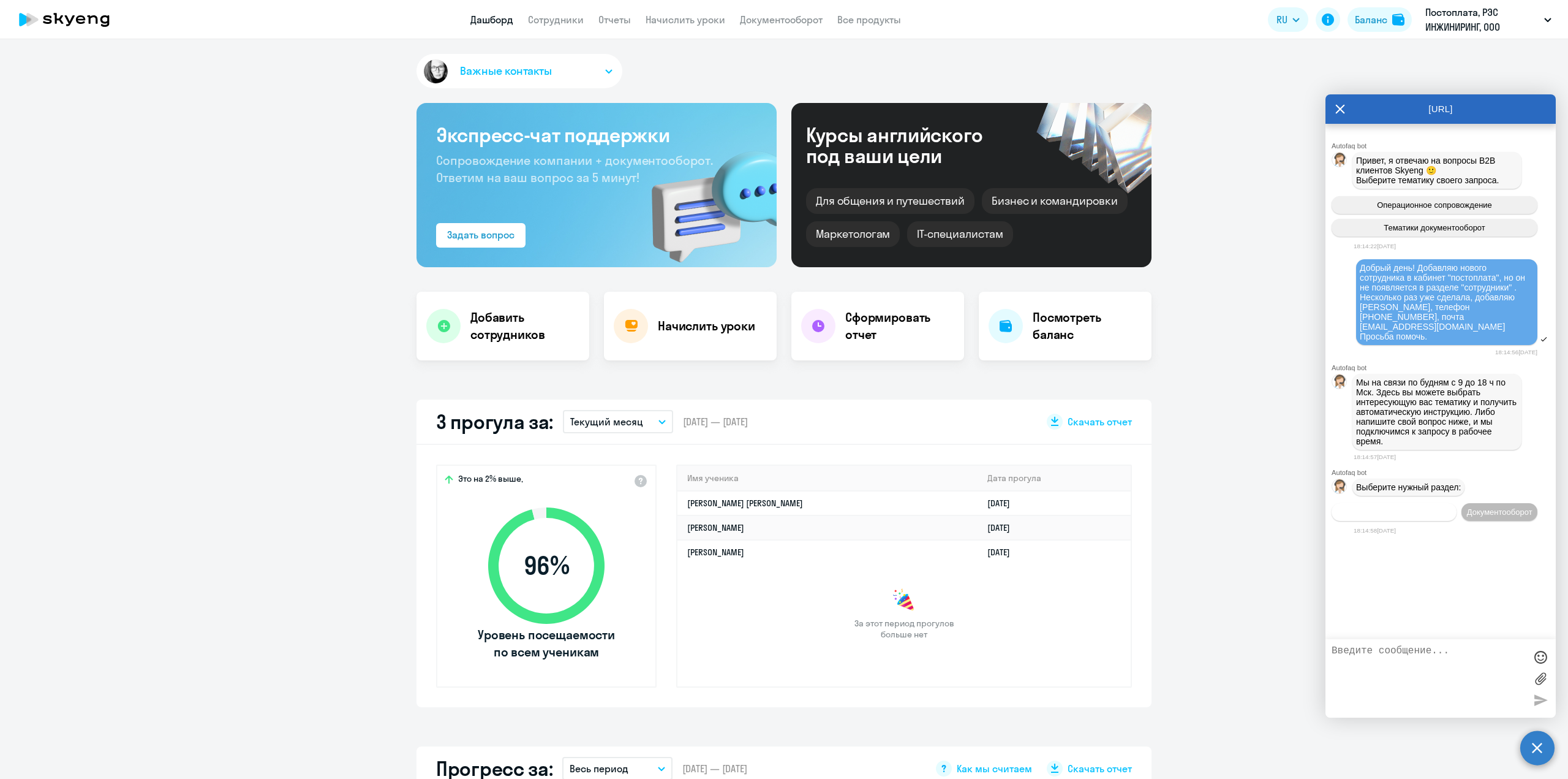
click at [1389, 507] on span "Операционное сопровождение" at bounding box center [1394, 512] width 115 height 9
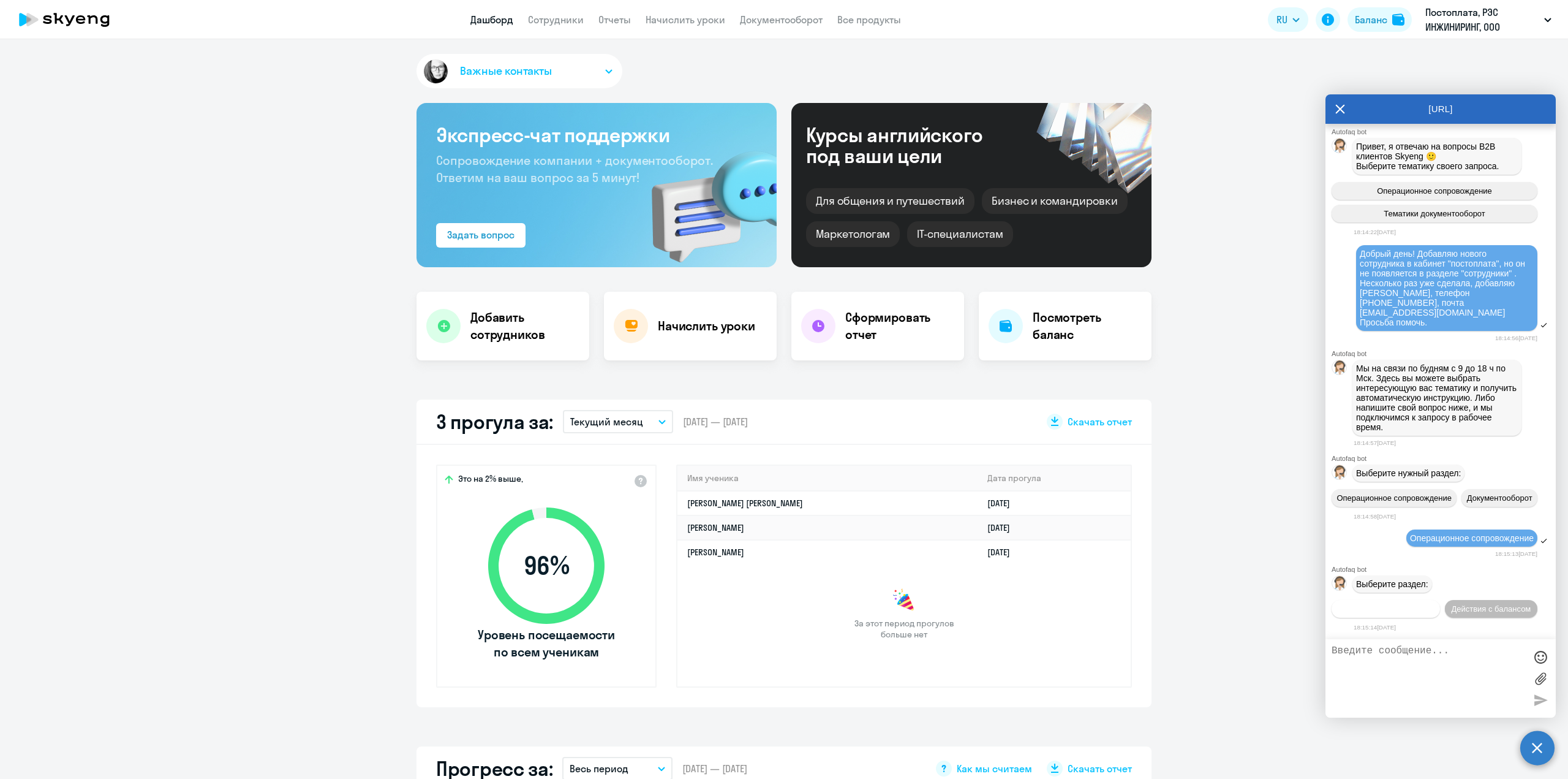
click at [1430, 604] on span "Действия по сотрудникам" at bounding box center [1386, 609] width 95 height 9
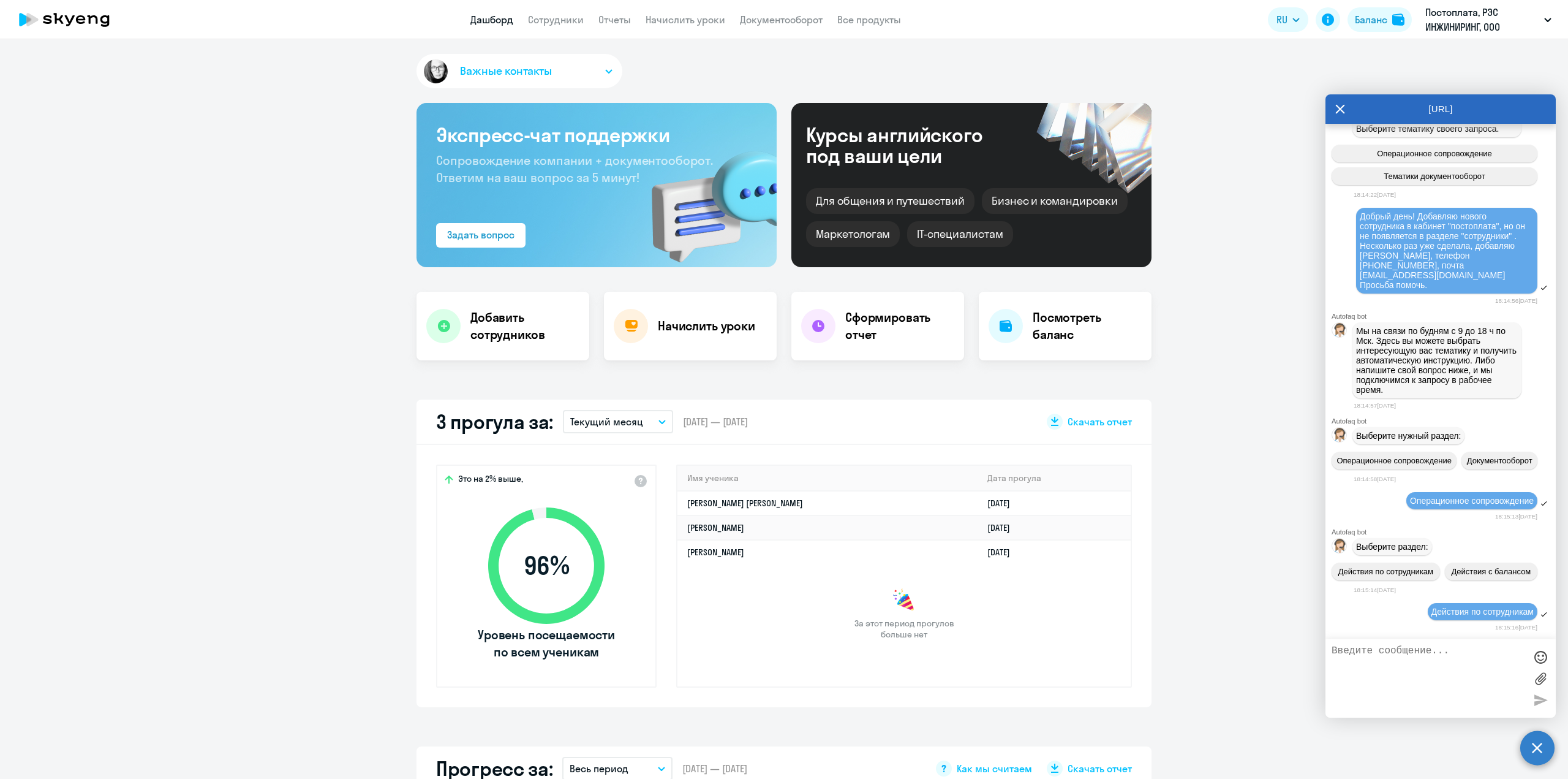
scroll to position [242, 0]
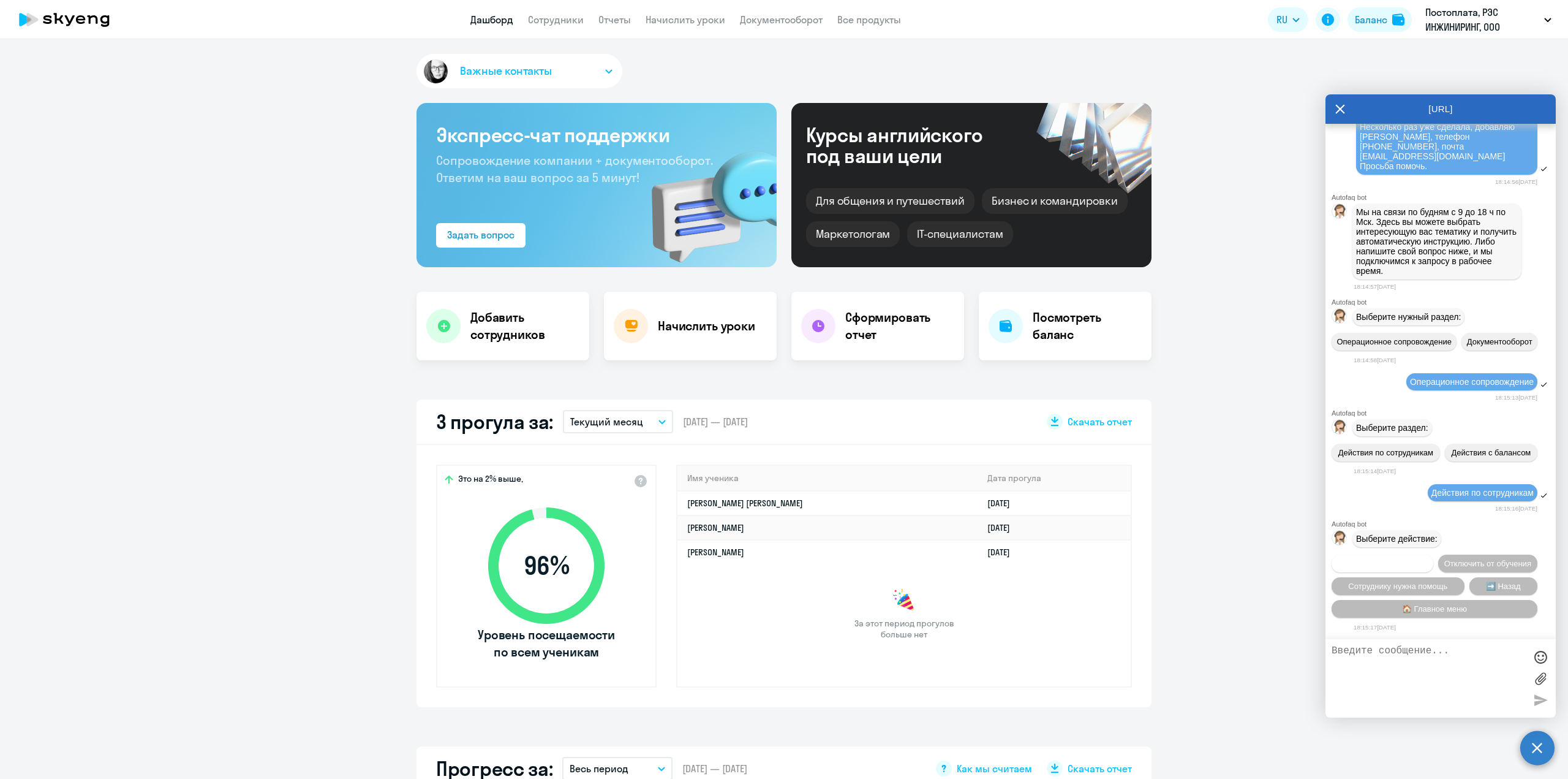
click at [1428, 559] on span "Подключить к обучению" at bounding box center [1382, 564] width 89 height 9
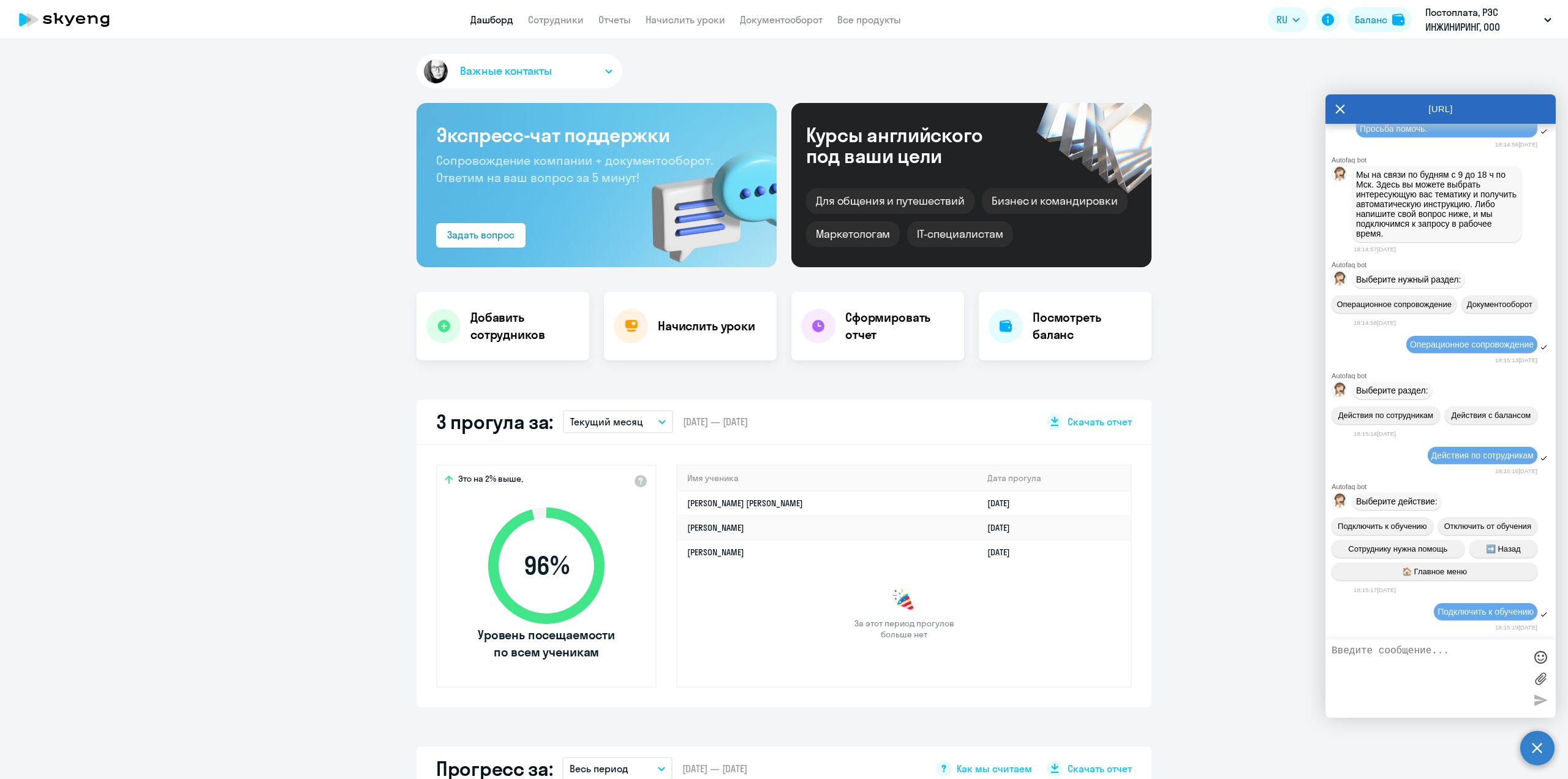
scroll to position [400, 0]
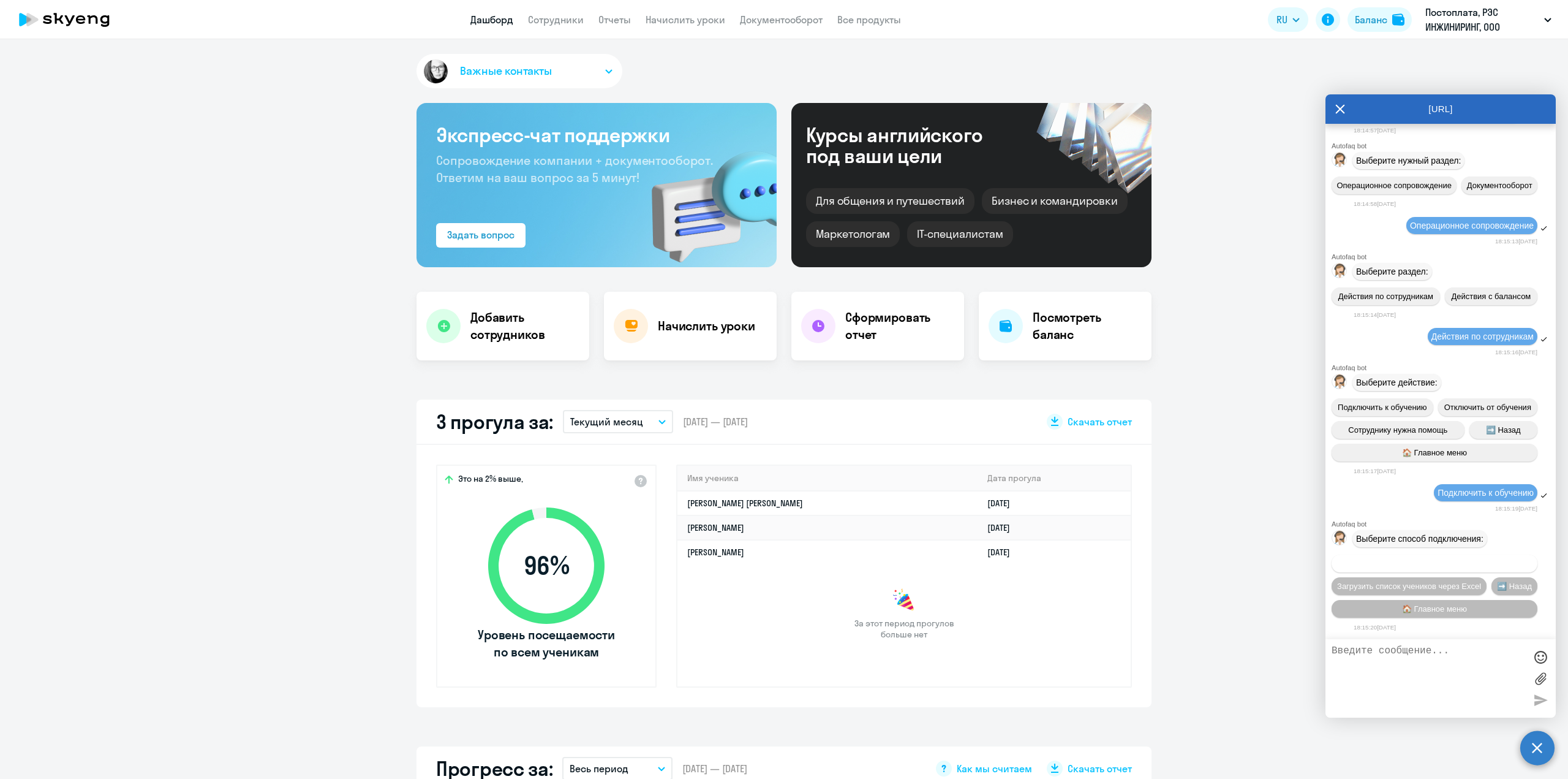
click at [1443, 565] on span "Добавить учеников вручную" at bounding box center [1434, 564] width 104 height 9
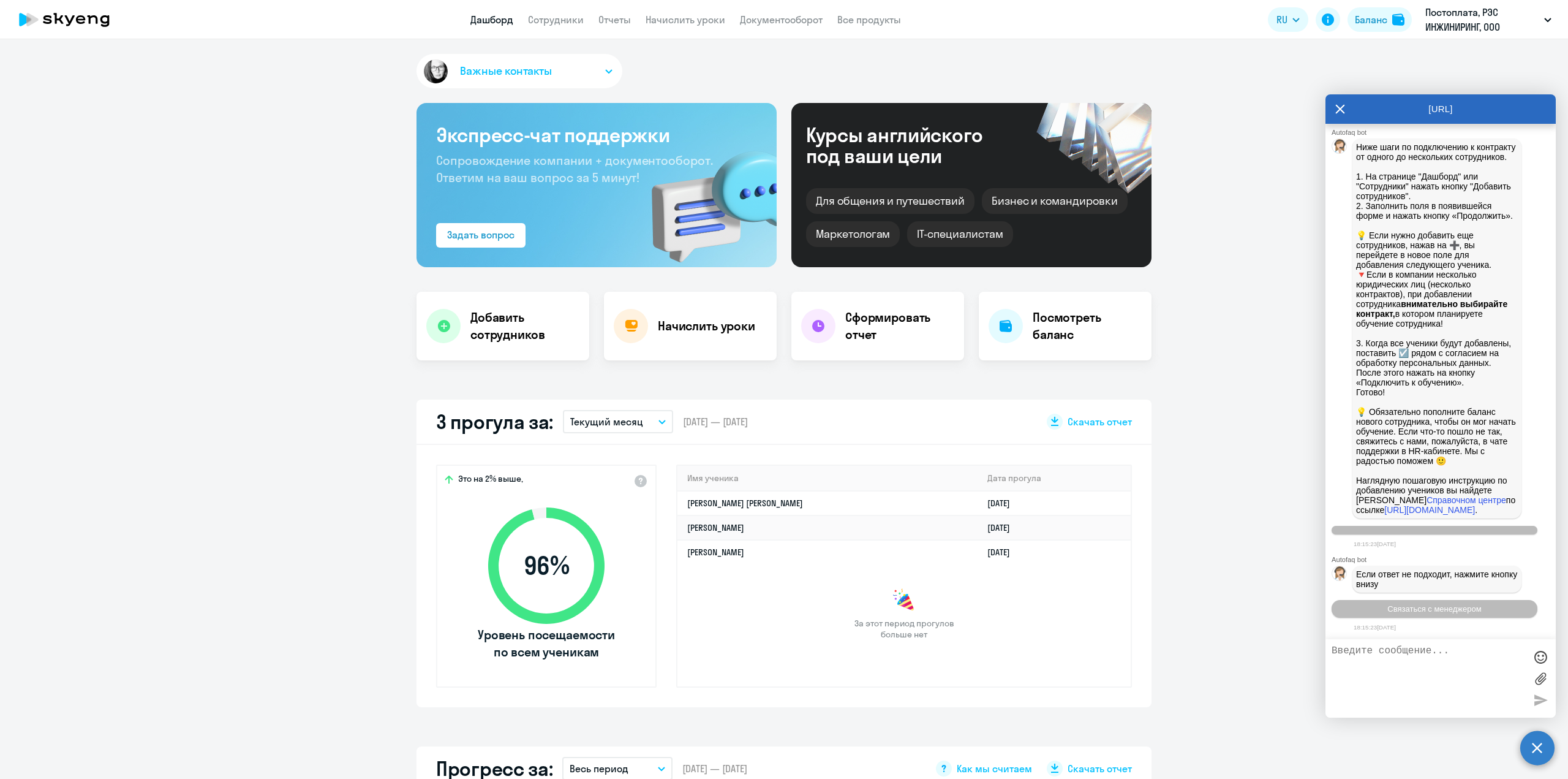
scroll to position [1008, 0]
click at [562, 23] on link "Сотрудники" at bounding box center [556, 19] width 56 height 12
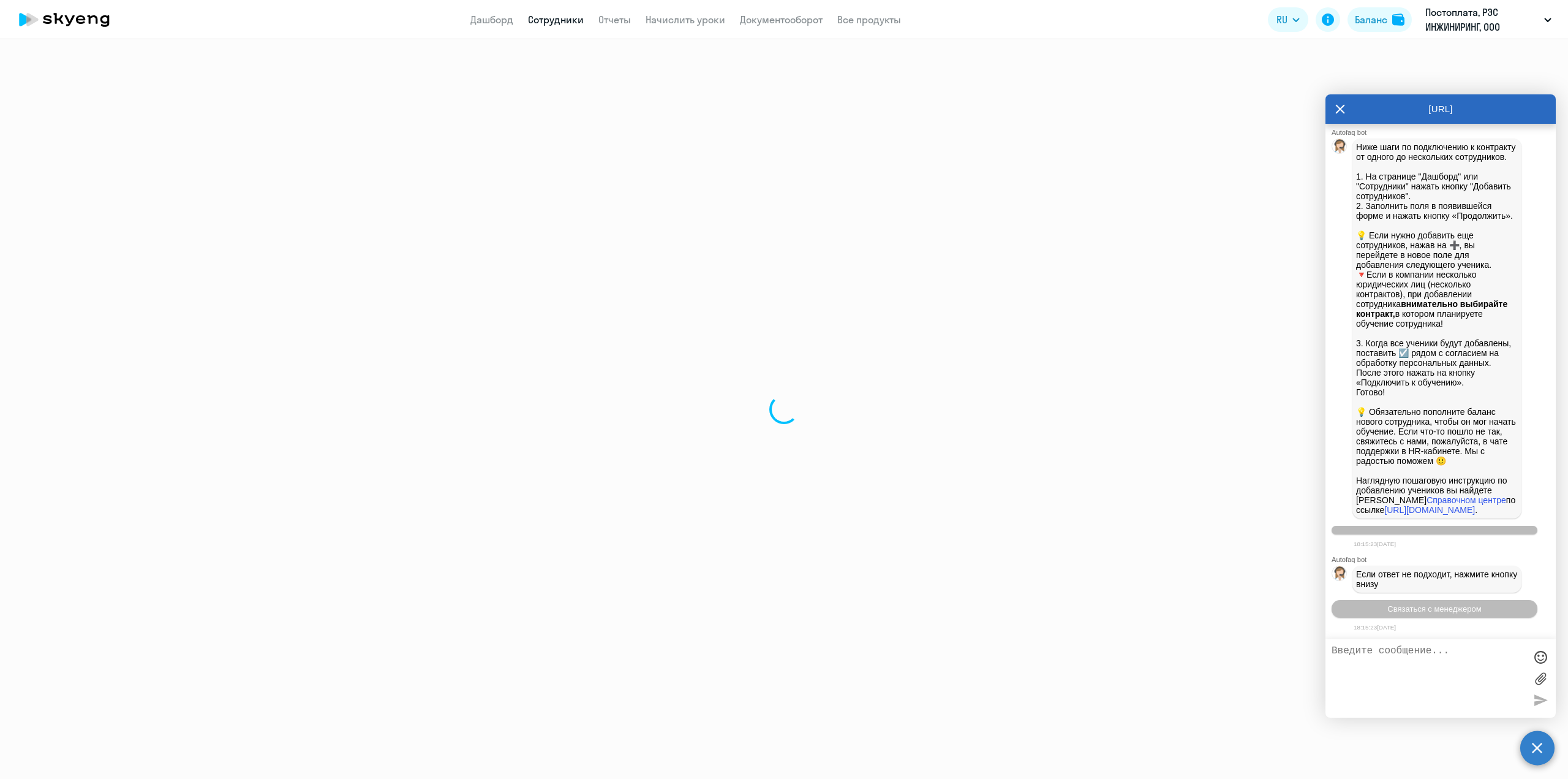
select select "30"
